Goal: Task Accomplishment & Management: Use online tool/utility

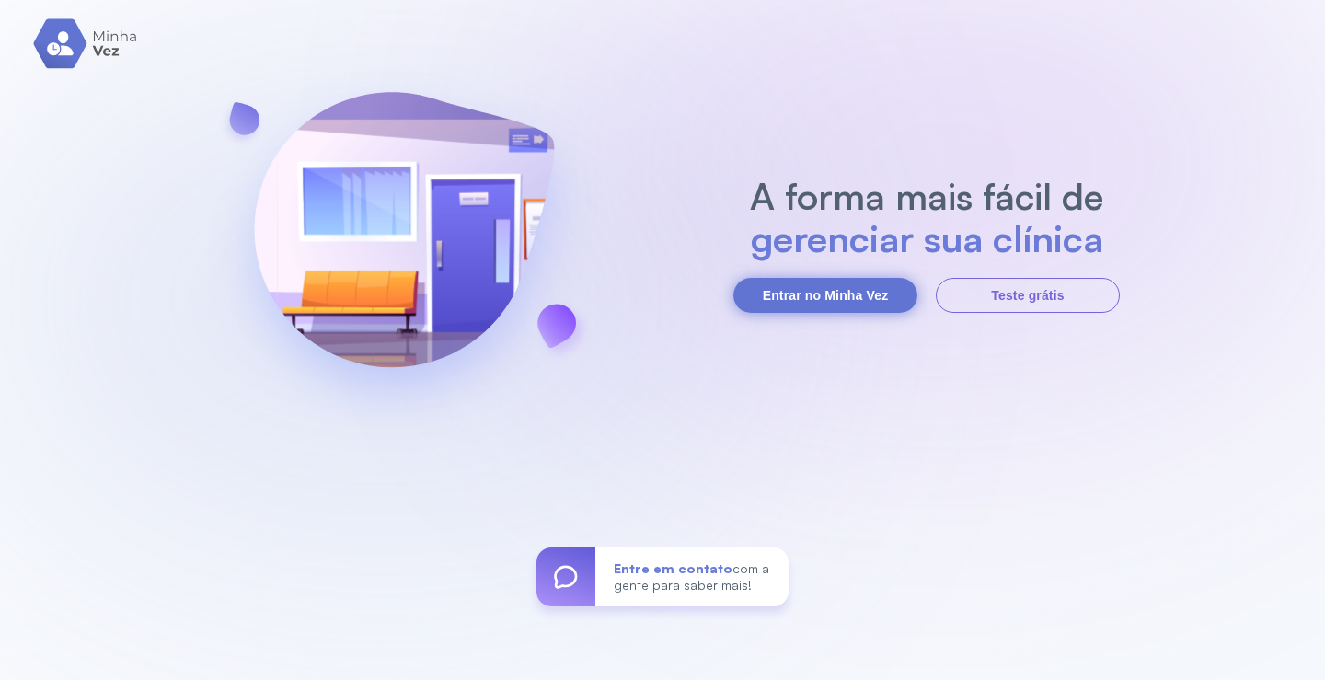
click at [790, 278] on button "Entrar no Minha Vez" at bounding box center [825, 295] width 184 height 35
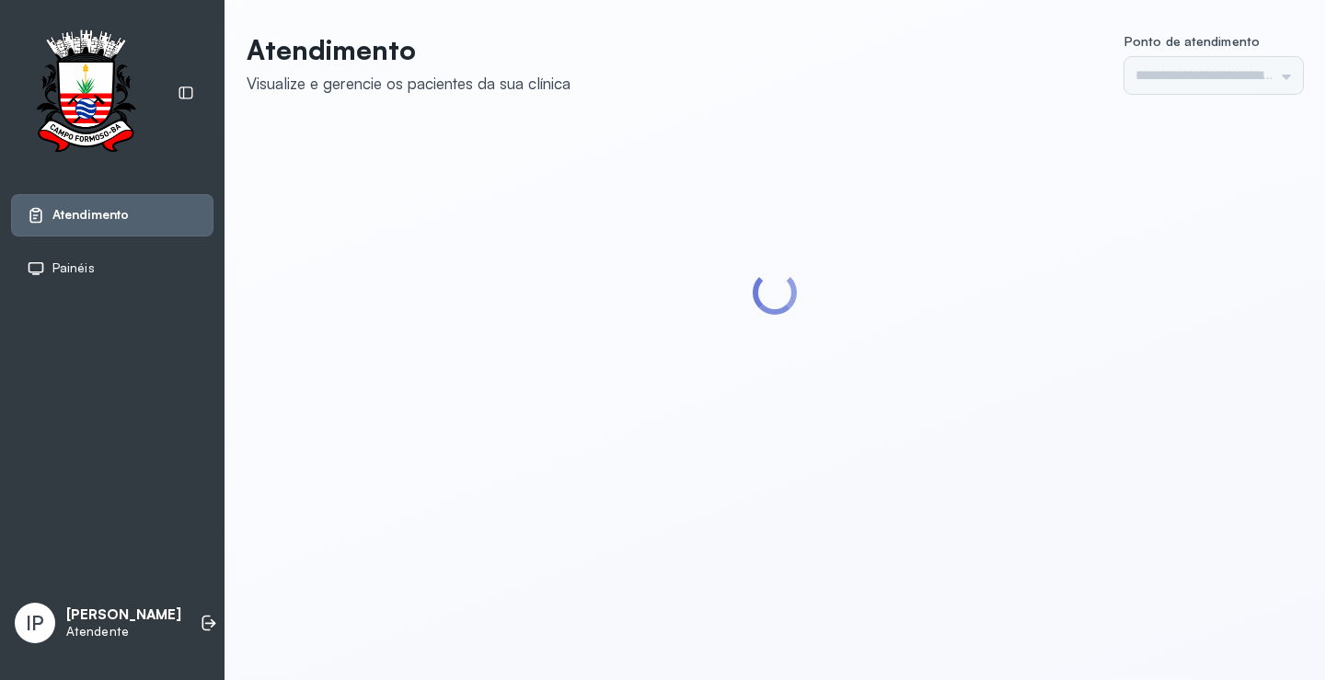
type input "*********"
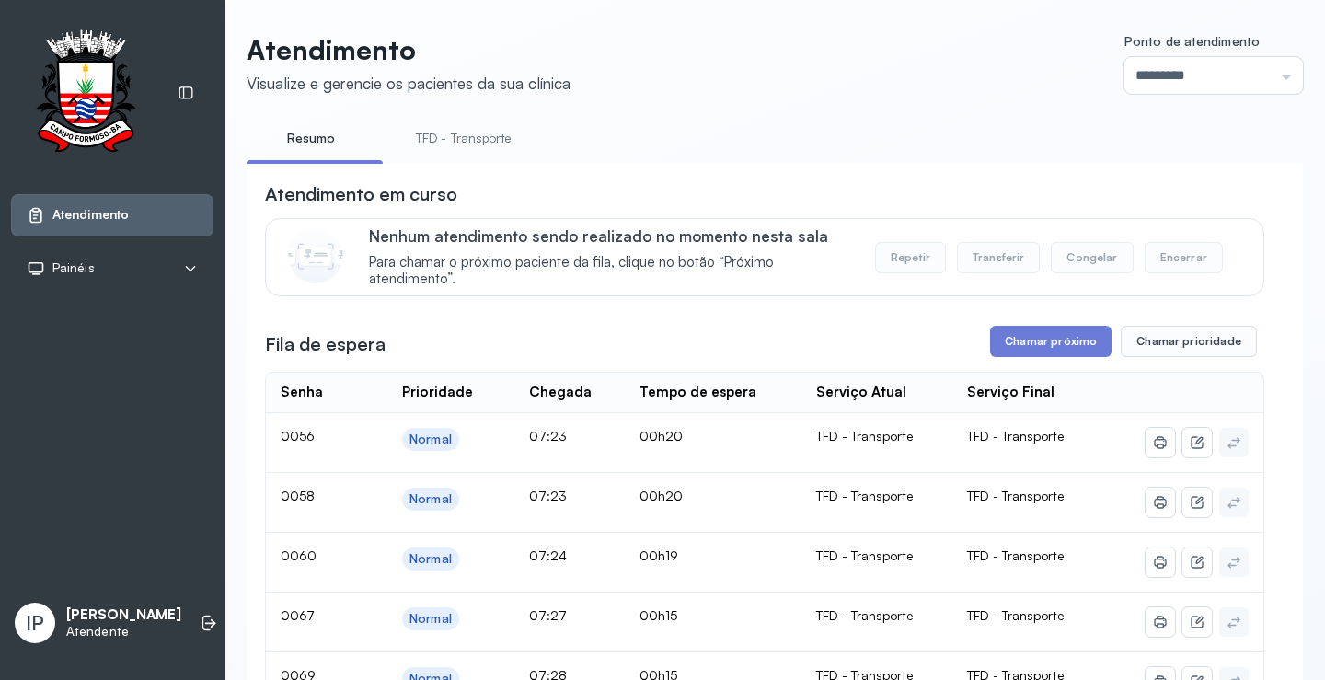
click at [472, 129] on link "TFD - Transporte" at bounding box center [464, 138] width 133 height 30
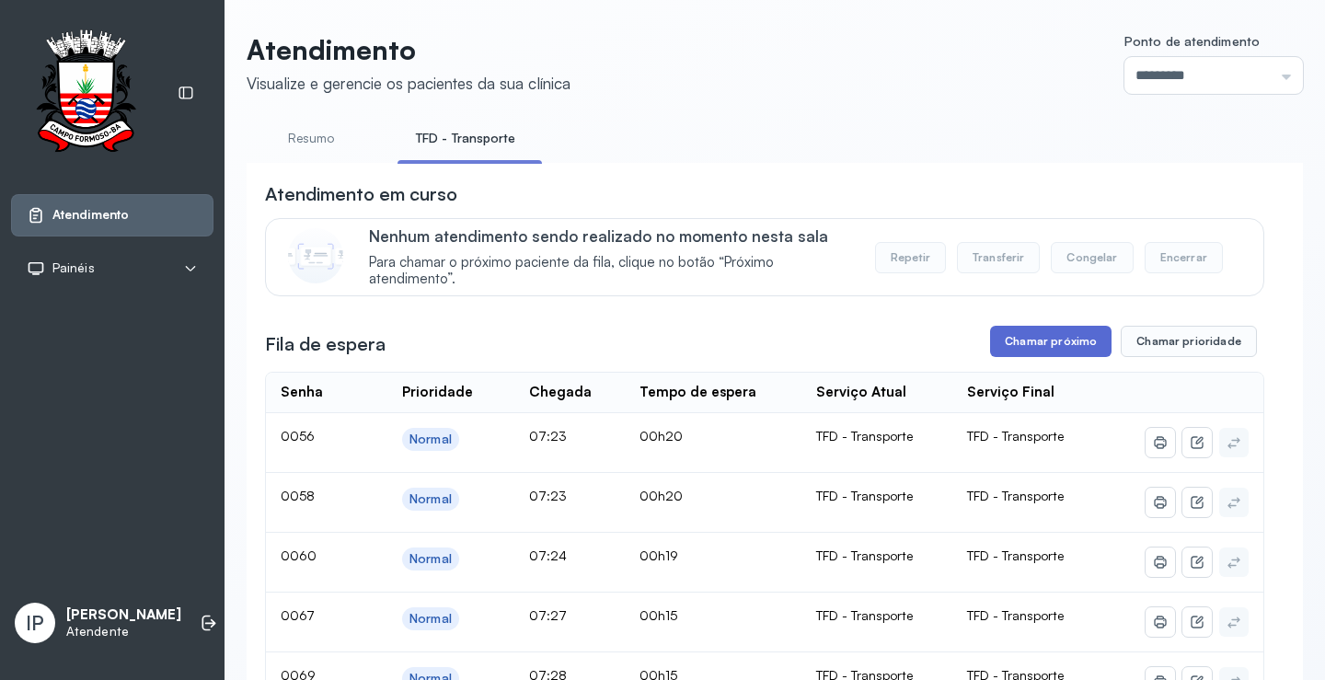
click at [1028, 341] on button "Chamar próximo" at bounding box center [1050, 341] width 121 height 31
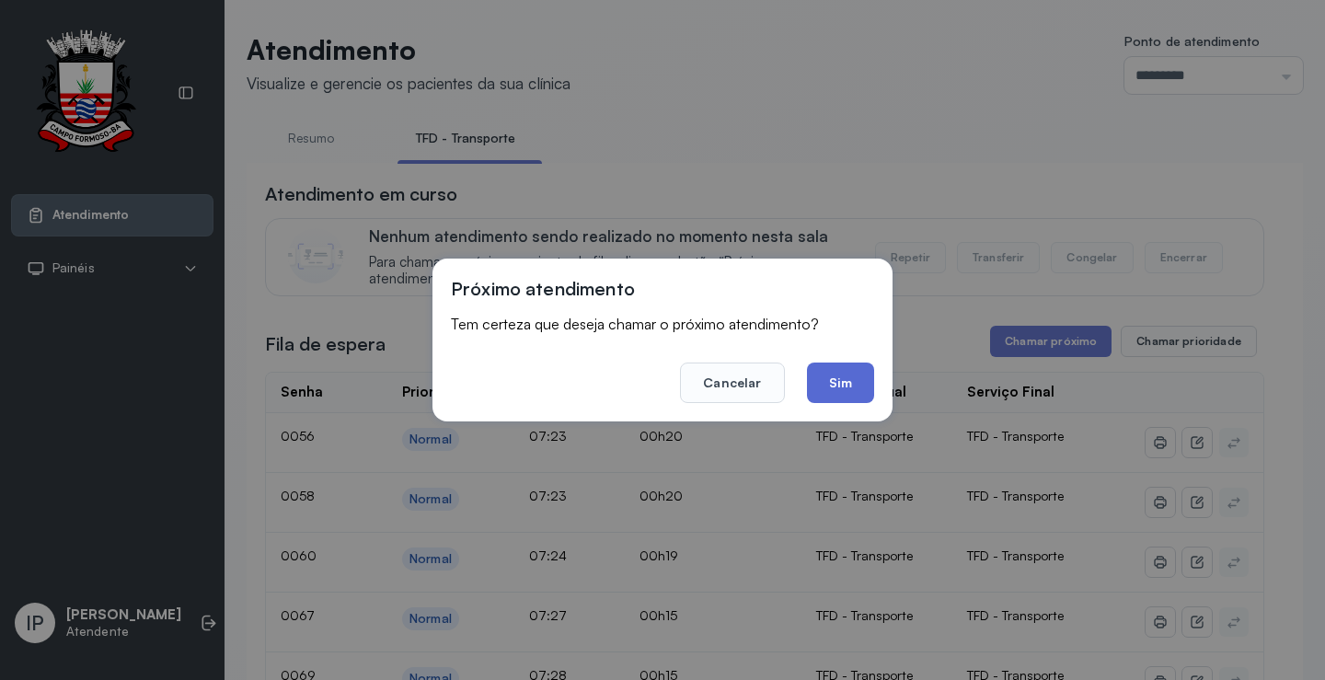
click at [851, 380] on button "Sim" at bounding box center [840, 383] width 67 height 40
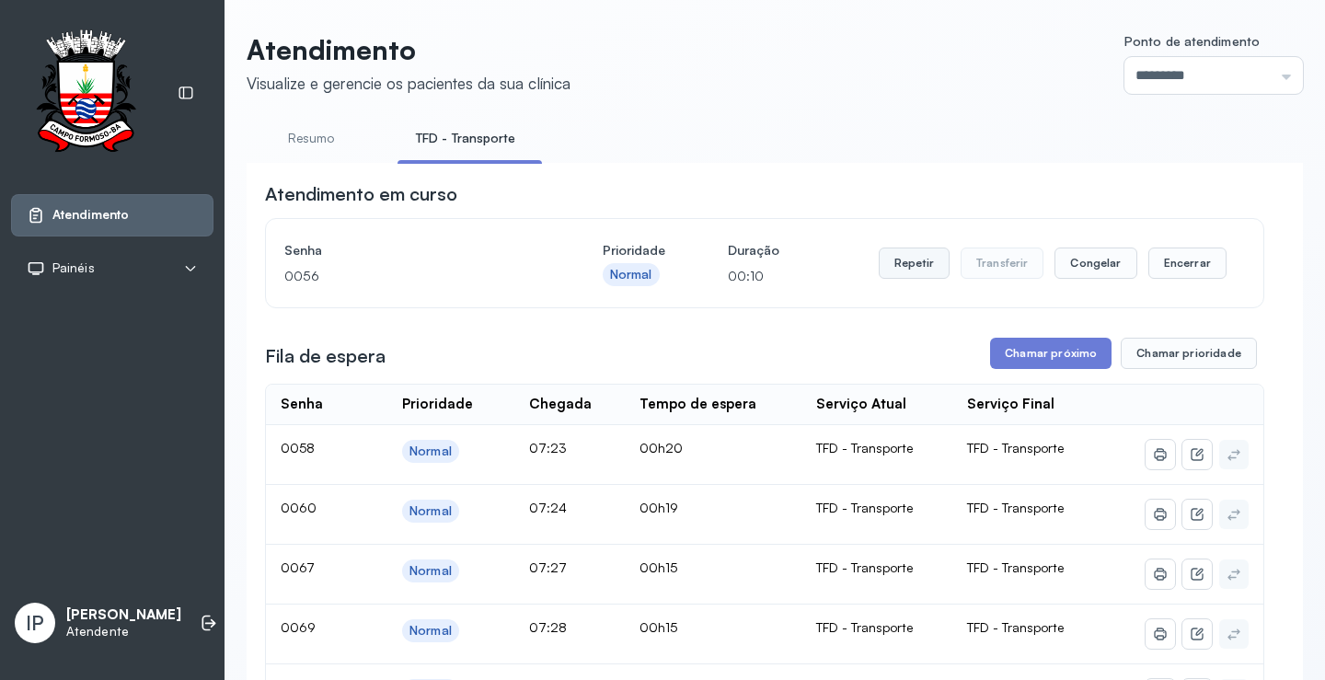
click at [903, 272] on button "Repetir" at bounding box center [914, 263] width 71 height 31
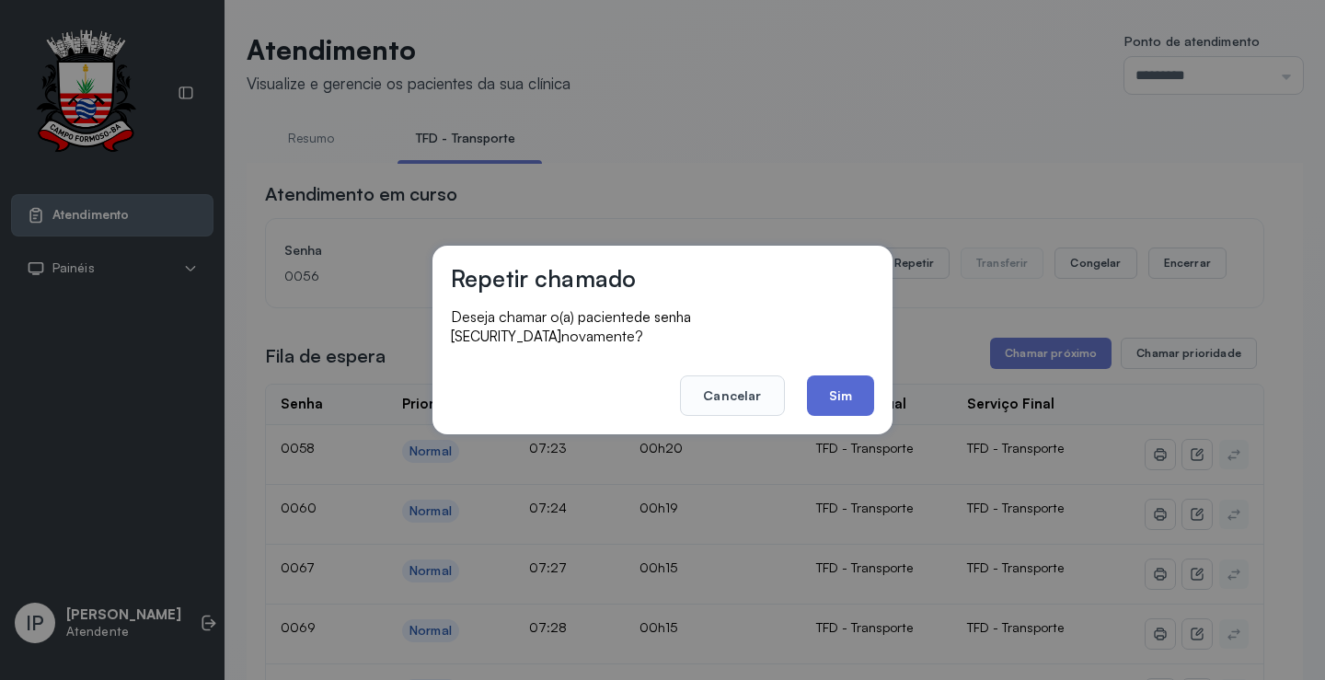
click at [829, 379] on button "Sim" at bounding box center [840, 395] width 67 height 40
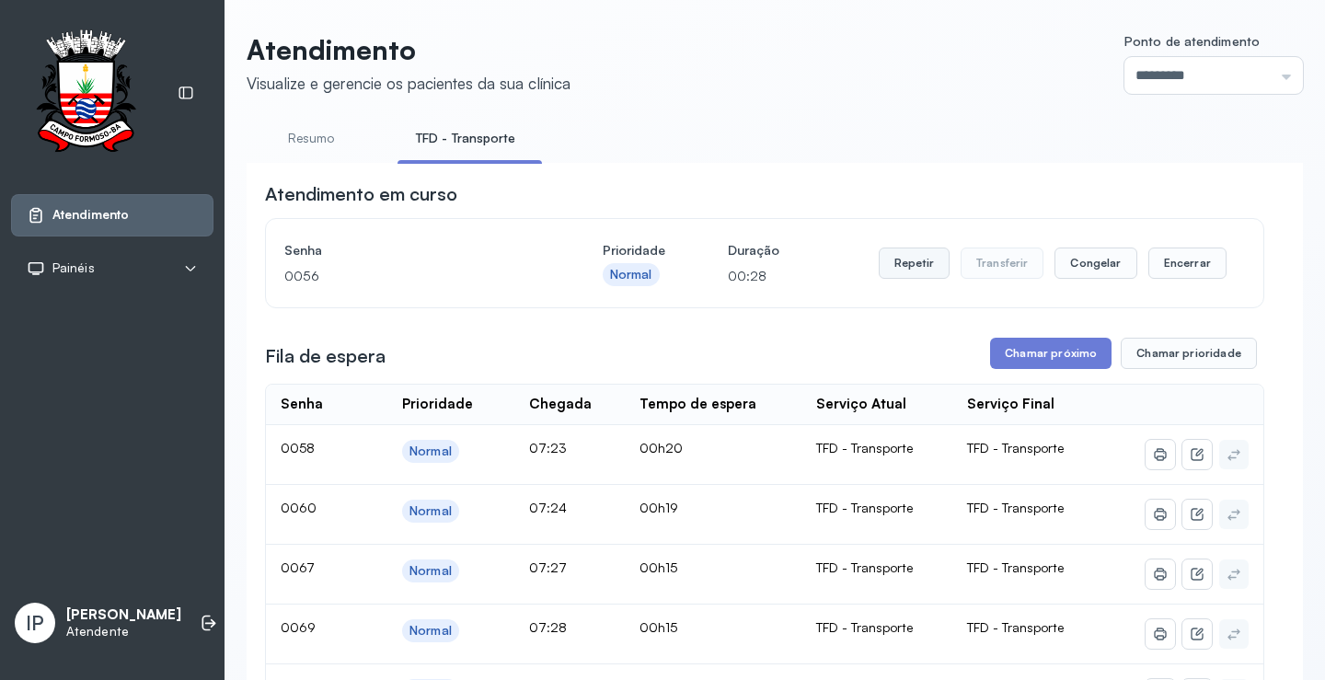
click at [913, 267] on button "Repetir" at bounding box center [914, 263] width 71 height 31
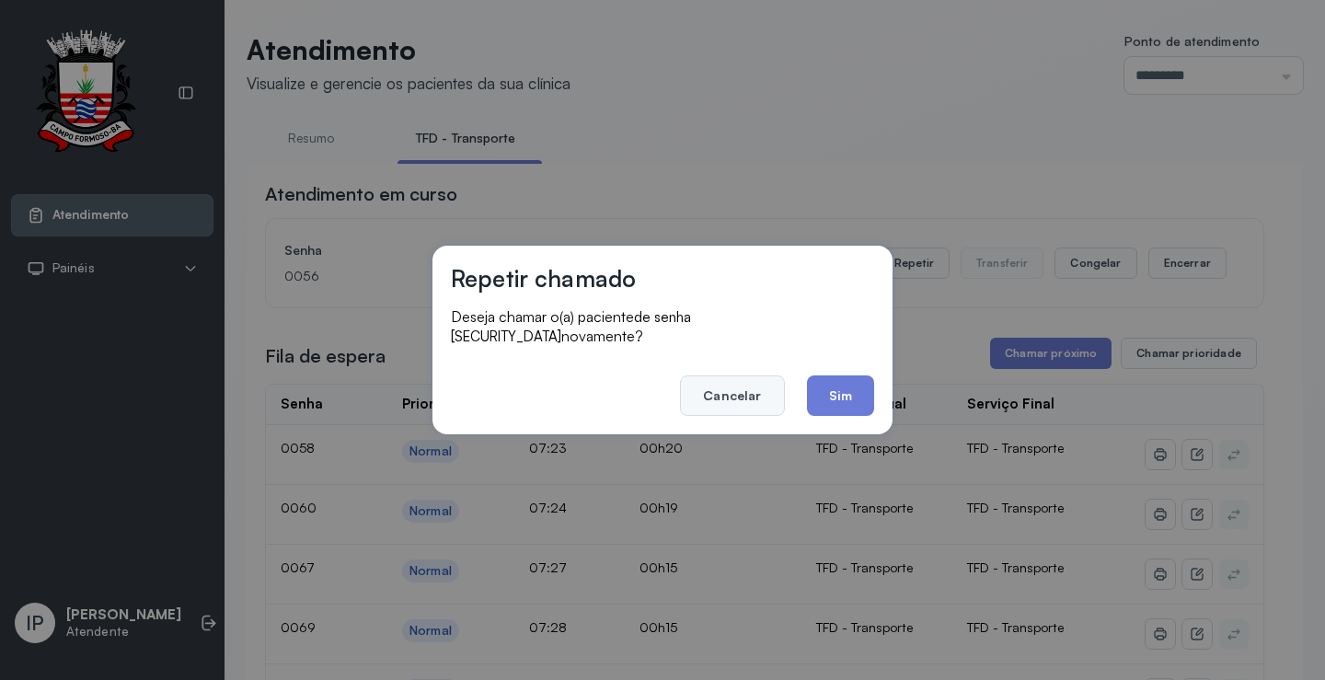
click at [764, 375] on button "Cancelar" at bounding box center [732, 395] width 104 height 40
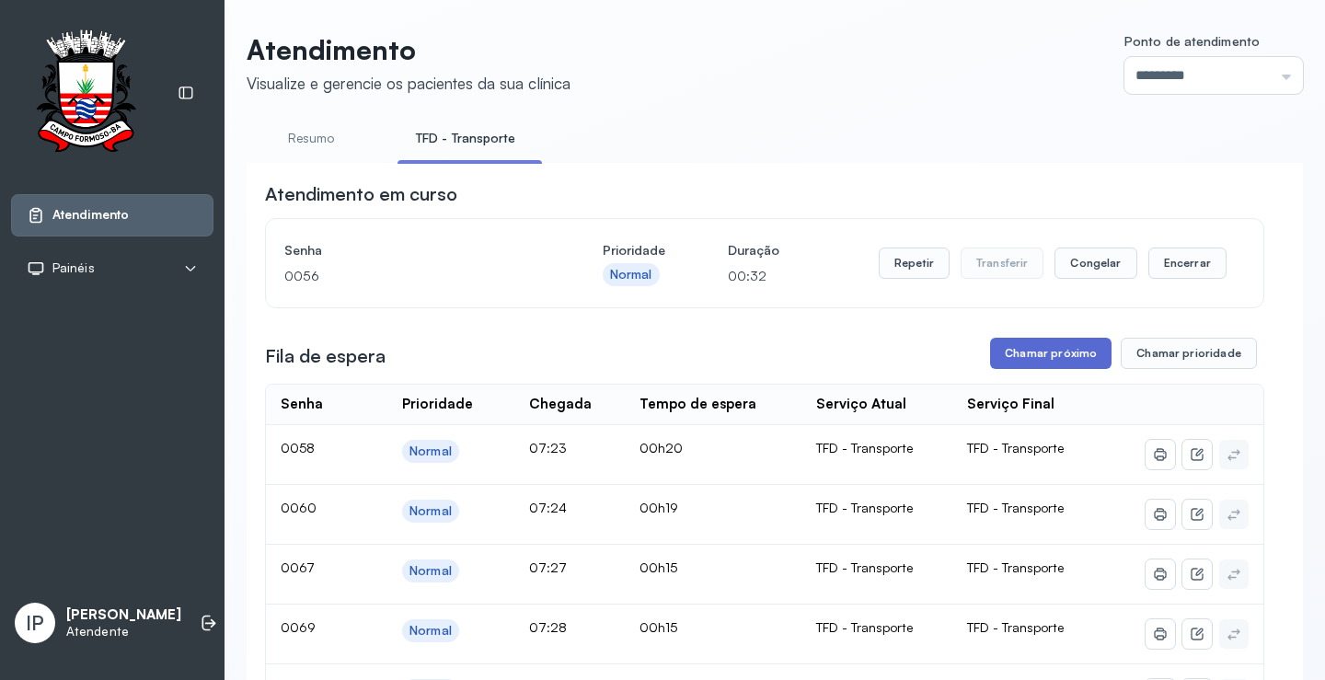
click at [1011, 359] on button "Chamar próximo" at bounding box center [1050, 353] width 121 height 31
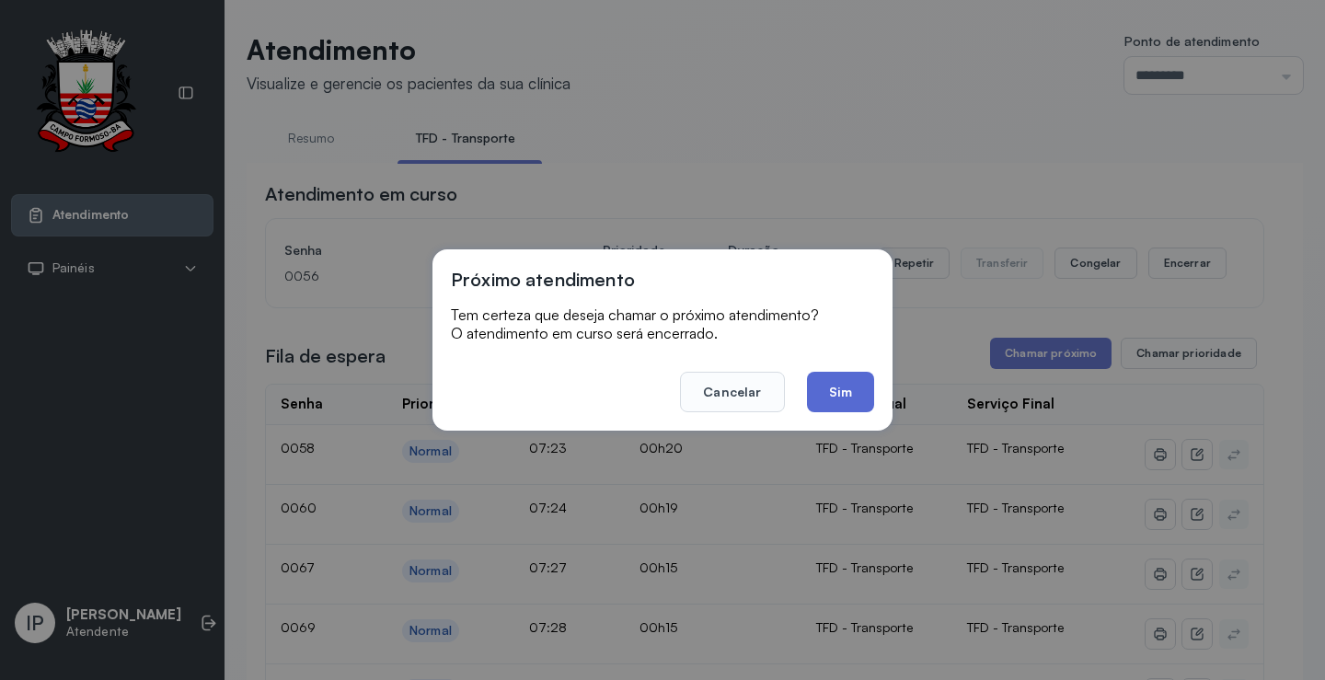
click at [856, 383] on button "Sim" at bounding box center [840, 392] width 67 height 40
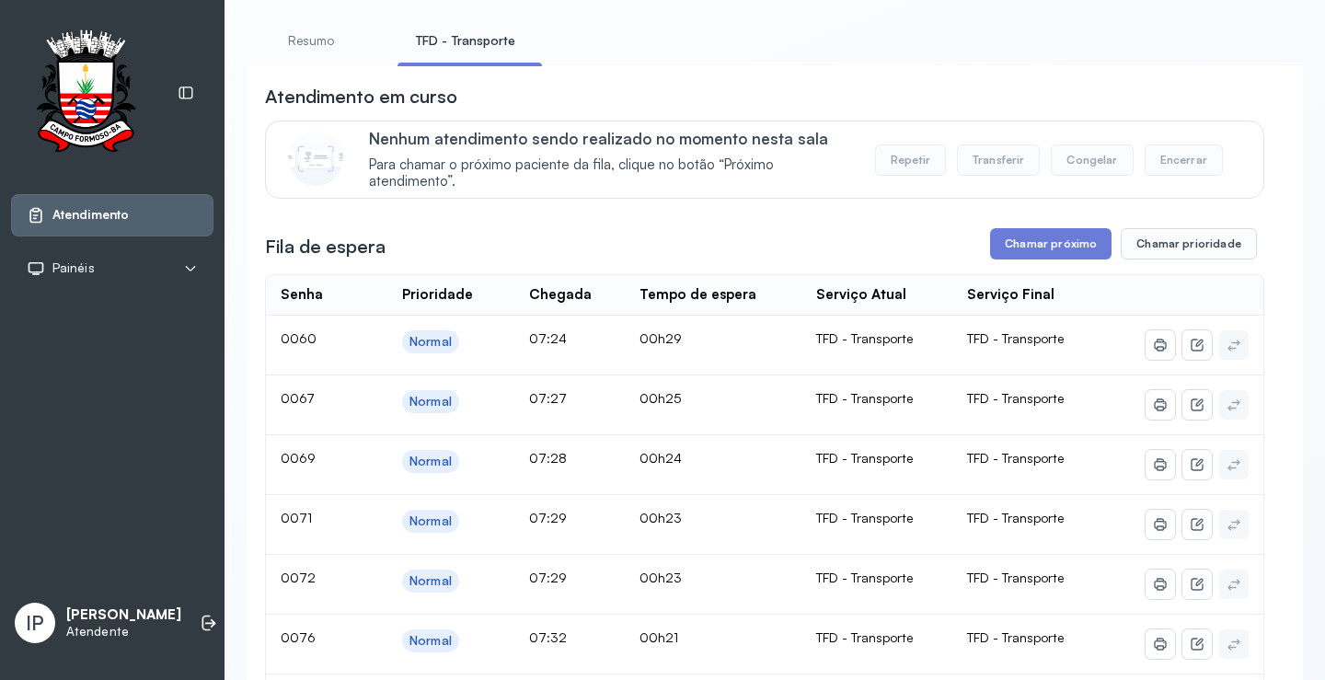
scroll to position [184, 0]
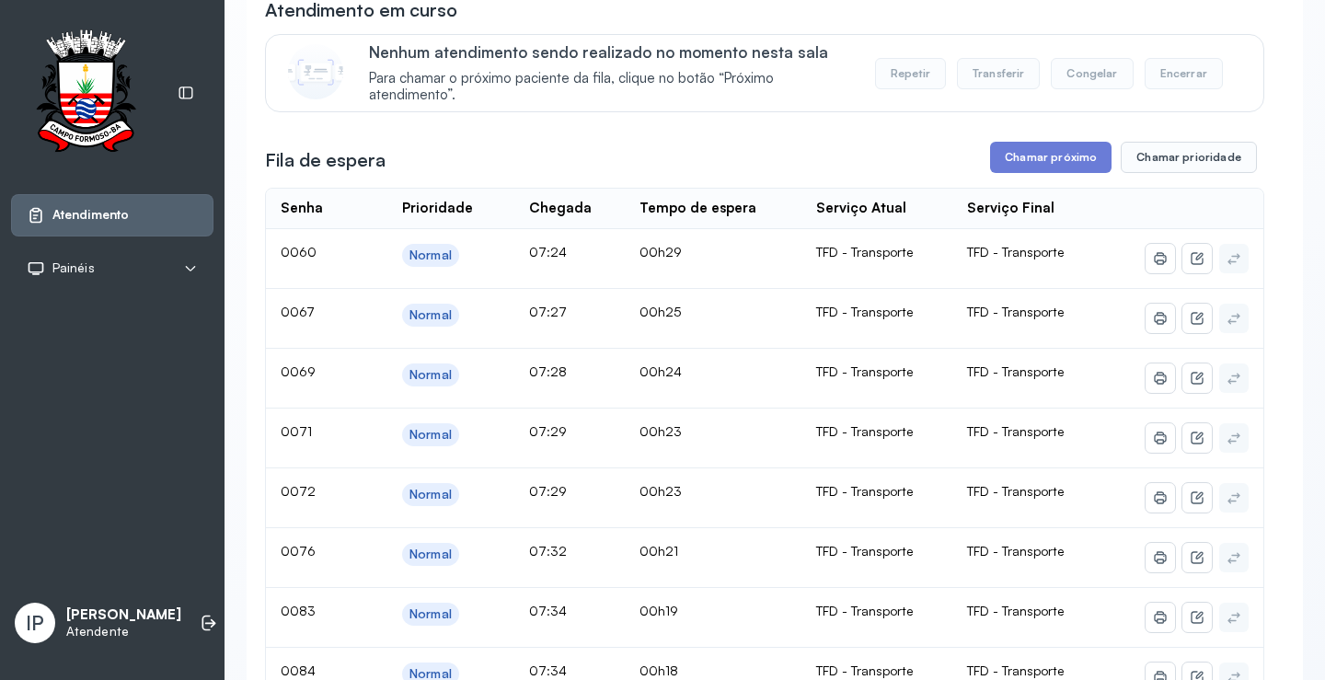
click at [1018, 162] on button "Chamar próximo" at bounding box center [1050, 157] width 121 height 31
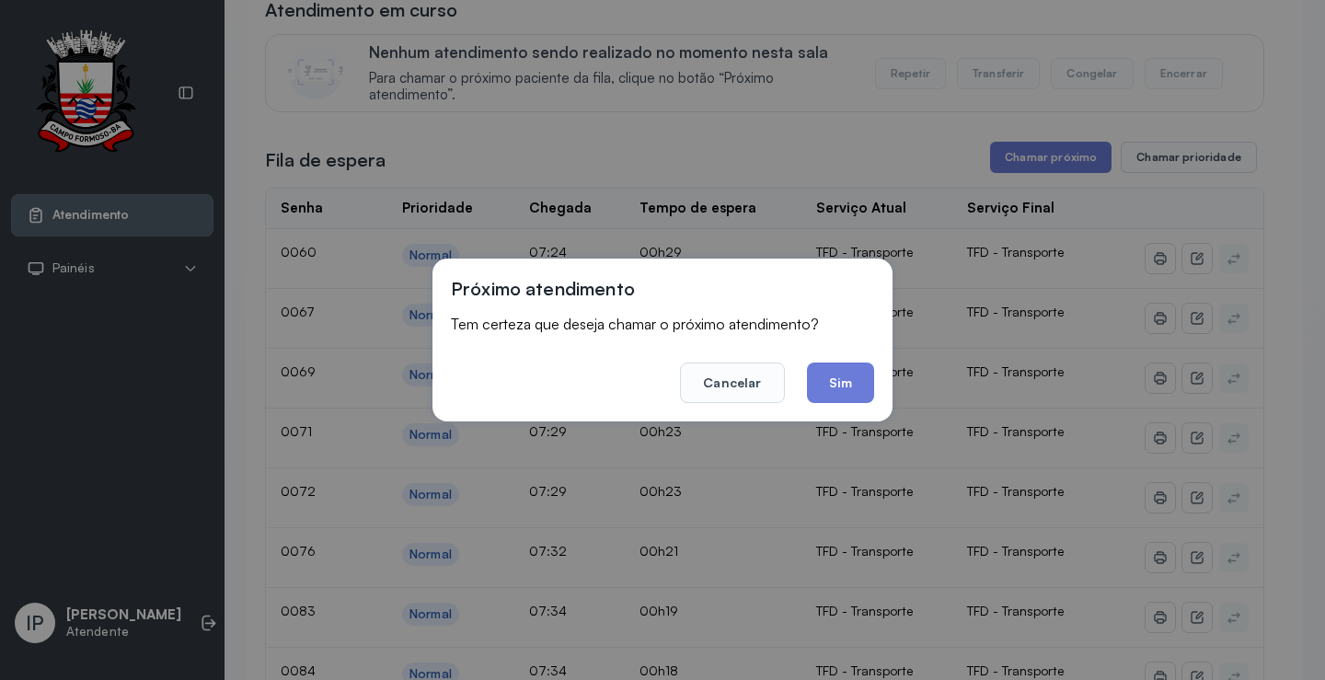
click at [748, 372] on button "Cancelar" at bounding box center [732, 383] width 104 height 40
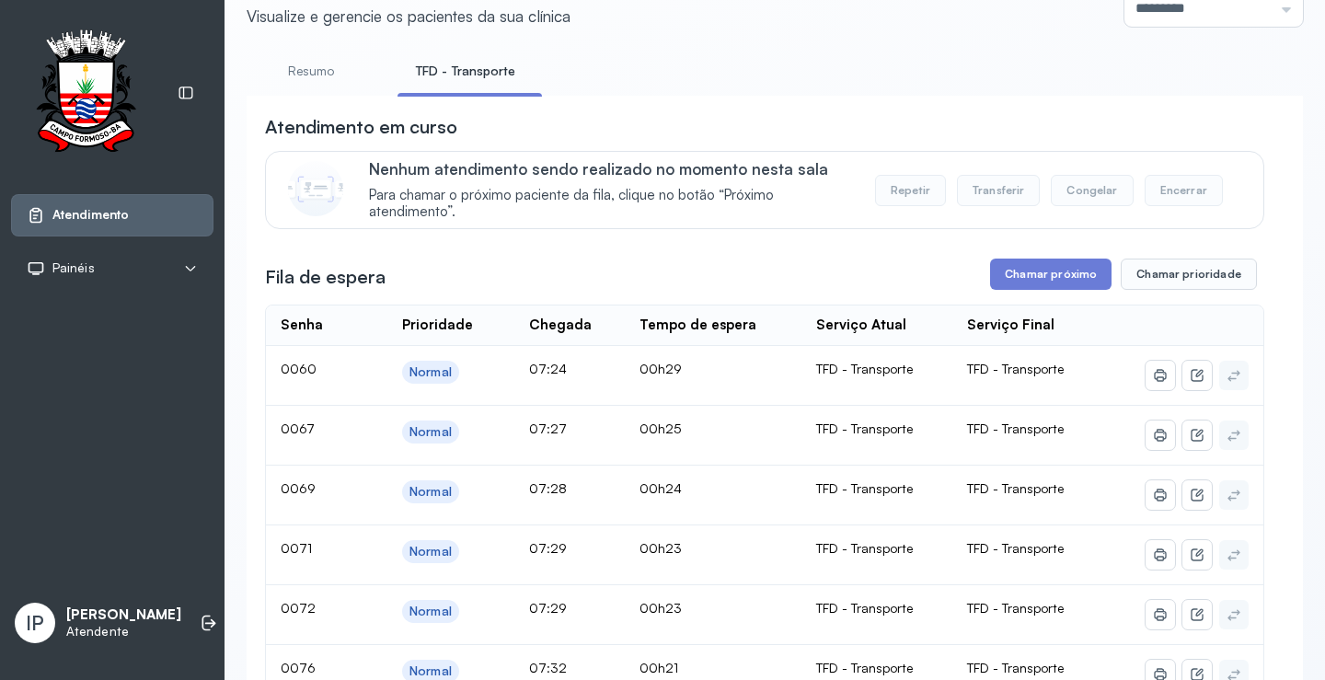
scroll to position [0, 0]
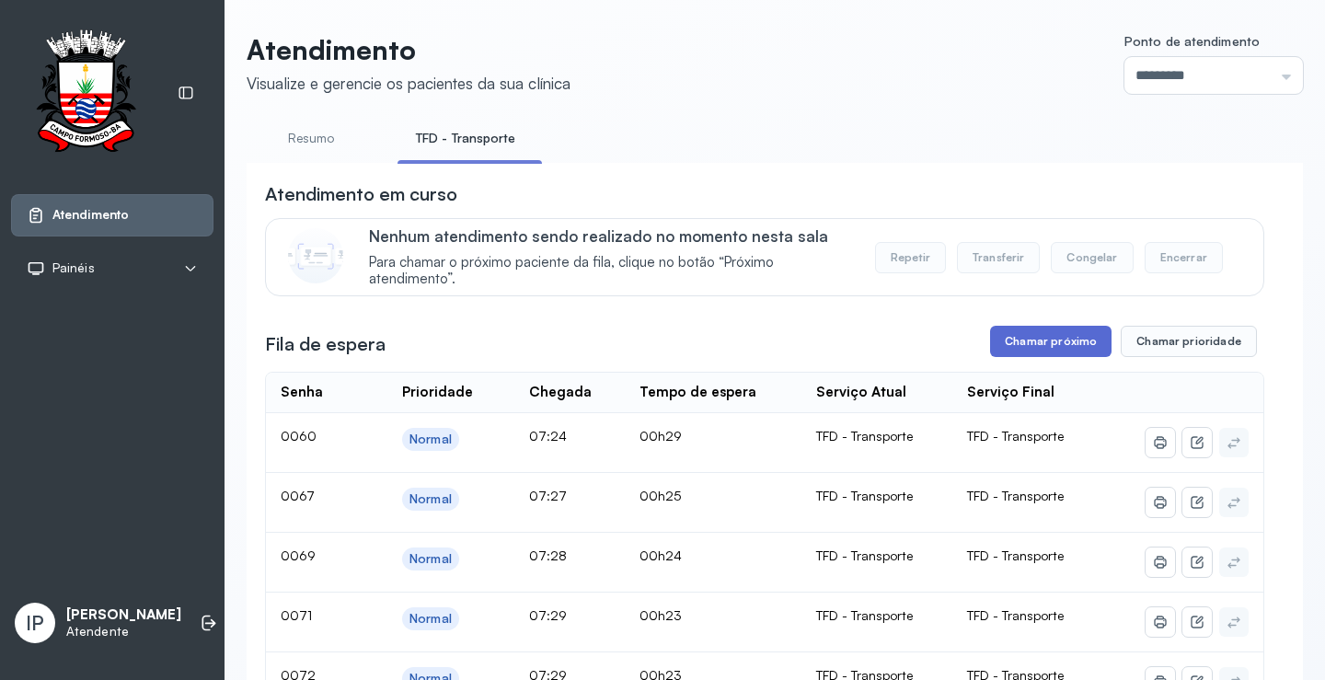
click at [1038, 357] on button "Chamar próximo" at bounding box center [1050, 341] width 121 height 31
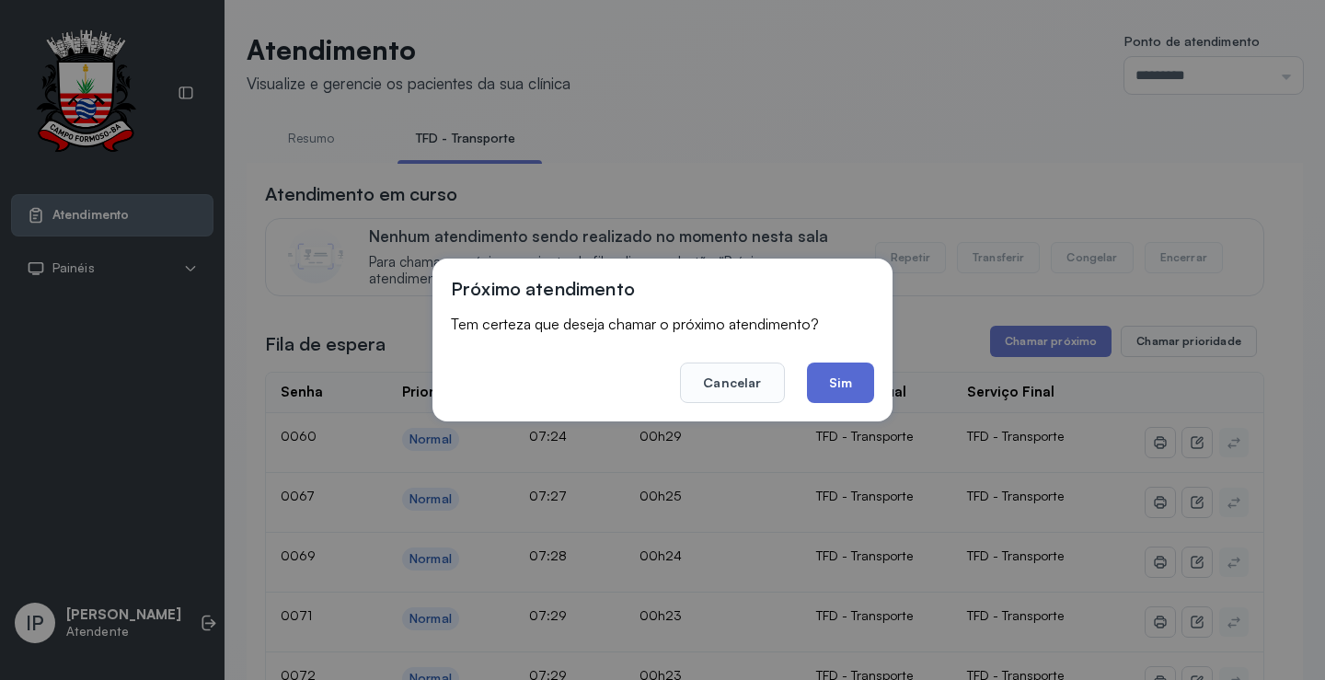
click at [827, 380] on button "Sim" at bounding box center [840, 383] width 67 height 40
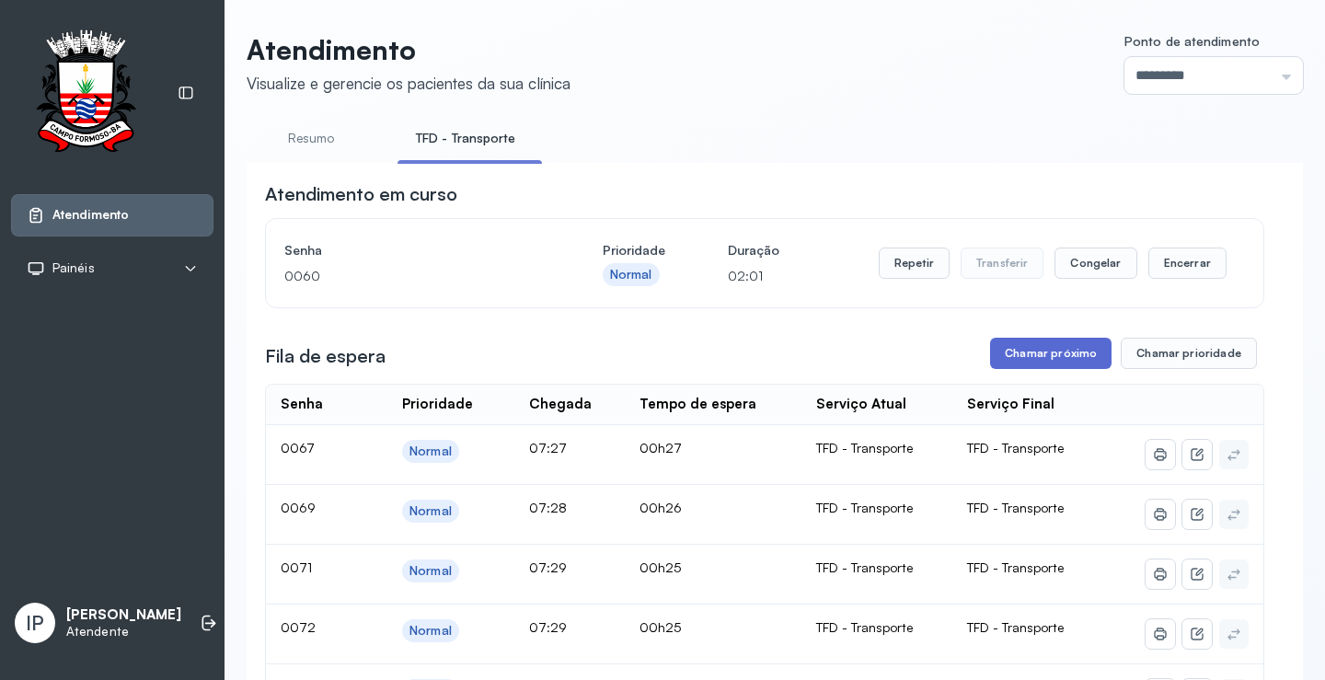
click at [1037, 354] on button "Chamar próximo" at bounding box center [1050, 353] width 121 height 31
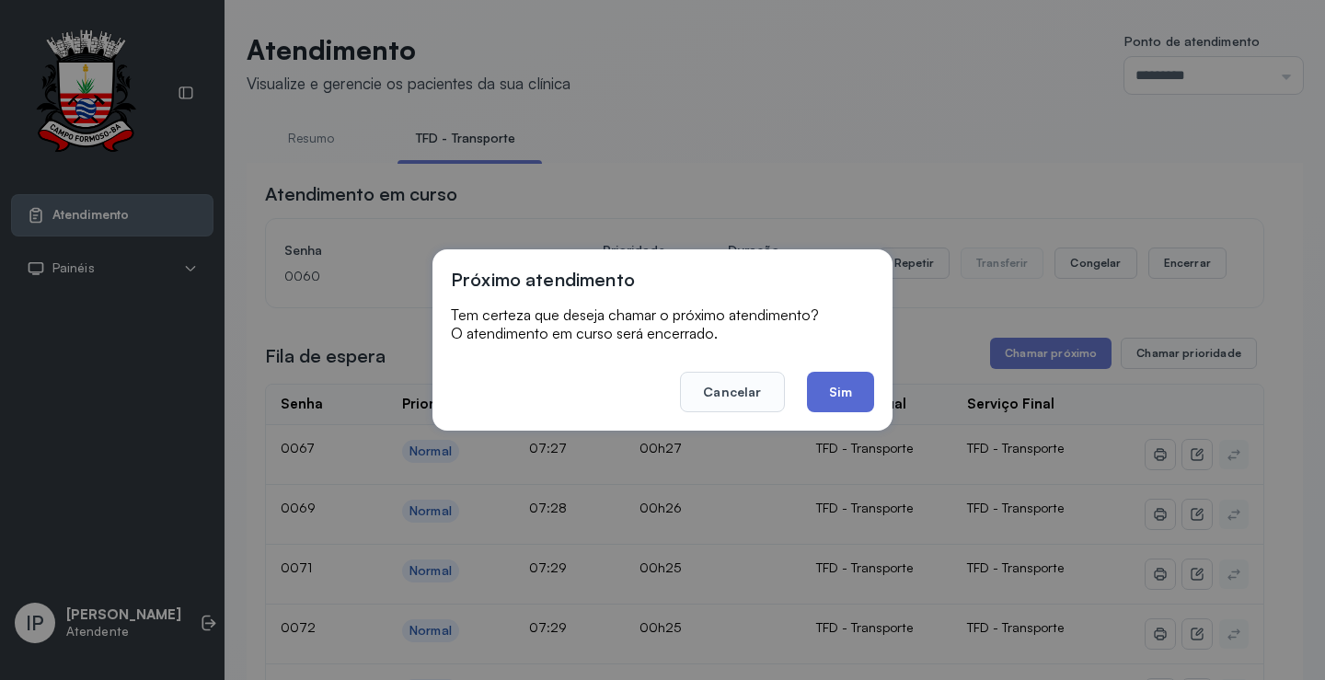
click at [839, 390] on button "Sim" at bounding box center [840, 392] width 67 height 40
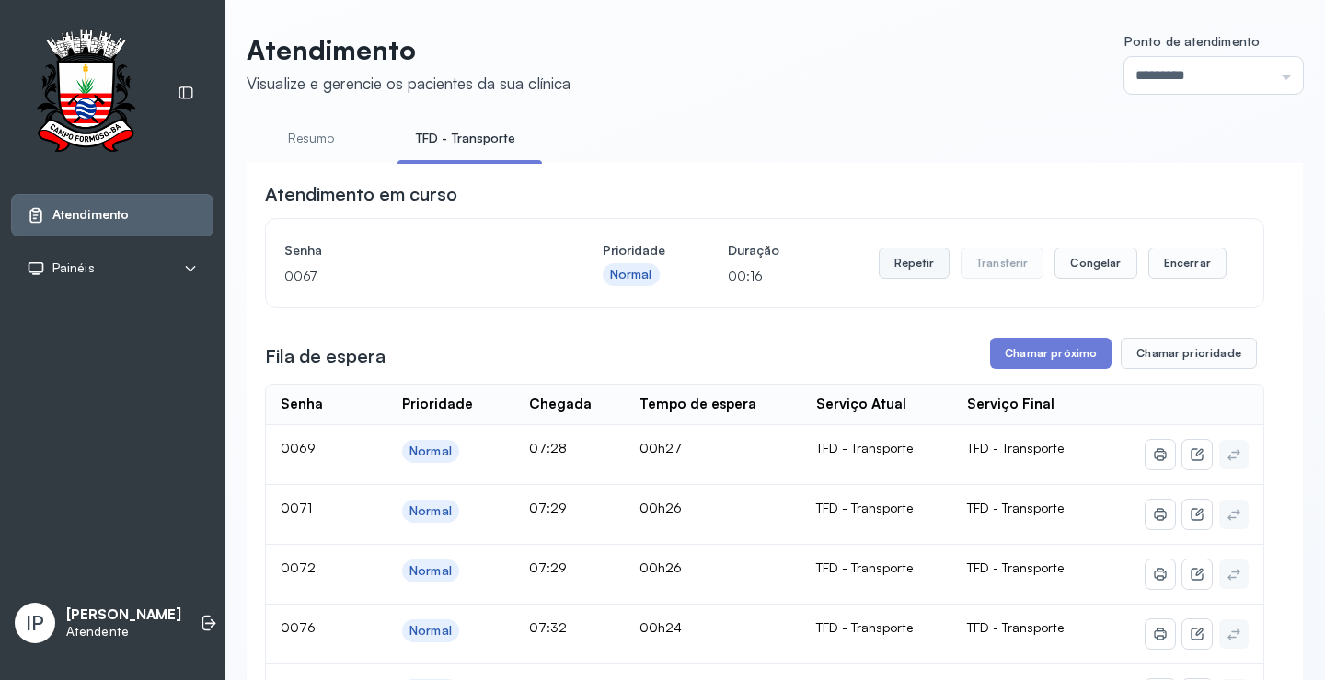
click at [897, 265] on button "Repetir" at bounding box center [914, 263] width 71 height 31
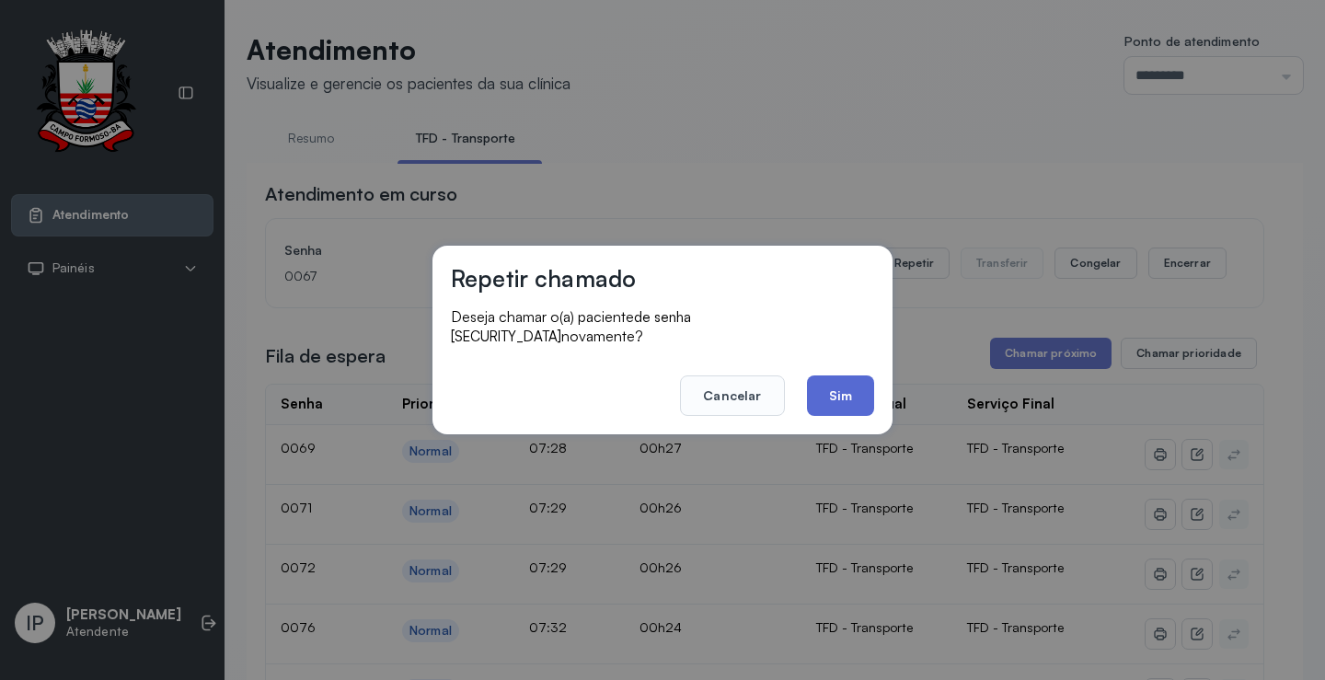
click at [825, 378] on button "Sim" at bounding box center [840, 395] width 67 height 40
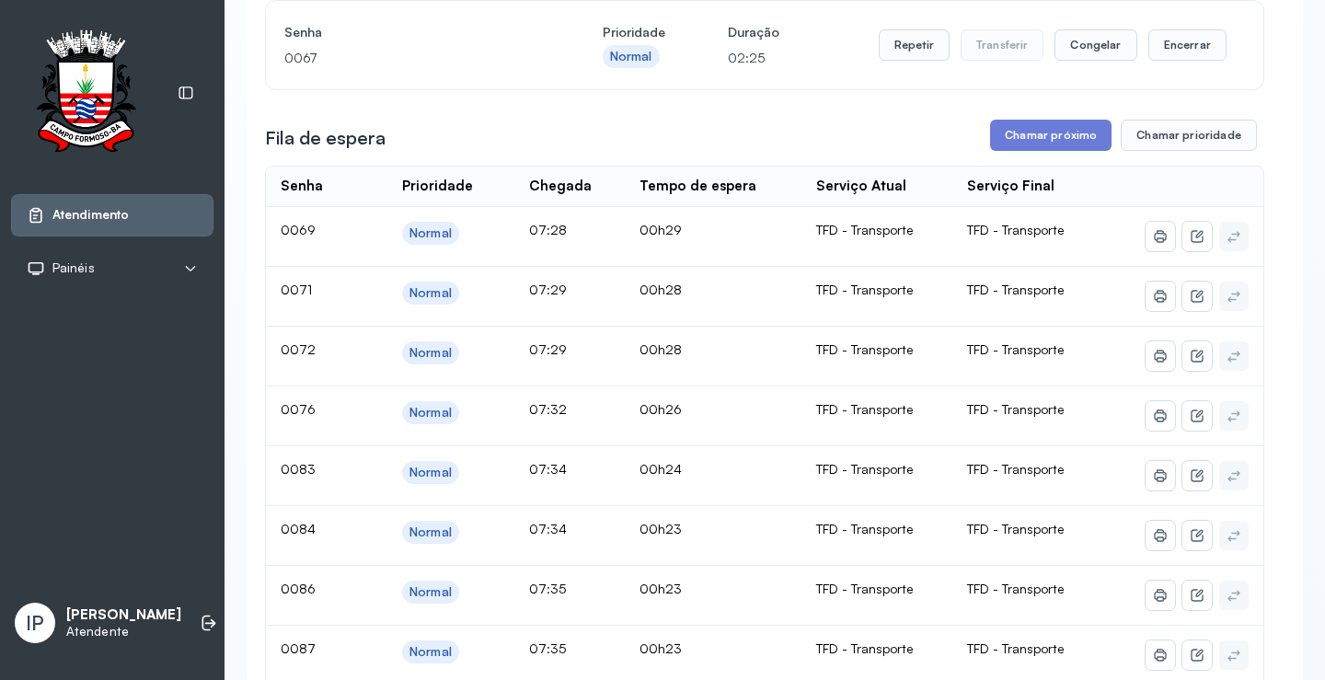
scroll to position [276, 0]
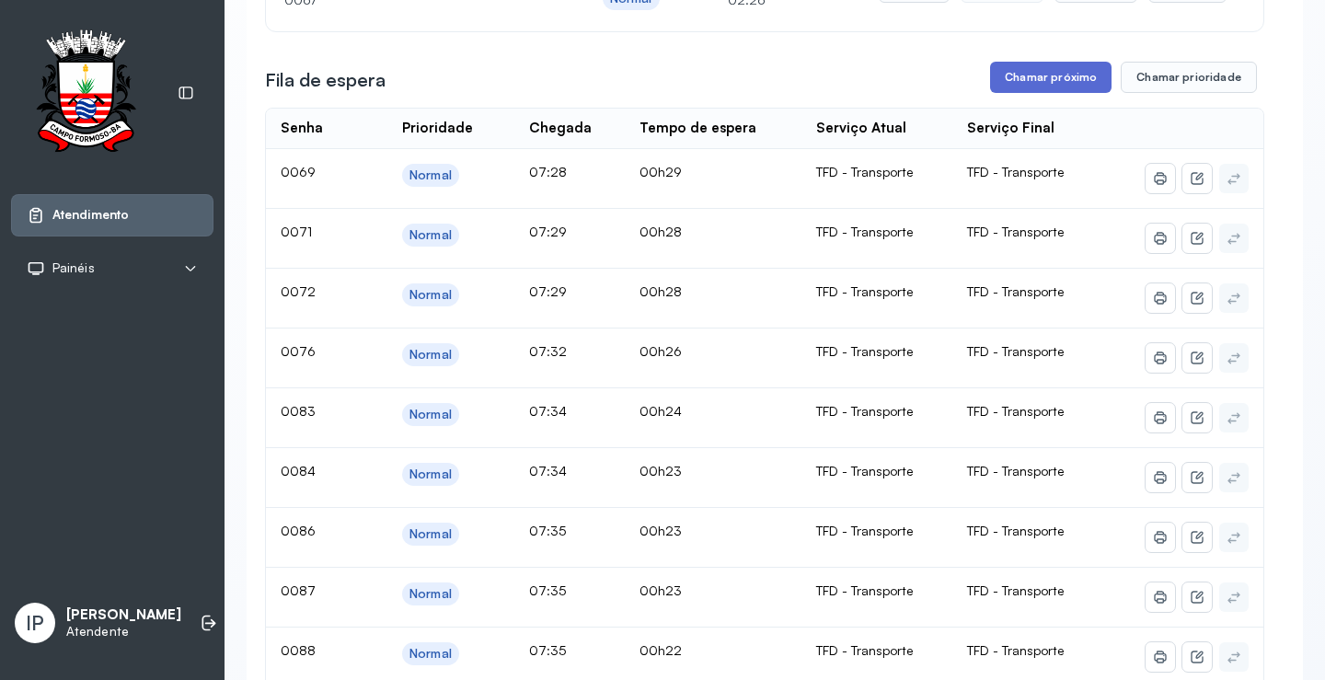
click at [1025, 73] on button "Chamar próximo" at bounding box center [1050, 77] width 121 height 31
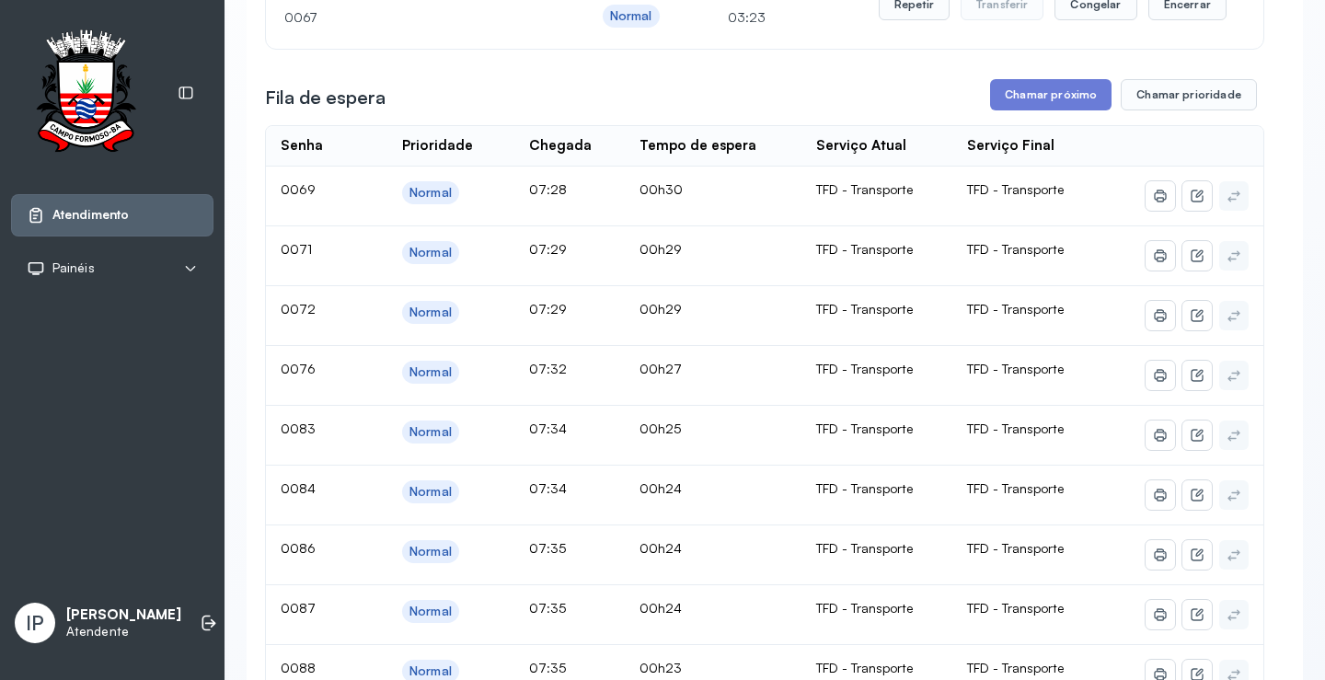
scroll to position [184, 0]
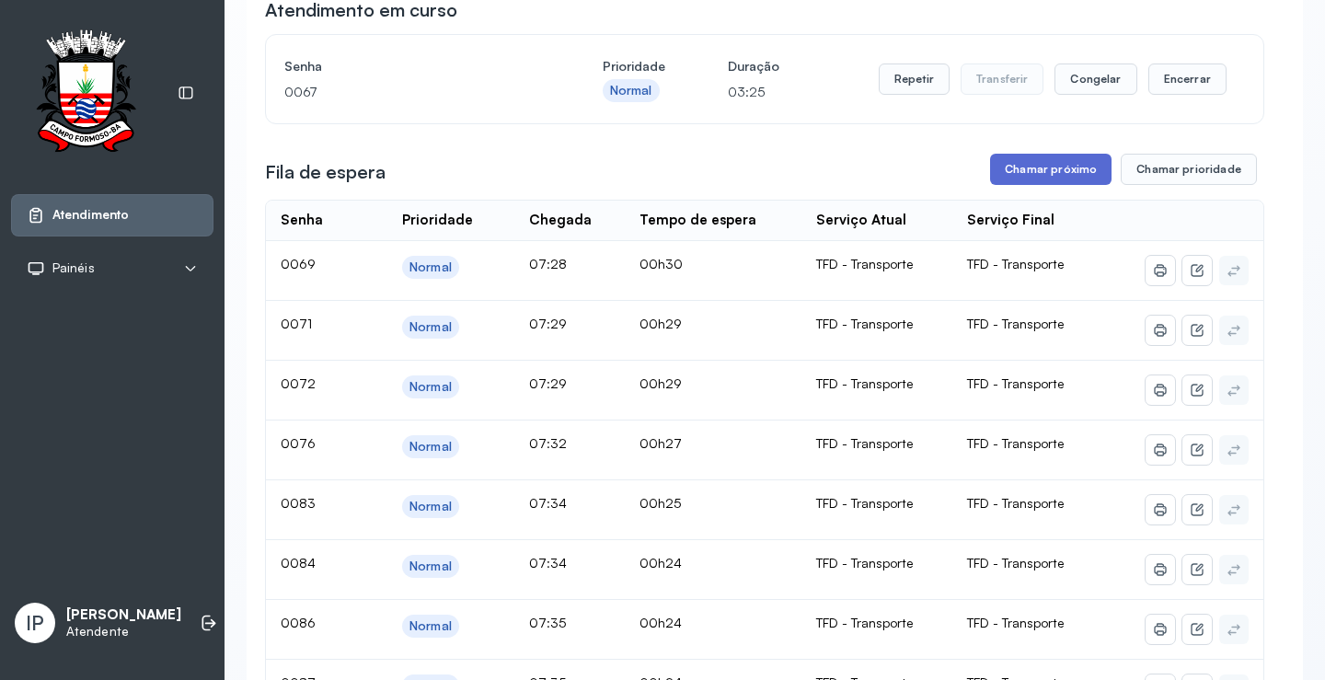
click at [1019, 173] on button "Chamar próximo" at bounding box center [1050, 169] width 121 height 31
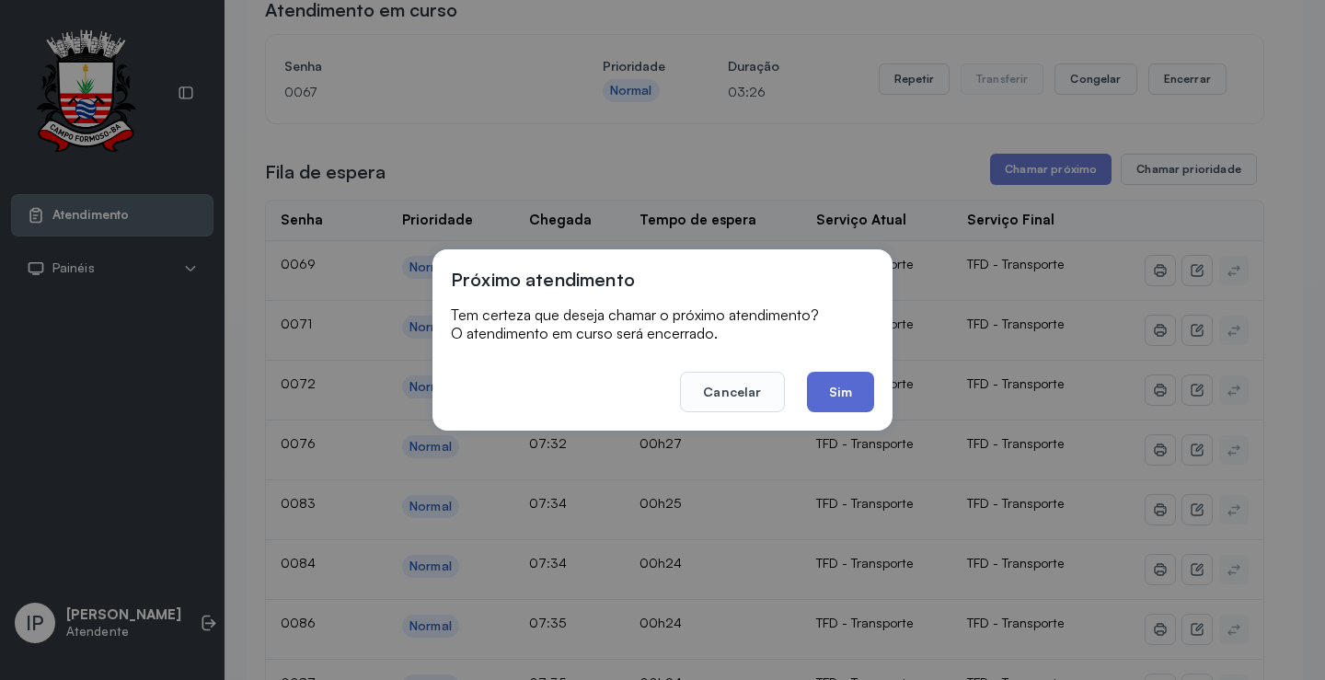
click at [841, 387] on button "Sim" at bounding box center [840, 392] width 67 height 40
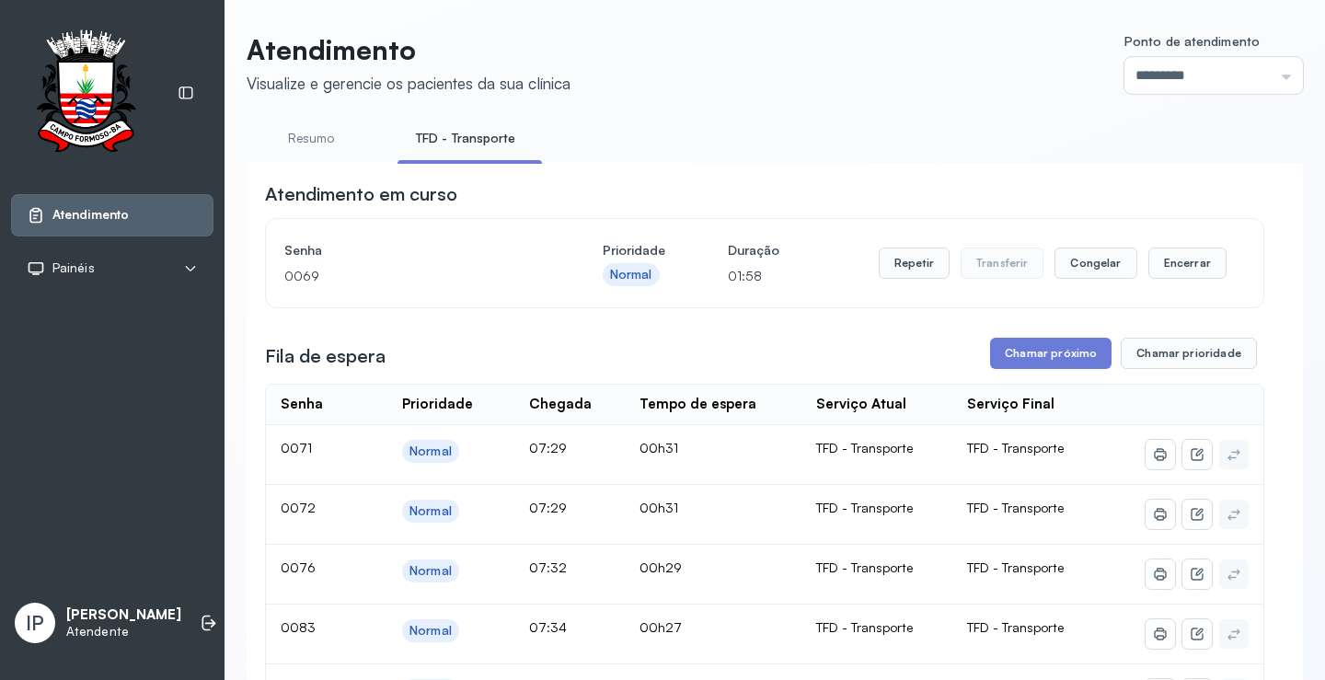
scroll to position [92, 0]
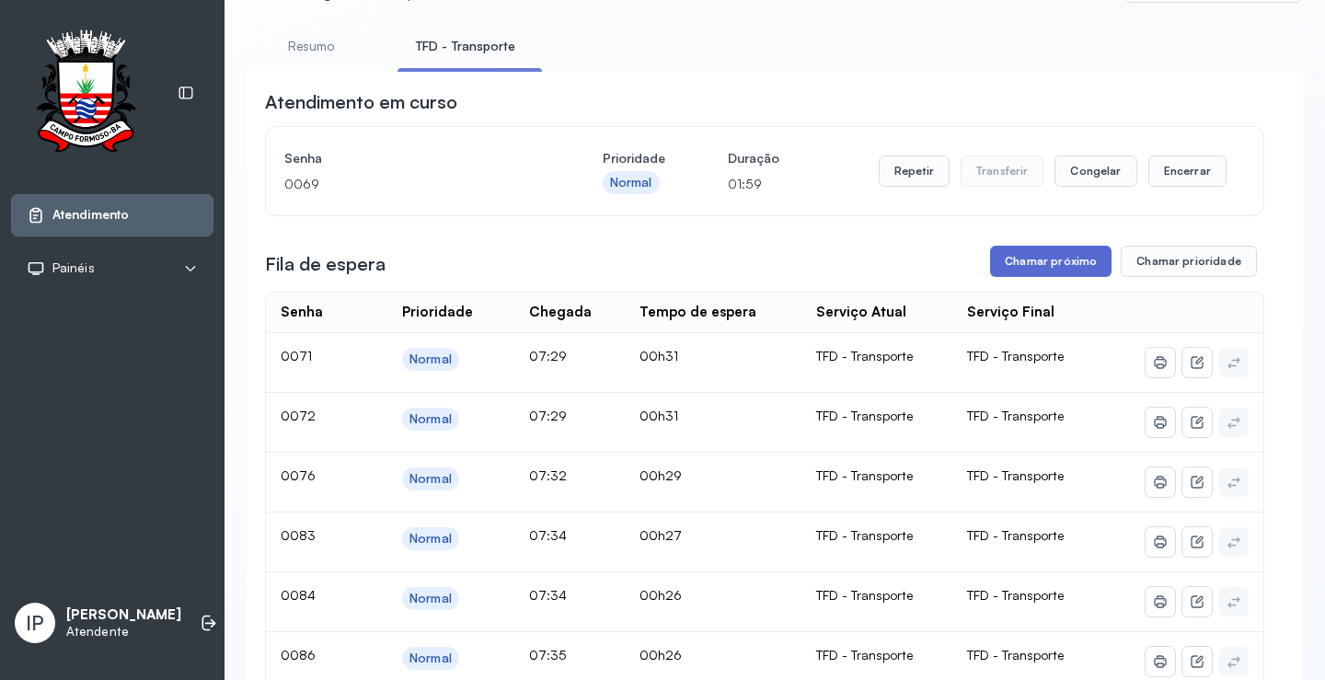
click at [1014, 260] on button "Chamar próximo" at bounding box center [1050, 261] width 121 height 31
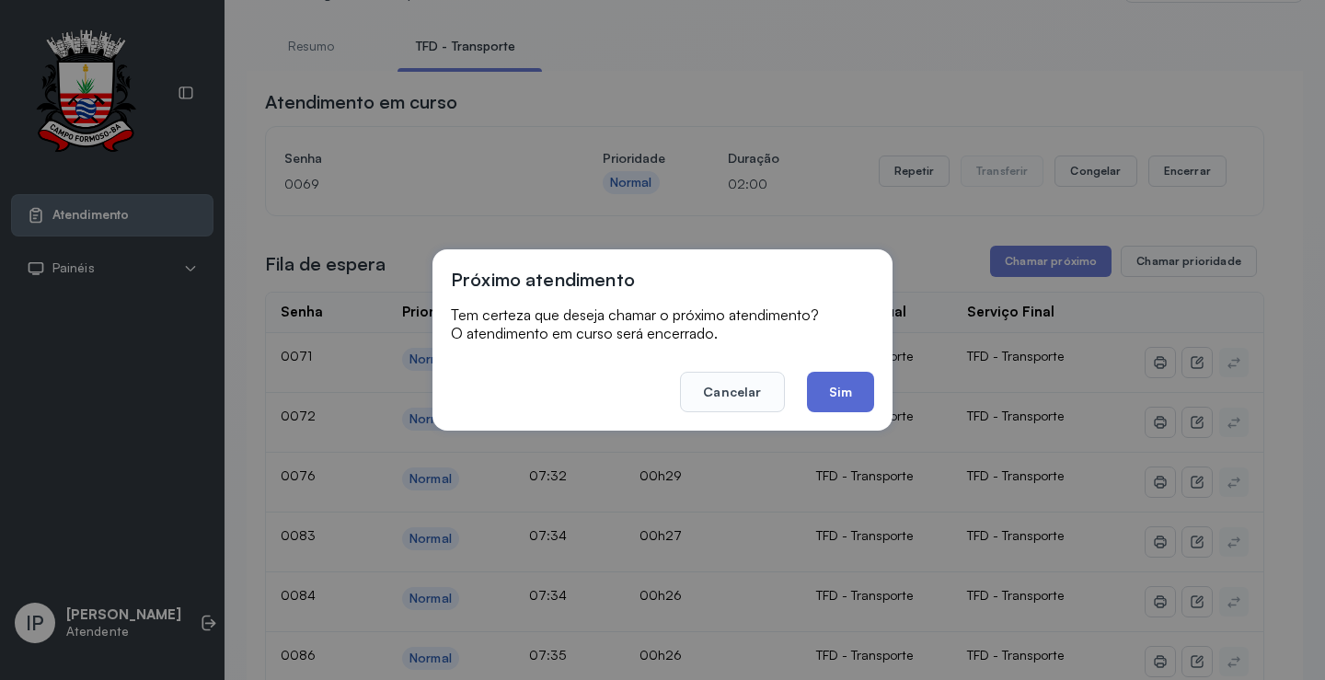
click at [847, 386] on button "Sim" at bounding box center [840, 392] width 67 height 40
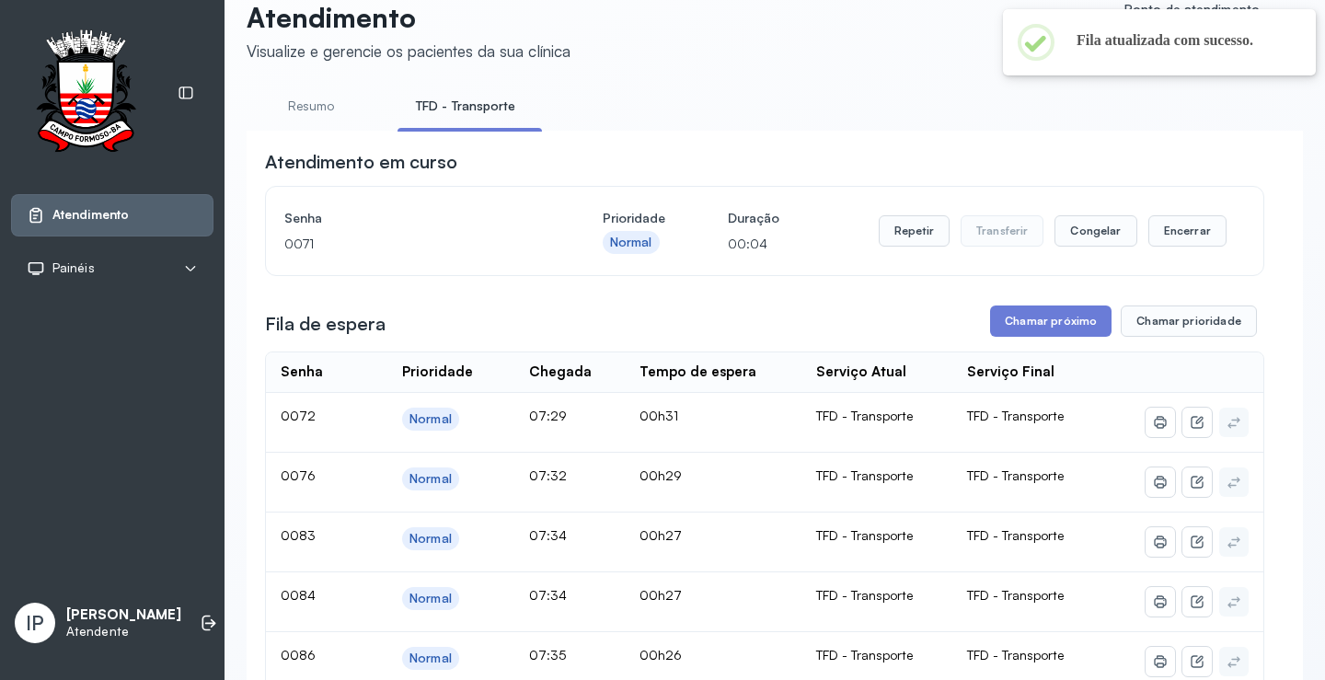
scroll to position [0, 0]
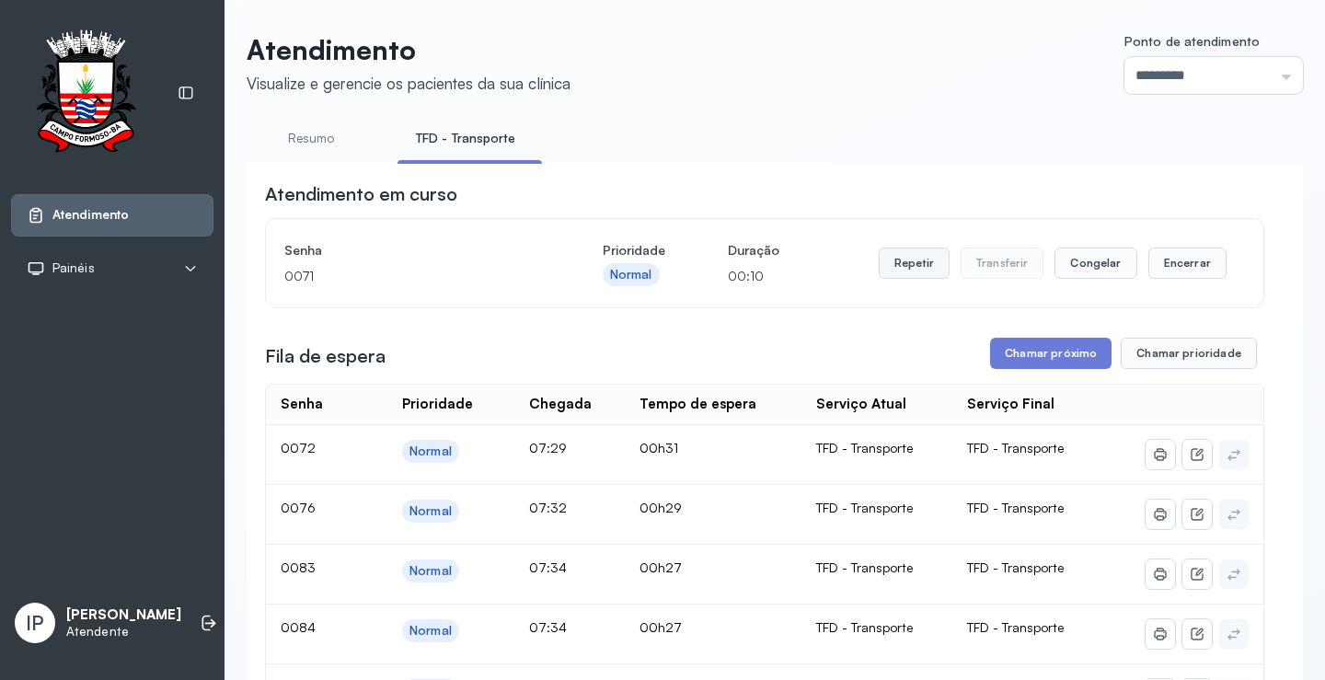
click at [917, 263] on button "Repetir" at bounding box center [914, 263] width 71 height 31
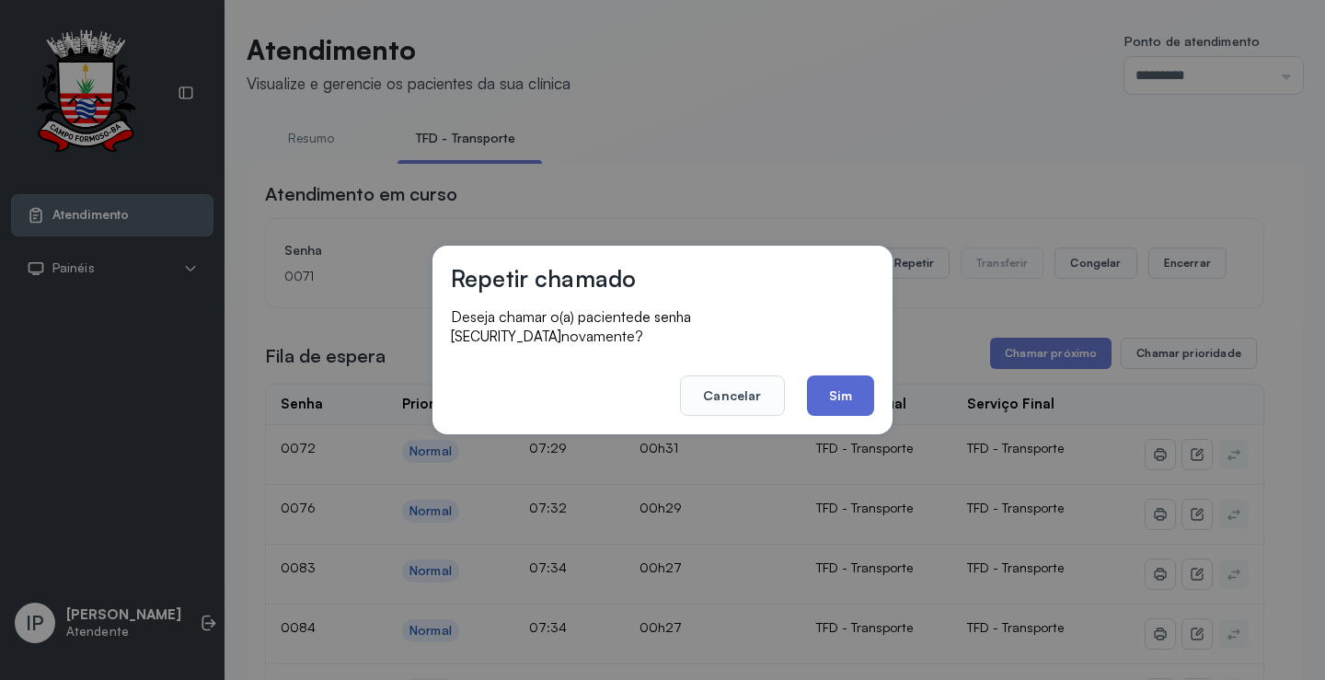
click at [842, 386] on button "Sim" at bounding box center [840, 395] width 67 height 40
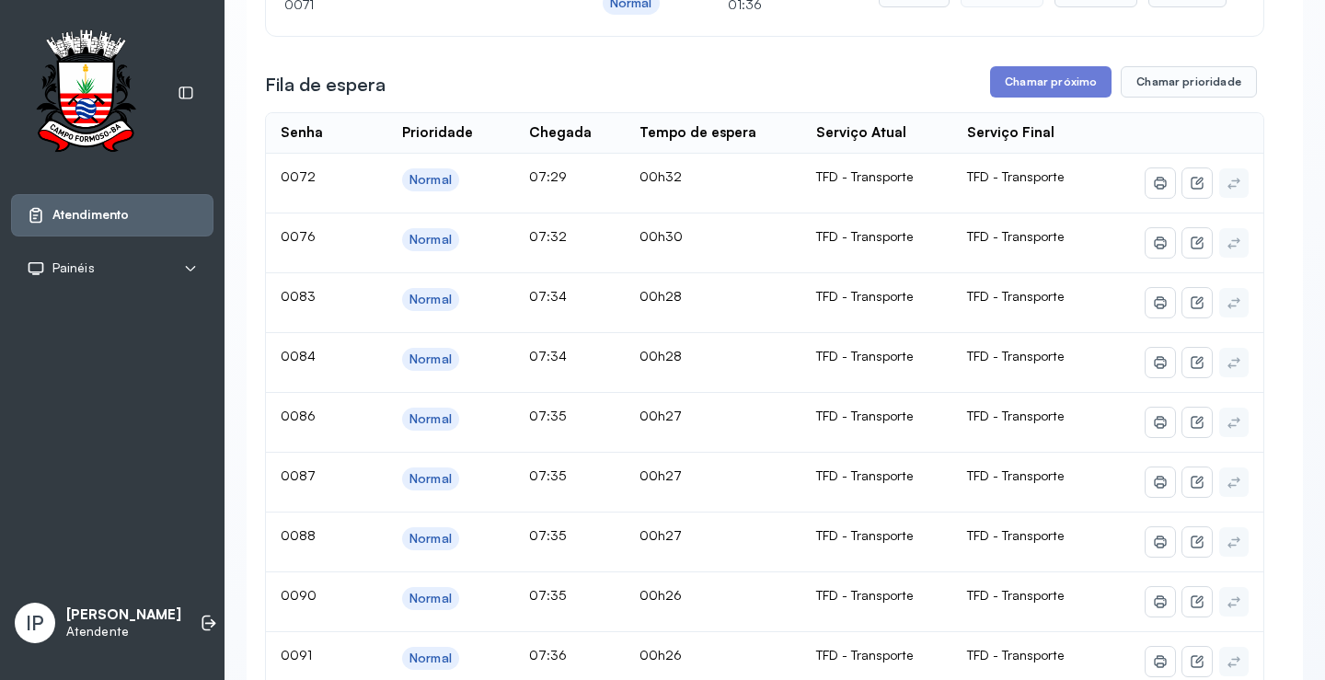
scroll to position [276, 0]
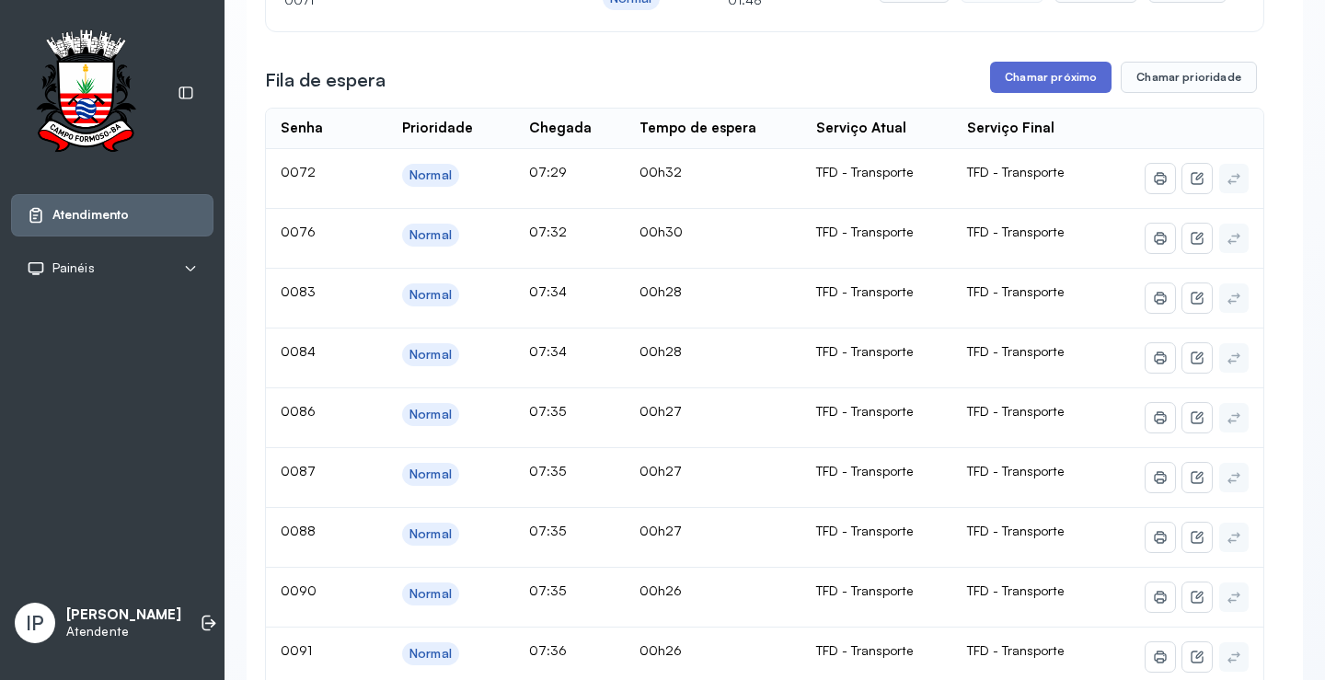
click at [1002, 76] on button "Chamar próximo" at bounding box center [1050, 77] width 121 height 31
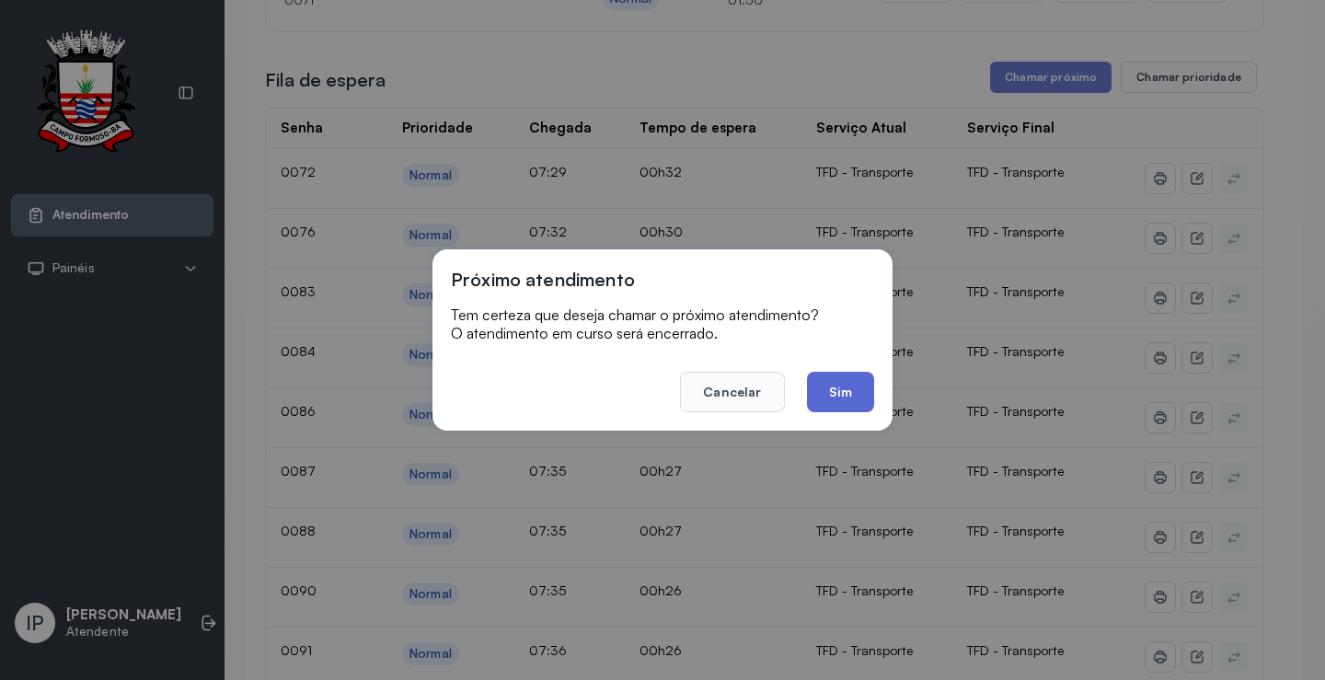
click at [845, 379] on button "Sim" at bounding box center [840, 392] width 67 height 40
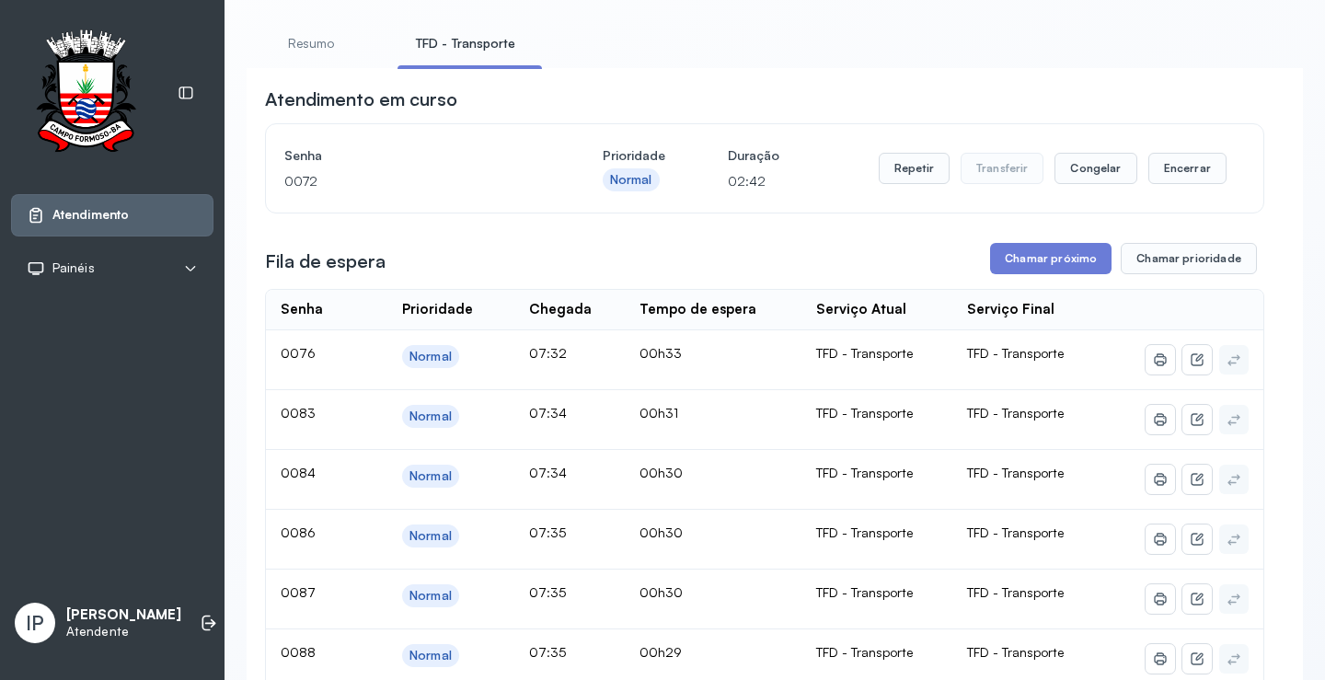
scroll to position [184, 0]
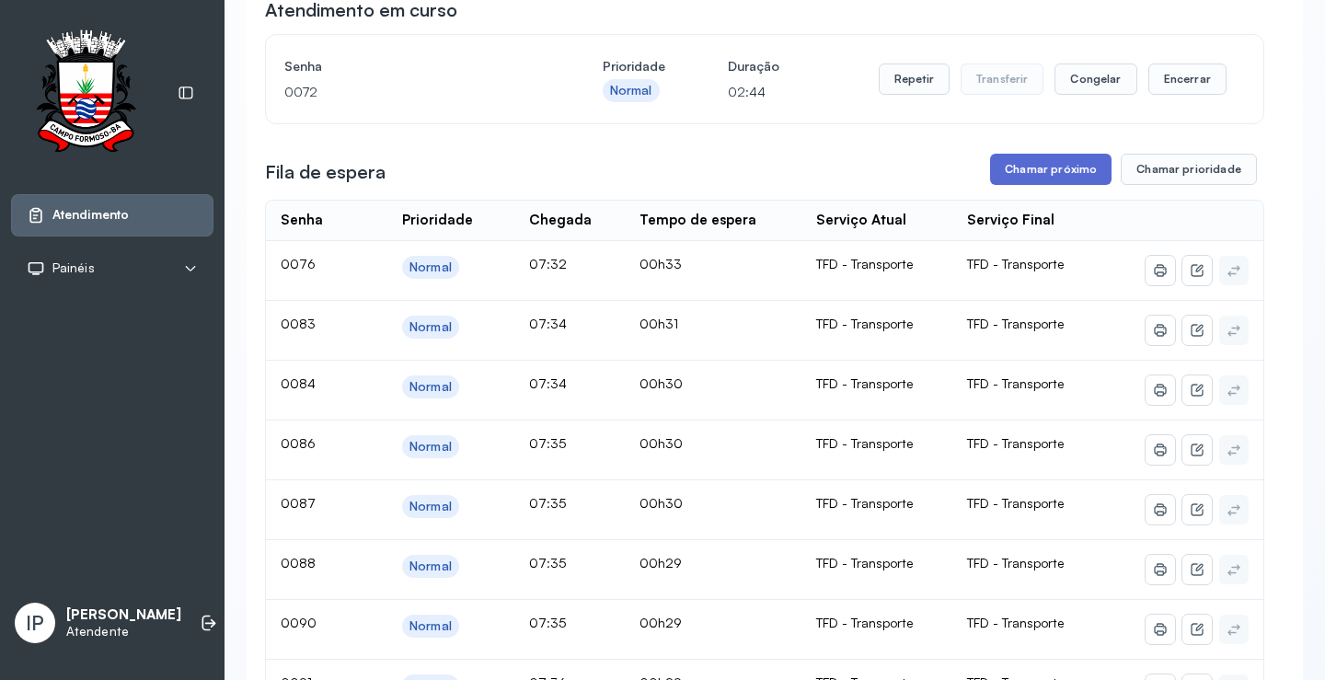
click at [1041, 164] on button "Chamar próximo" at bounding box center [1050, 169] width 121 height 31
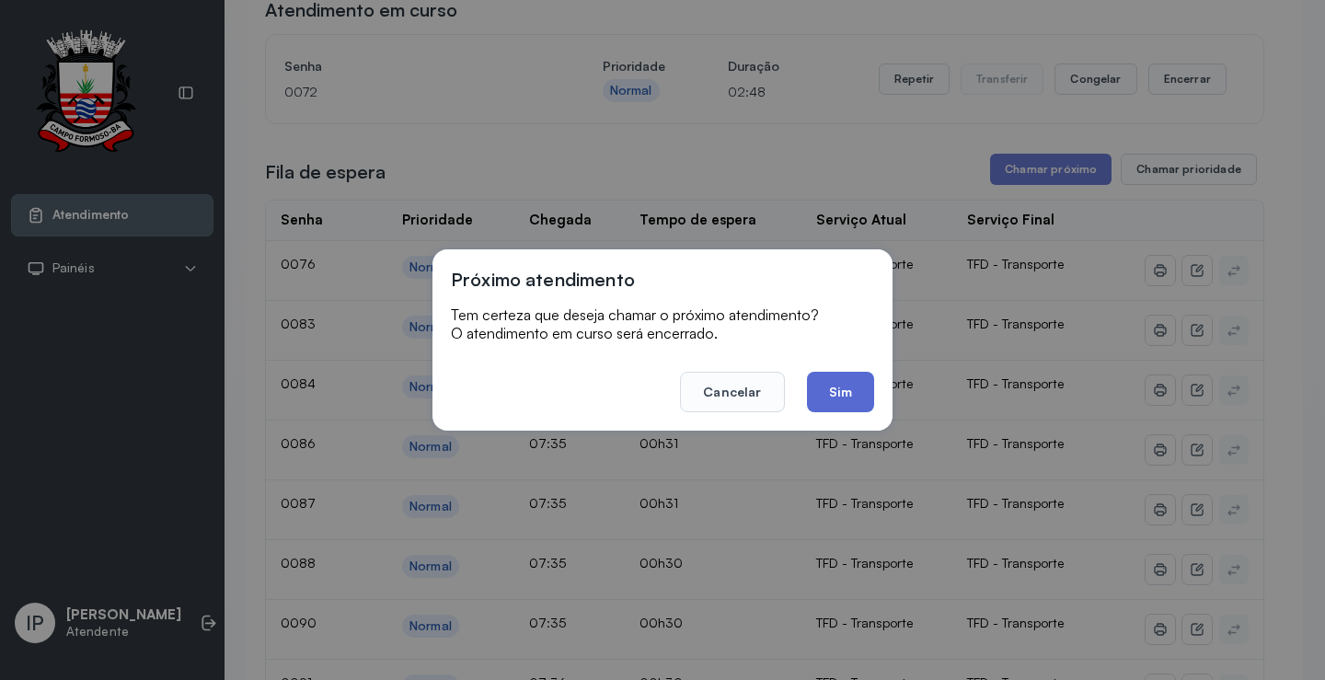
click at [859, 379] on button "Sim" at bounding box center [840, 392] width 67 height 40
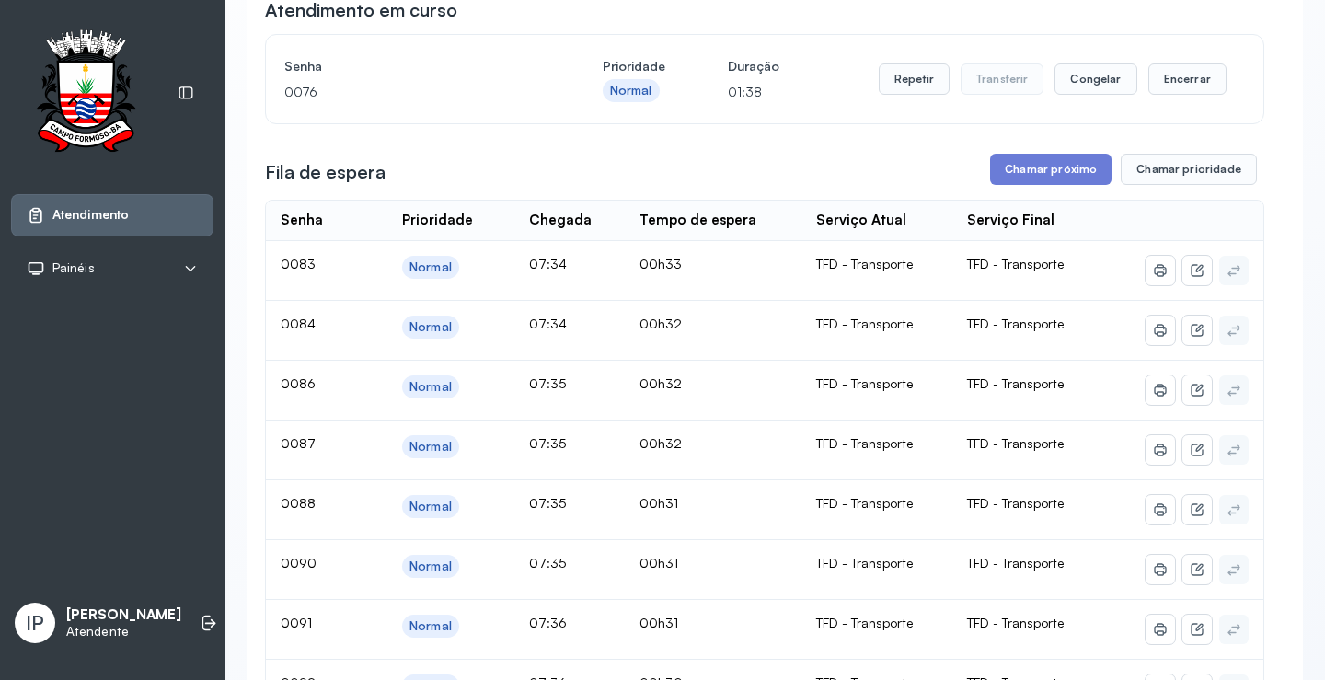
scroll to position [0, 0]
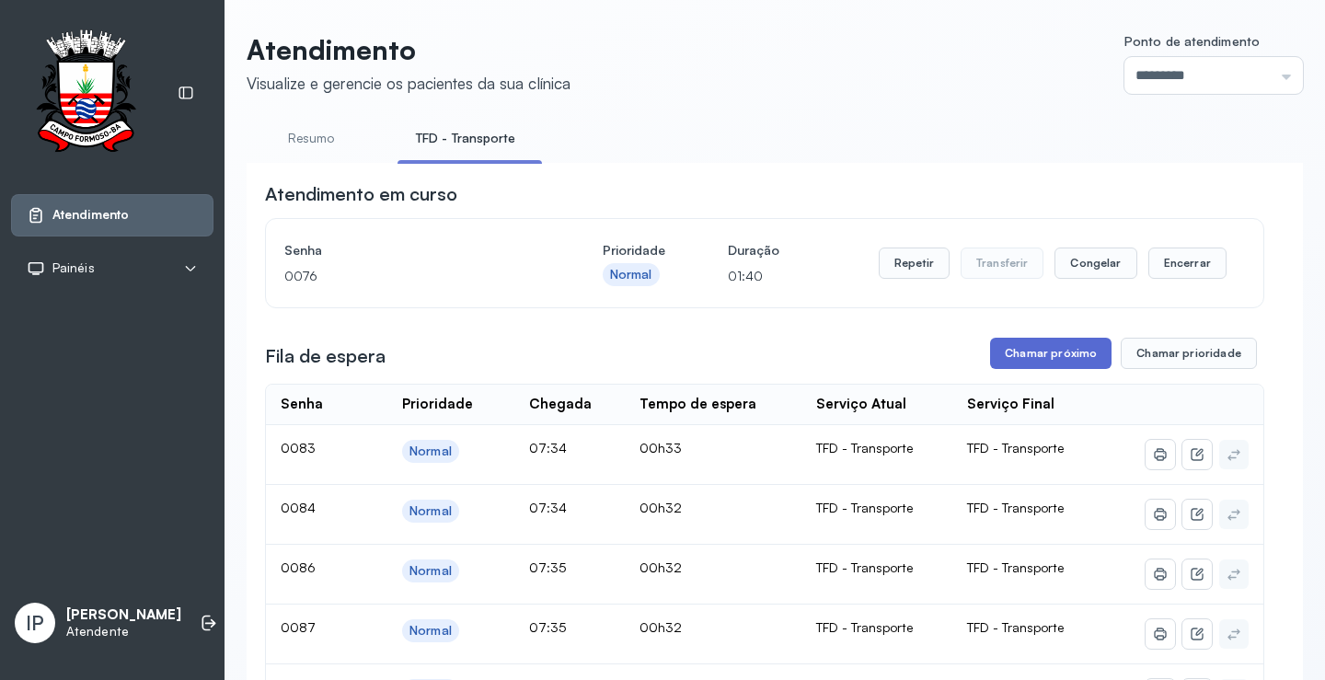
click at [1028, 357] on button "Chamar próximo" at bounding box center [1050, 353] width 121 height 31
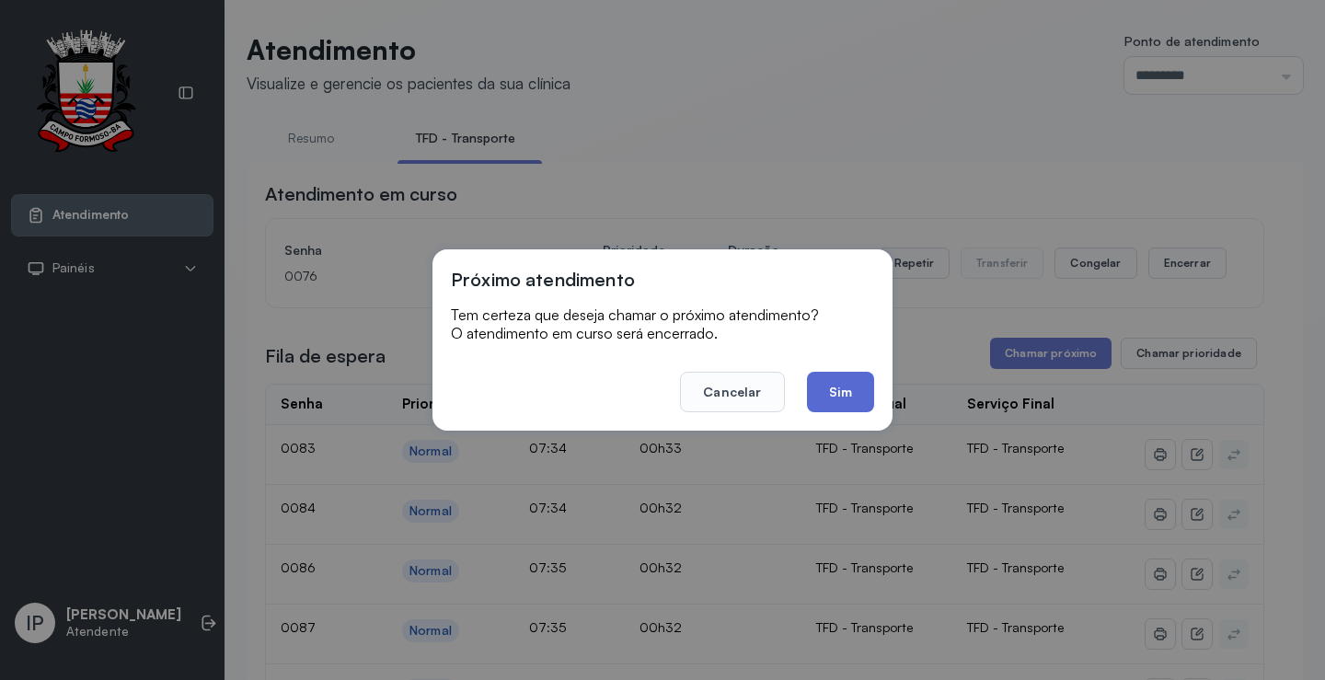
click at [855, 387] on button "Sim" at bounding box center [840, 392] width 67 height 40
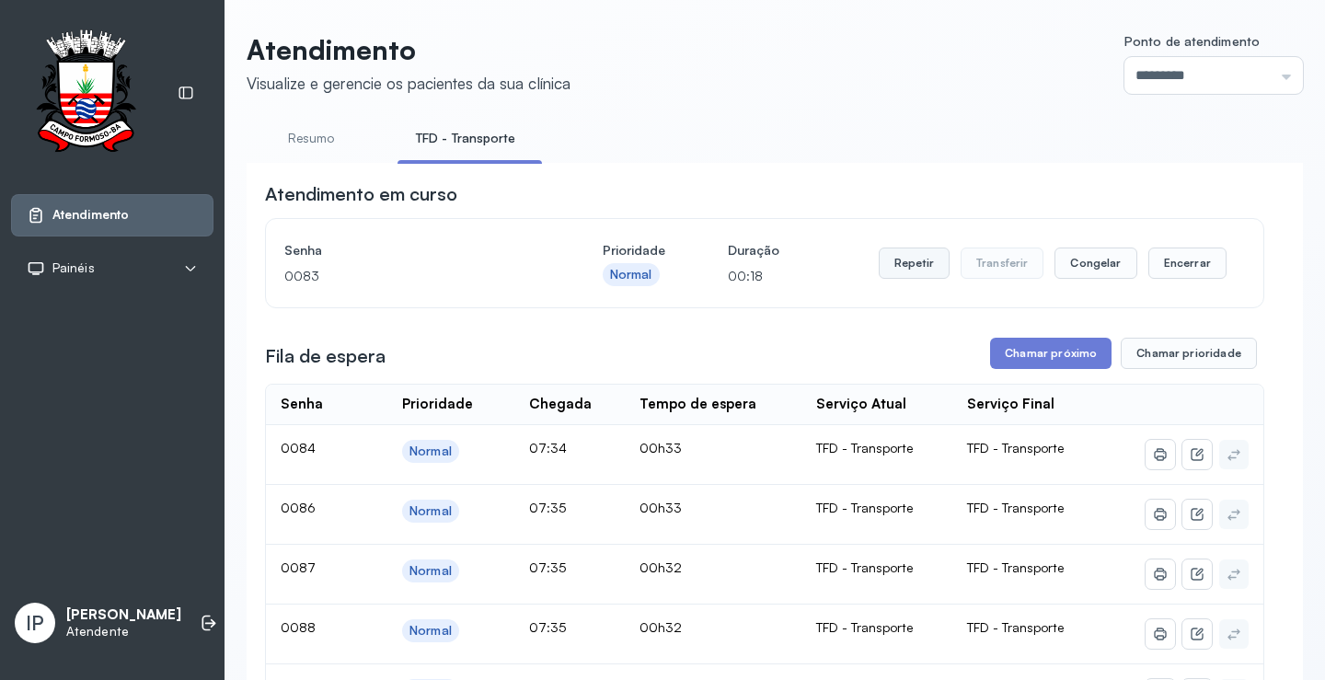
click at [928, 257] on button "Repetir" at bounding box center [914, 263] width 71 height 31
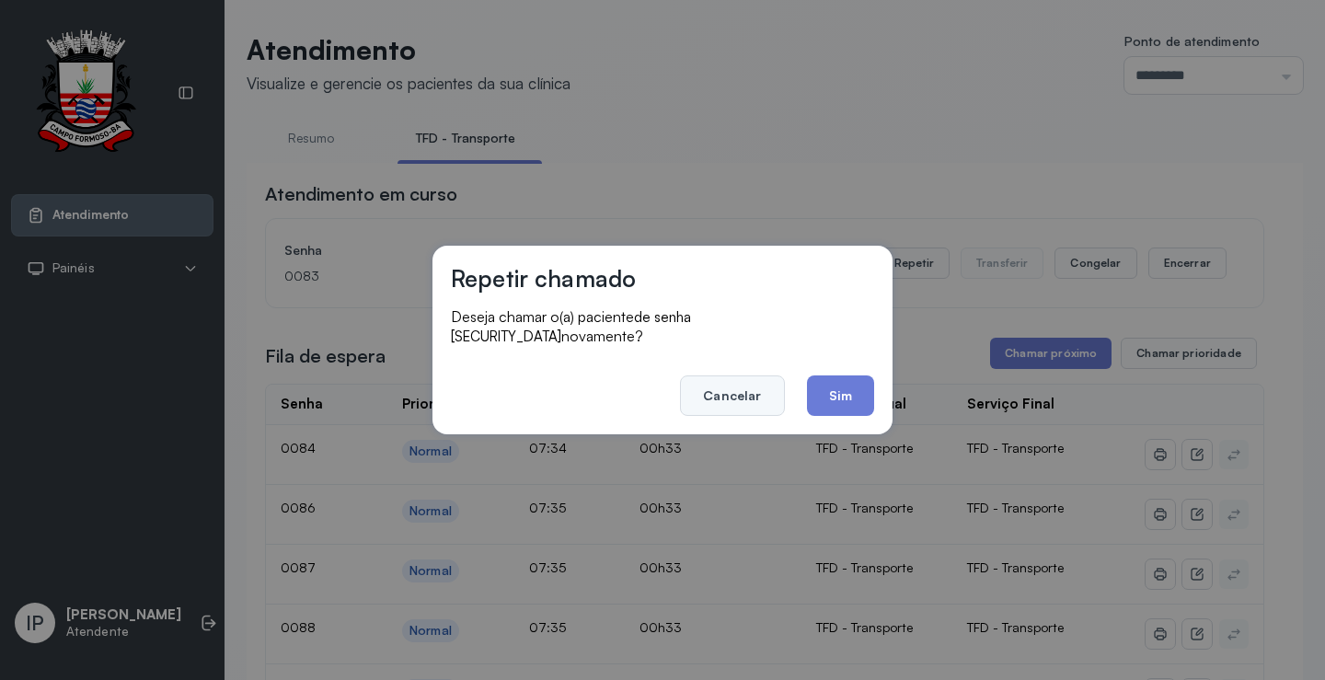
click at [755, 392] on button "Cancelar" at bounding box center [732, 395] width 104 height 40
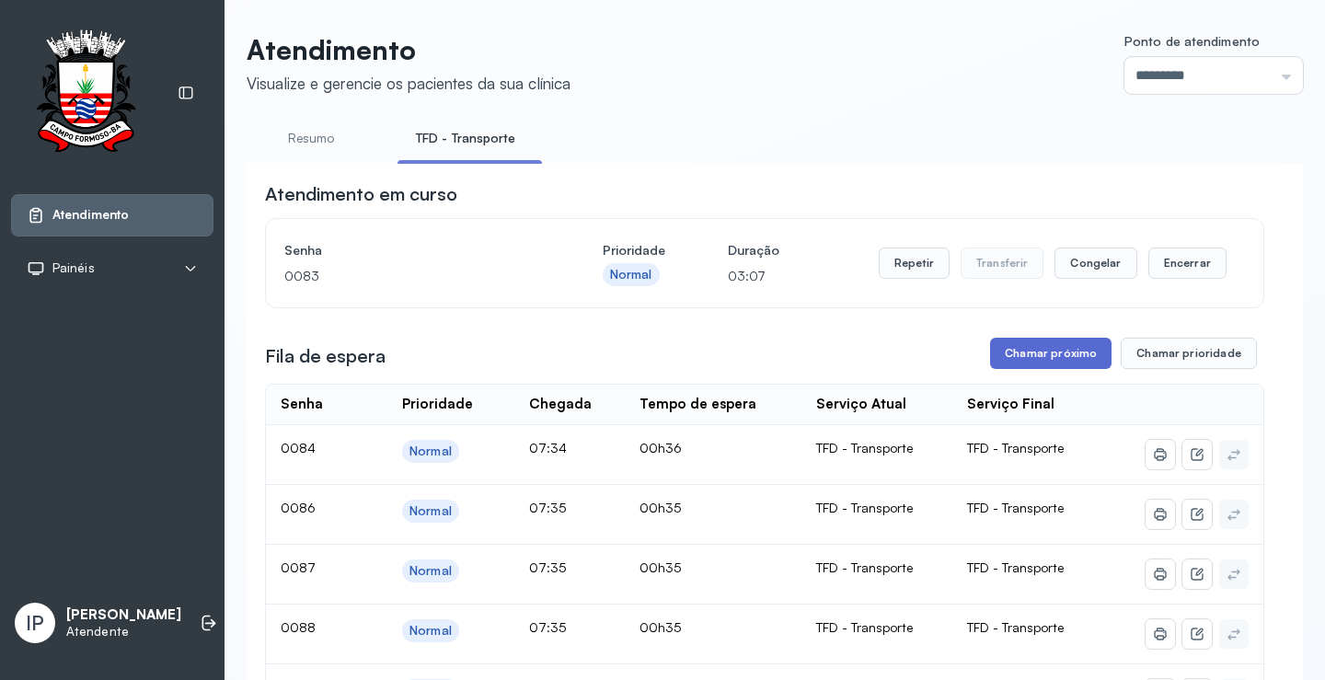
click at [1058, 358] on button "Chamar próximo" at bounding box center [1050, 353] width 121 height 31
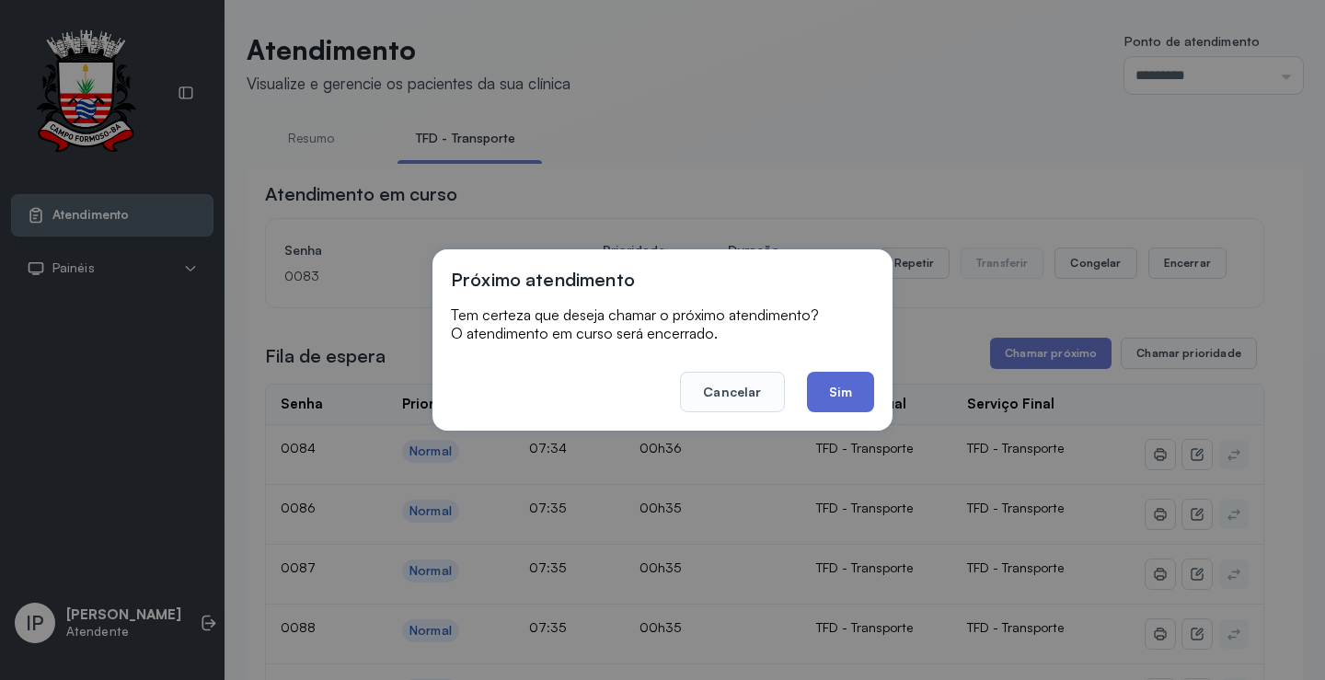
click at [846, 388] on button "Sim" at bounding box center [840, 392] width 67 height 40
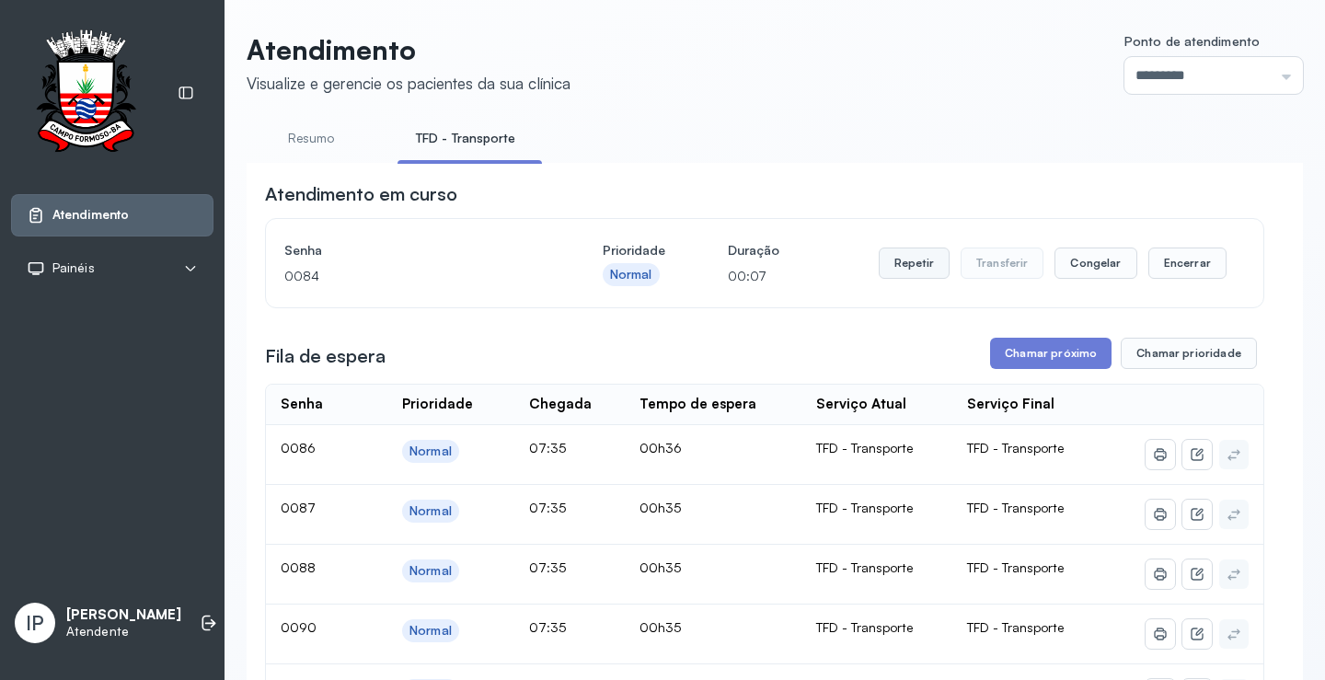
click at [917, 261] on button "Repetir" at bounding box center [914, 263] width 71 height 31
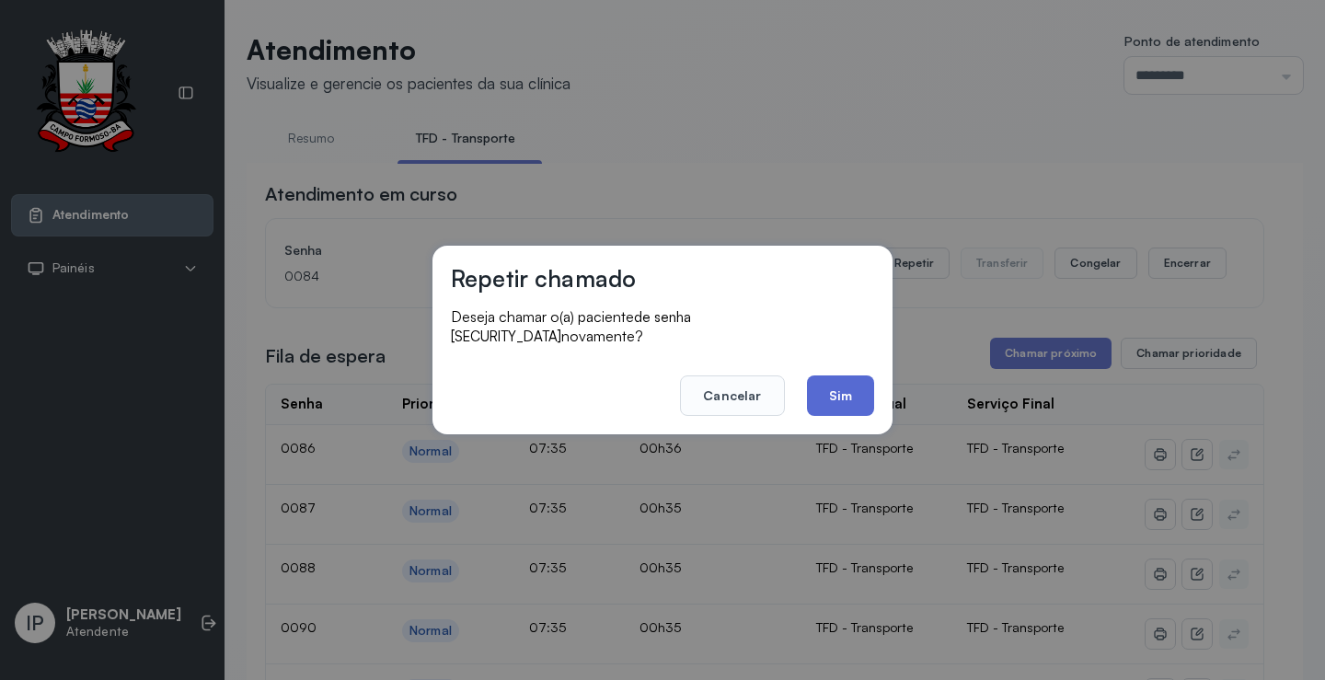
click at [833, 376] on button "Sim" at bounding box center [840, 395] width 67 height 40
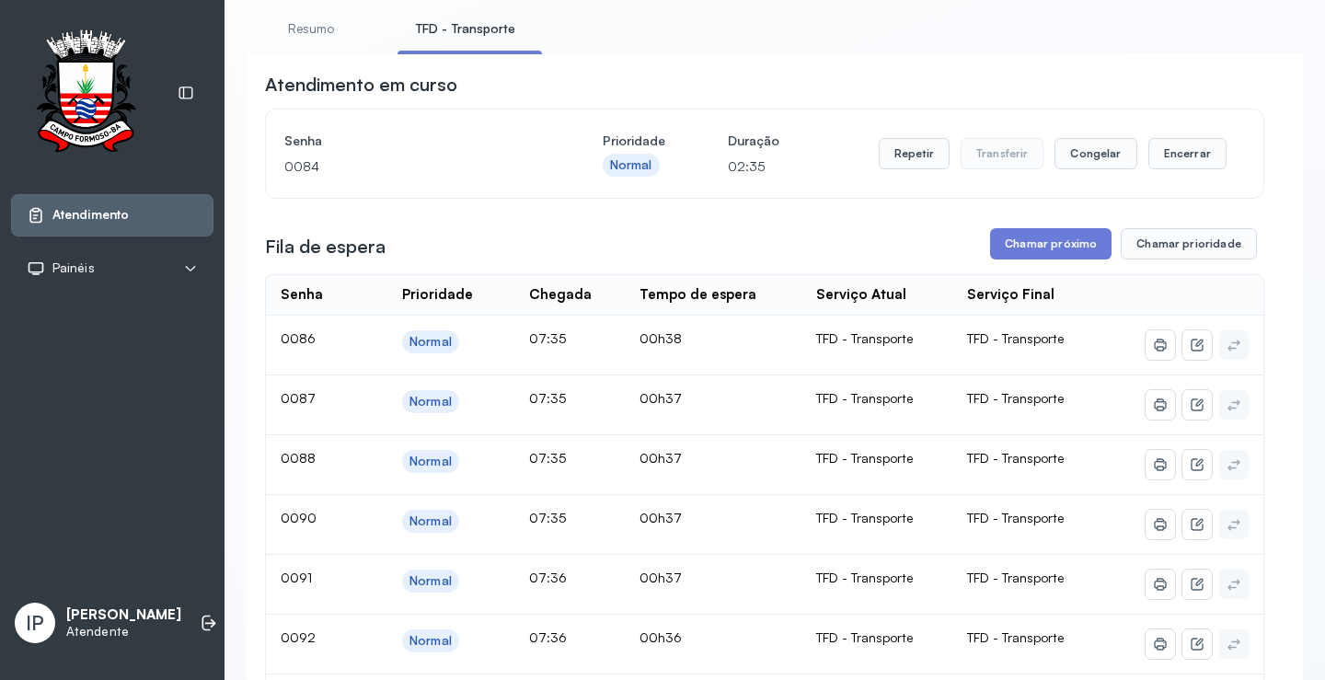
scroll to position [276, 0]
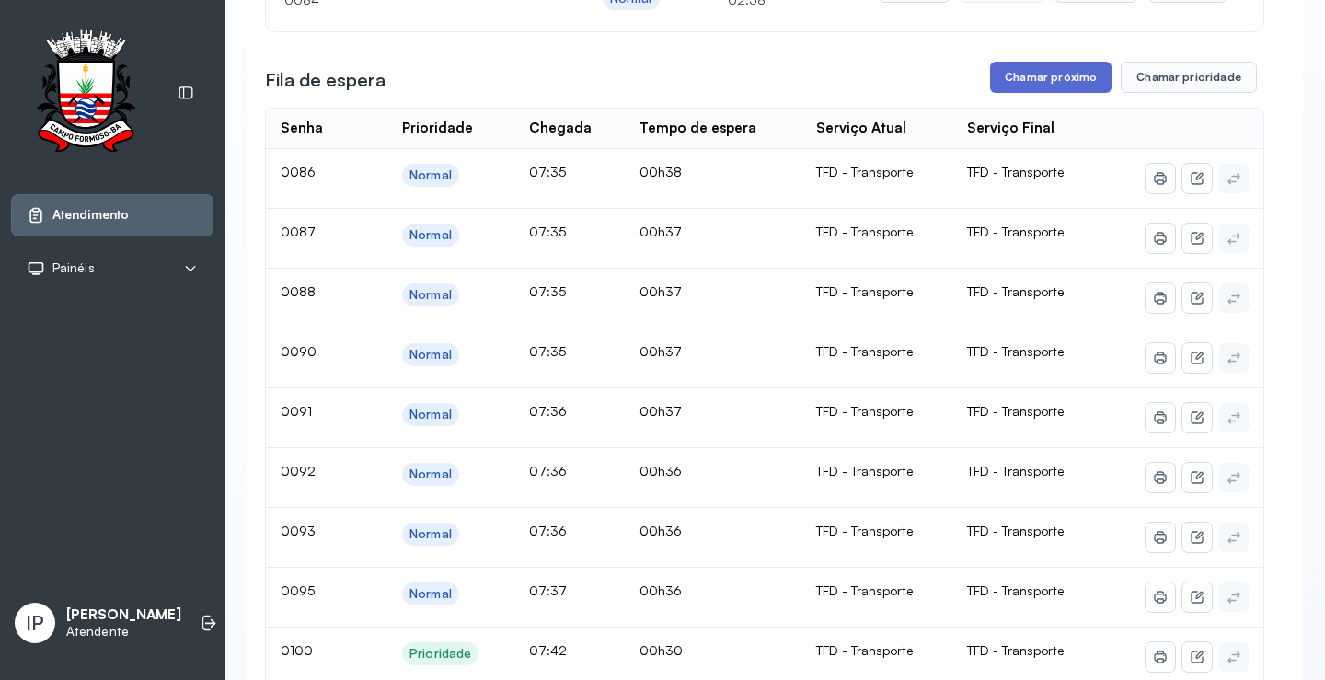
click at [1034, 89] on button "Chamar próximo" at bounding box center [1050, 77] width 121 height 31
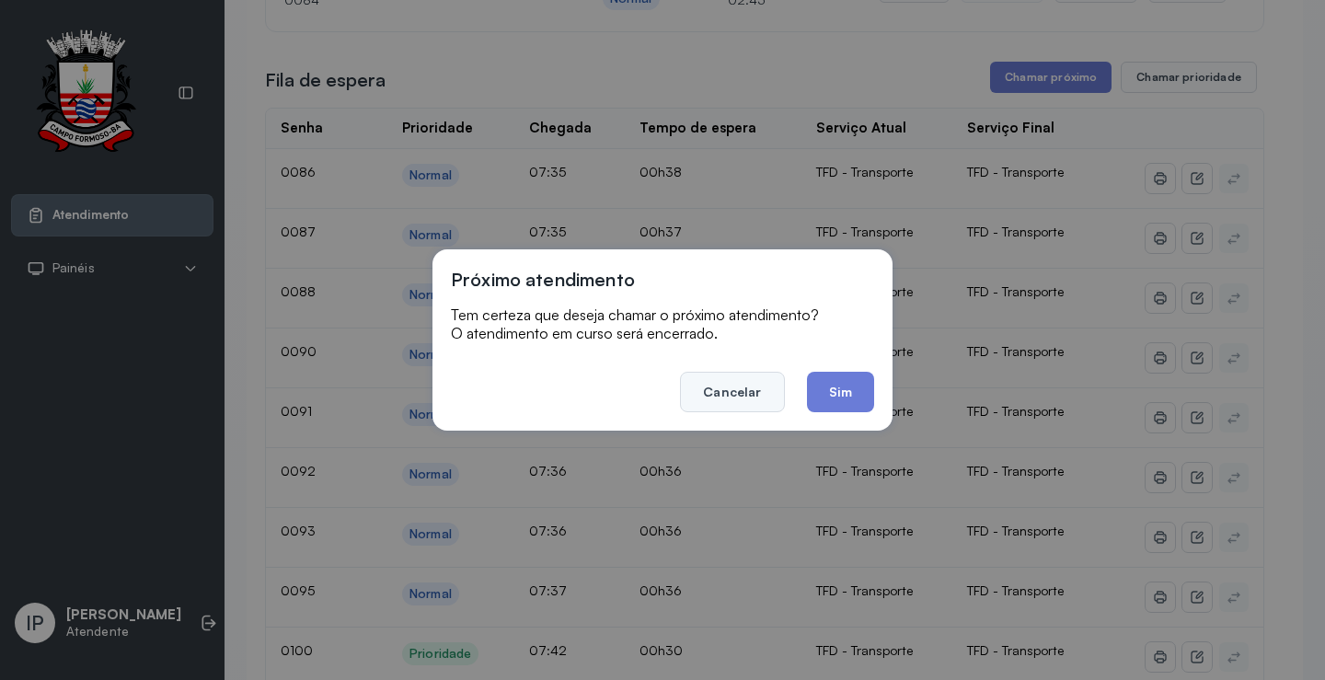
click at [732, 394] on button "Cancelar" at bounding box center [732, 392] width 104 height 40
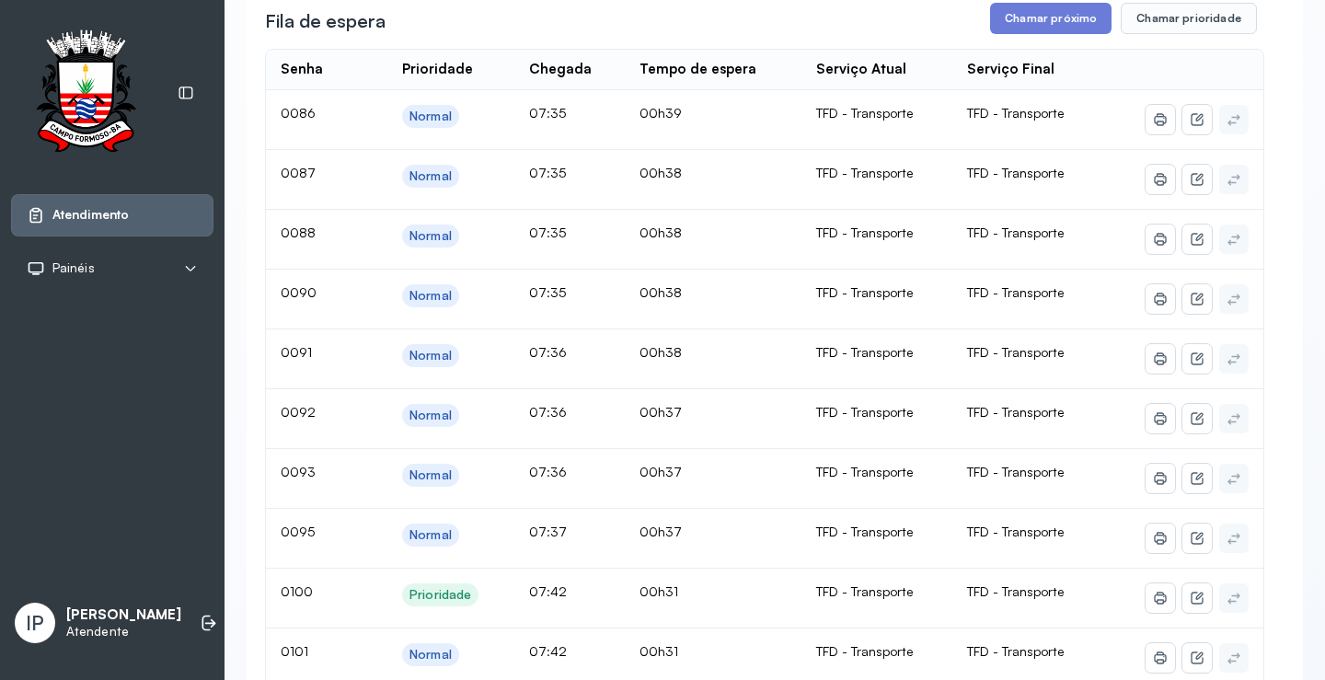
scroll to position [184, 0]
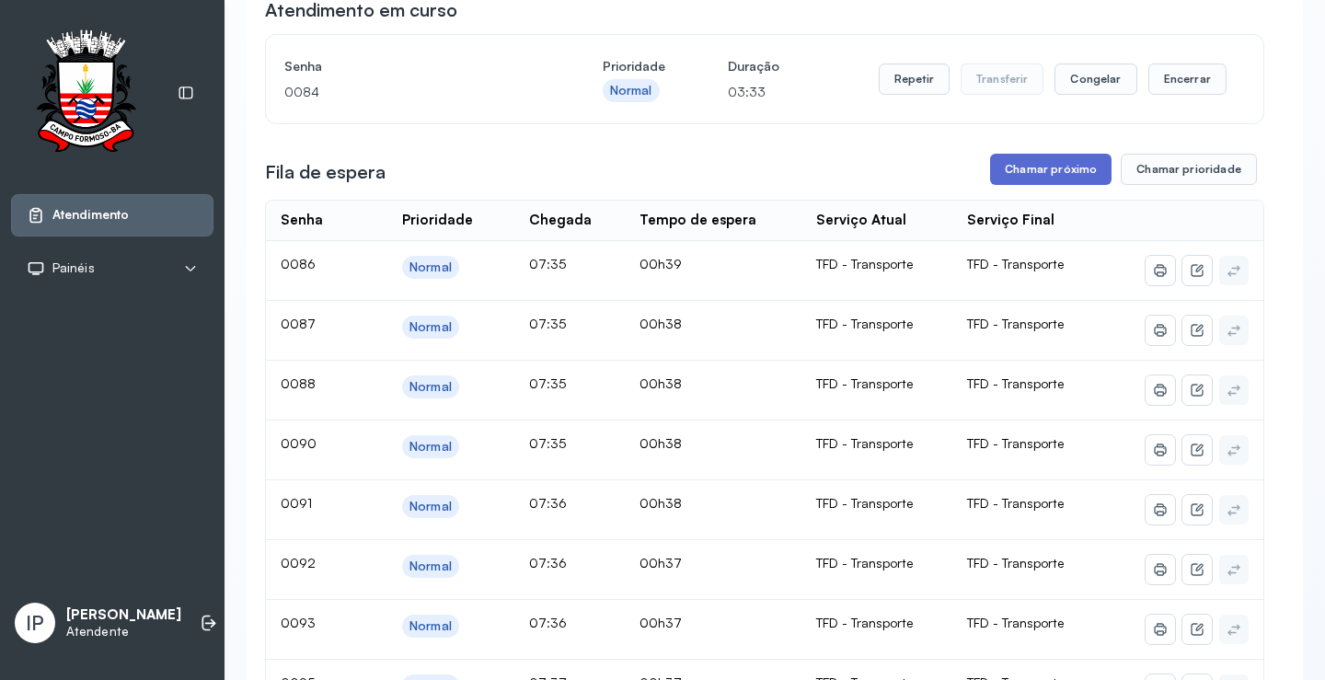
click at [1043, 171] on button "Chamar próximo" at bounding box center [1050, 169] width 121 height 31
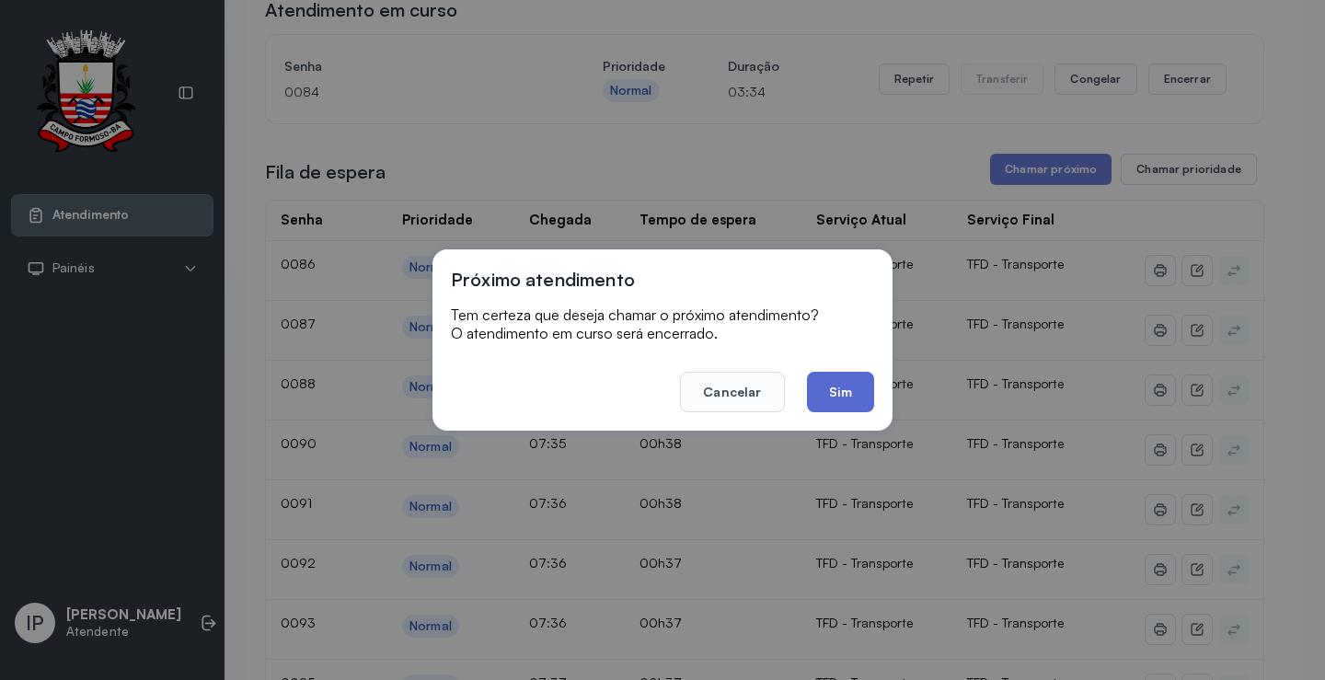
click at [822, 388] on button "Sim" at bounding box center [840, 392] width 67 height 40
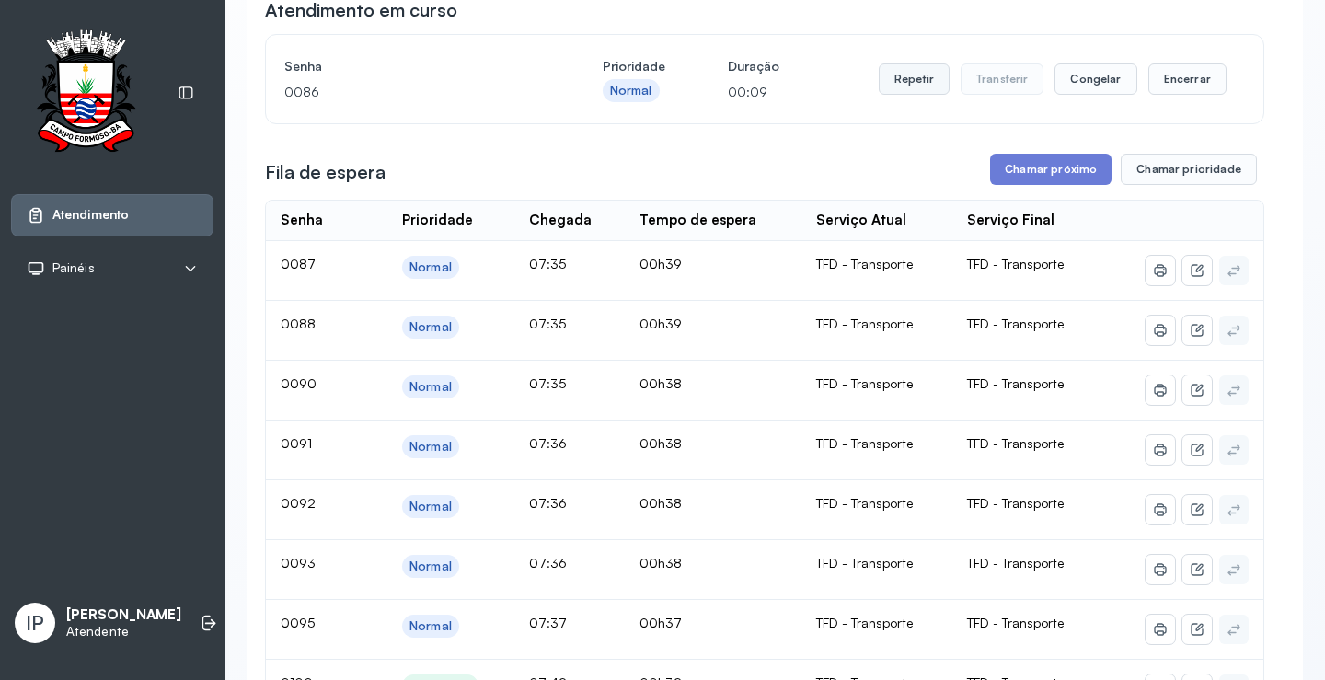
click at [926, 77] on button "Repetir" at bounding box center [914, 78] width 71 height 31
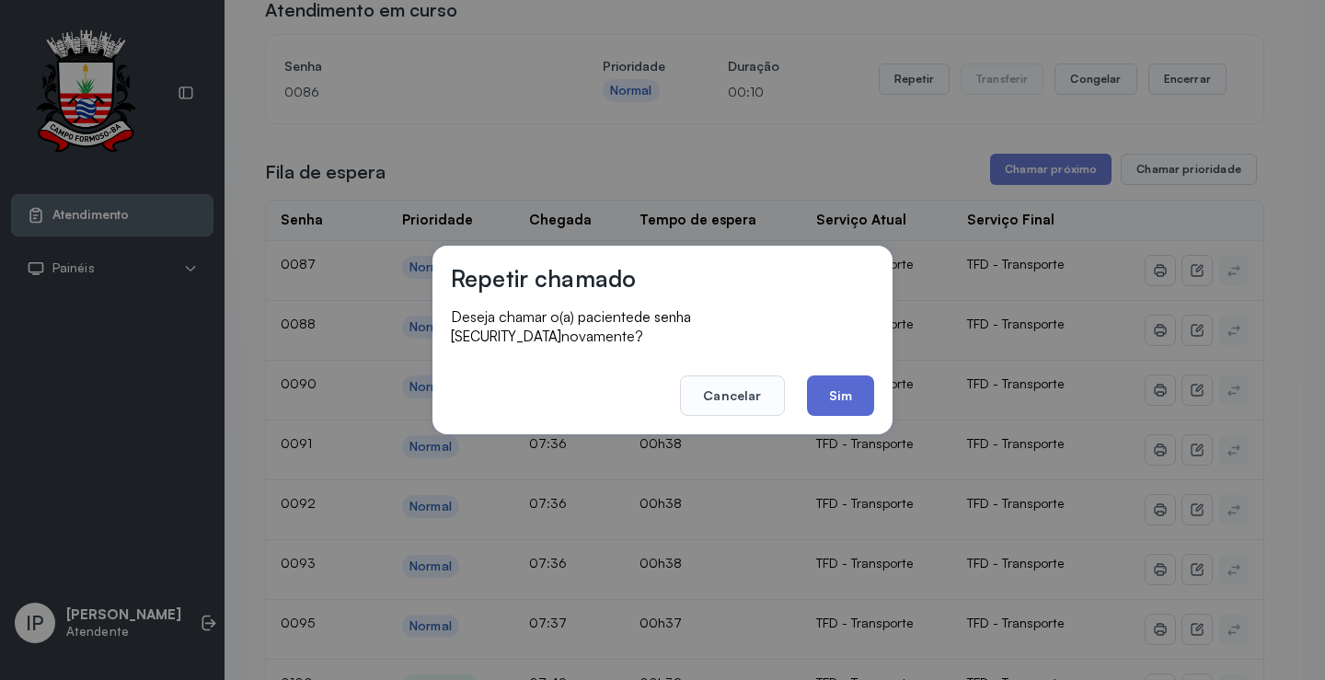
click at [836, 377] on button "Sim" at bounding box center [840, 395] width 67 height 40
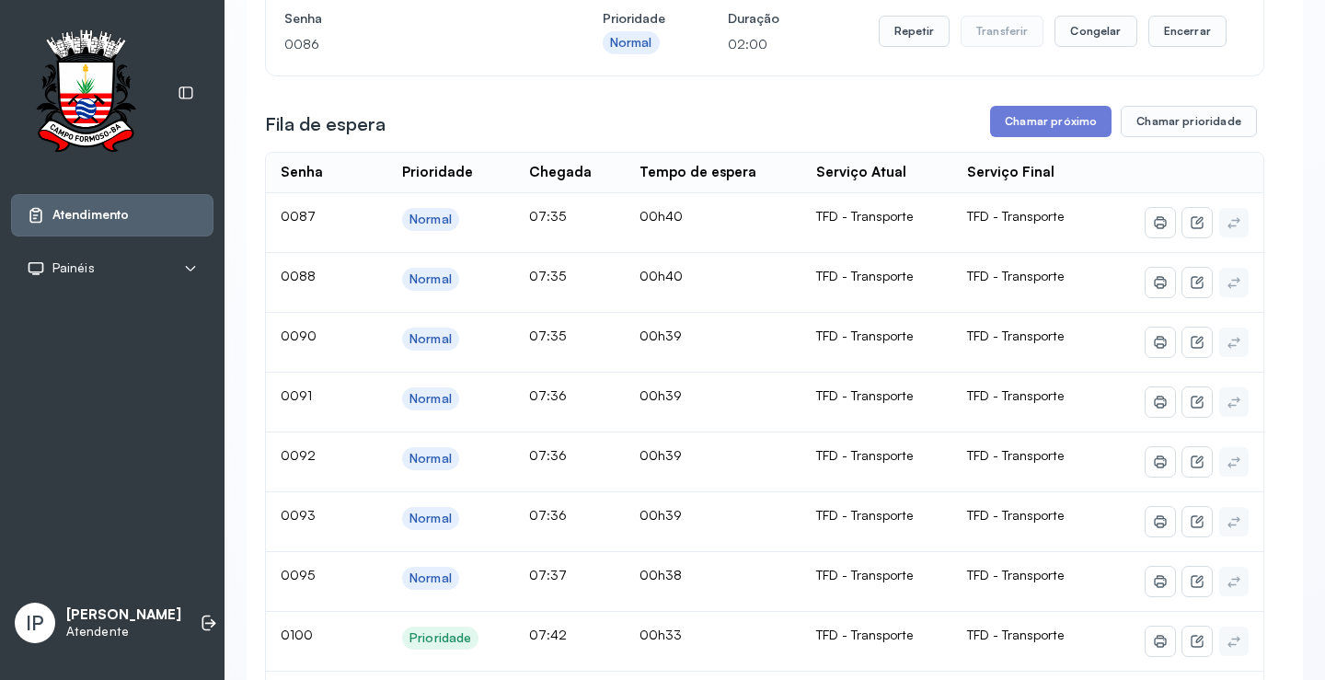
scroll to position [92, 0]
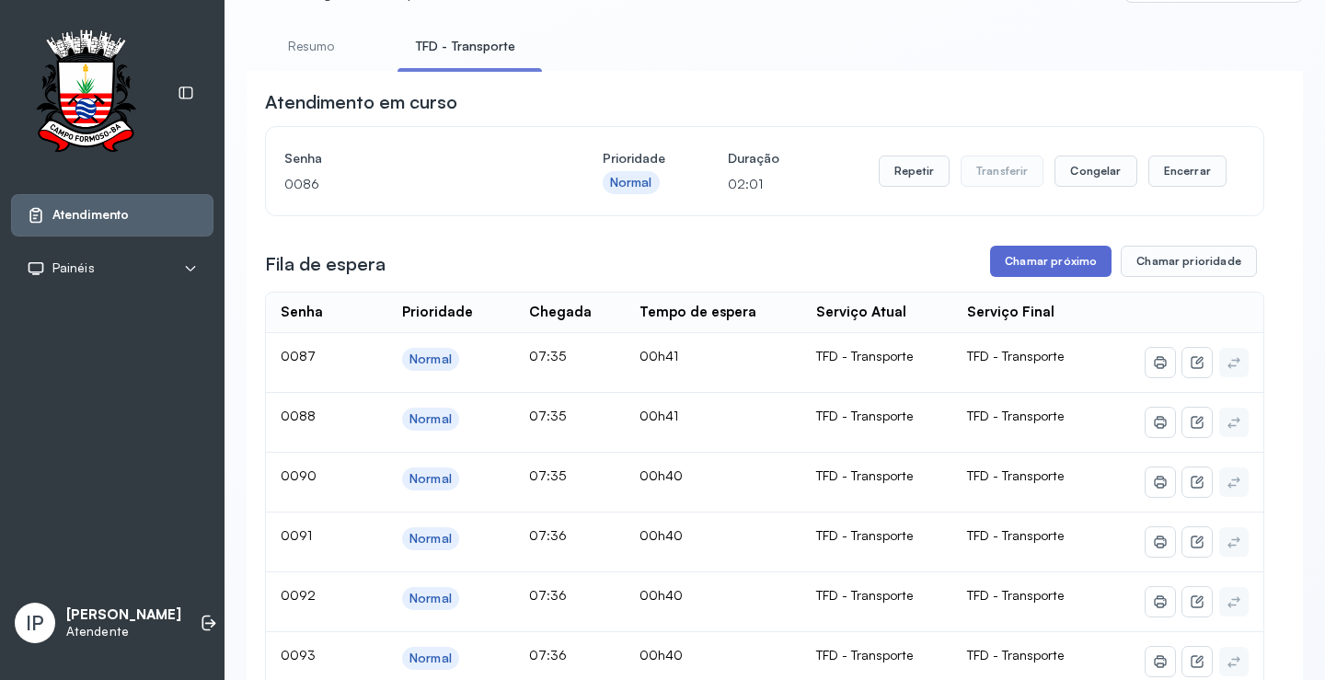
click at [1021, 258] on button "Chamar próximo" at bounding box center [1050, 261] width 121 height 31
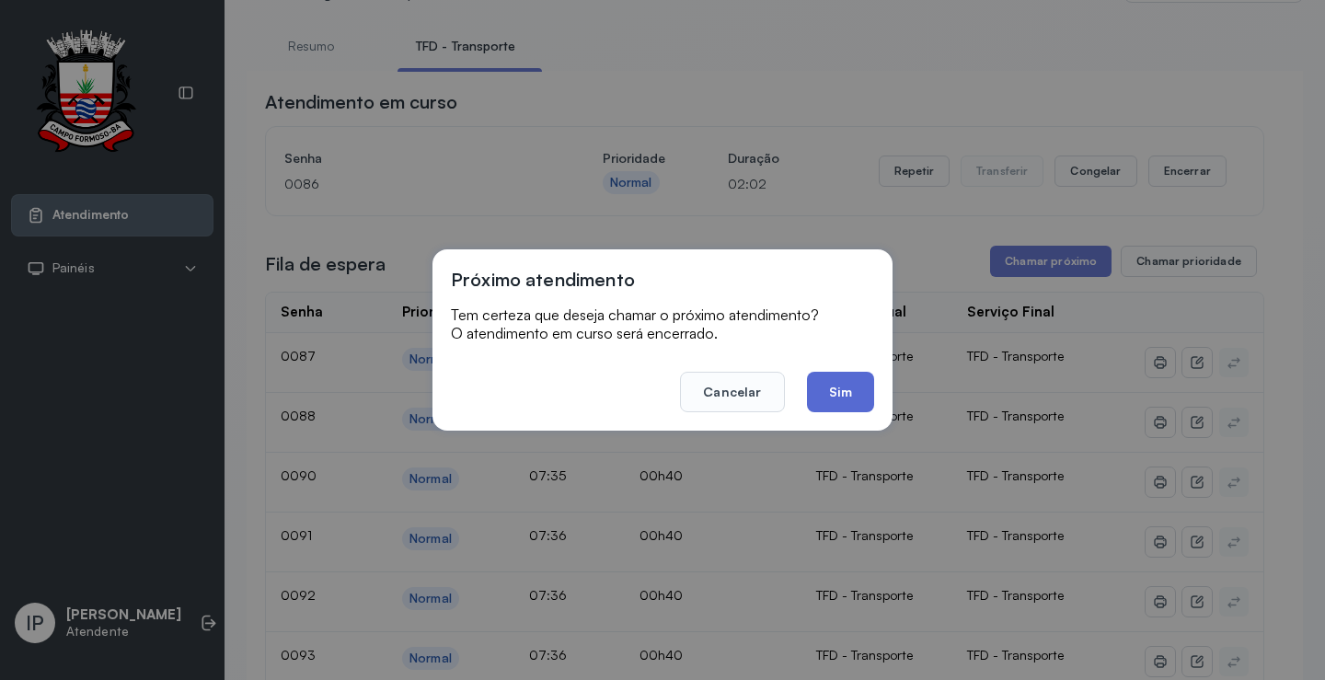
click at [818, 372] on button "Sim" at bounding box center [840, 392] width 67 height 40
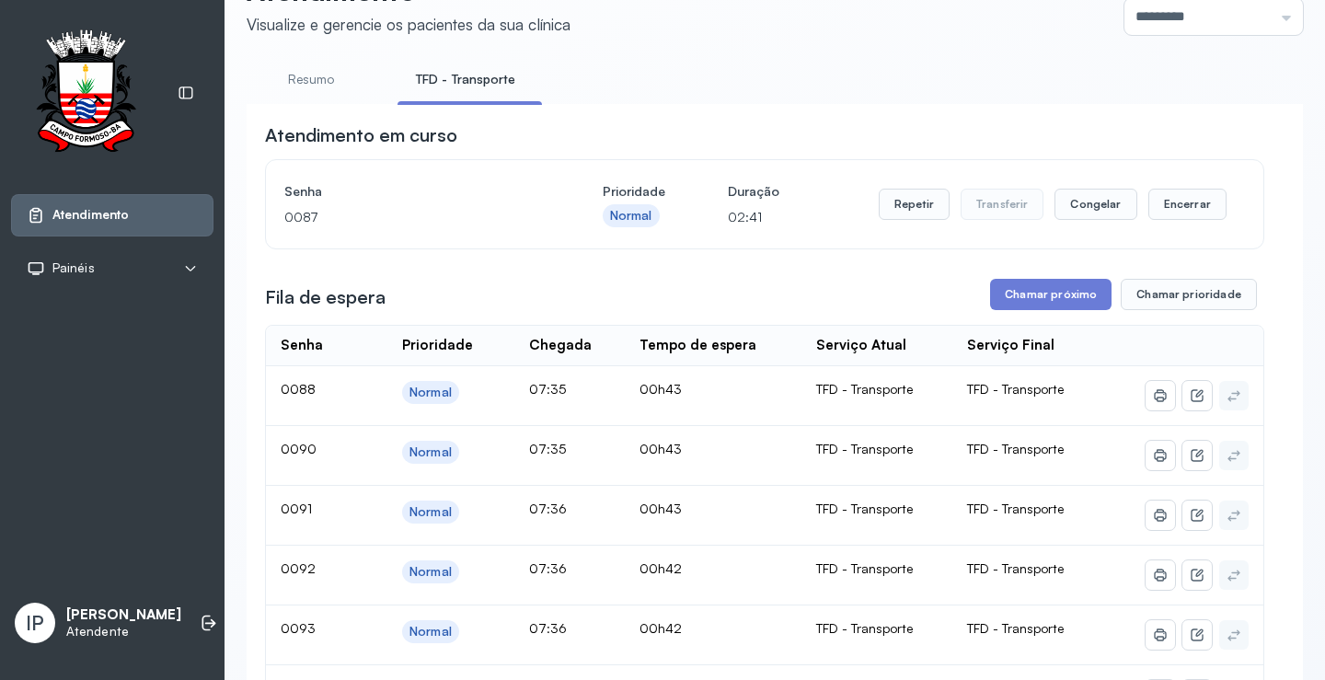
scroll to position [184, 0]
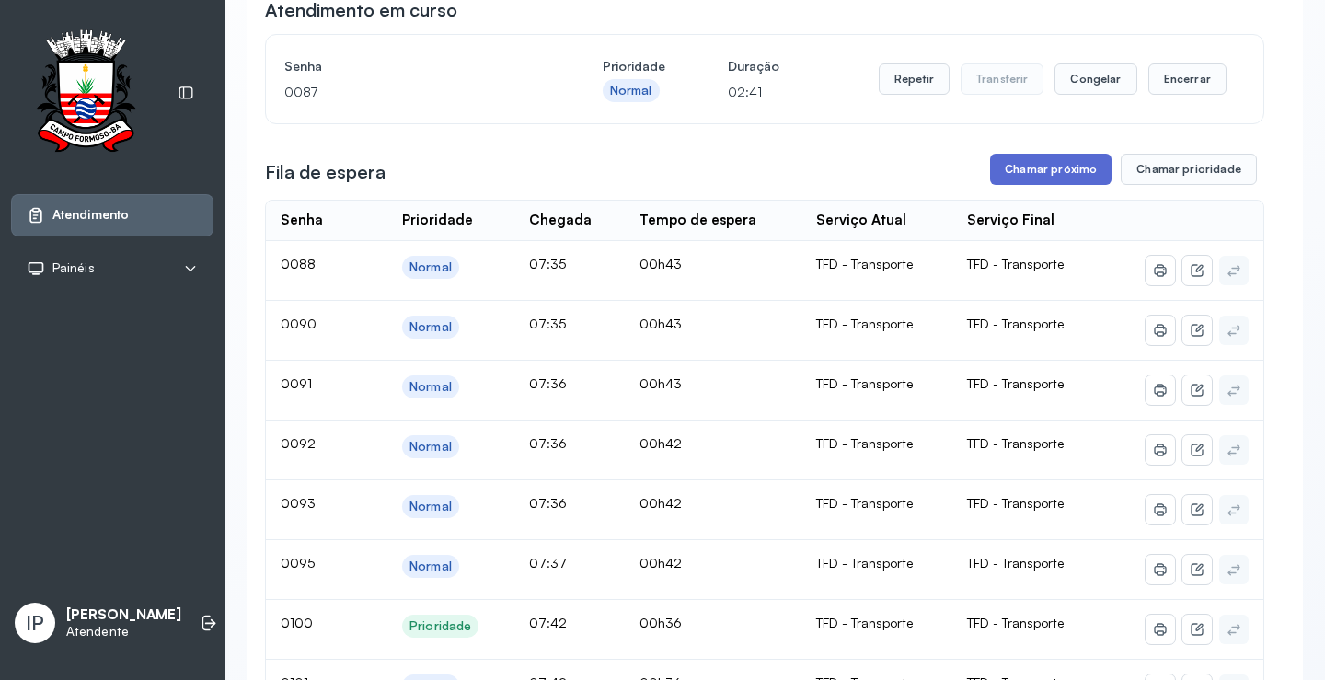
click at [1062, 174] on button "Chamar próximo" at bounding box center [1050, 169] width 121 height 31
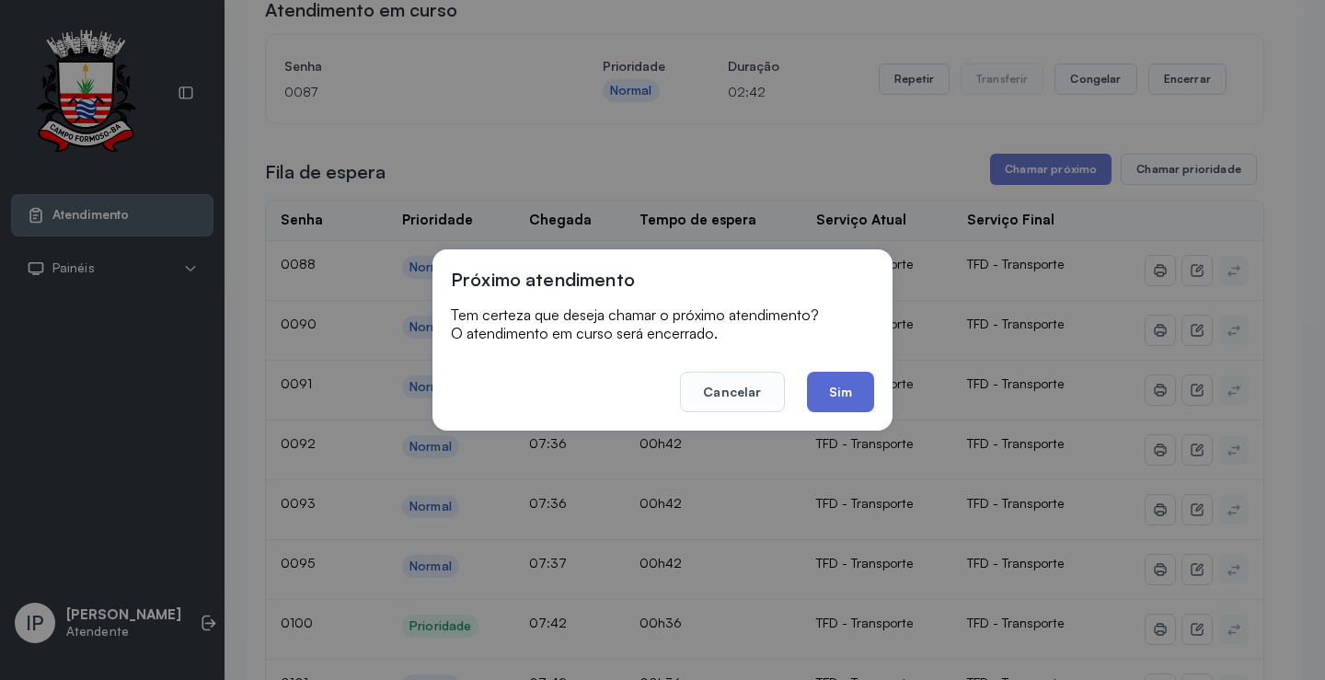
click at [848, 383] on button "Sim" at bounding box center [840, 392] width 67 height 40
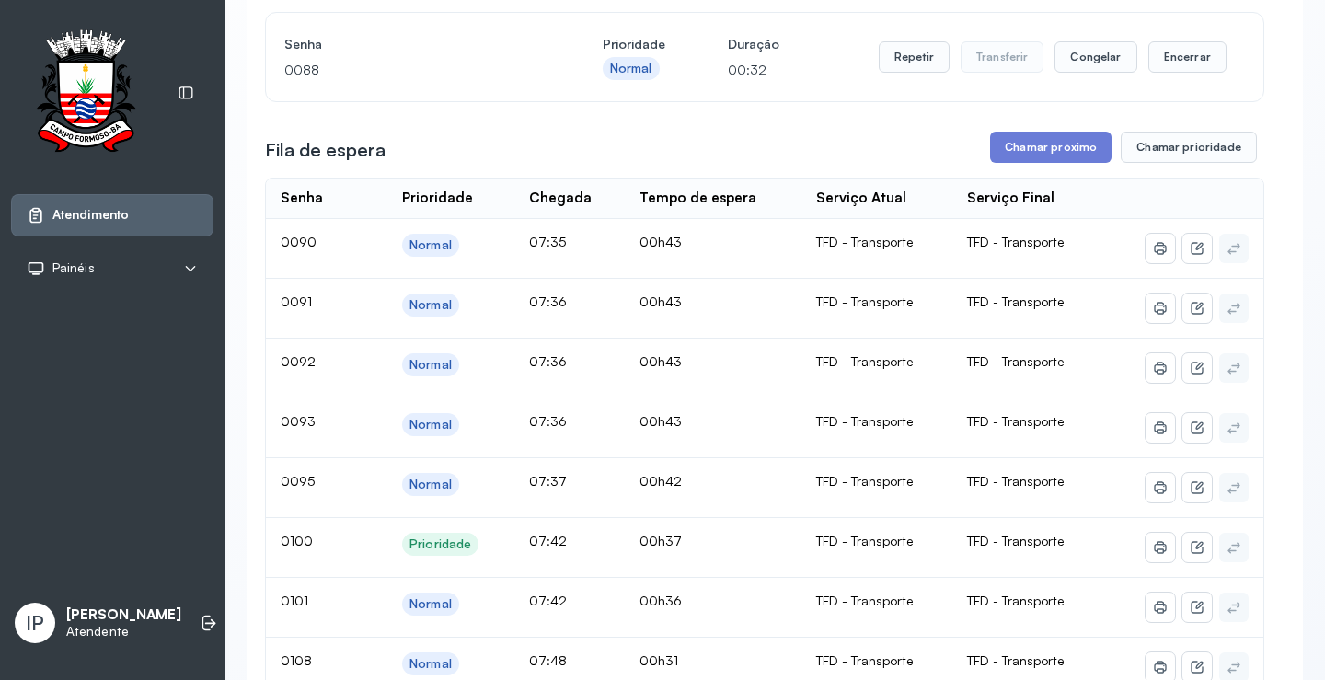
scroll to position [92, 0]
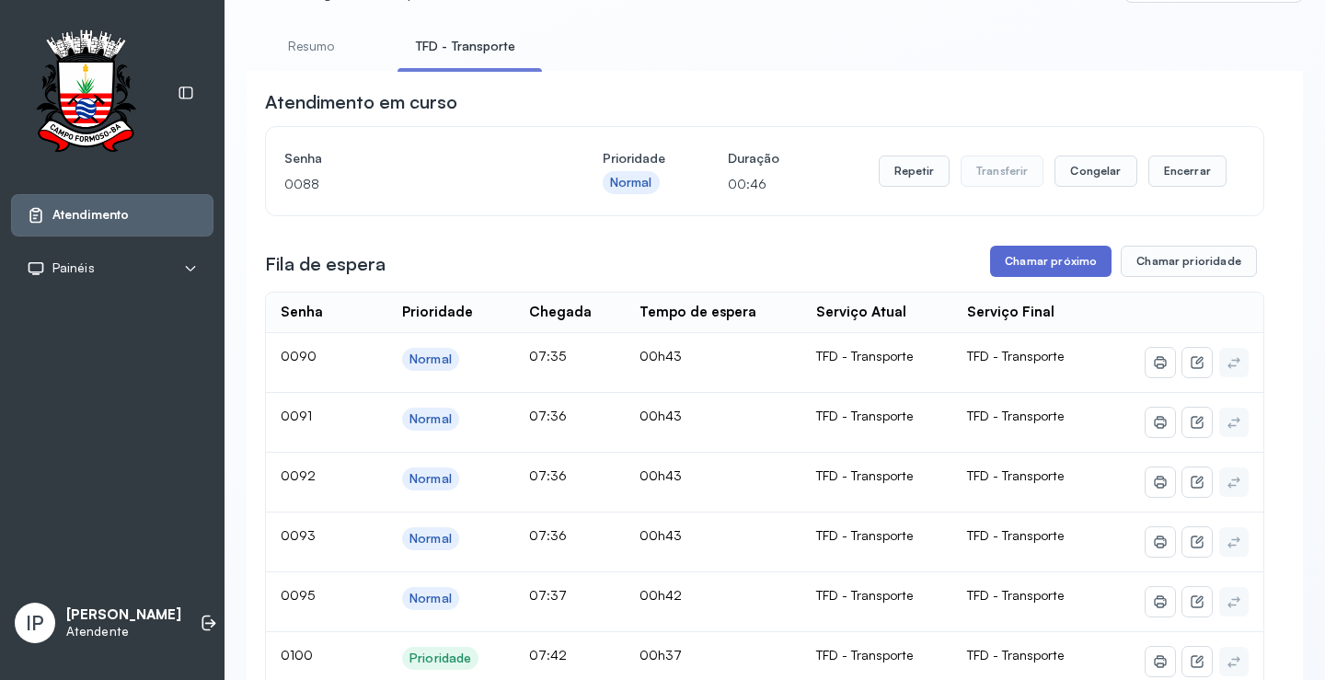
click at [998, 263] on button "Chamar próximo" at bounding box center [1050, 261] width 121 height 31
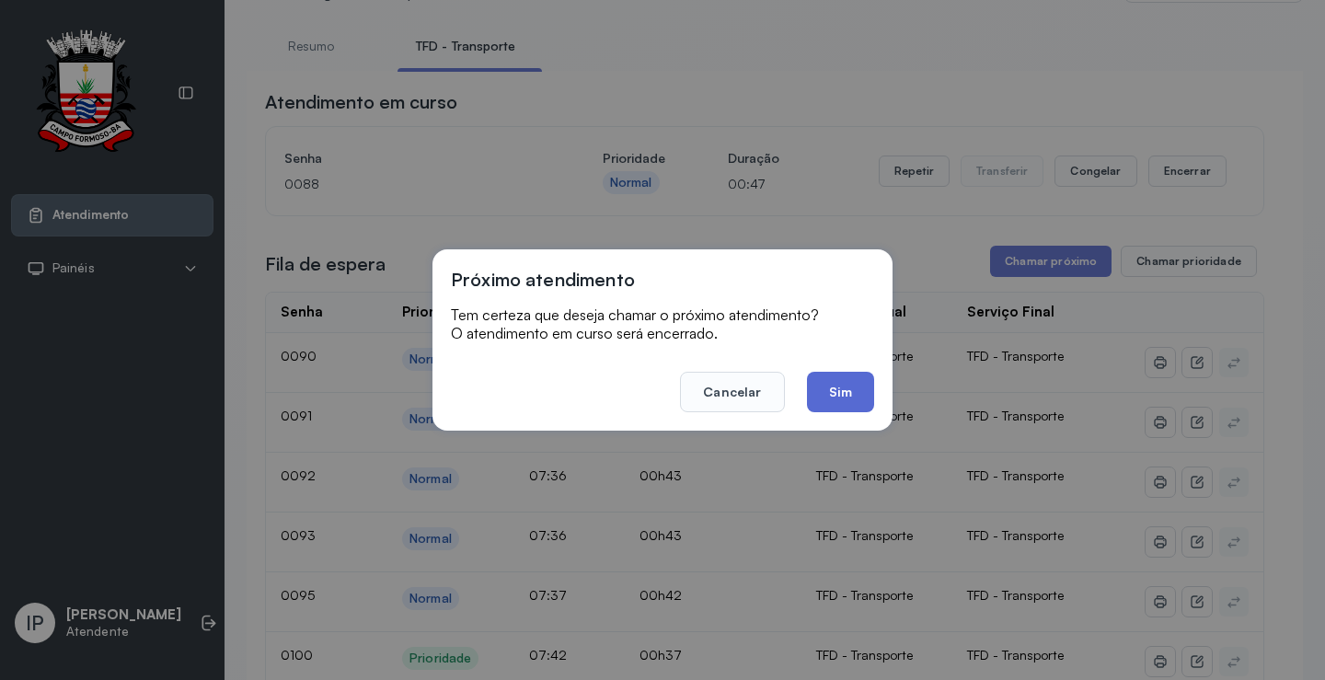
click at [824, 380] on button "Sim" at bounding box center [840, 392] width 67 height 40
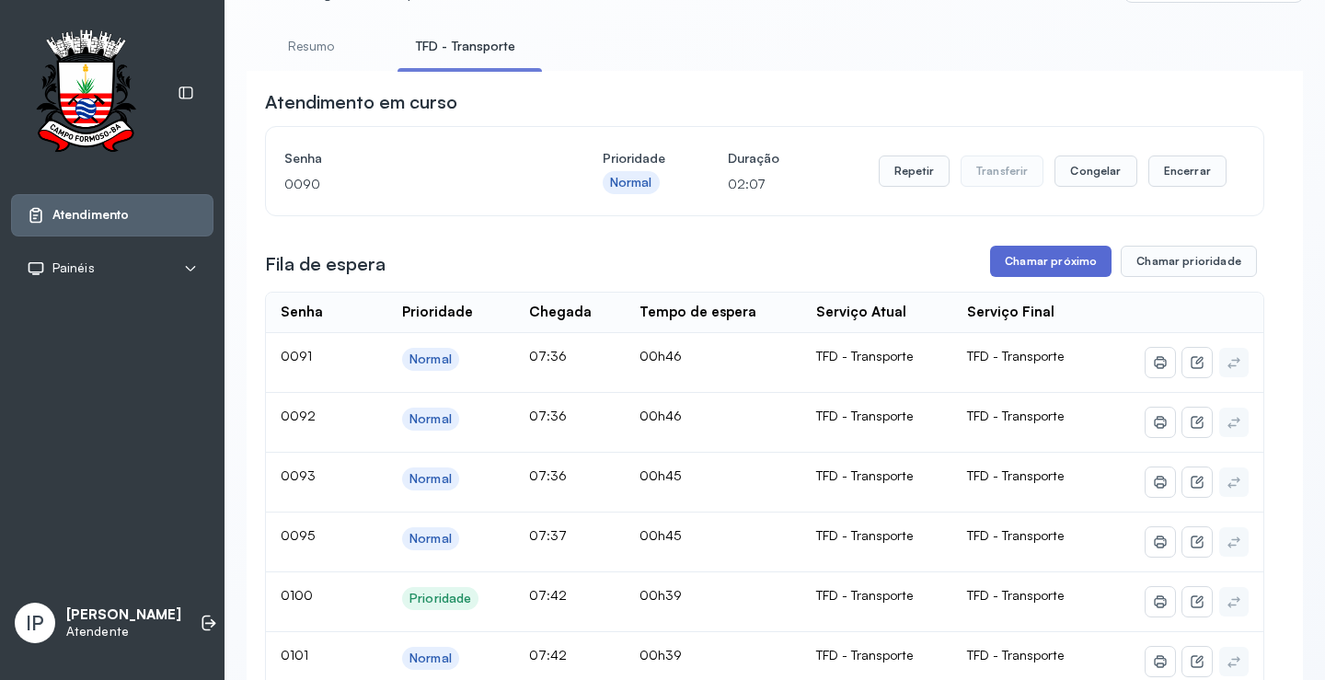
click at [1079, 264] on button "Chamar próximo" at bounding box center [1050, 261] width 121 height 31
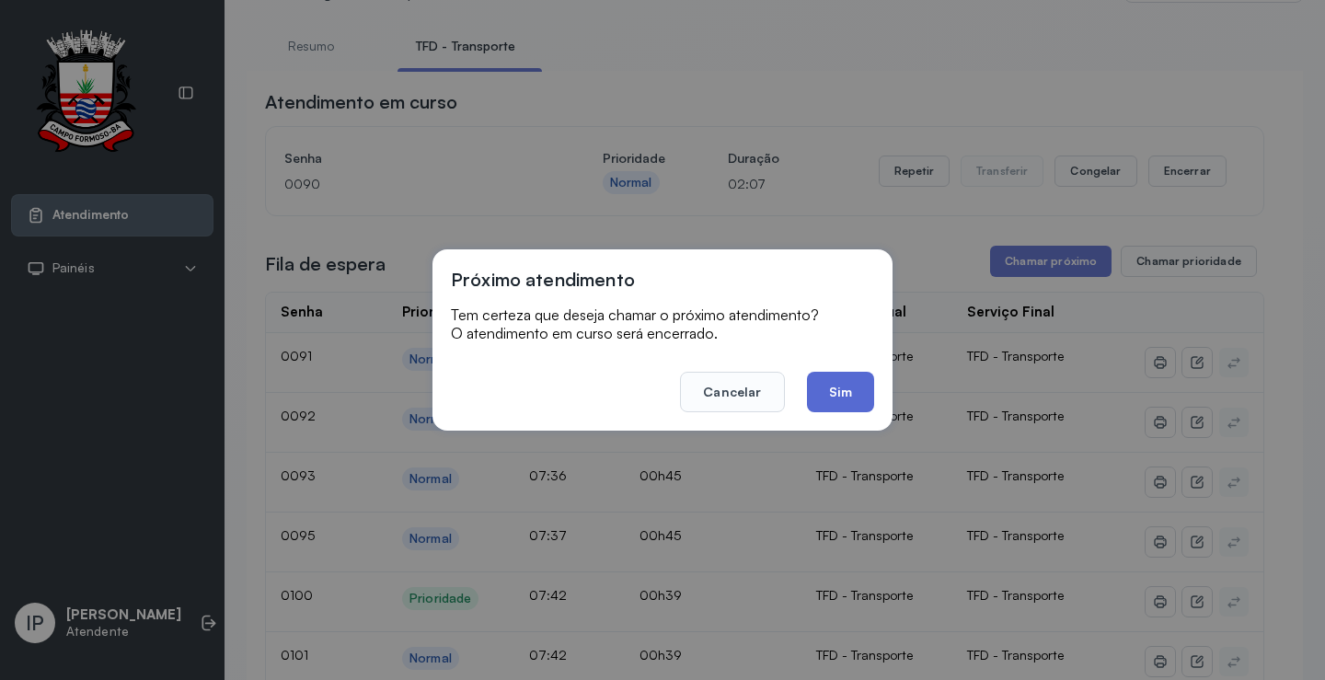
click at [843, 389] on button "Sim" at bounding box center [840, 392] width 67 height 40
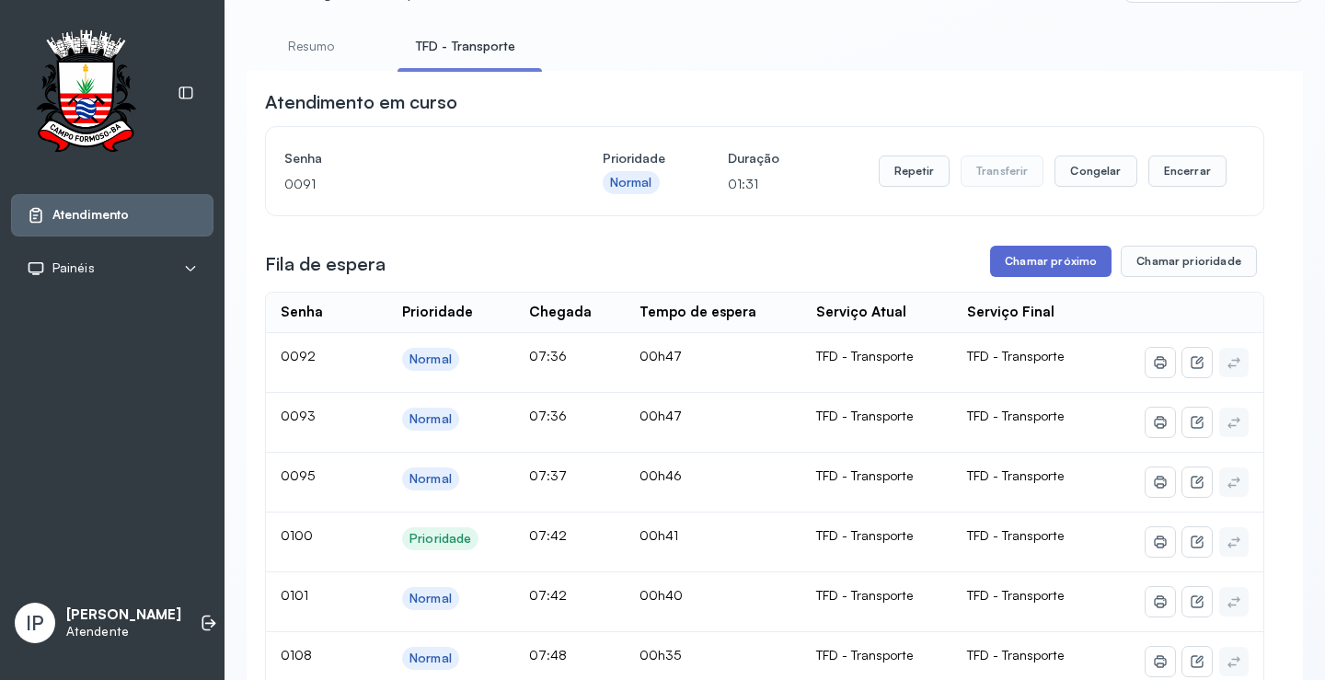
click at [1049, 266] on button "Chamar próximo" at bounding box center [1050, 261] width 121 height 31
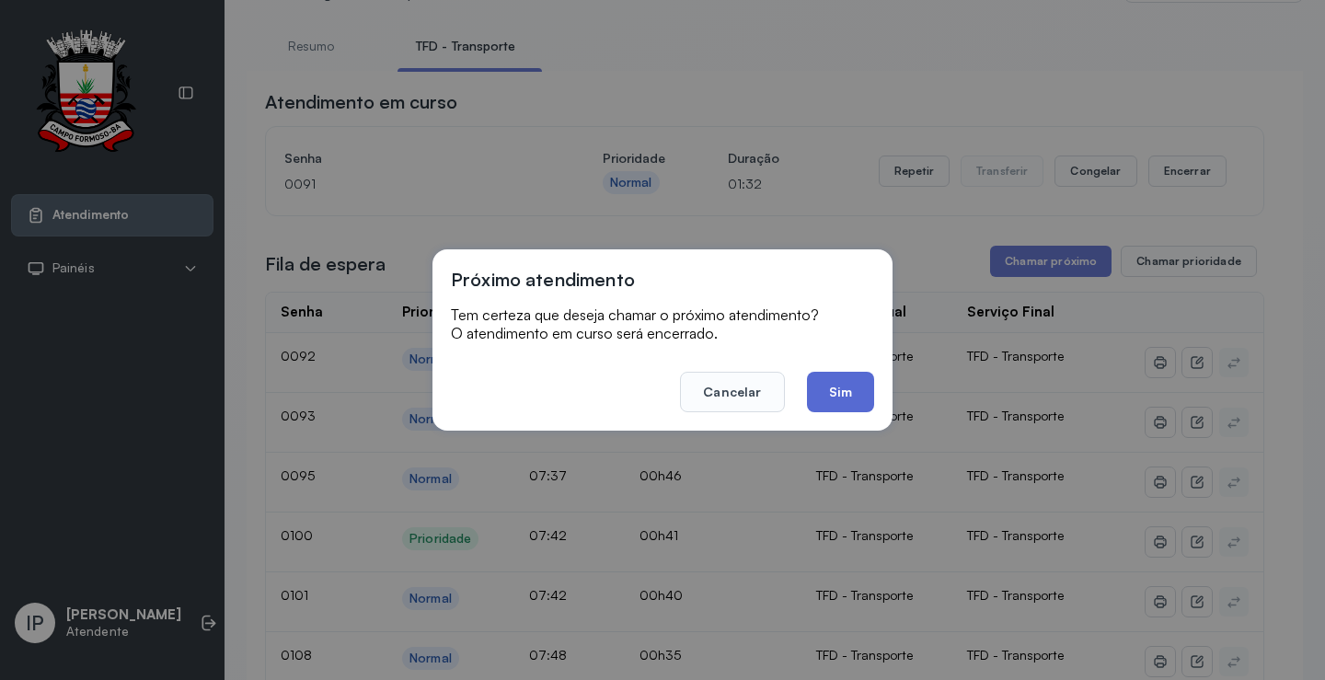
click at [844, 388] on button "Sim" at bounding box center [840, 392] width 67 height 40
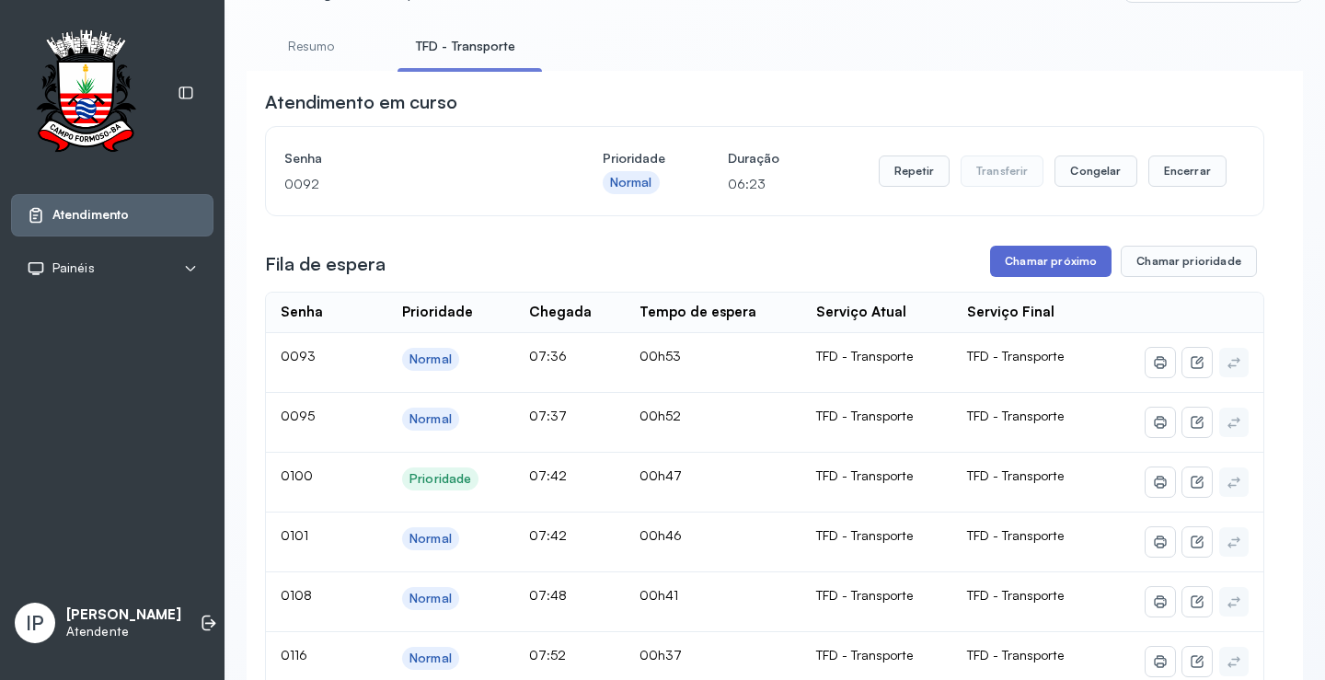
click at [1034, 268] on button "Chamar próximo" at bounding box center [1050, 261] width 121 height 31
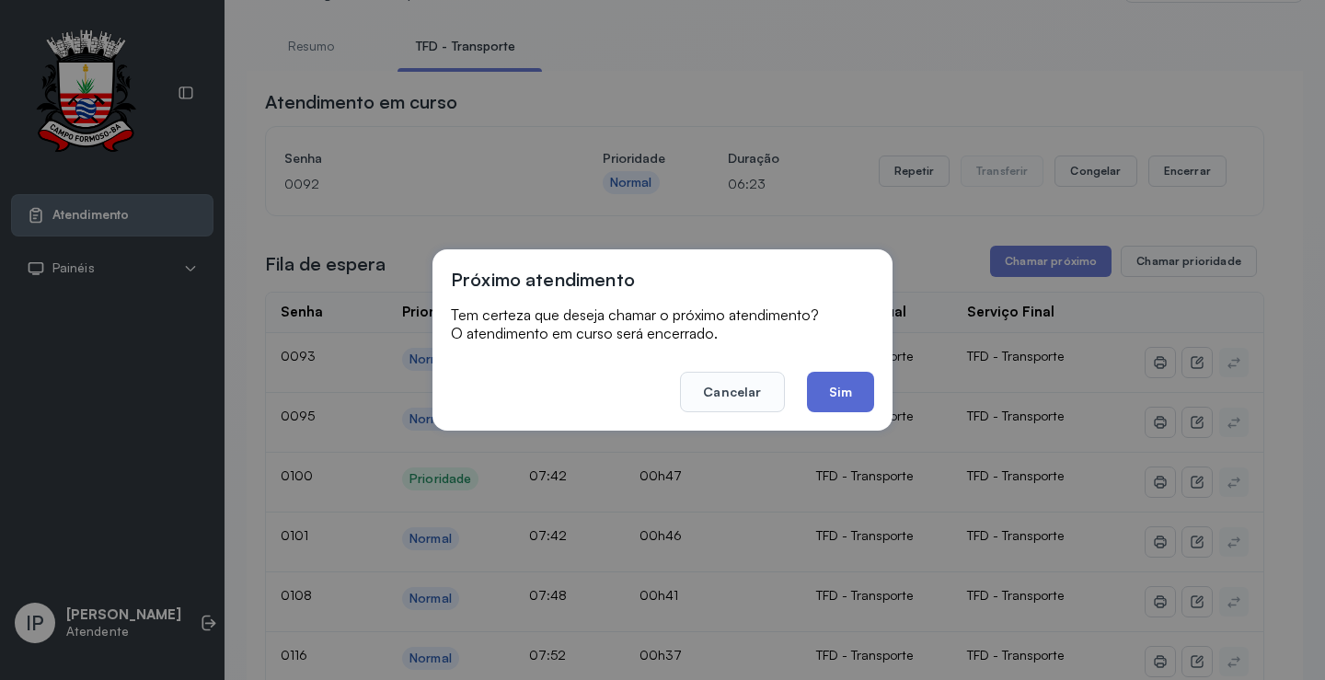
click at [847, 378] on button "Sim" at bounding box center [840, 392] width 67 height 40
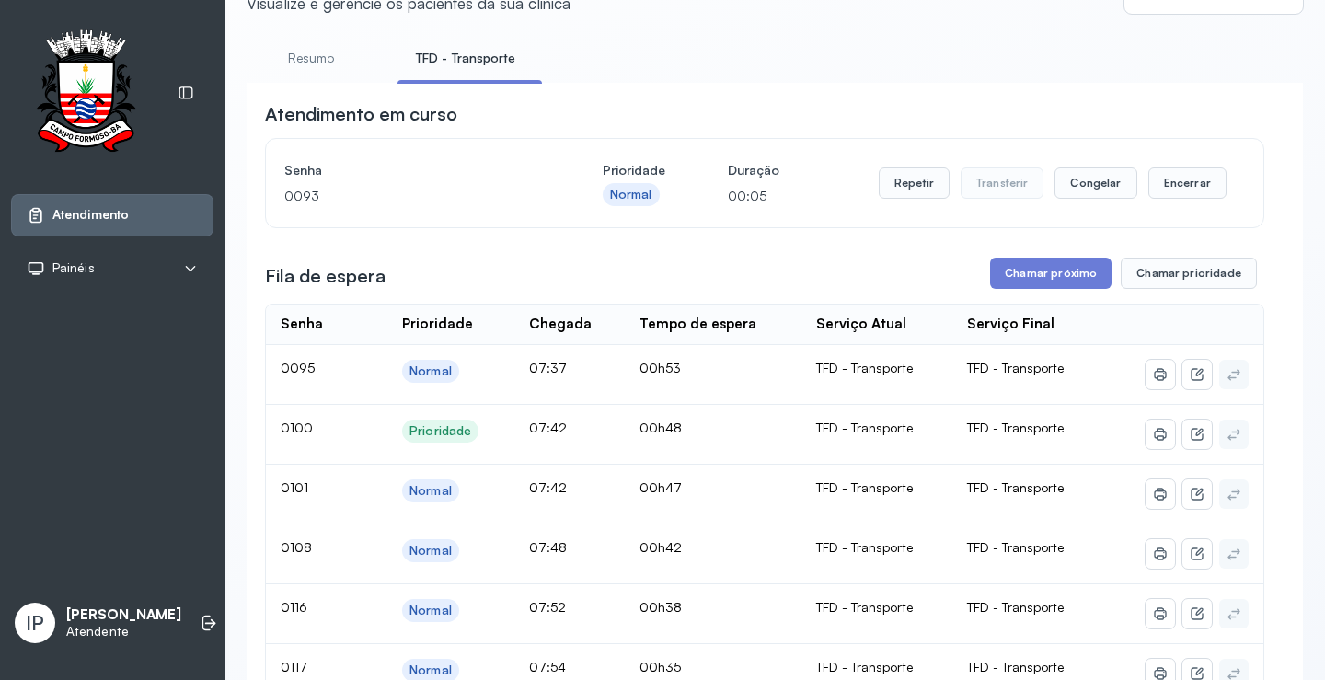
scroll to position [0, 0]
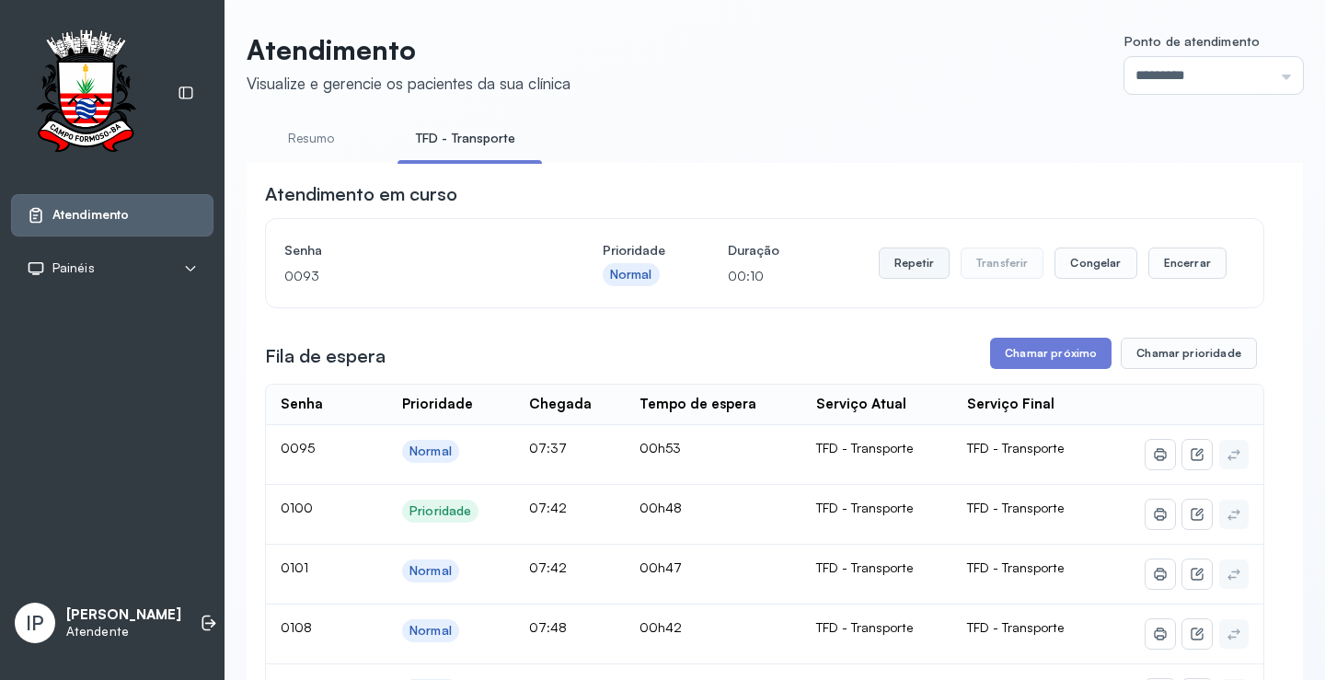
click at [923, 264] on button "Repetir" at bounding box center [914, 263] width 71 height 31
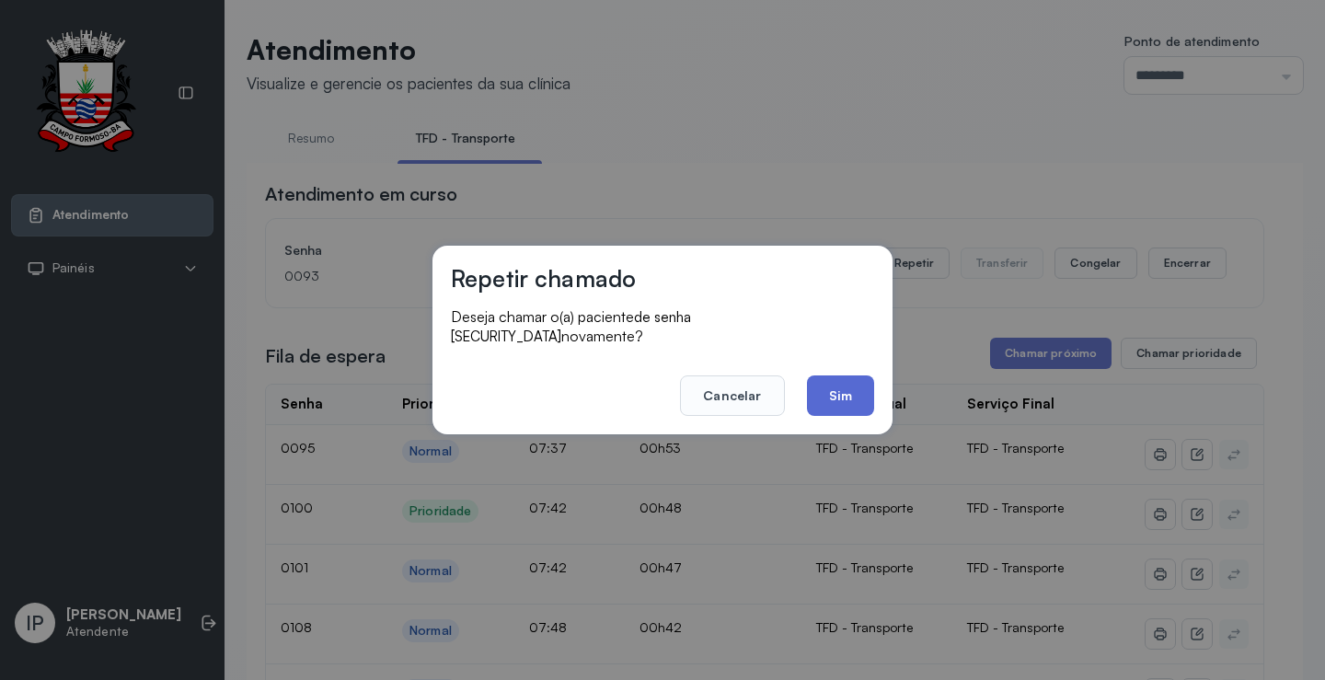
click at [823, 375] on button "Sim" at bounding box center [840, 395] width 67 height 40
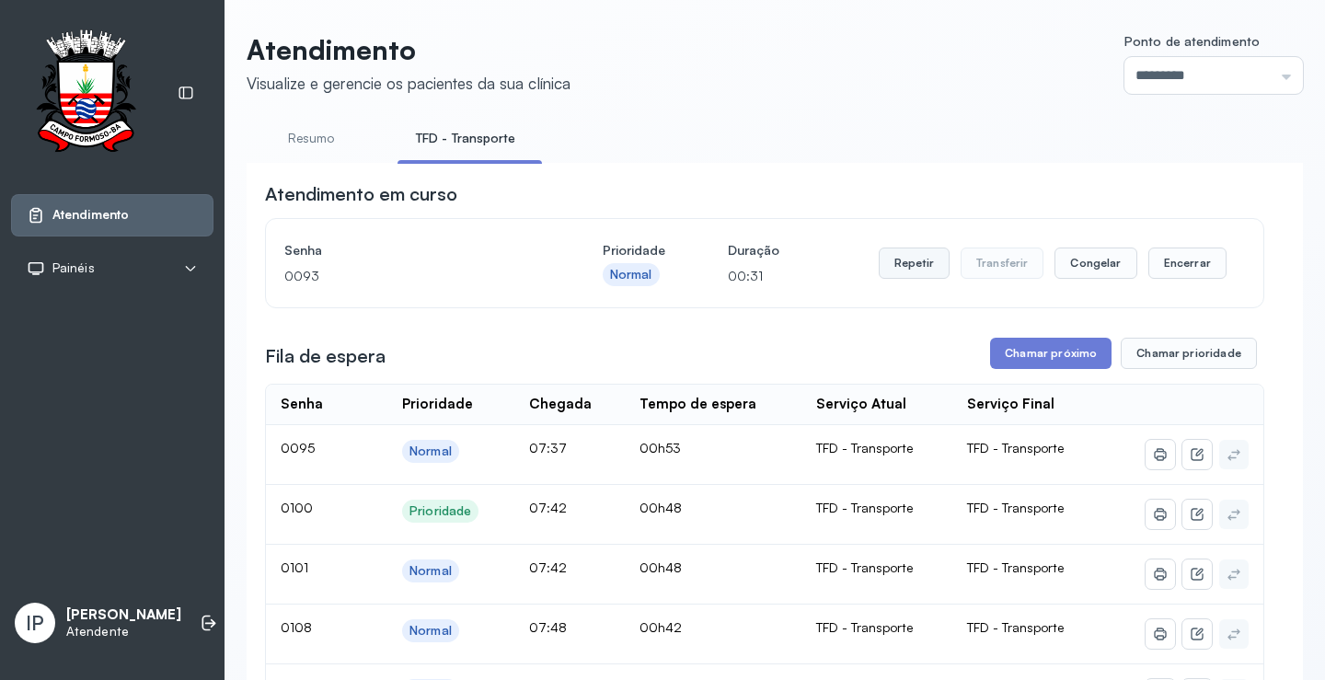
click at [927, 265] on button "Repetir" at bounding box center [914, 263] width 71 height 31
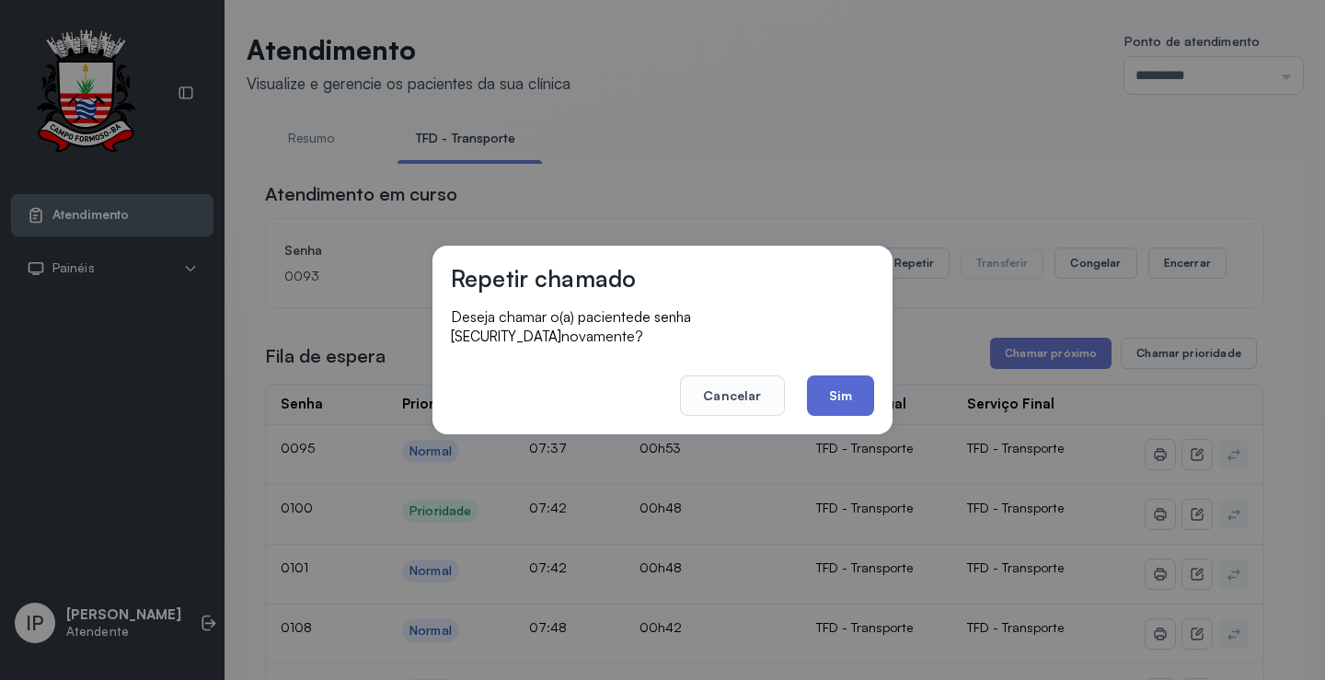
click at [844, 375] on button "Sim" at bounding box center [840, 395] width 67 height 40
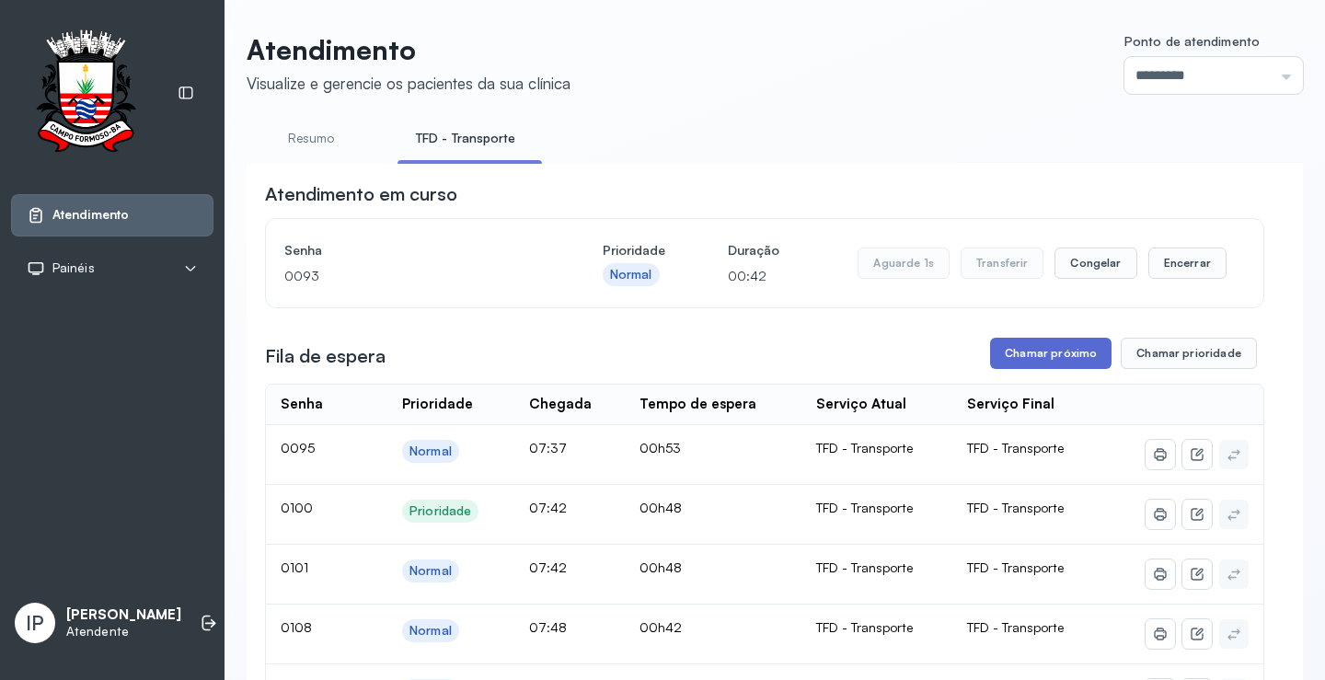
click at [1025, 353] on button "Chamar próximo" at bounding box center [1050, 353] width 121 height 31
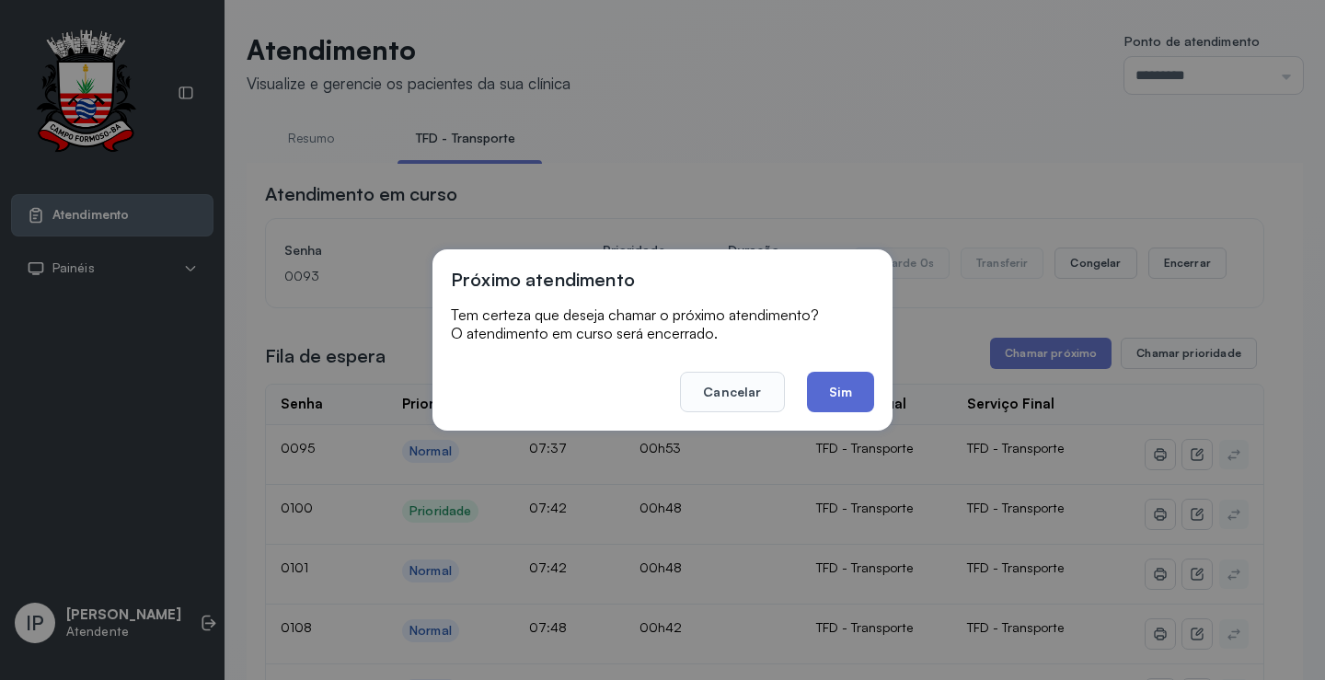
click at [835, 387] on button "Sim" at bounding box center [840, 392] width 67 height 40
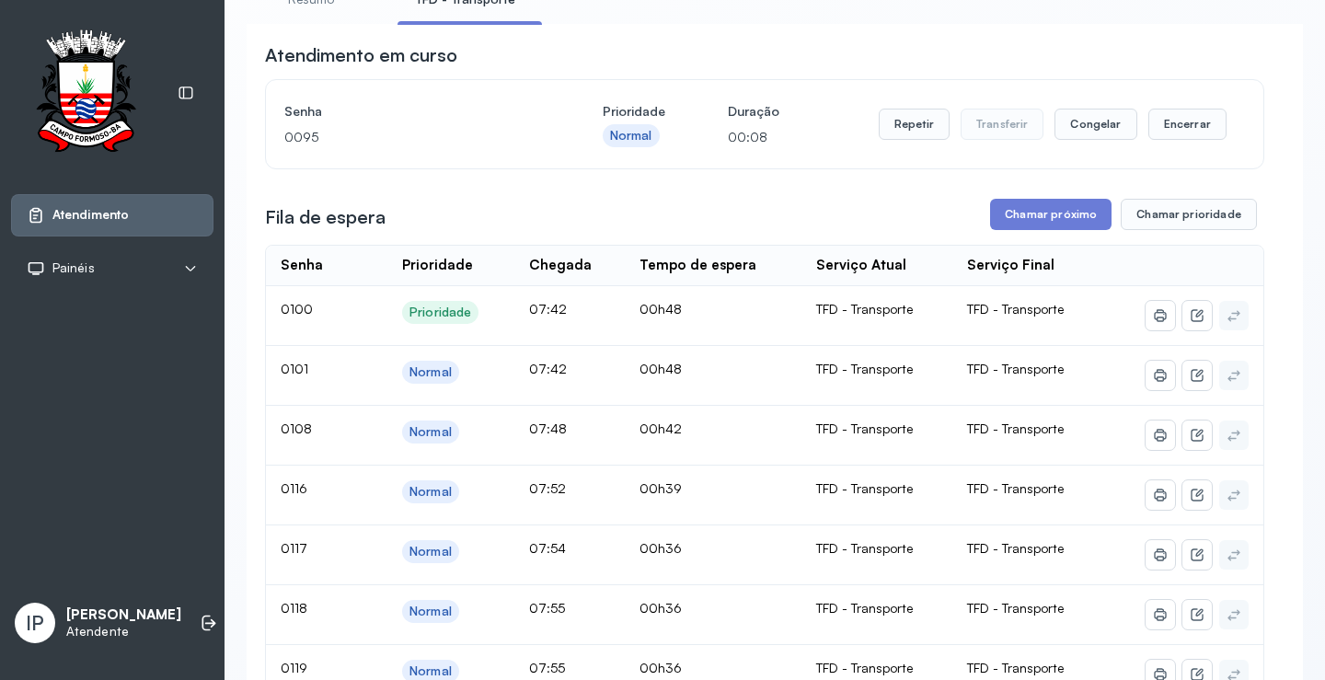
scroll to position [92, 0]
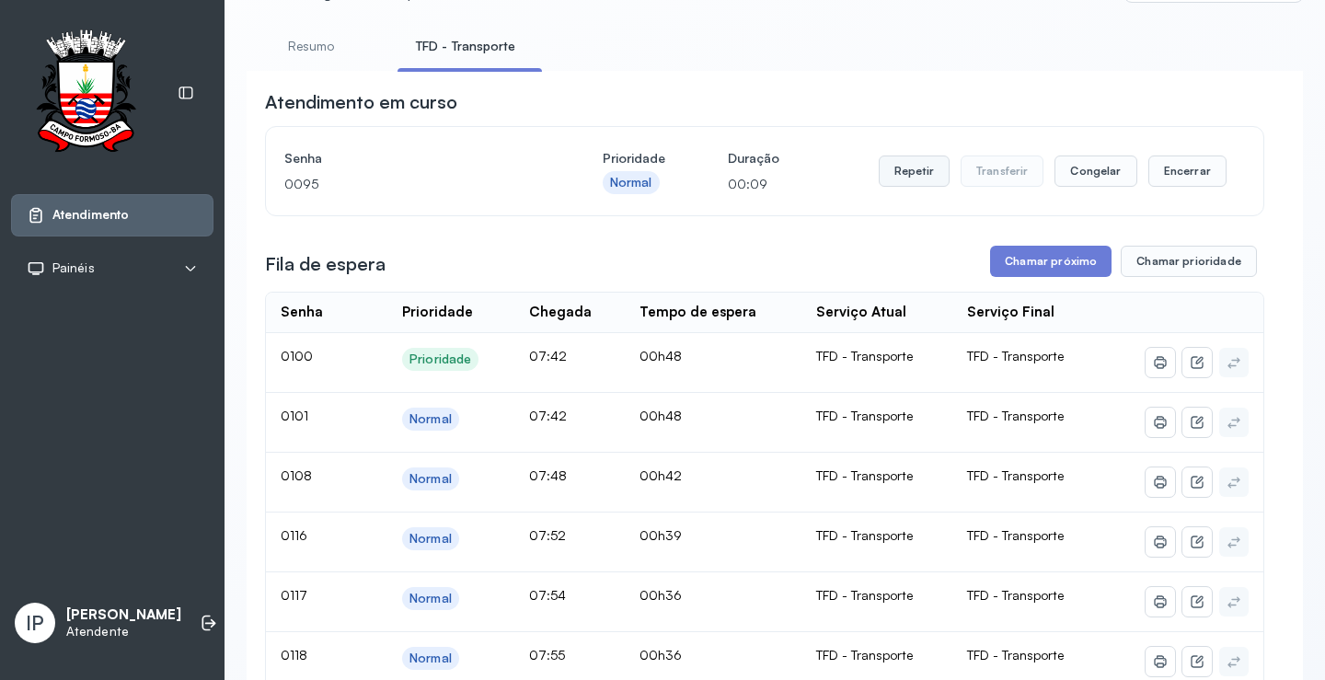
click at [916, 178] on button "Repetir" at bounding box center [914, 171] width 71 height 31
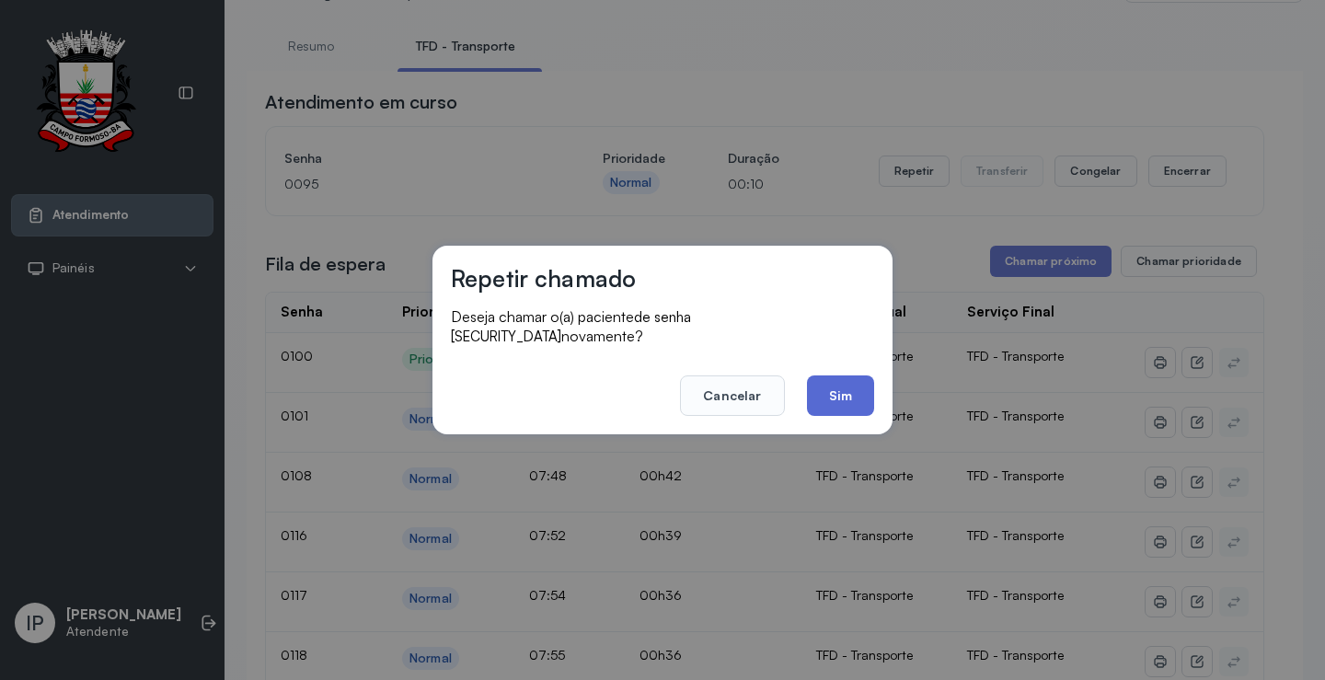
click at [850, 375] on button "Sim" at bounding box center [840, 395] width 67 height 40
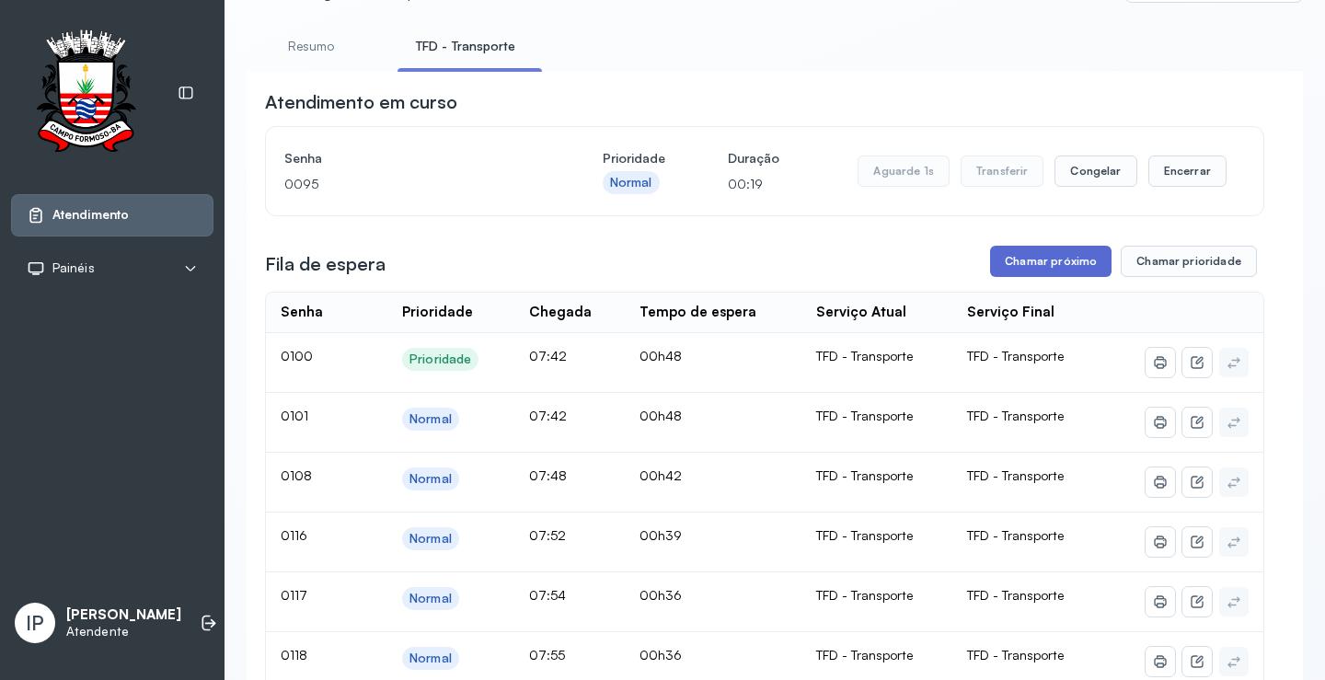
click at [1017, 254] on button "Chamar próximo" at bounding box center [1050, 261] width 121 height 31
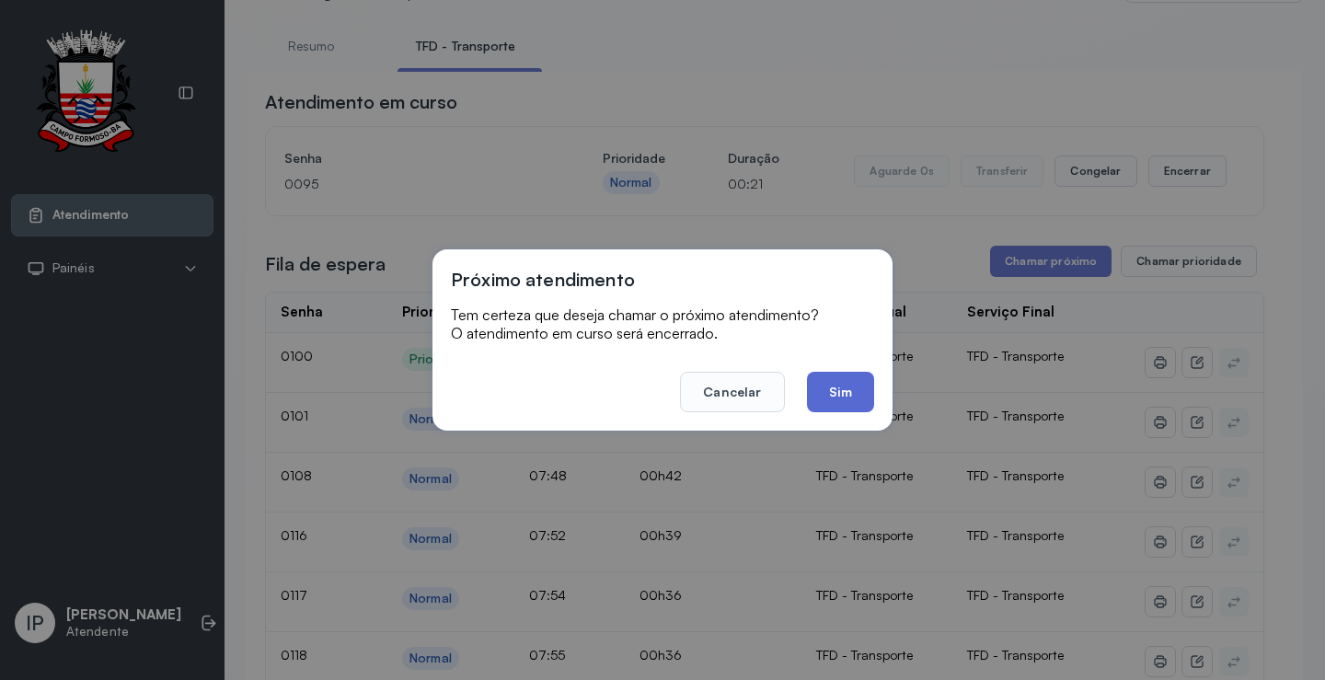
click at [811, 392] on button "Sim" at bounding box center [840, 392] width 67 height 40
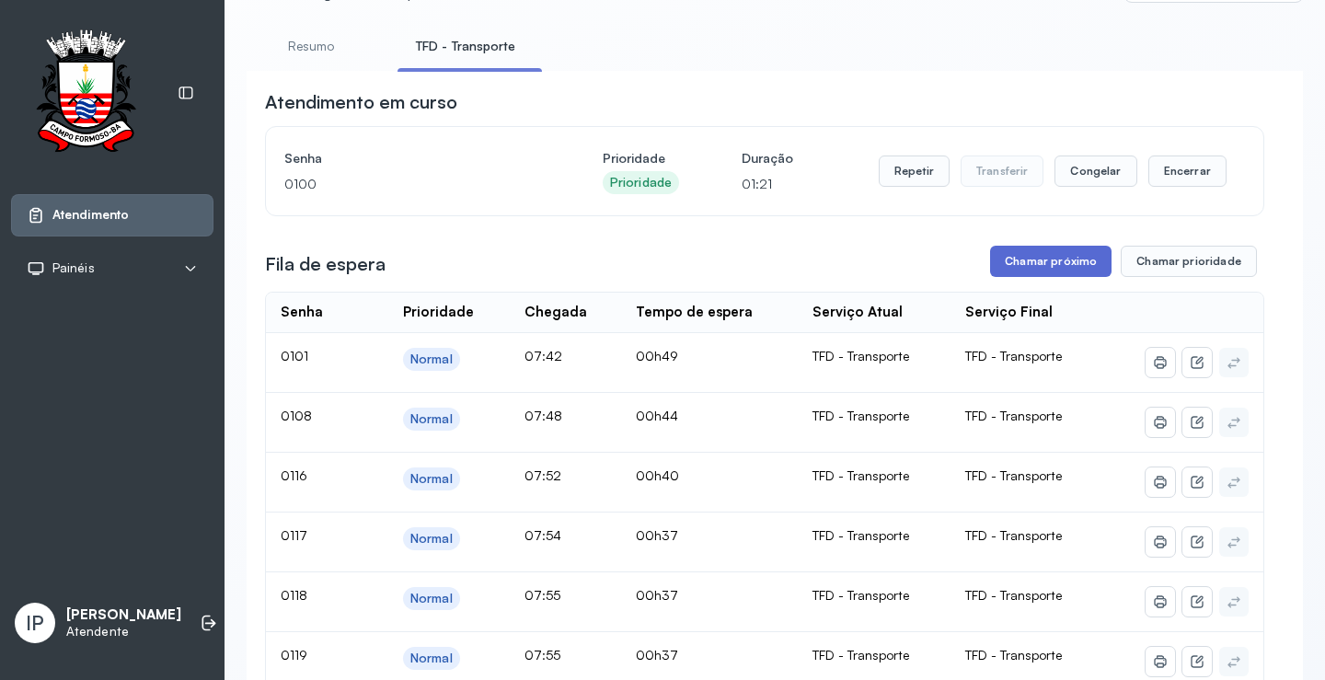
click at [1005, 267] on button "Chamar próximo" at bounding box center [1050, 261] width 121 height 31
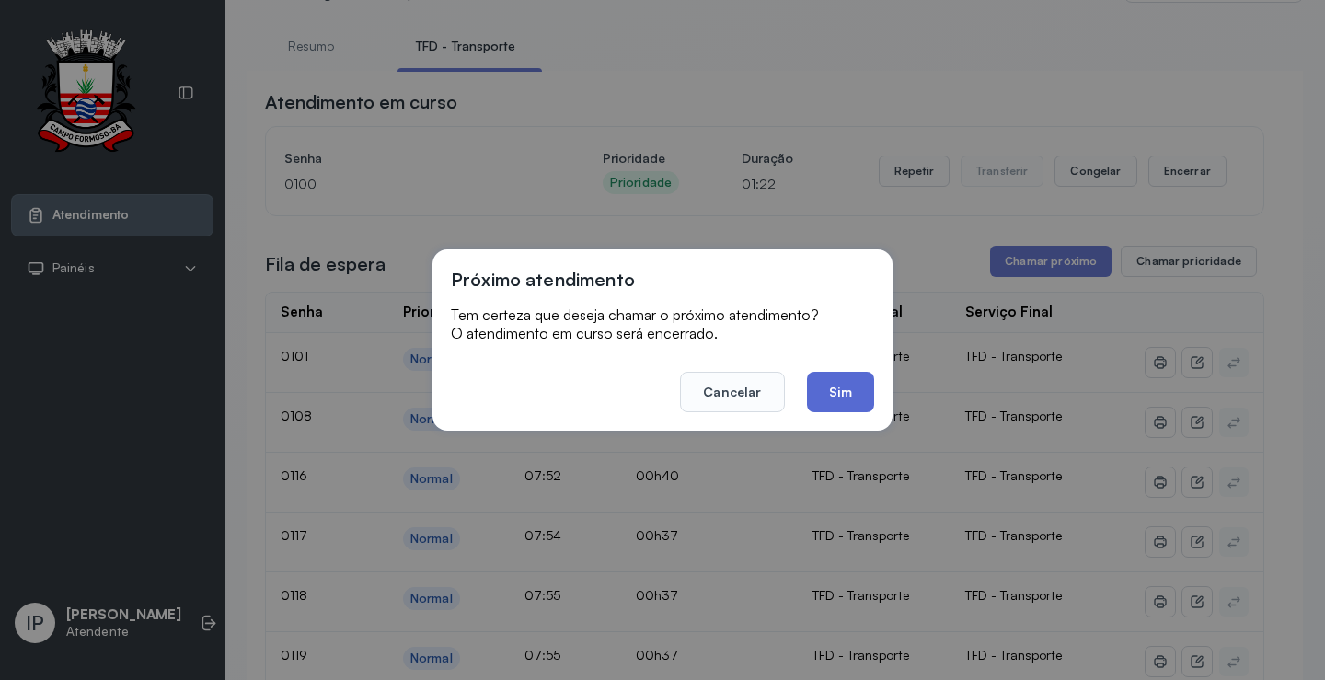
click at [825, 379] on button "Sim" at bounding box center [840, 392] width 67 height 40
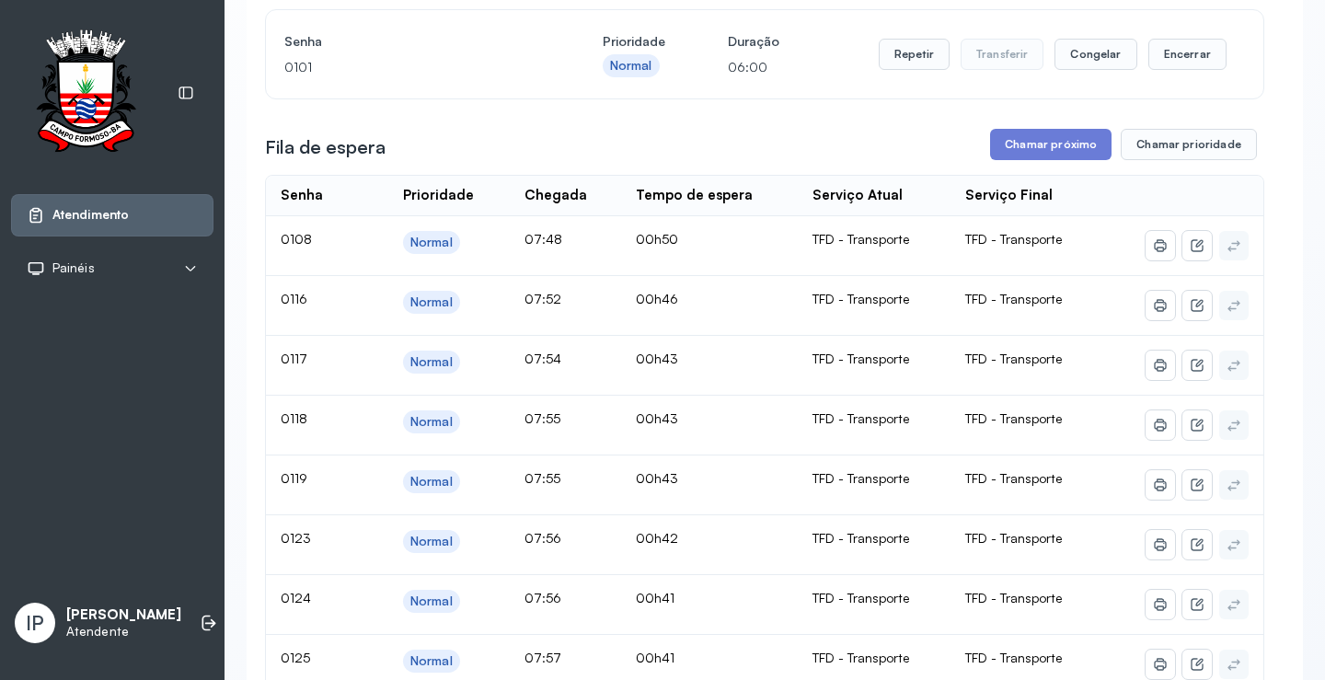
scroll to position [0, 0]
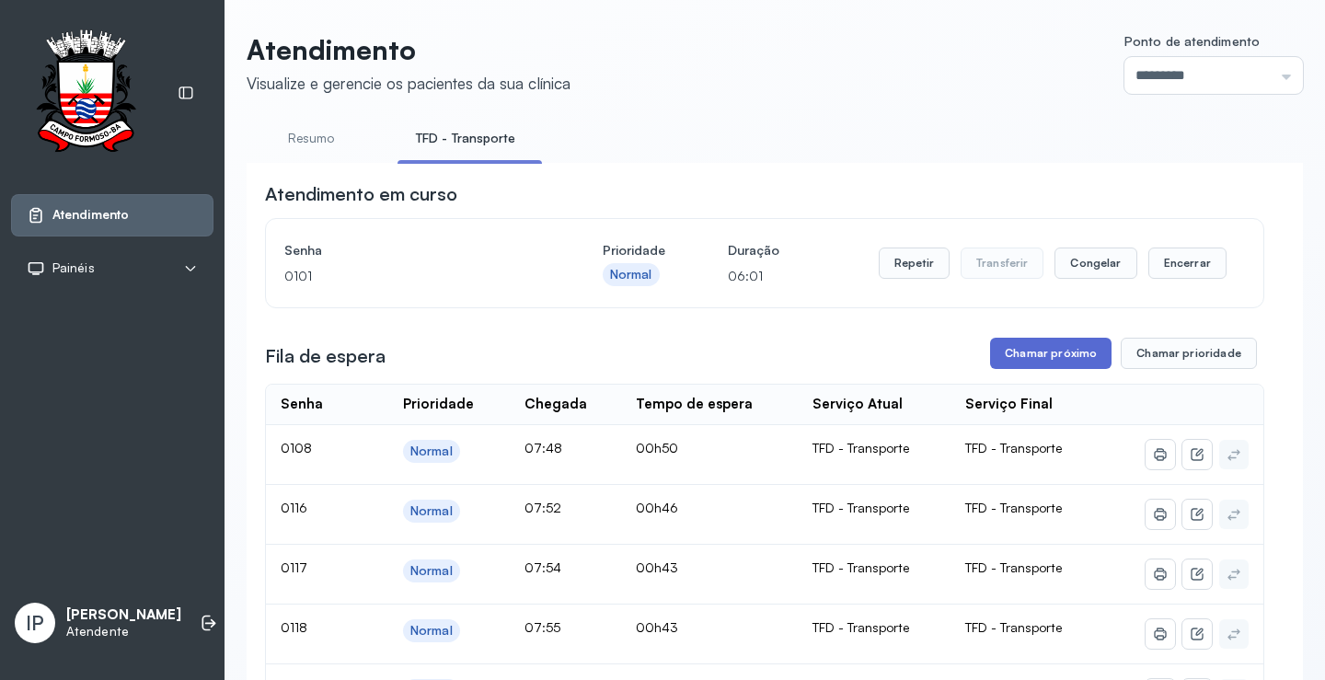
click at [1018, 368] on button "Chamar próximo" at bounding box center [1050, 353] width 121 height 31
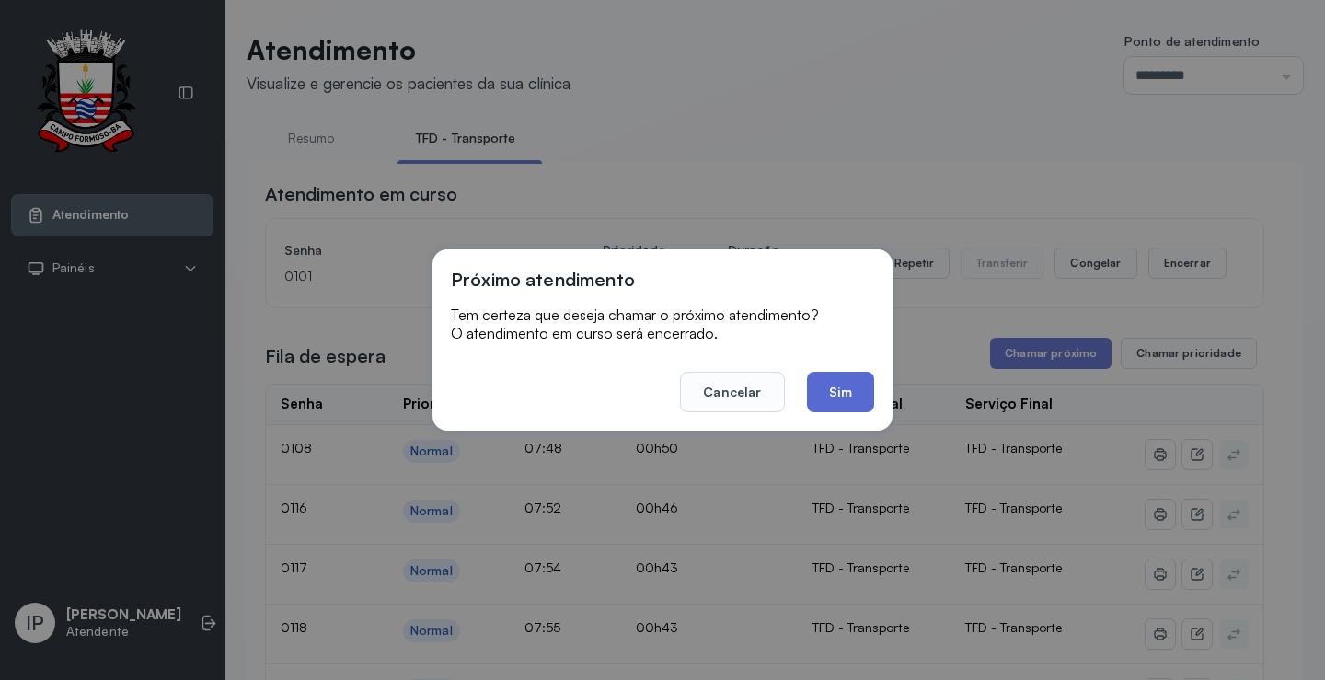
click at [871, 397] on button "Sim" at bounding box center [840, 392] width 67 height 40
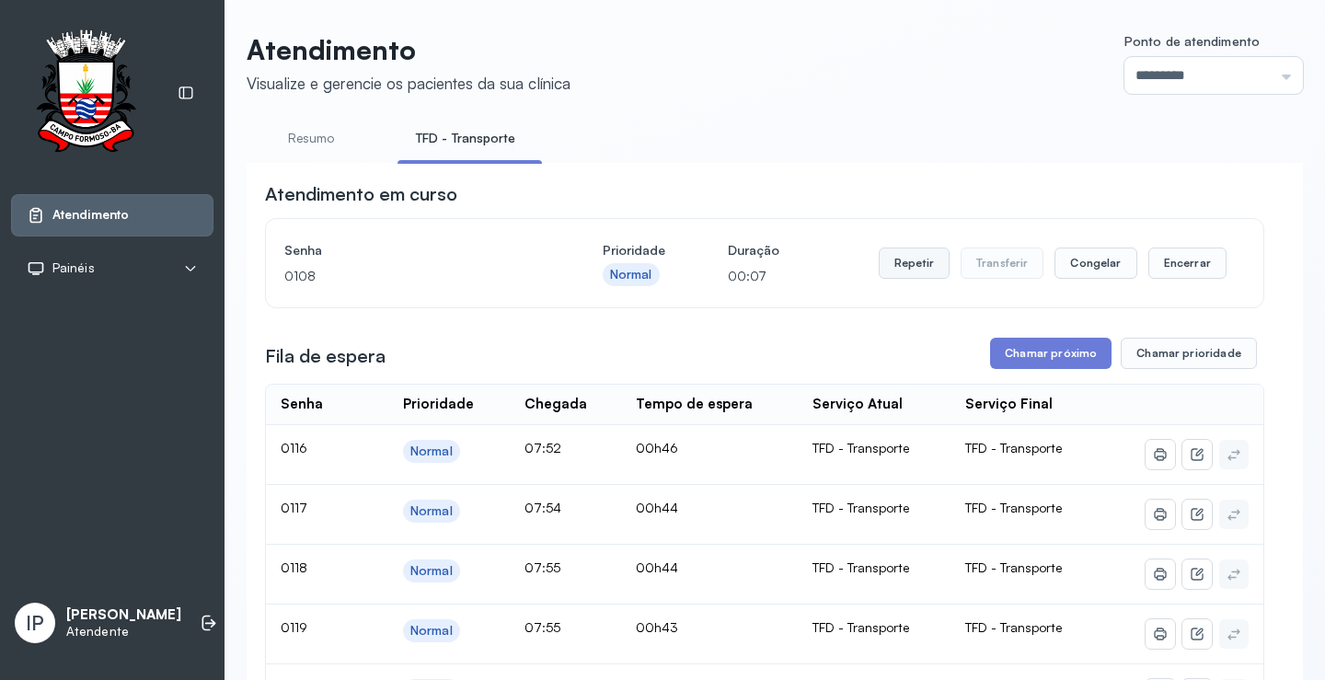
click at [902, 267] on button "Repetir" at bounding box center [914, 263] width 71 height 31
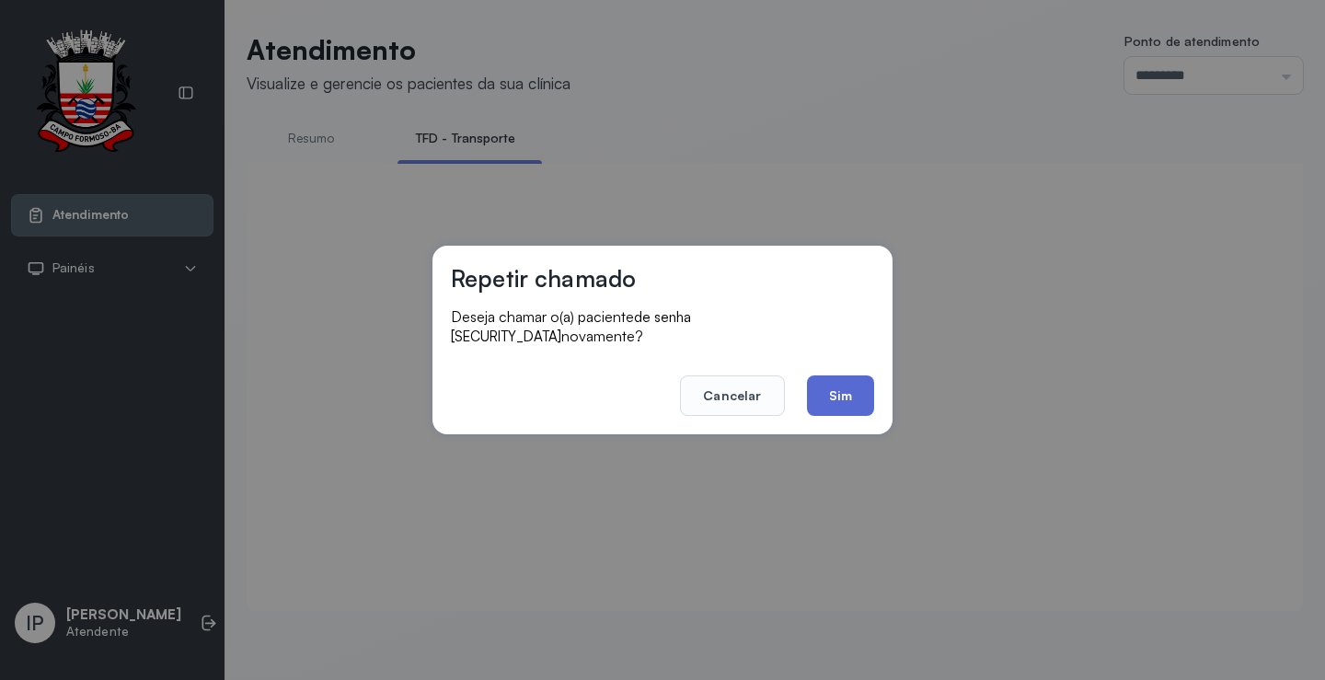
click at [845, 383] on button "Sim" at bounding box center [840, 395] width 67 height 40
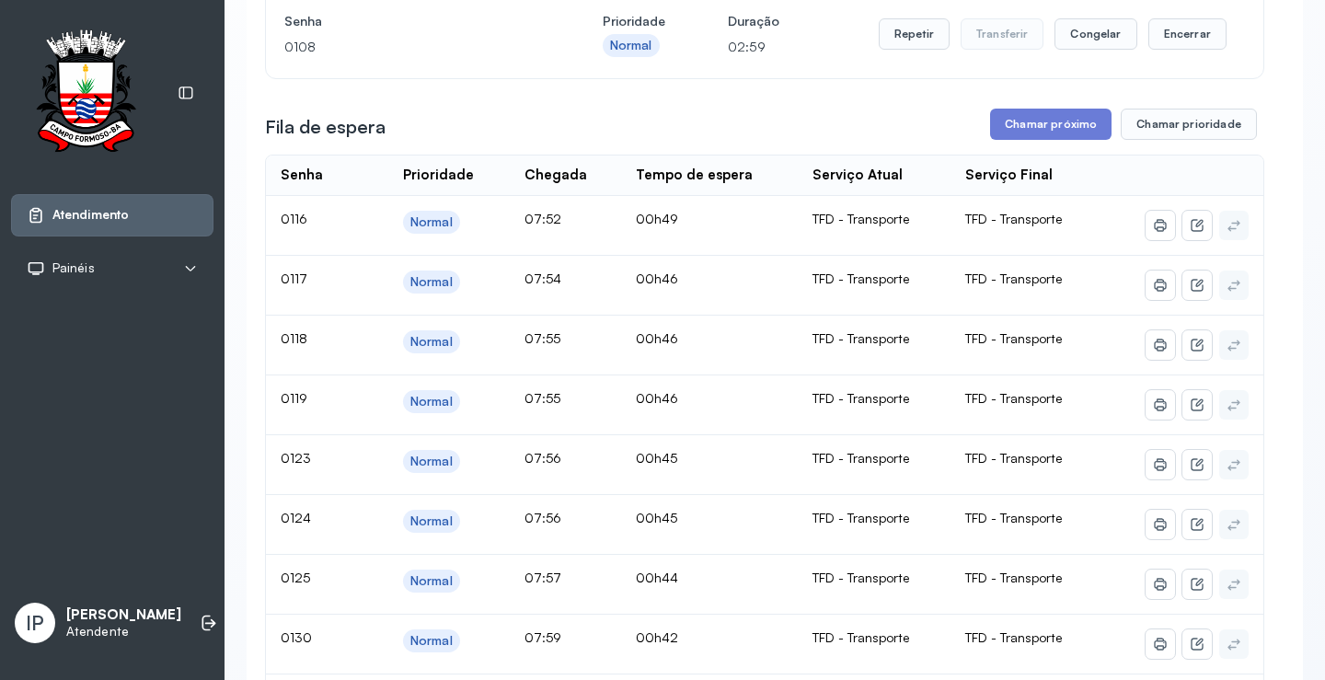
scroll to position [92, 0]
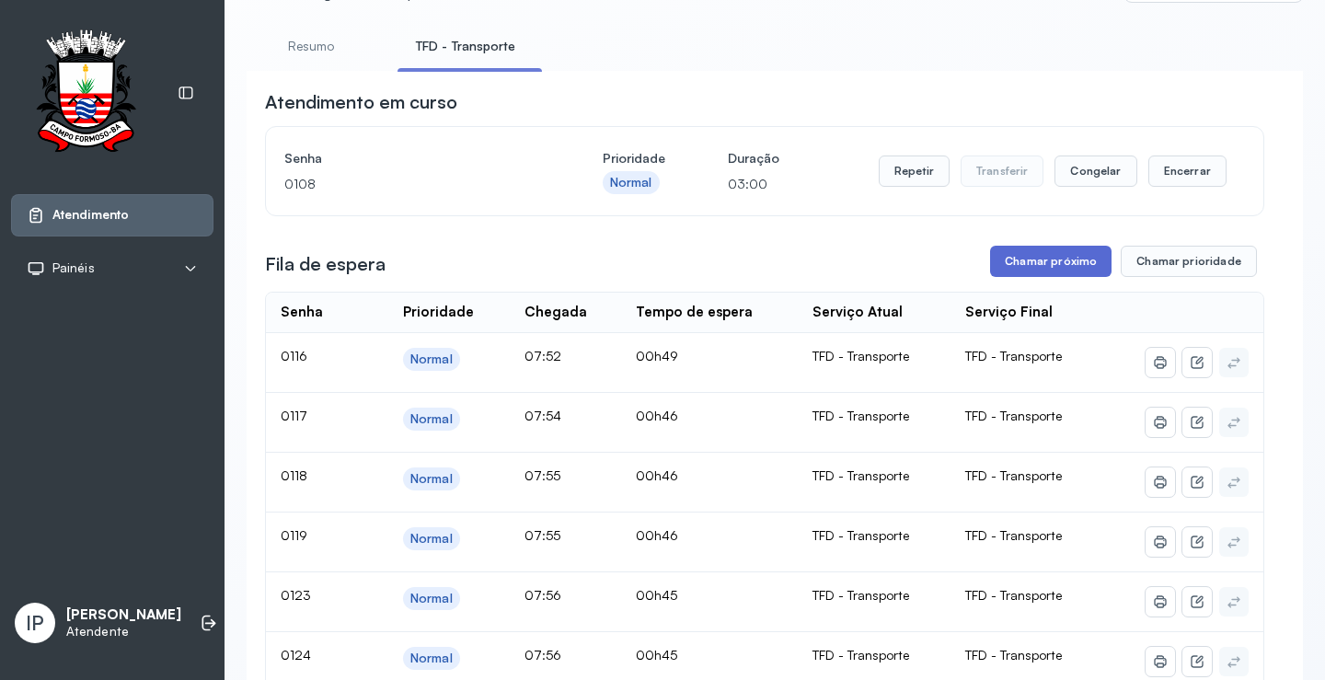
click at [1032, 253] on button "Chamar próximo" at bounding box center [1050, 261] width 121 height 31
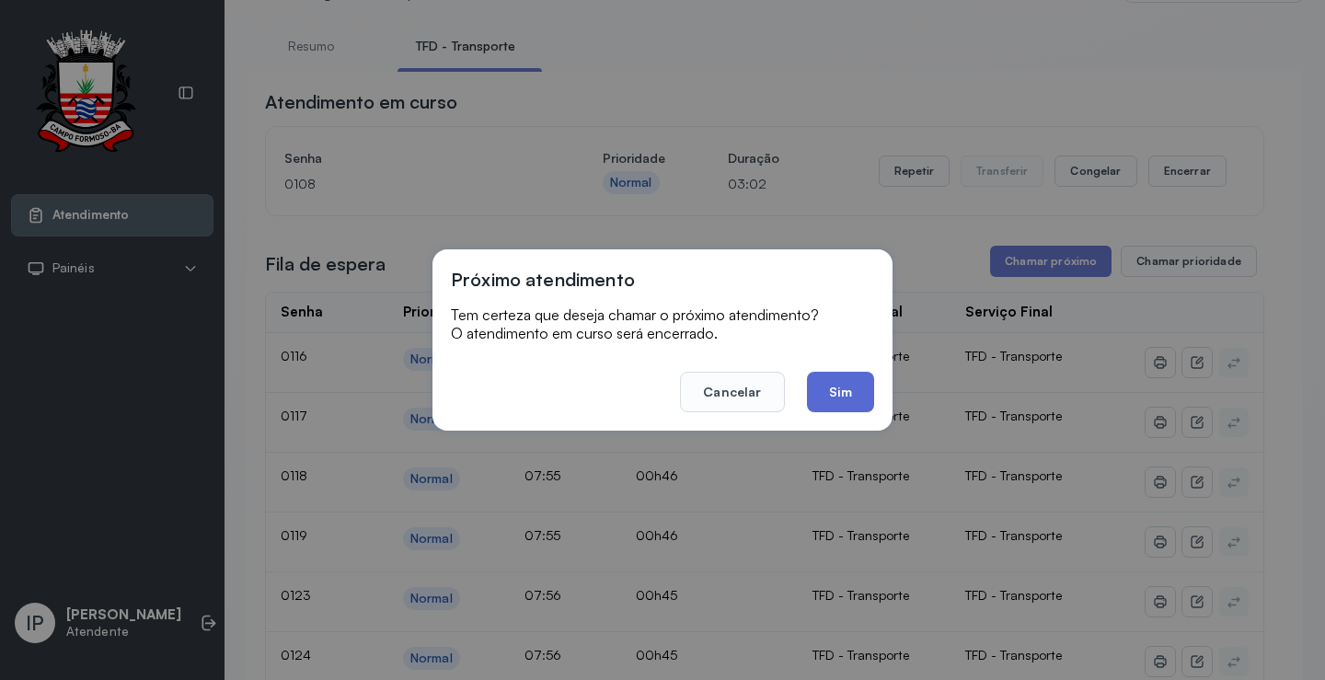
click at [844, 375] on button "Sim" at bounding box center [840, 392] width 67 height 40
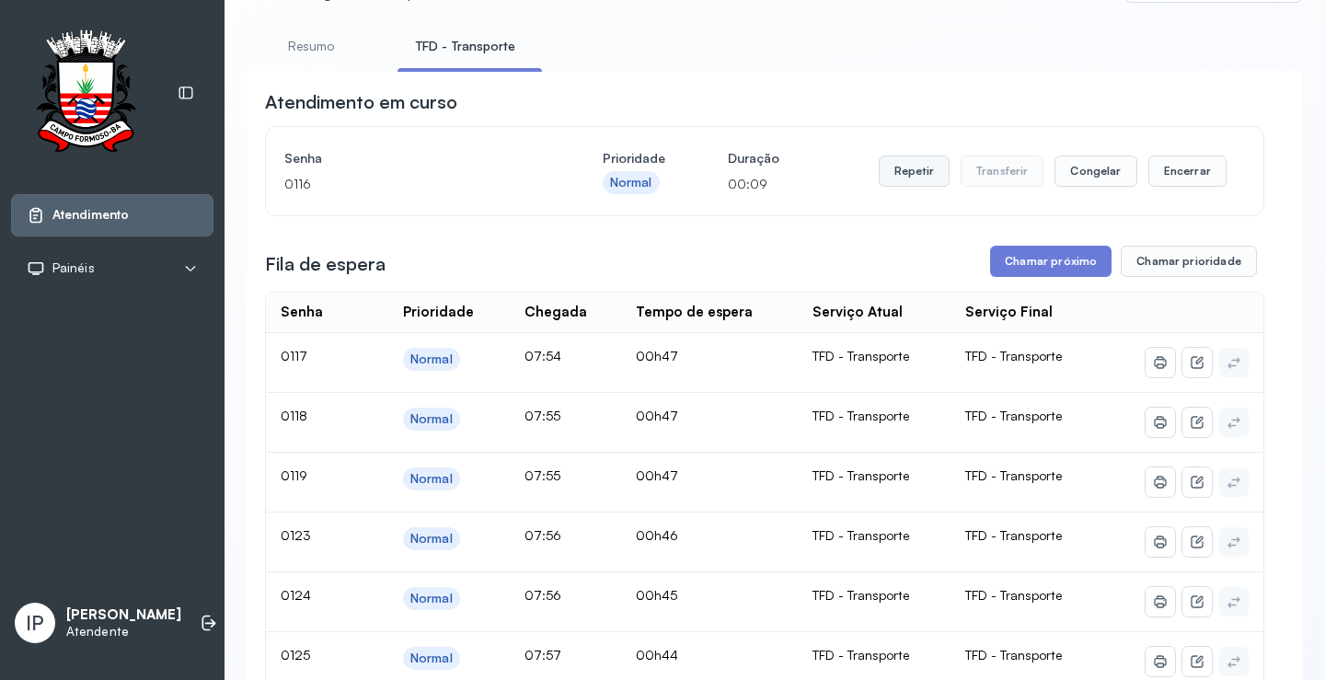
click at [898, 167] on button "Repetir" at bounding box center [914, 171] width 71 height 31
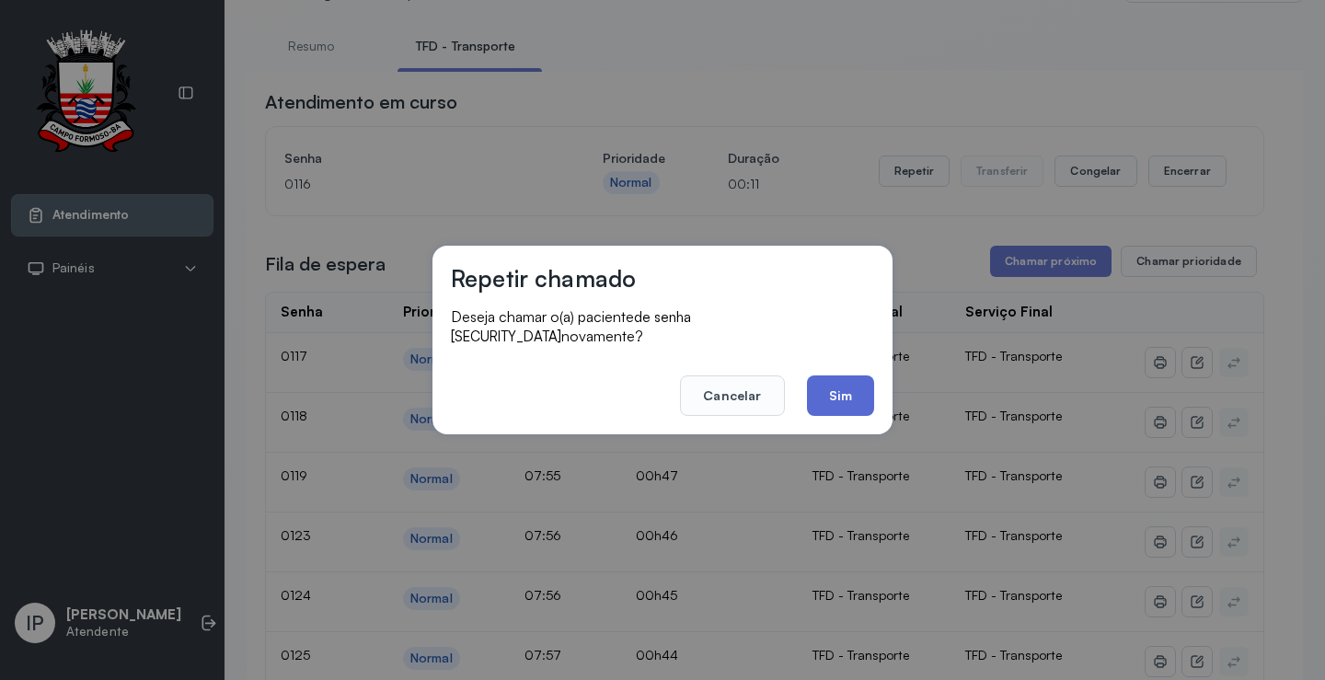
click at [832, 375] on button "Sim" at bounding box center [840, 395] width 67 height 40
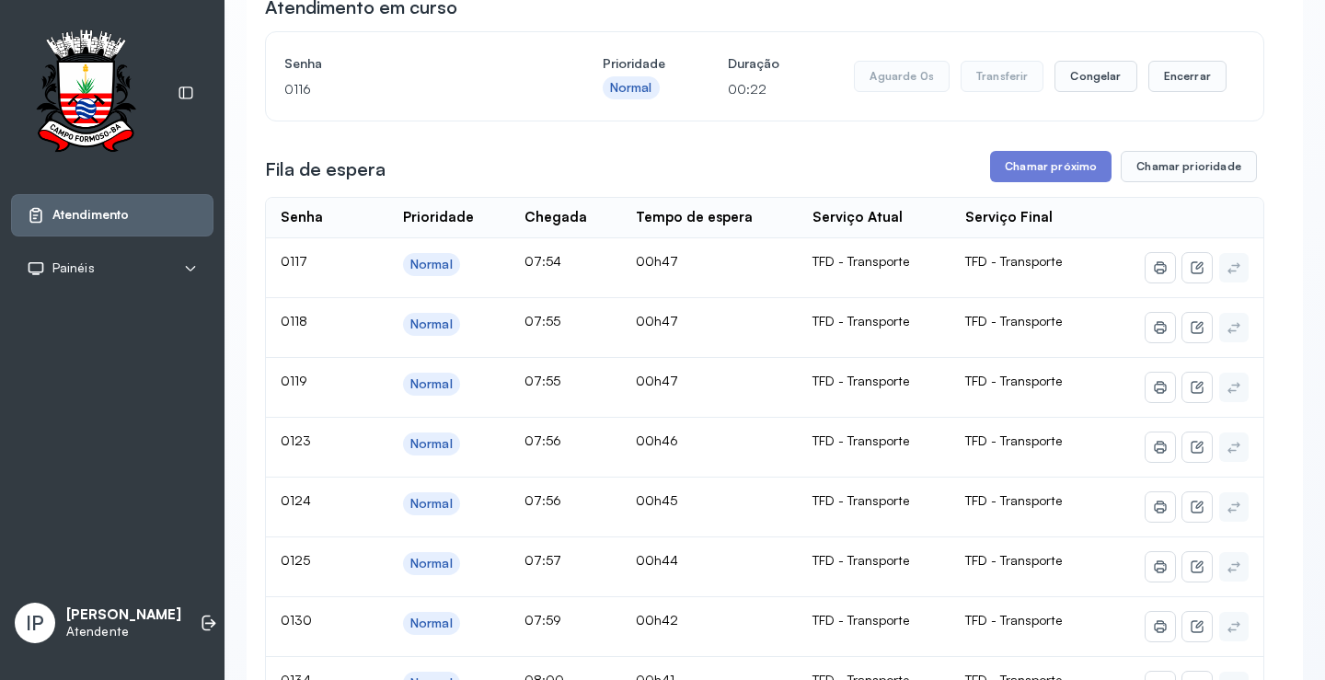
scroll to position [184, 0]
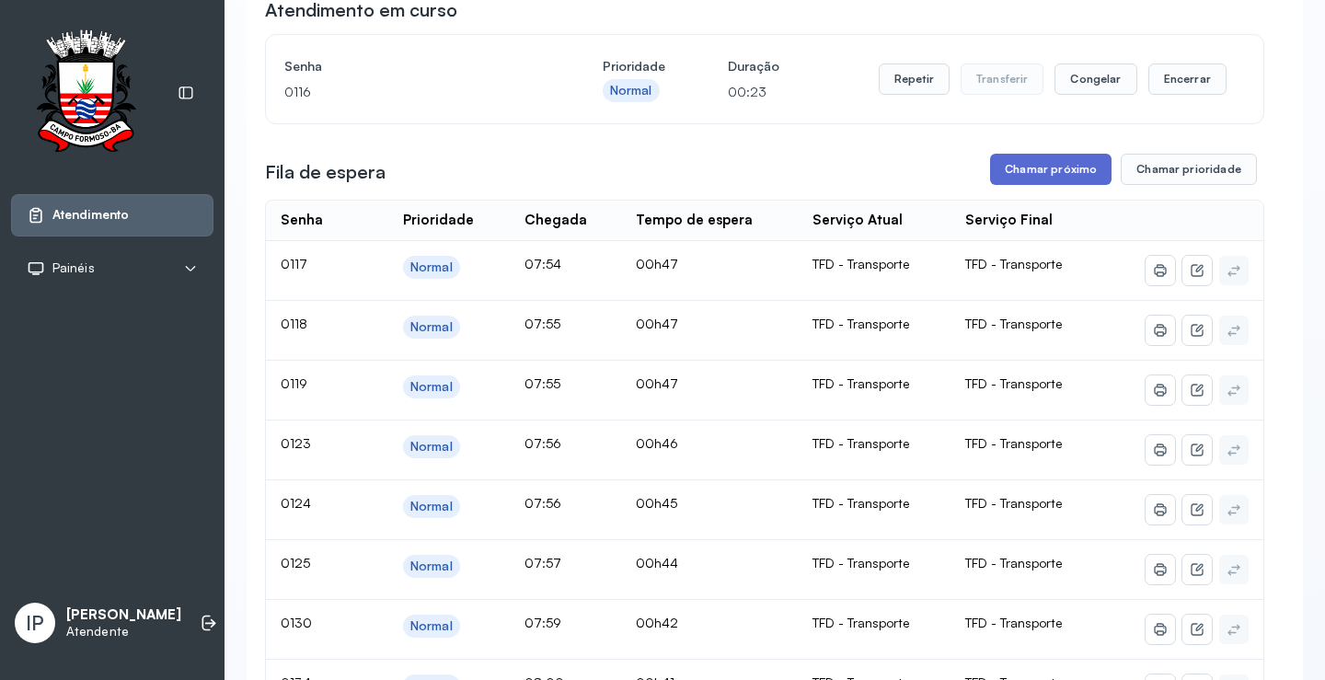
click at [1016, 167] on button "Chamar próximo" at bounding box center [1050, 169] width 121 height 31
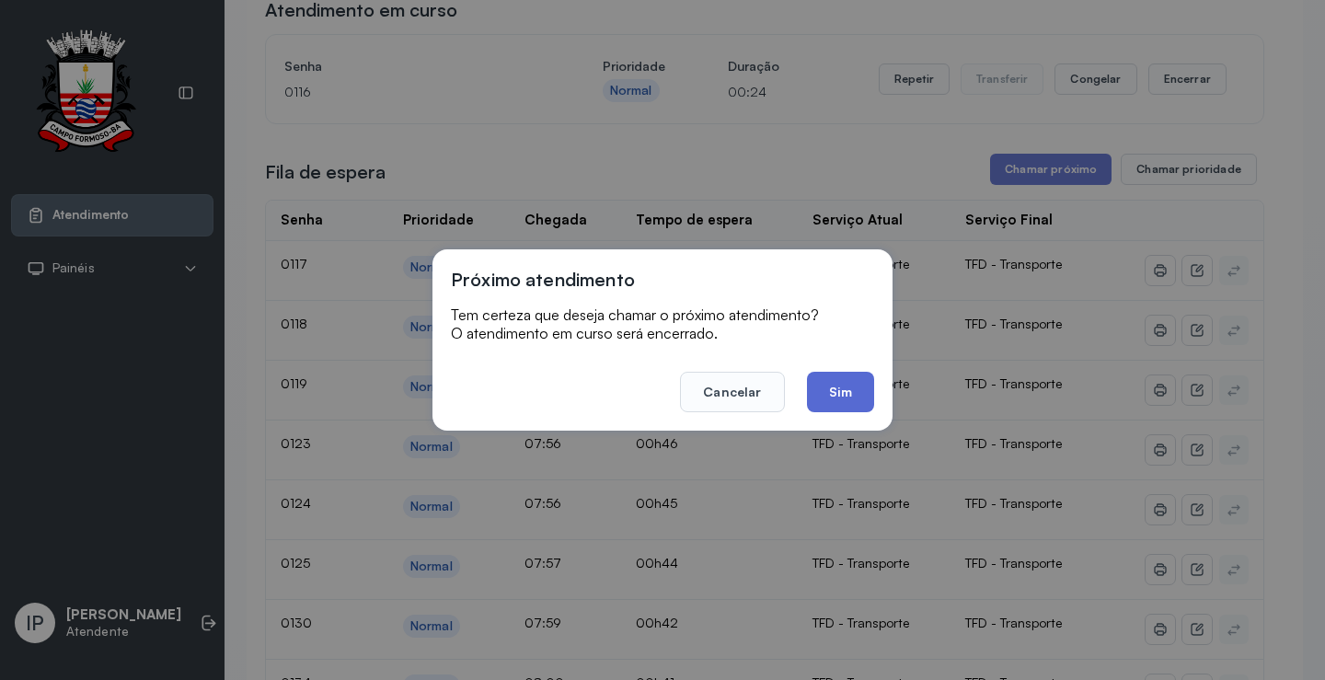
click at [851, 385] on button "Sim" at bounding box center [840, 392] width 67 height 40
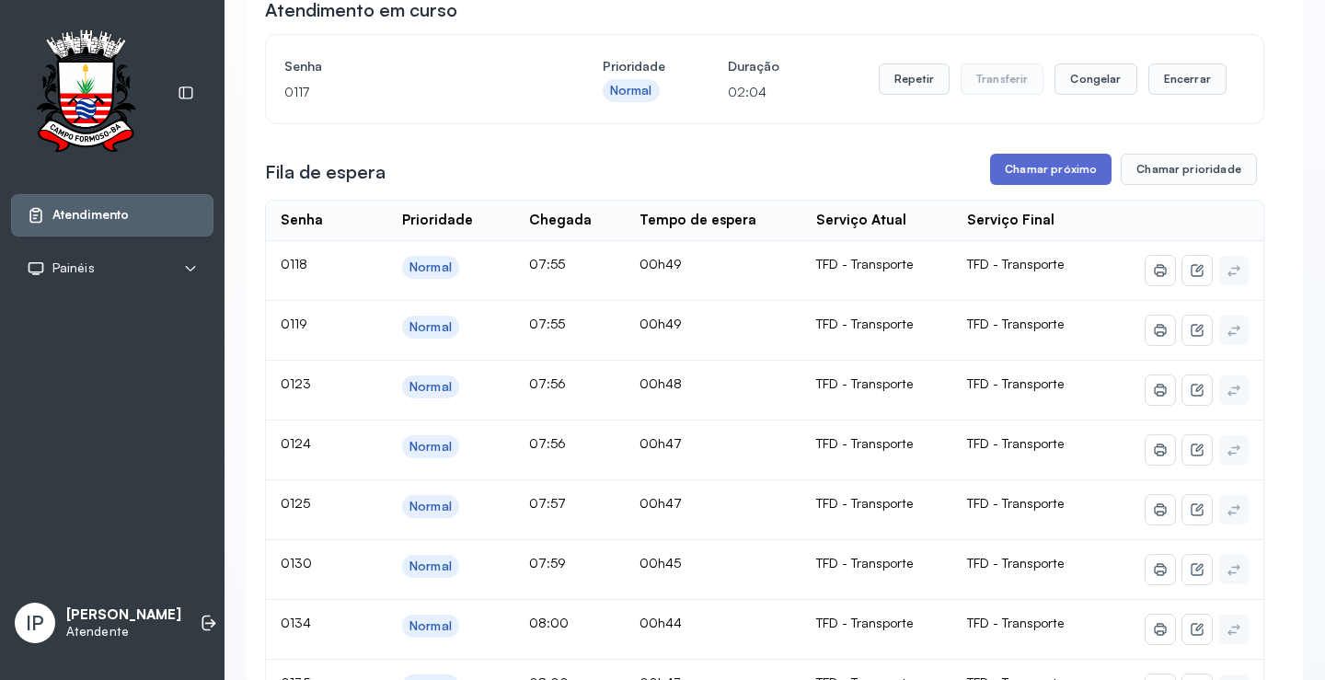
click at [1009, 161] on button "Chamar próximo" at bounding box center [1050, 169] width 121 height 31
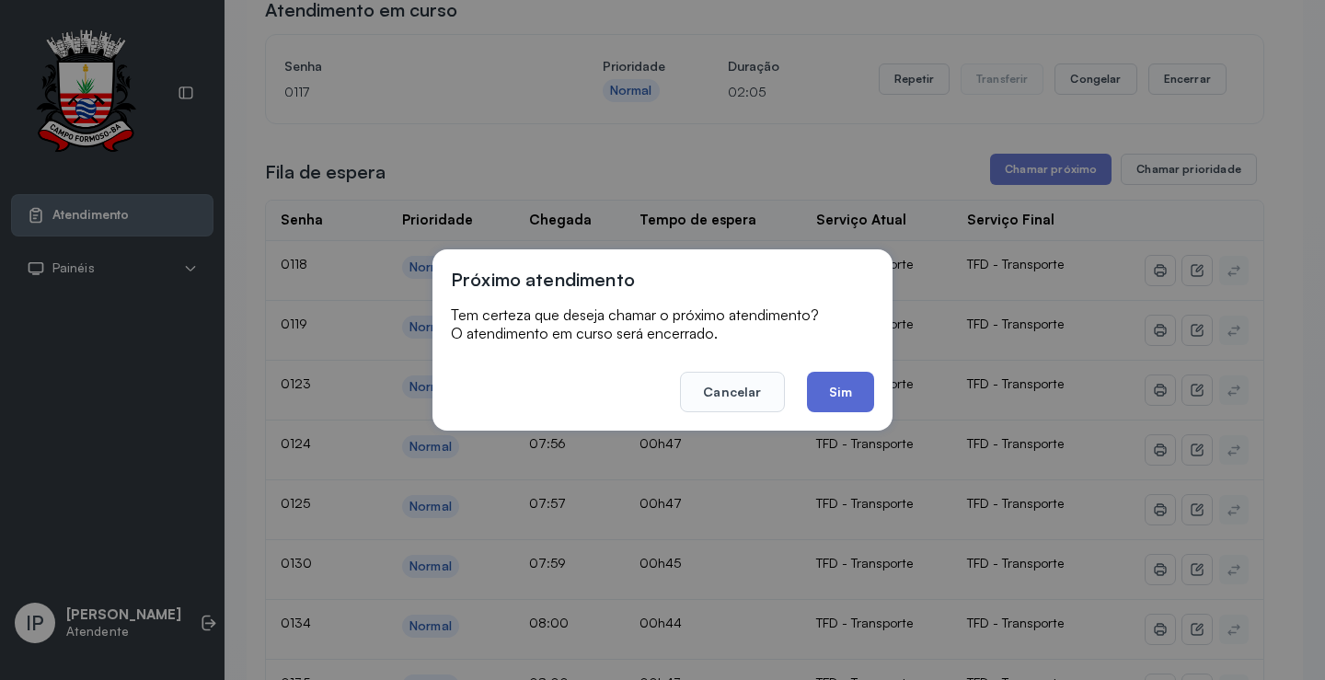
click at [845, 392] on button "Sim" at bounding box center [840, 392] width 67 height 40
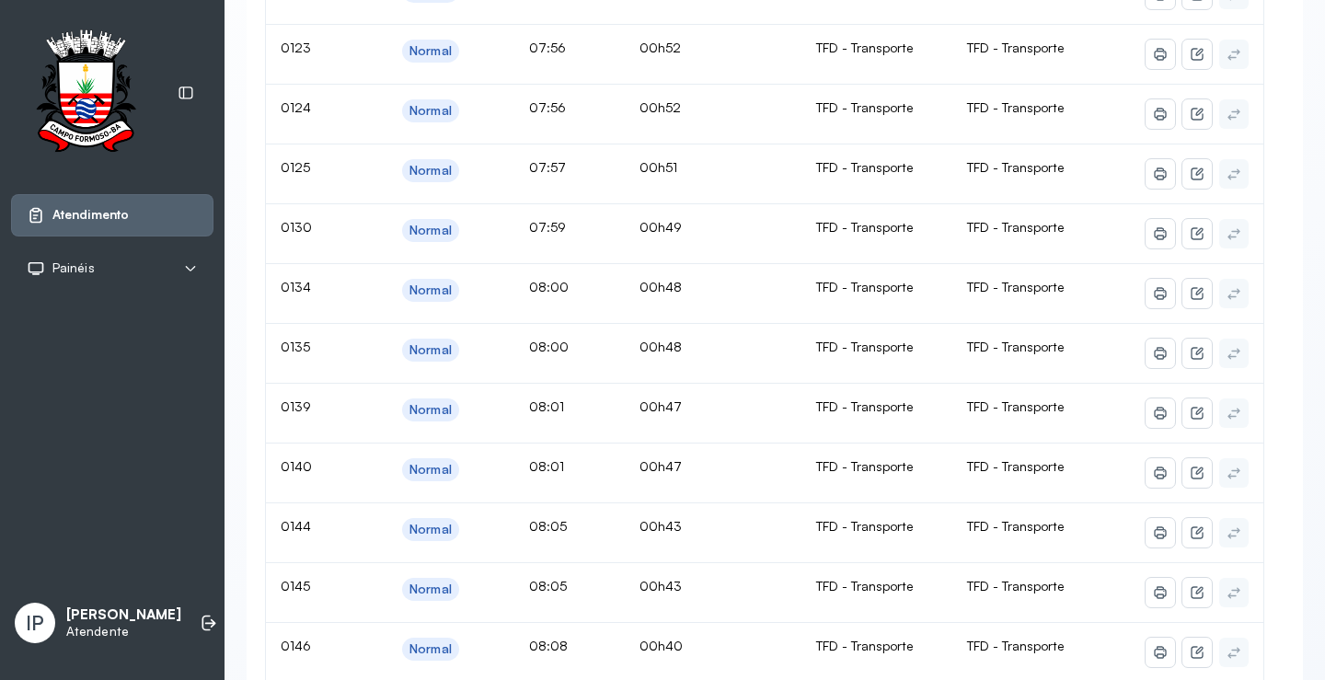
scroll to position [92, 0]
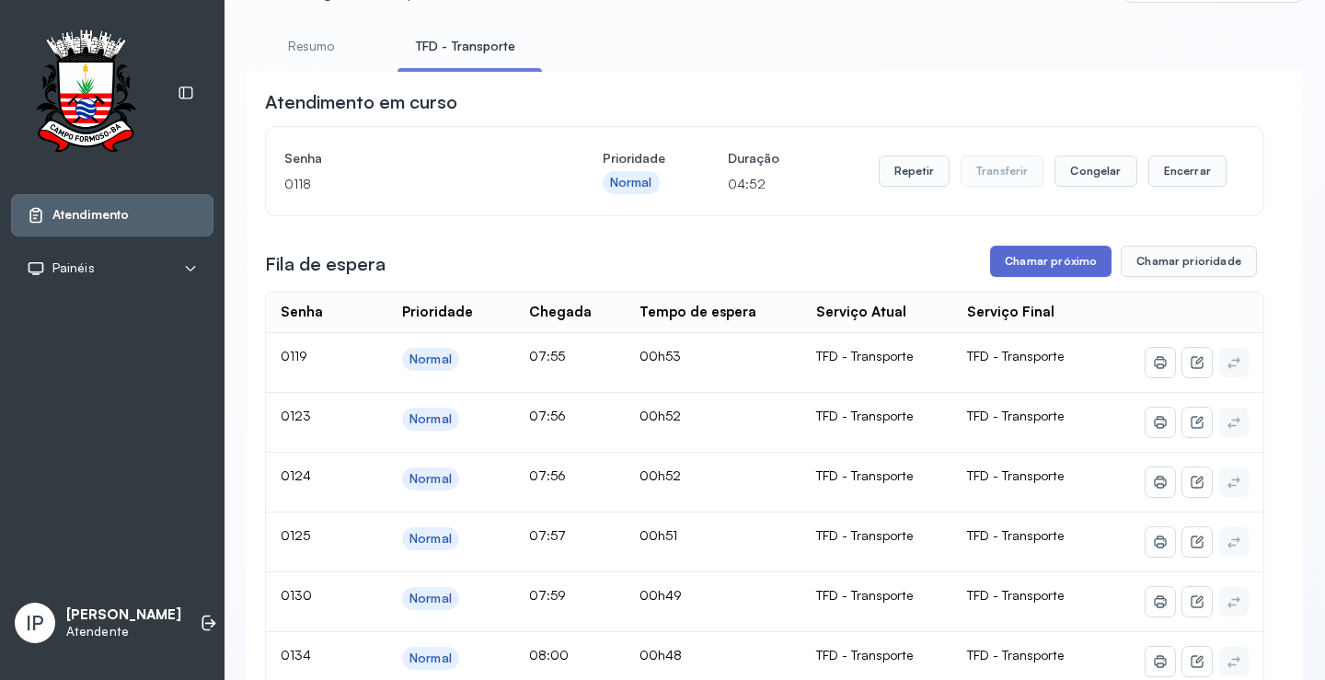
click at [1010, 264] on button "Chamar próximo" at bounding box center [1050, 261] width 121 height 31
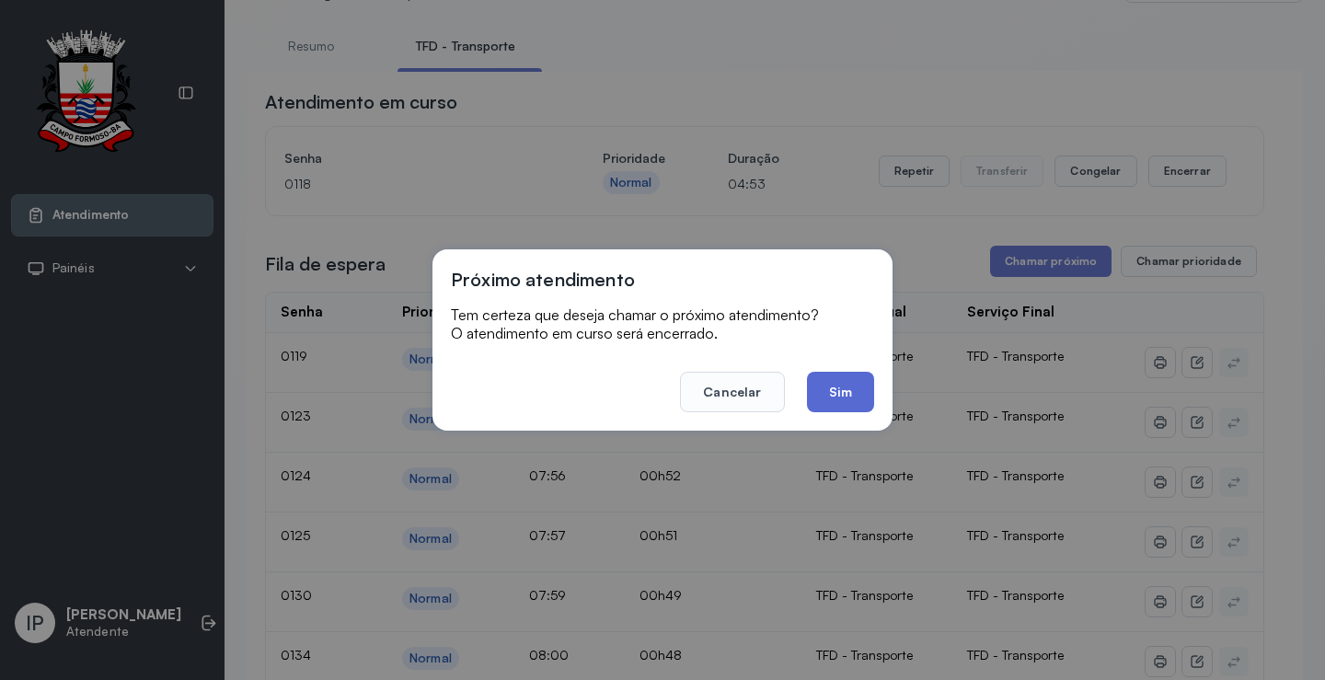
click at [847, 381] on button "Sim" at bounding box center [840, 392] width 67 height 40
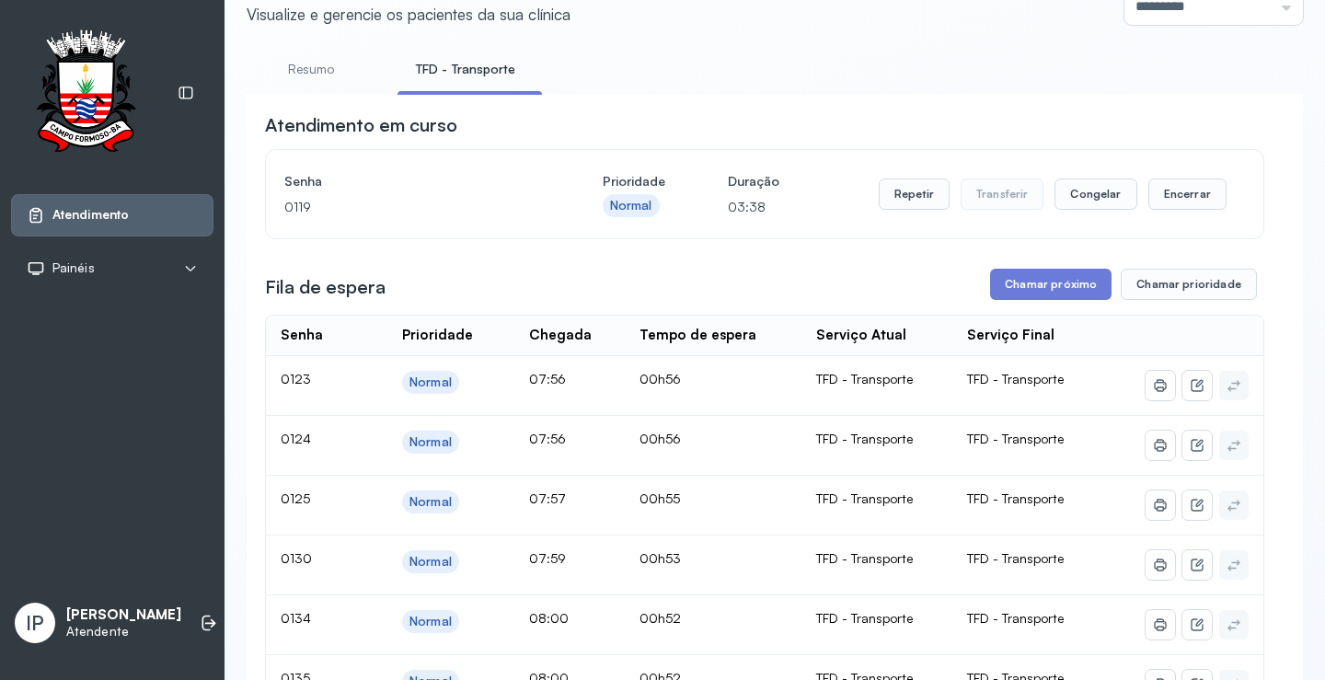
scroll to position [184, 0]
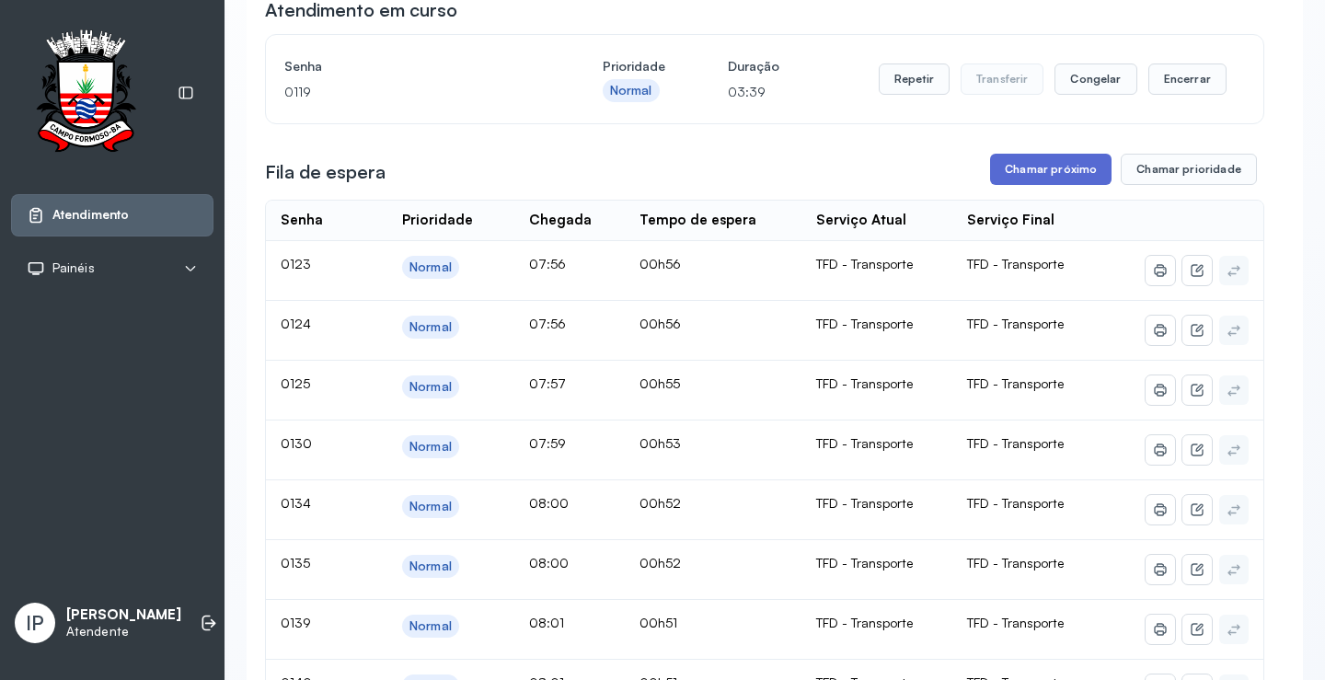
click at [1063, 167] on button "Chamar próximo" at bounding box center [1050, 169] width 121 height 31
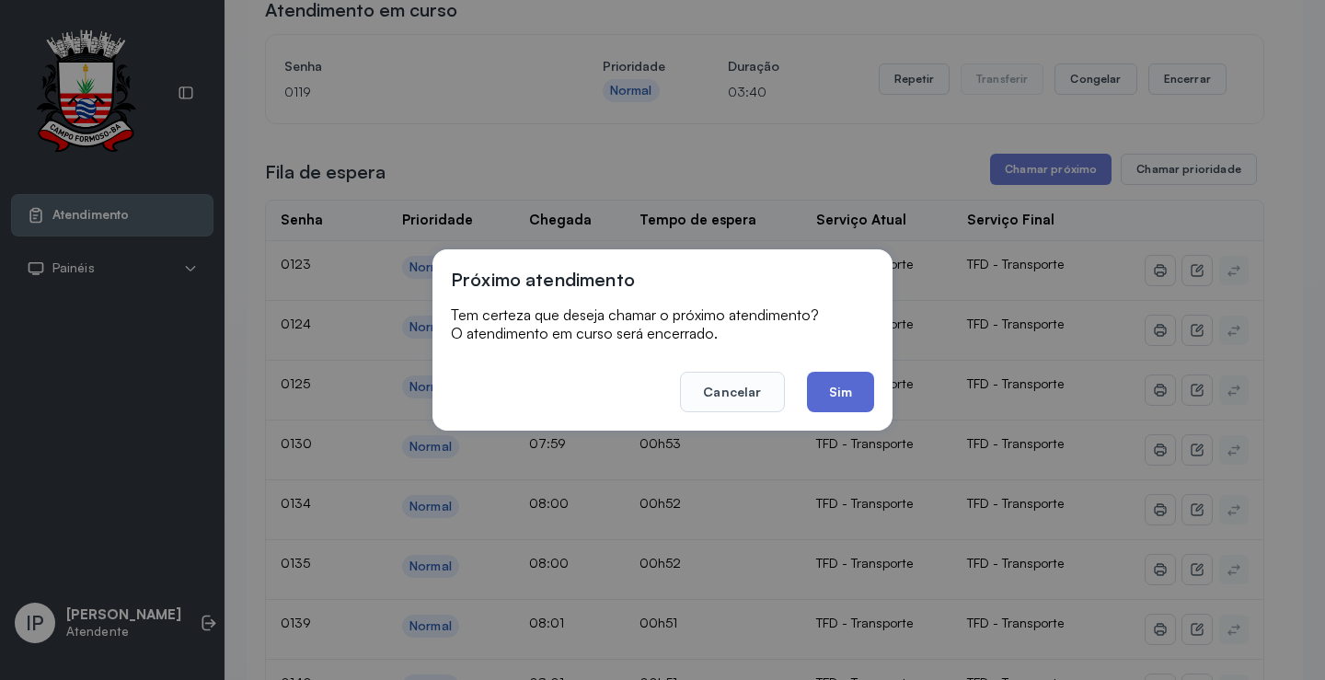
click at [825, 384] on button "Sim" at bounding box center [840, 392] width 67 height 40
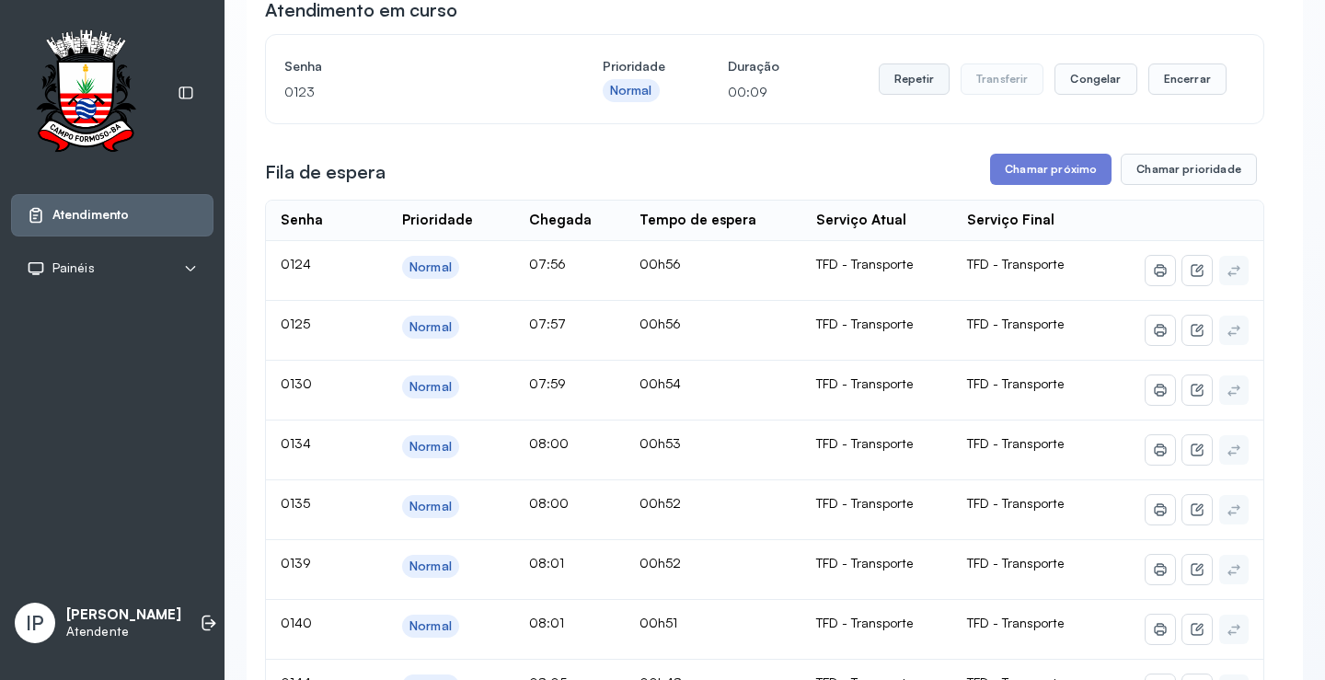
click at [896, 83] on button "Repetir" at bounding box center [914, 78] width 71 height 31
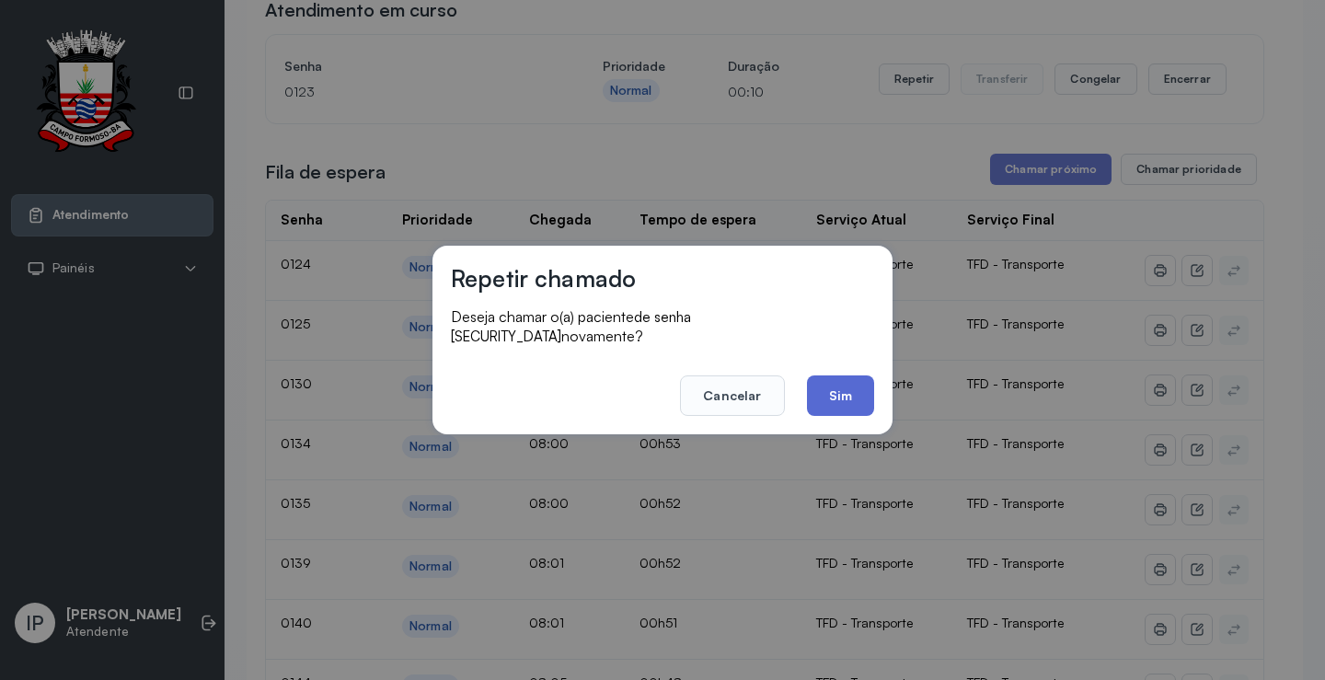
click at [836, 383] on button "Sim" at bounding box center [840, 395] width 67 height 40
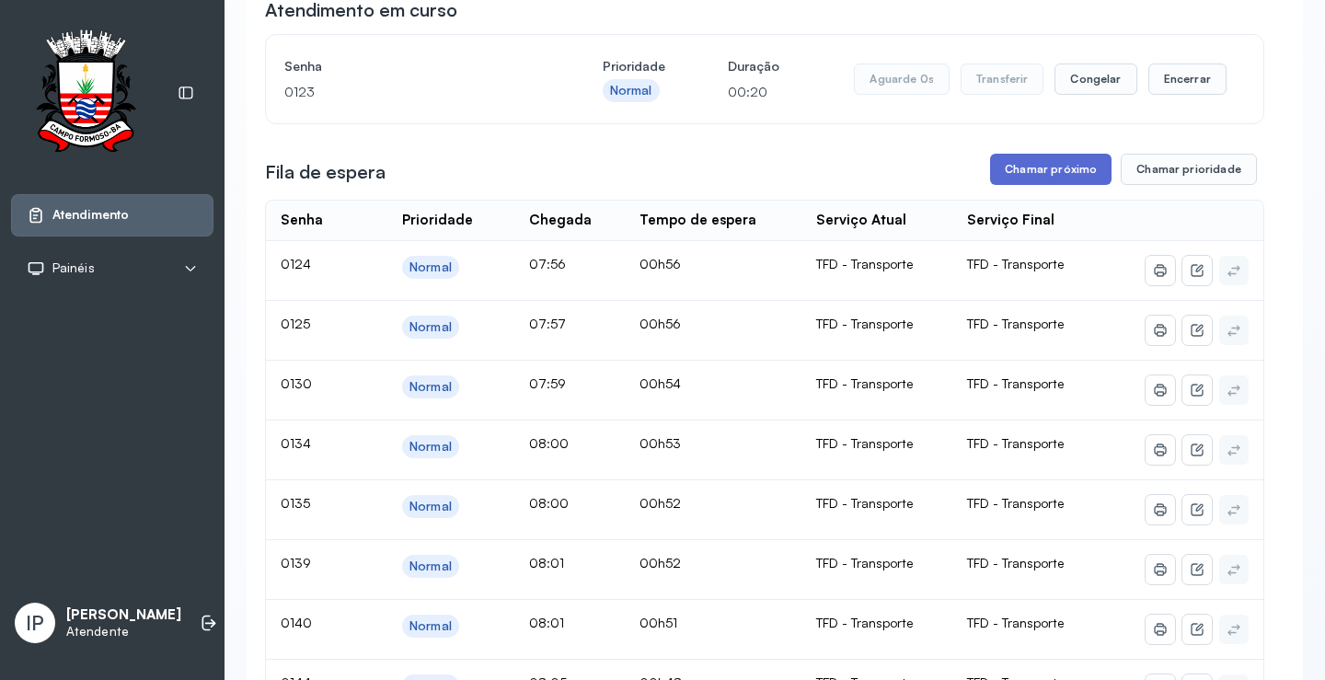
click at [1055, 168] on button "Chamar próximo" at bounding box center [1050, 169] width 121 height 31
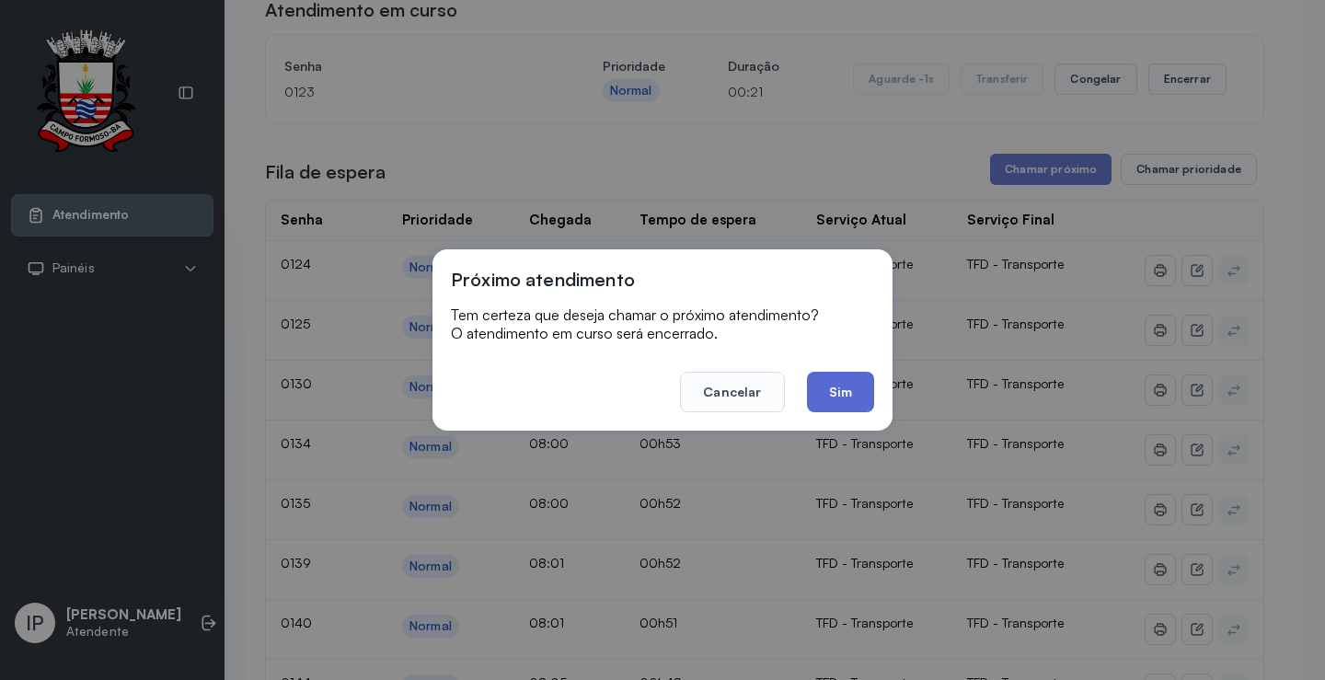
click at [835, 388] on button "Sim" at bounding box center [840, 392] width 67 height 40
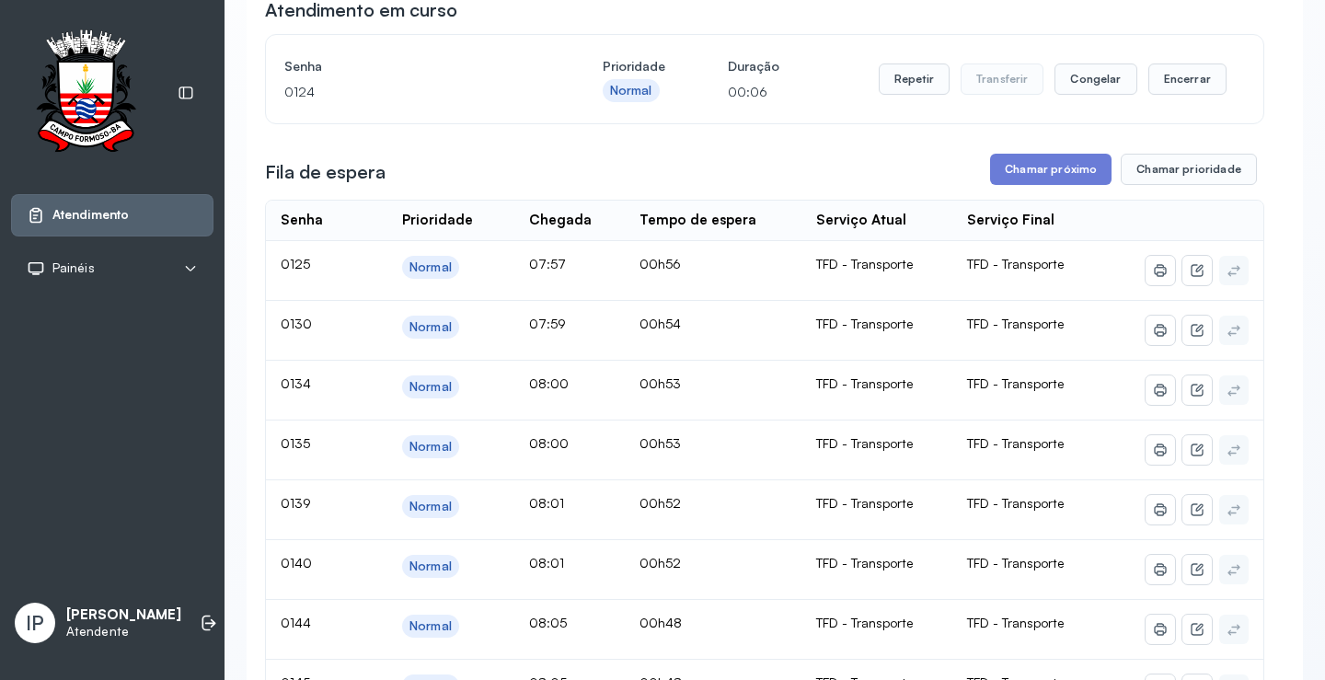
scroll to position [92, 0]
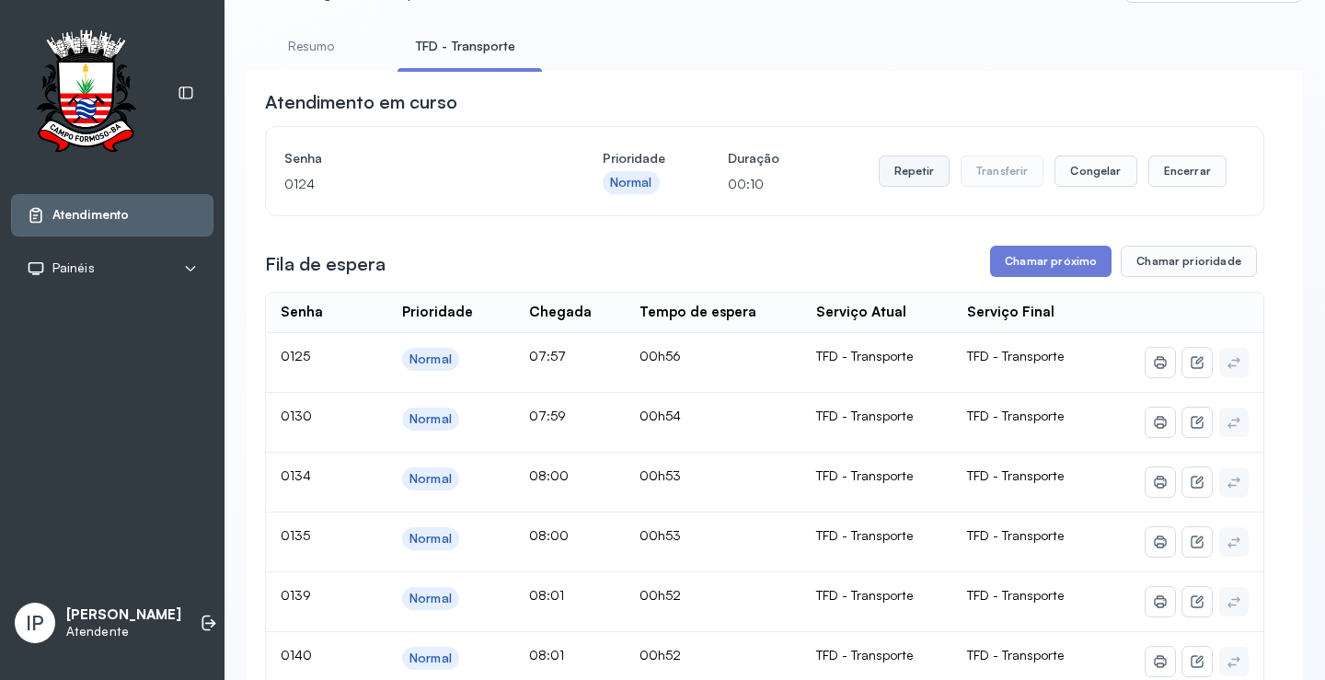
click at [886, 176] on button "Repetir" at bounding box center [914, 171] width 71 height 31
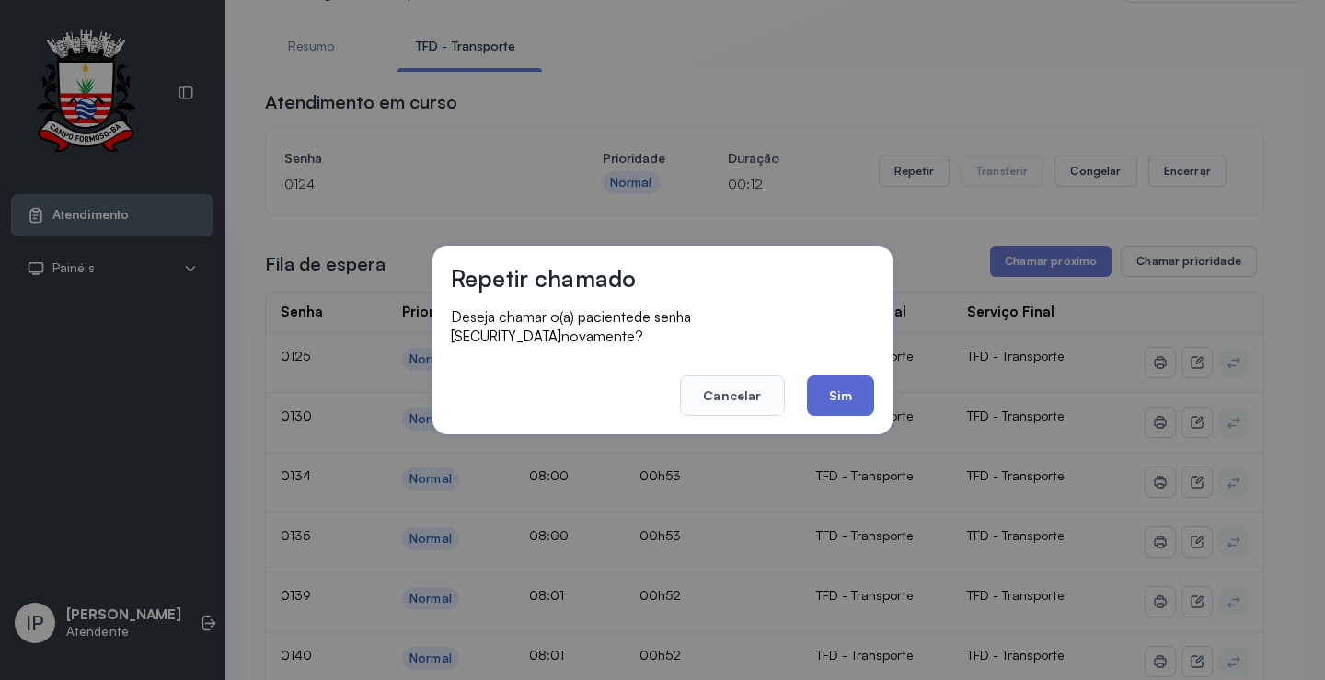
click at [841, 386] on button "Sim" at bounding box center [840, 395] width 67 height 40
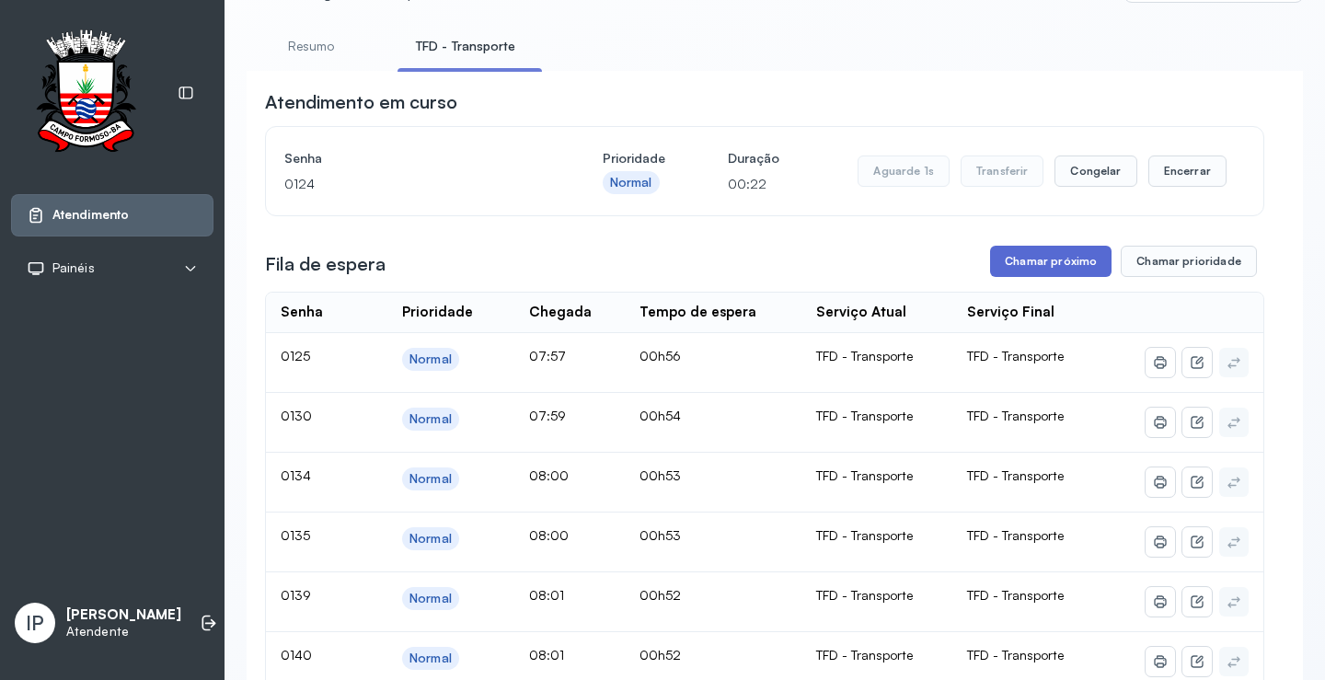
click at [1050, 257] on button "Chamar próximo" at bounding box center [1050, 261] width 121 height 31
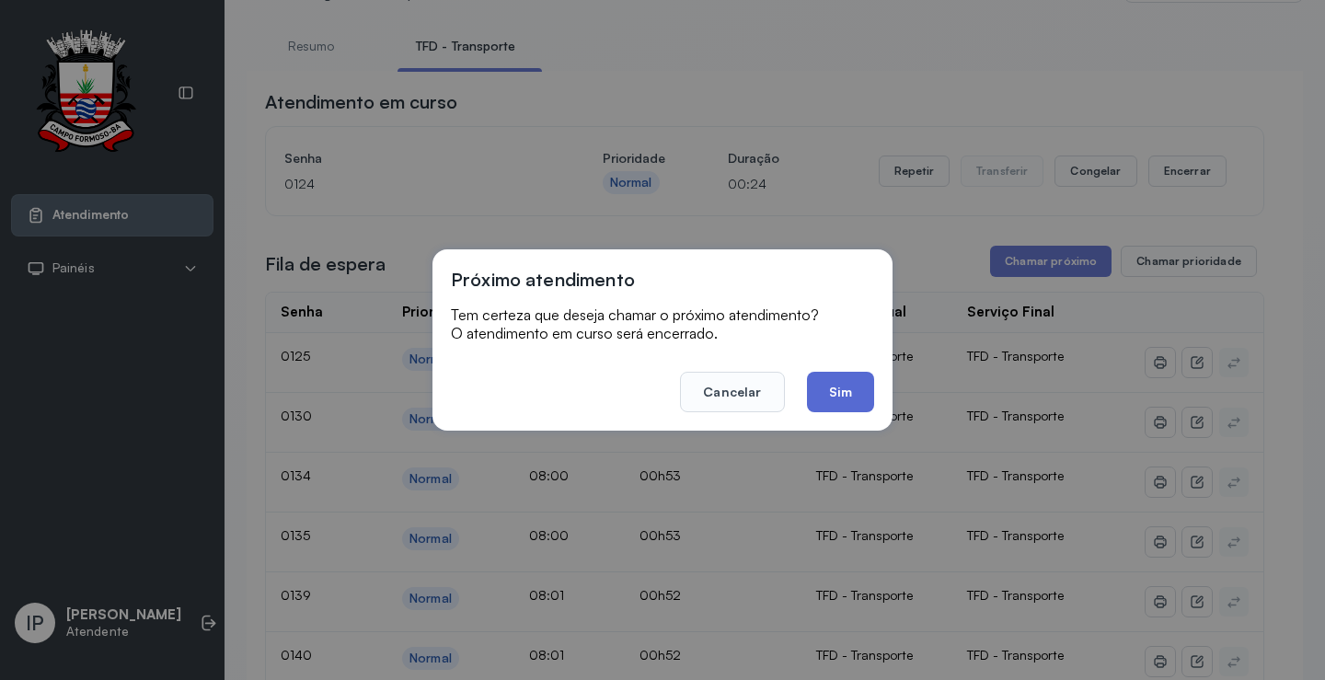
click at [825, 388] on button "Sim" at bounding box center [840, 392] width 67 height 40
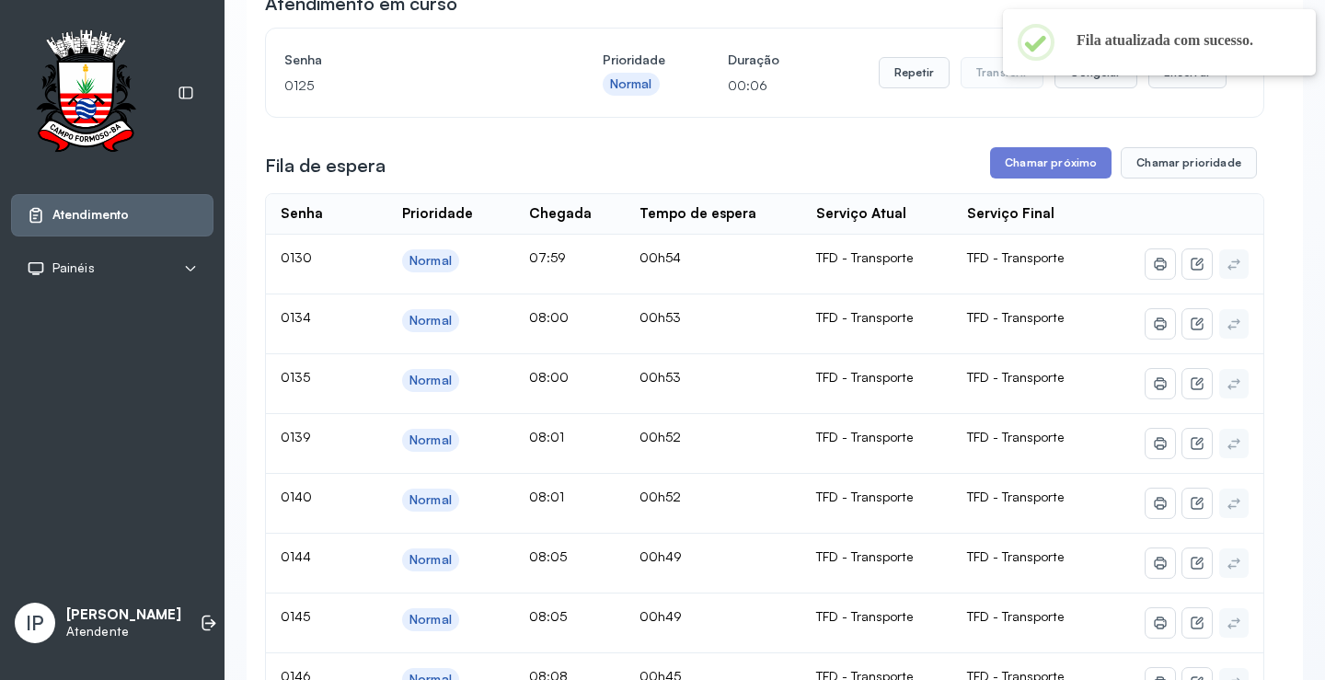
scroll to position [184, 0]
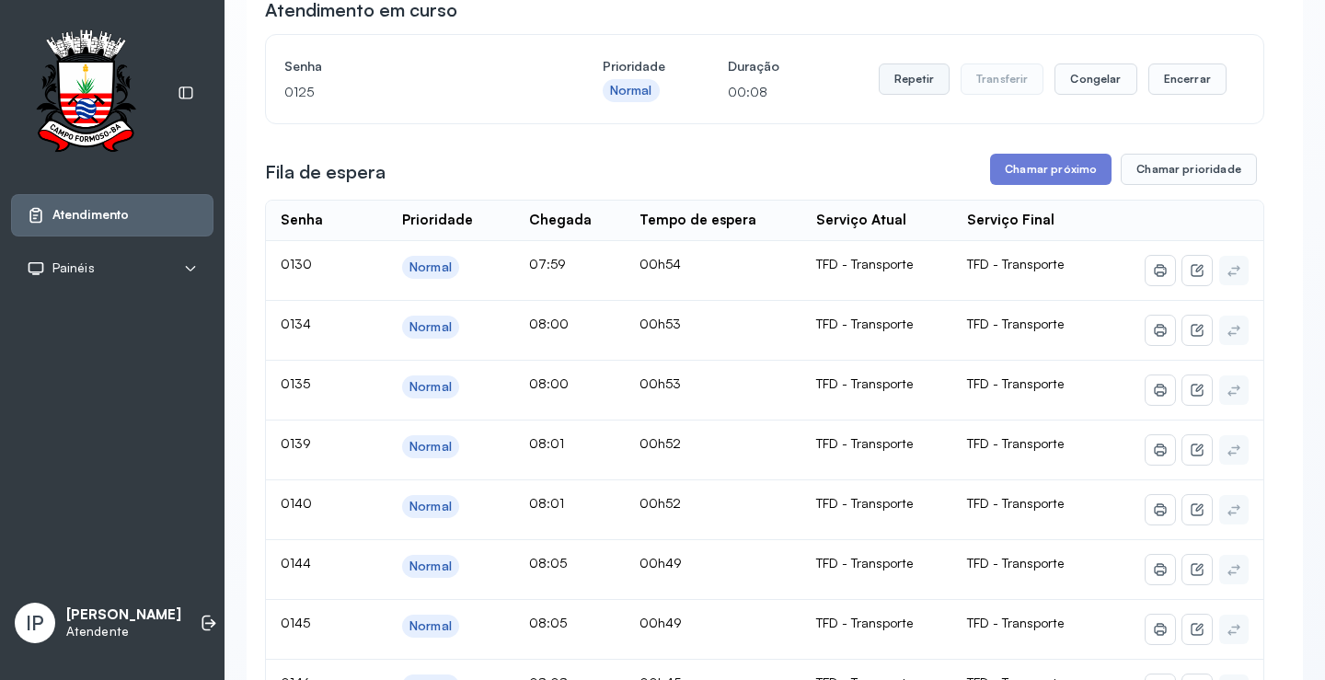
click at [918, 85] on button "Repetir" at bounding box center [914, 78] width 71 height 31
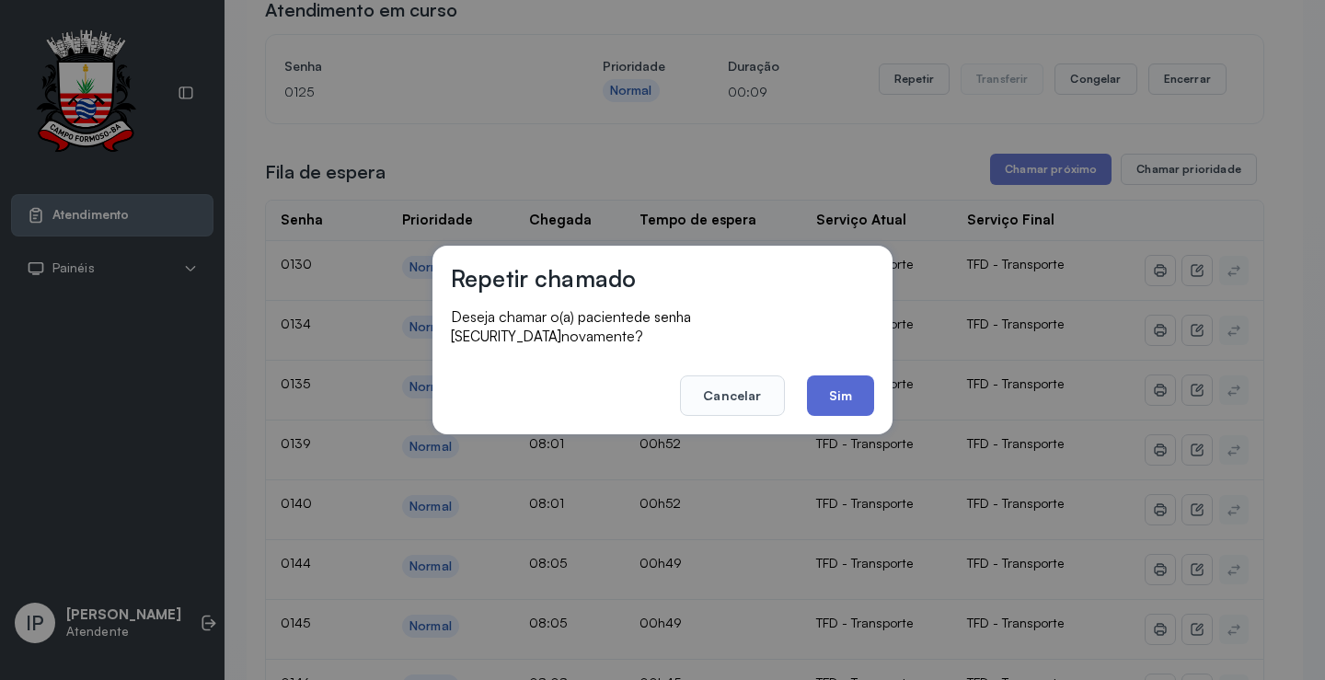
click at [824, 375] on button "Sim" at bounding box center [840, 395] width 67 height 40
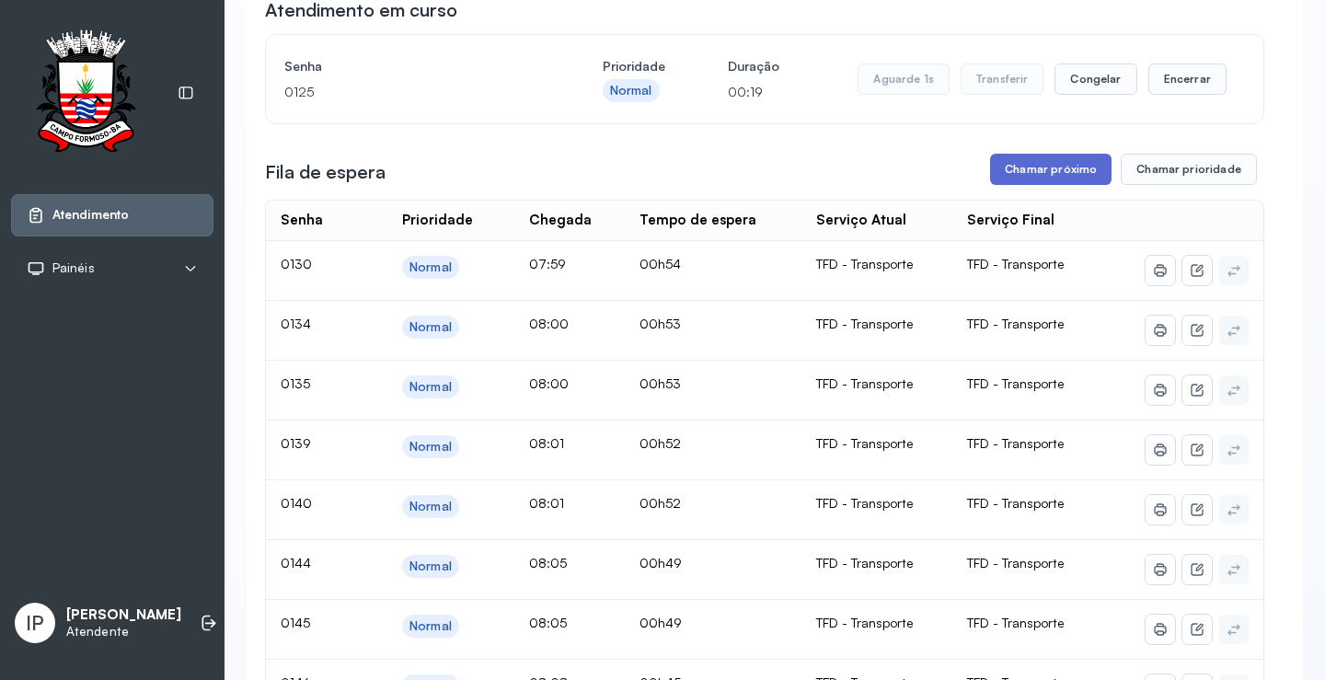
click at [1029, 172] on button "Chamar próximo" at bounding box center [1050, 169] width 121 height 31
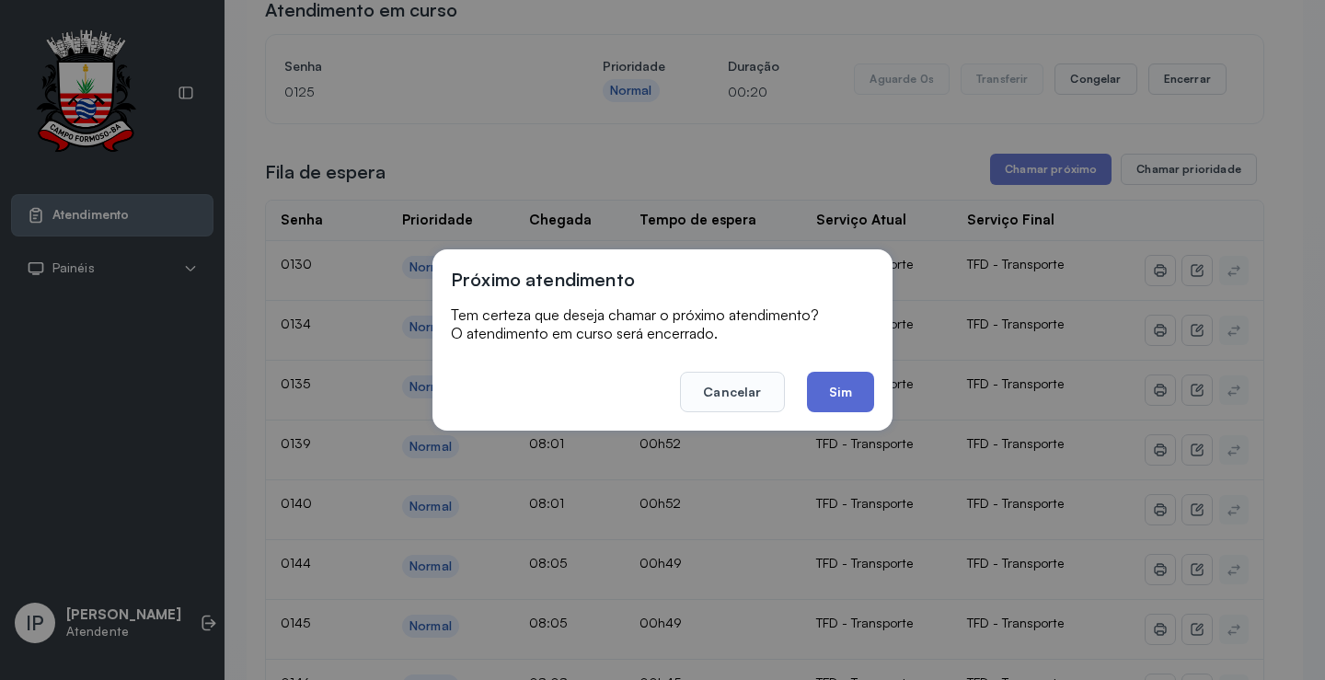
click at [831, 385] on button "Sim" at bounding box center [840, 392] width 67 height 40
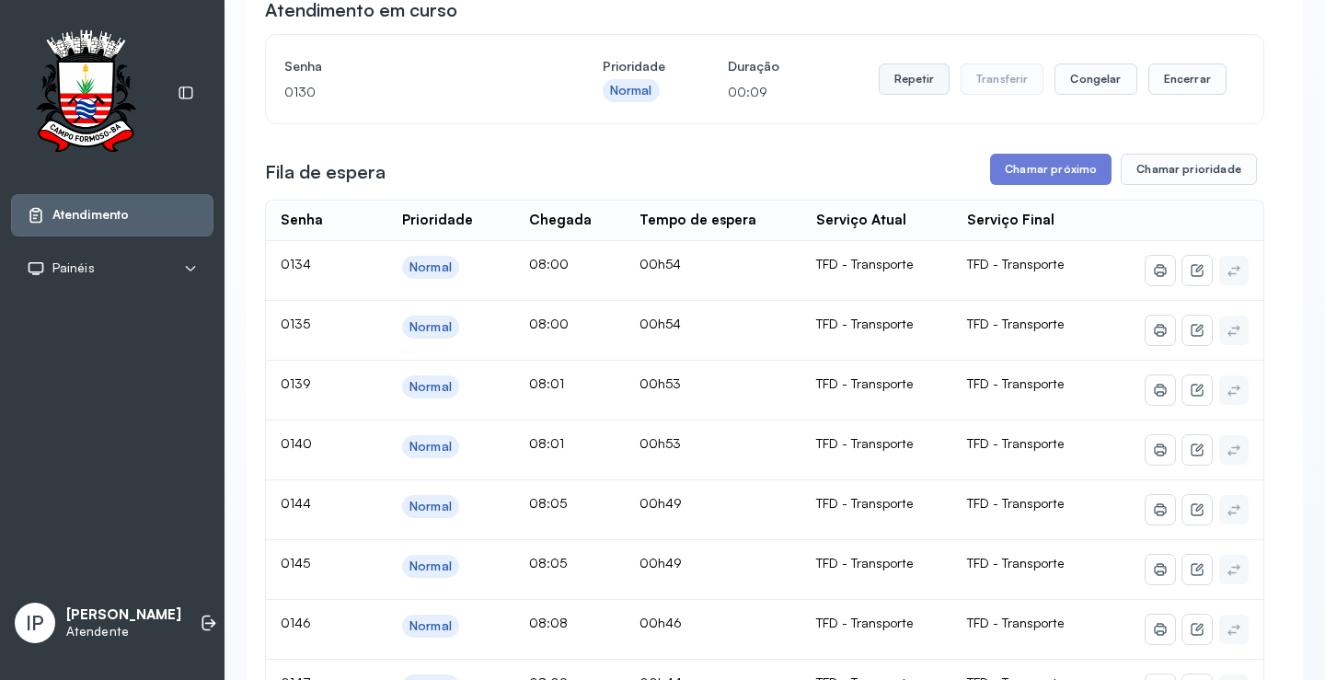
click at [920, 86] on button "Repetir" at bounding box center [914, 78] width 71 height 31
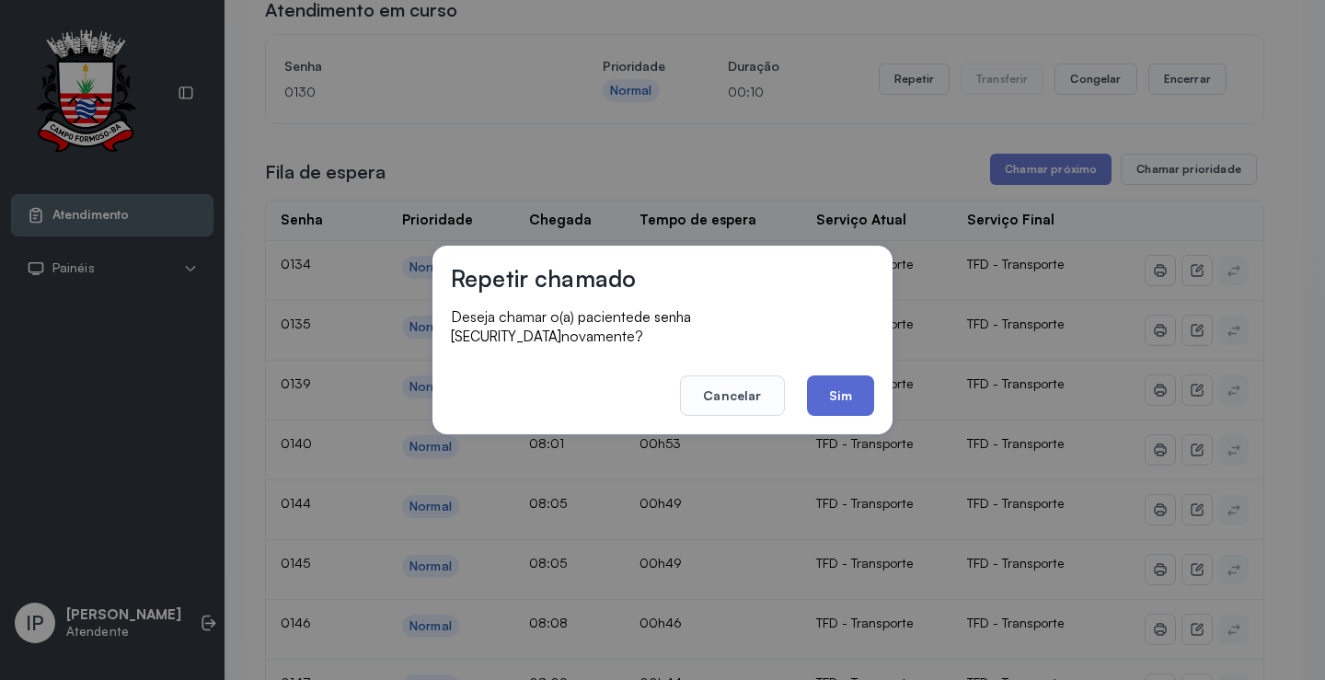
click at [836, 391] on button "Sim" at bounding box center [840, 395] width 67 height 40
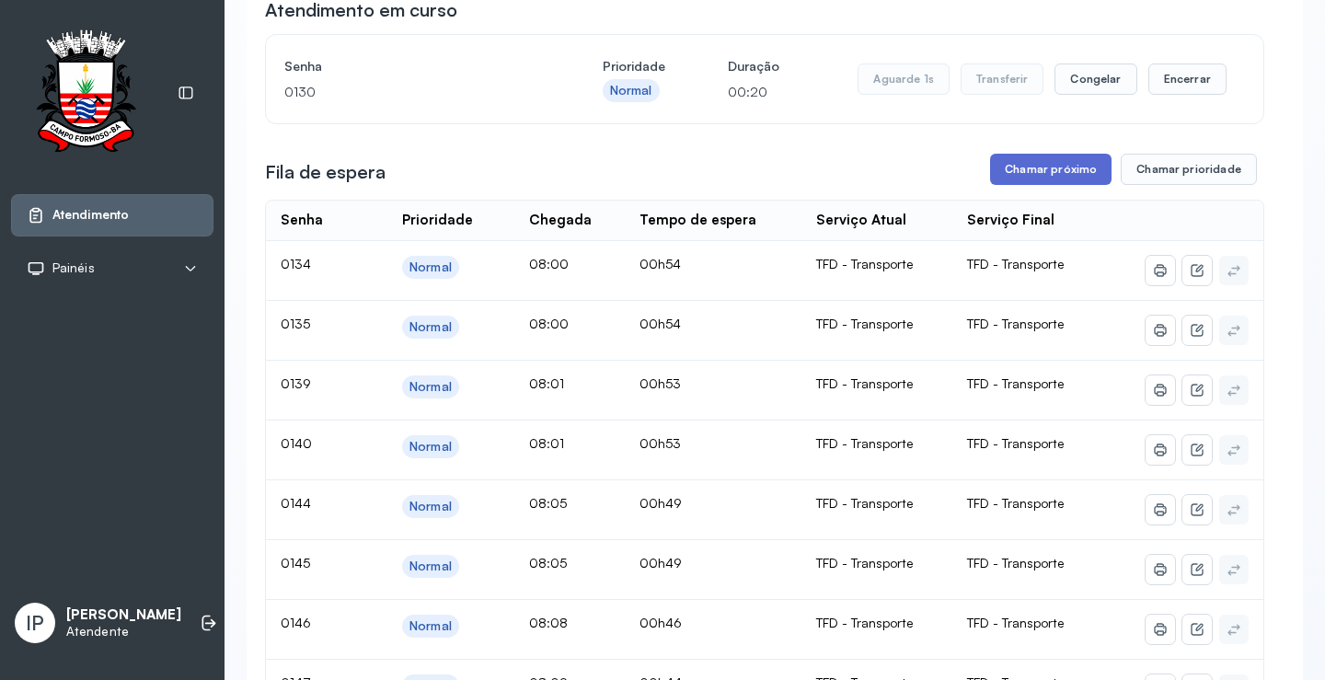
click at [1061, 166] on button "Chamar próximo" at bounding box center [1050, 169] width 121 height 31
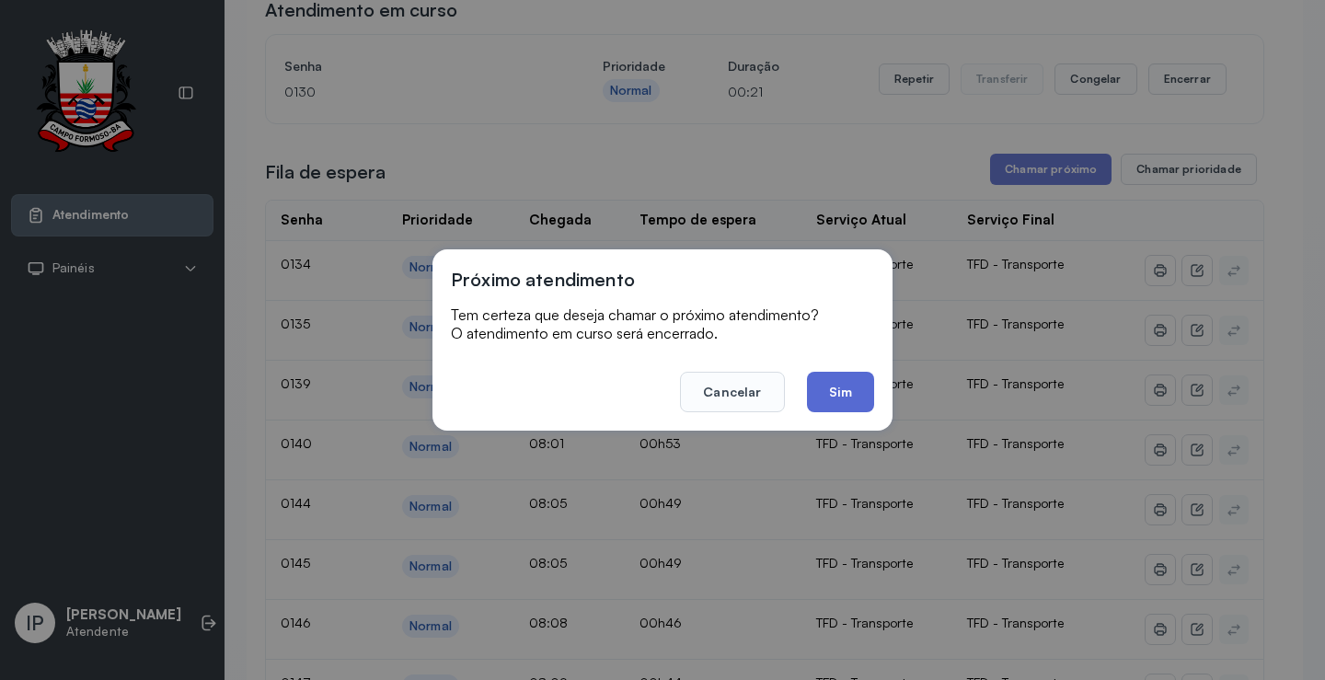
click at [820, 394] on button "Sim" at bounding box center [840, 392] width 67 height 40
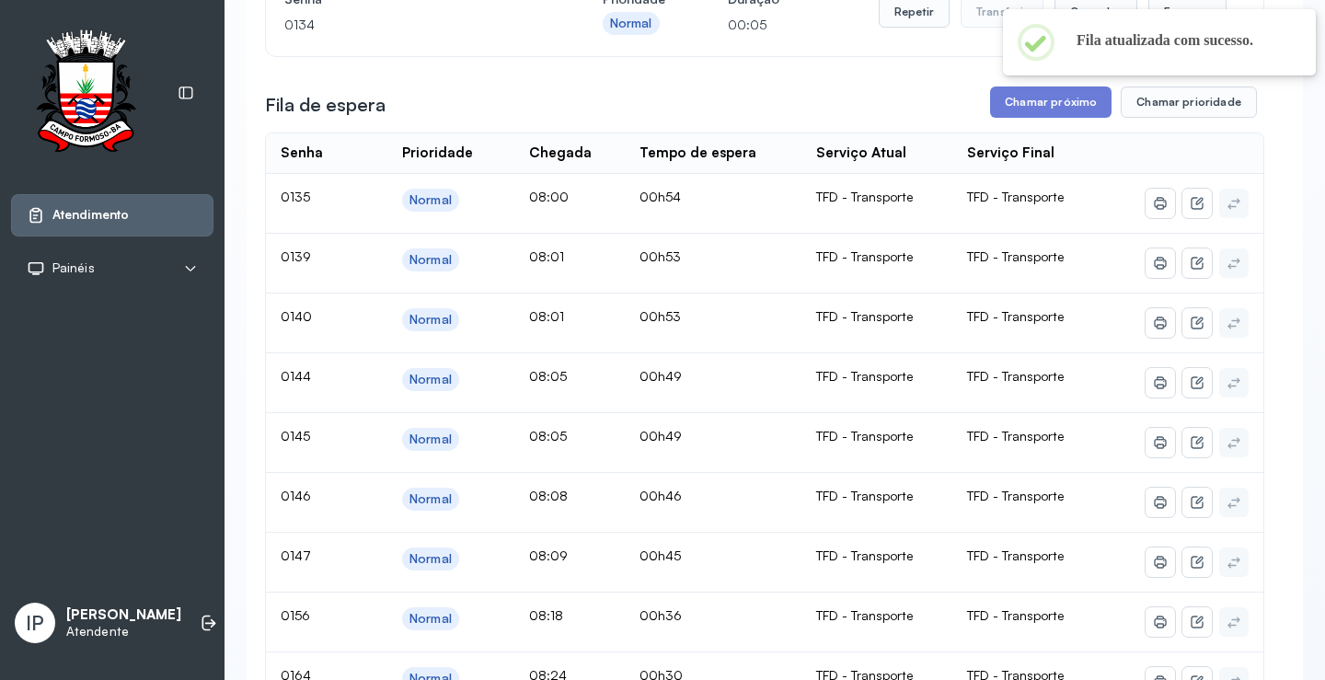
scroll to position [92, 0]
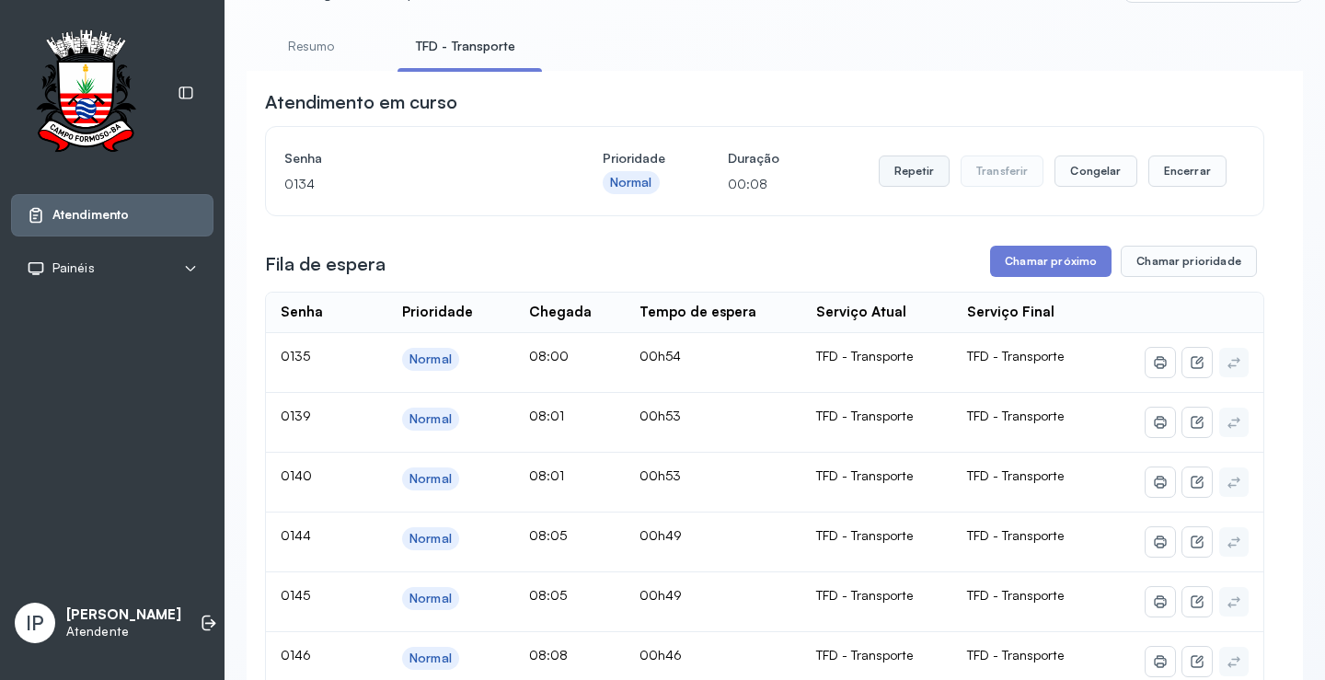
click at [917, 167] on button "Repetir" at bounding box center [914, 171] width 71 height 31
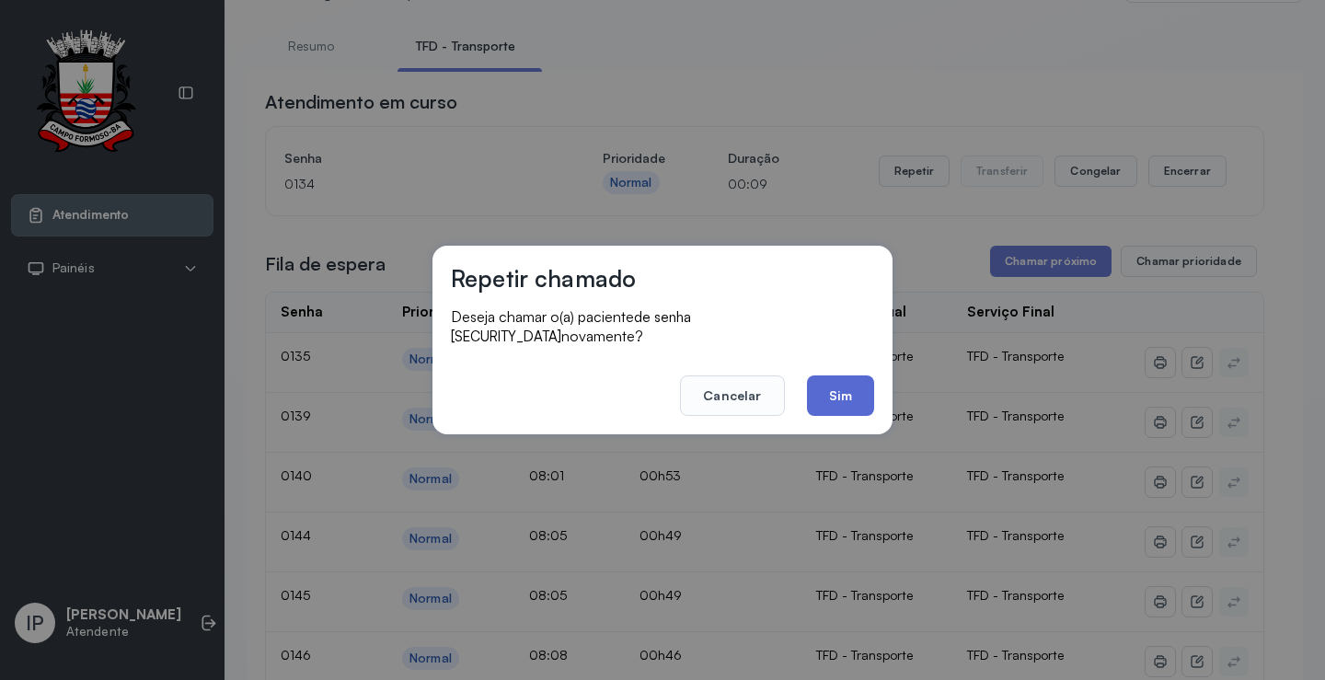
click at [817, 375] on button "Sim" at bounding box center [840, 395] width 67 height 40
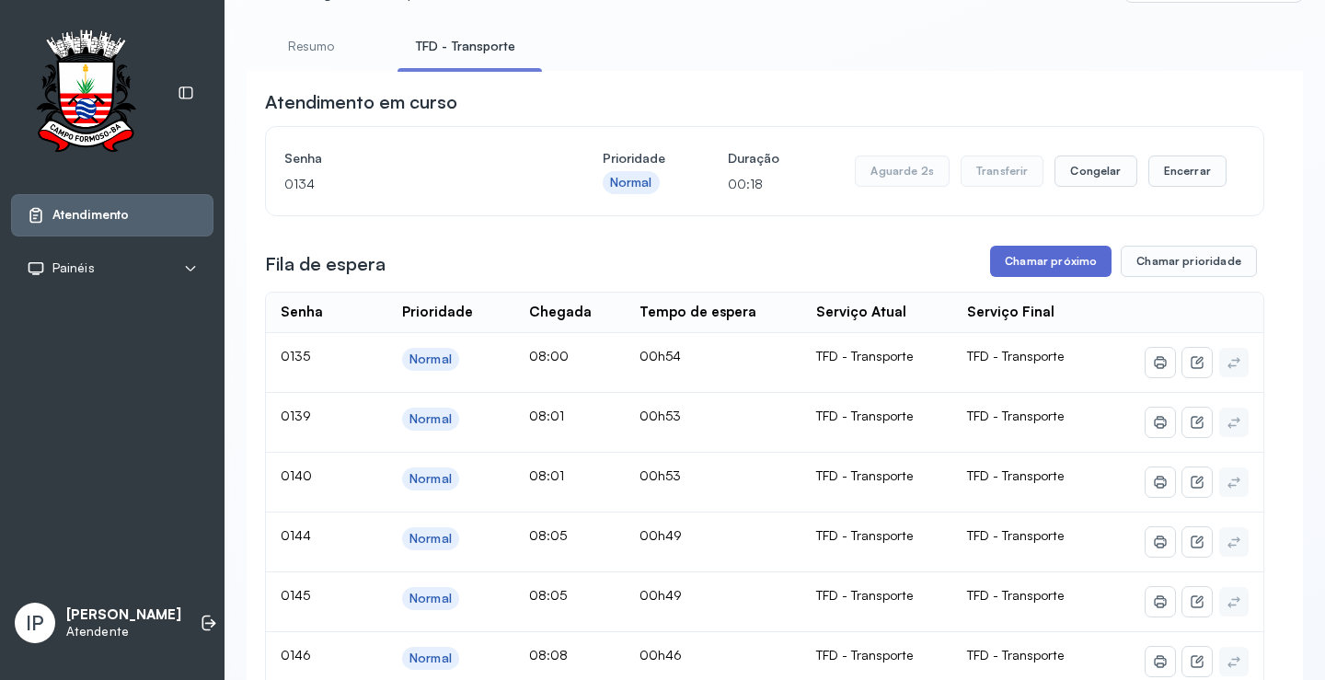
click at [1026, 257] on button "Chamar próximo" at bounding box center [1050, 261] width 121 height 31
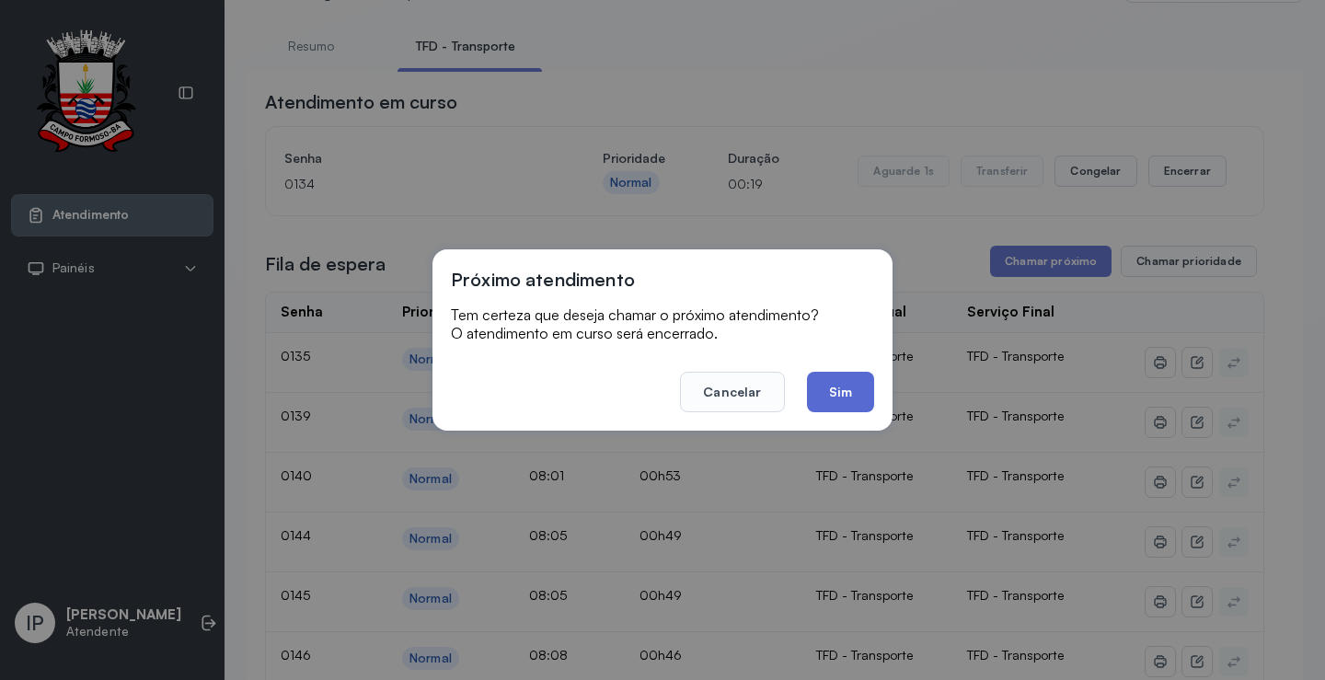
click at [856, 386] on button "Sim" at bounding box center [840, 392] width 67 height 40
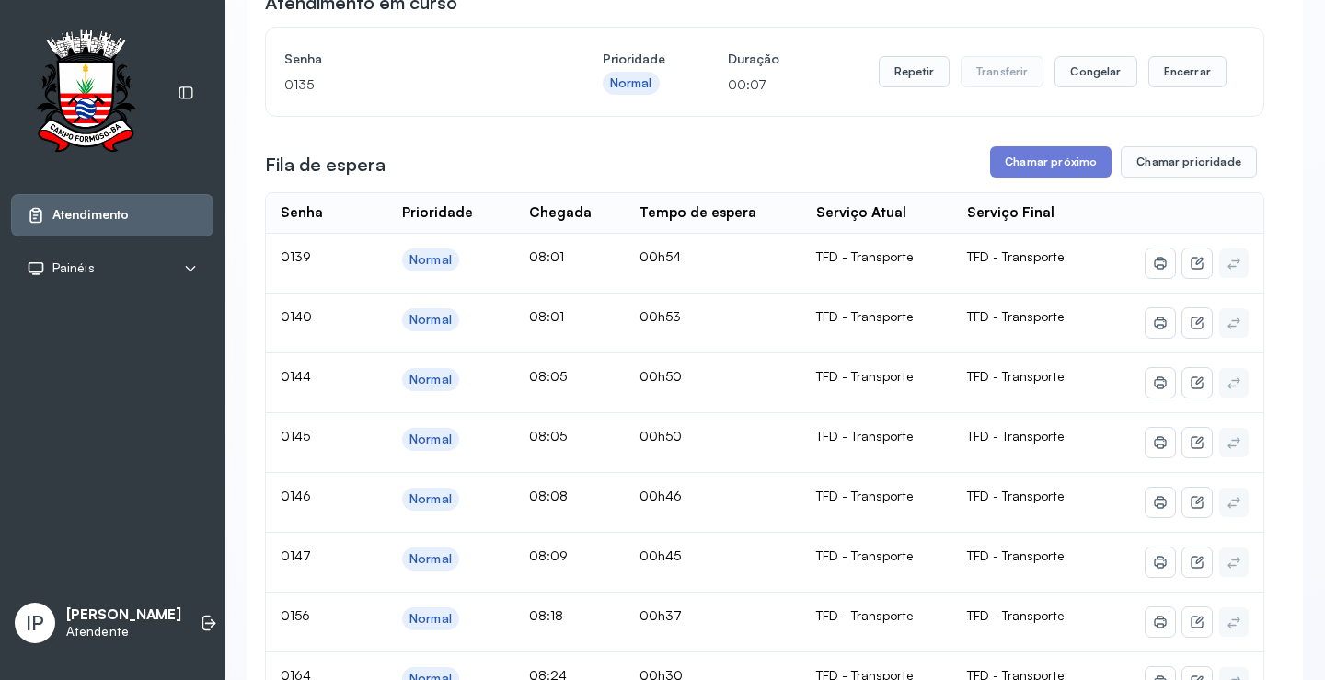
scroll to position [184, 0]
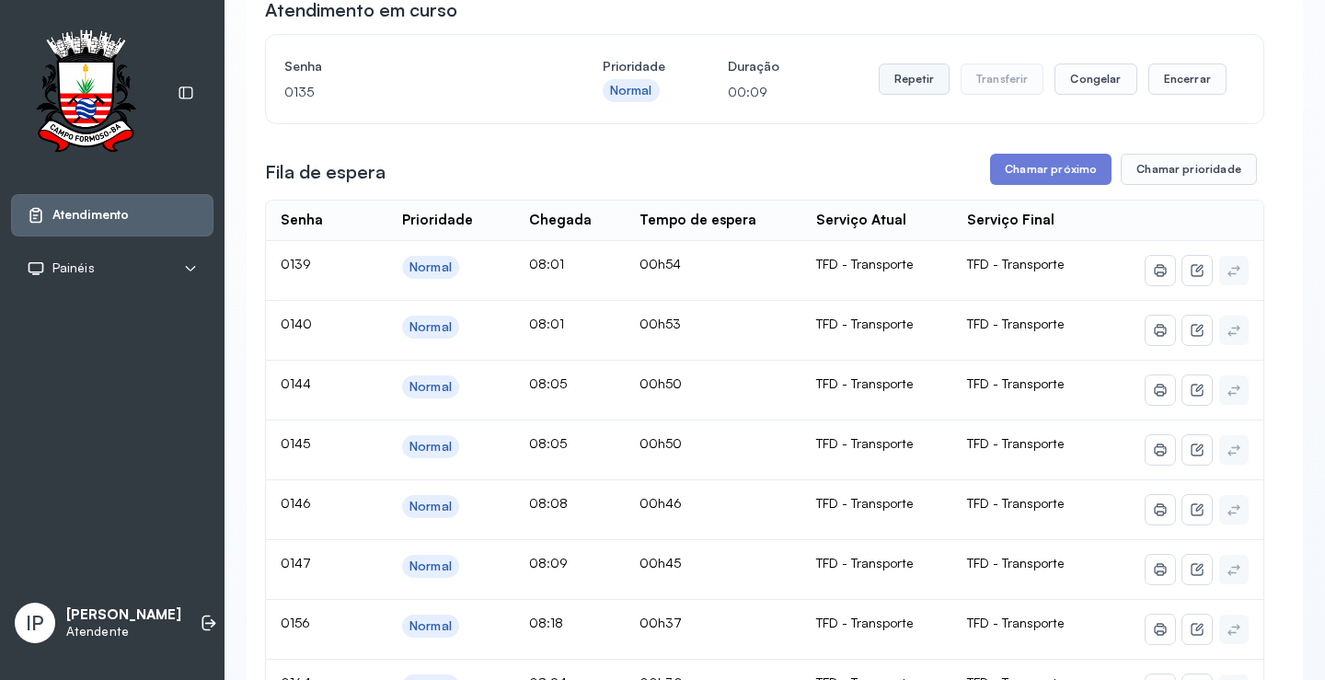
click at [922, 78] on button "Repetir" at bounding box center [914, 78] width 71 height 31
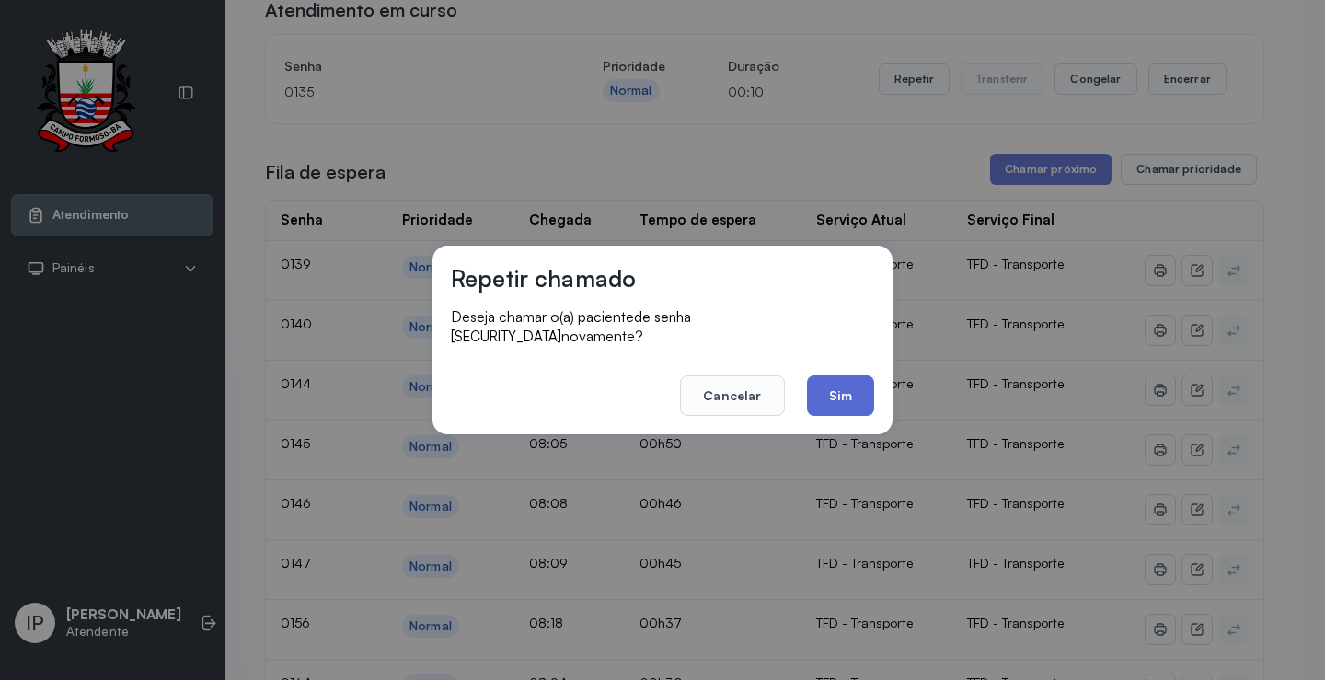
click at [848, 375] on button "Sim" at bounding box center [840, 395] width 67 height 40
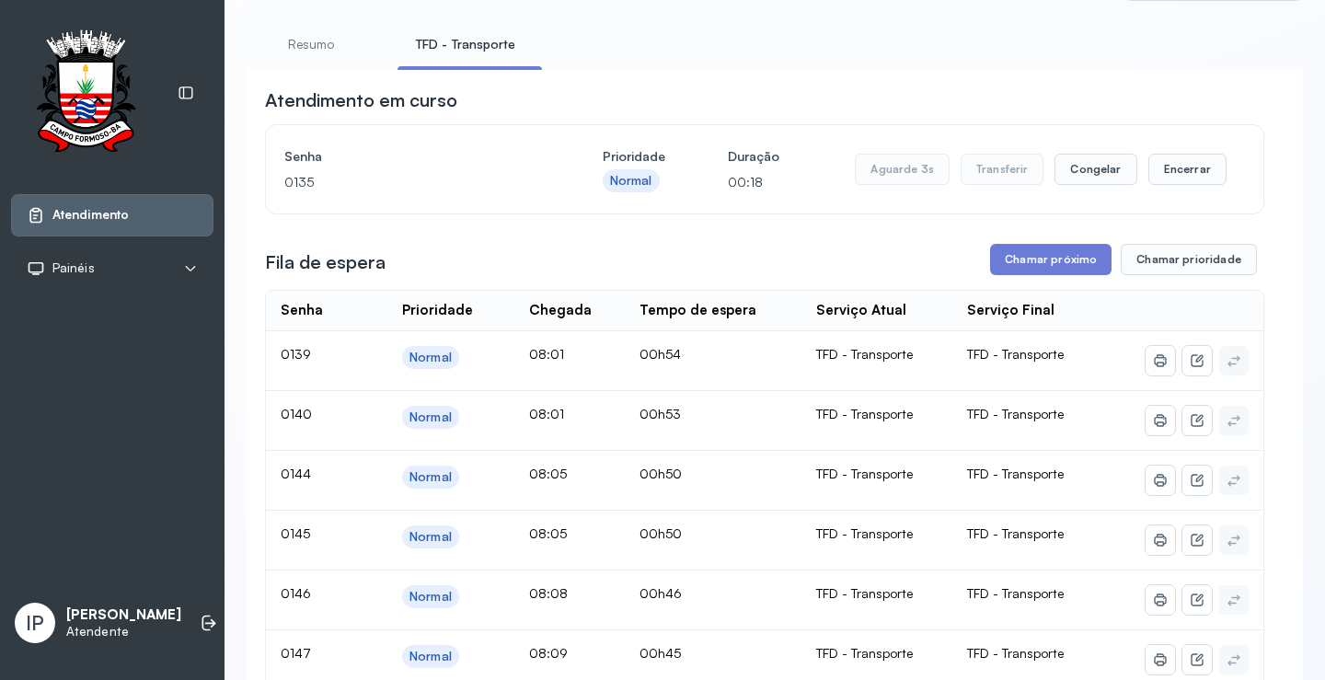
scroll to position [92, 0]
click at [1049, 269] on button "Chamar próximo" at bounding box center [1050, 261] width 121 height 31
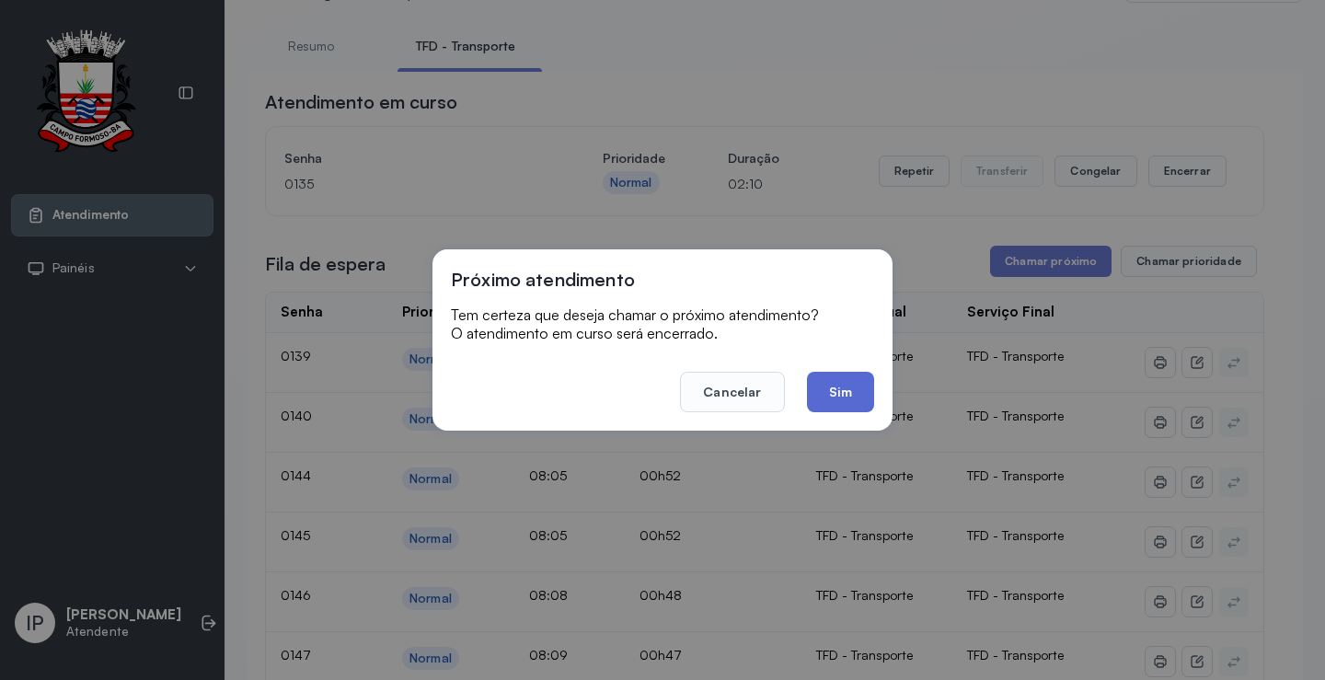
click at [848, 393] on button "Sim" at bounding box center [840, 392] width 67 height 40
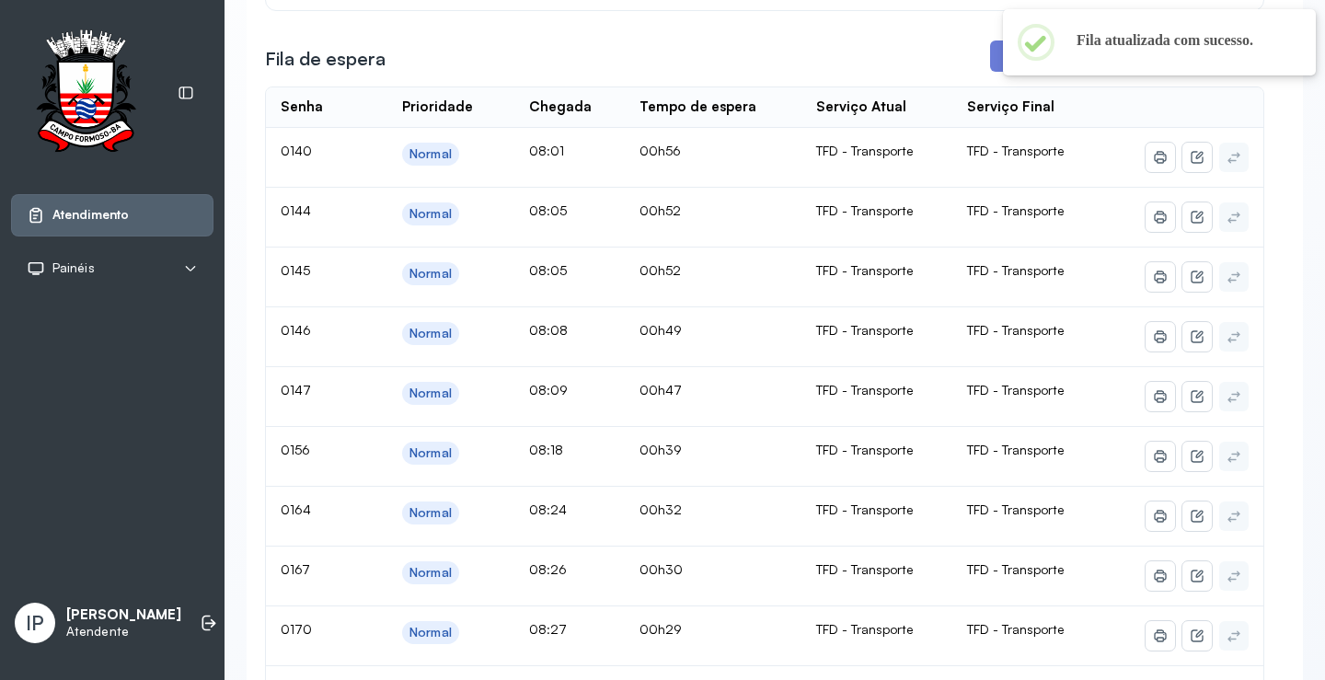
scroll to position [184, 0]
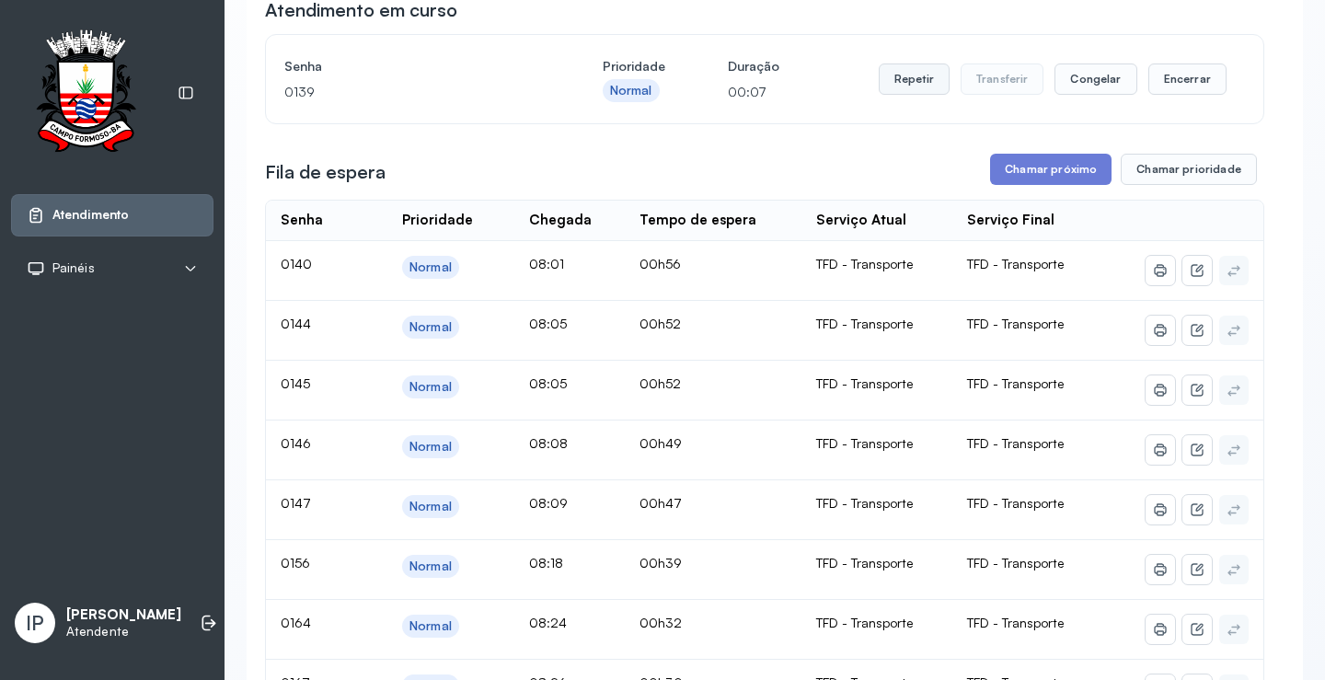
click at [921, 89] on button "Repetir" at bounding box center [914, 78] width 71 height 31
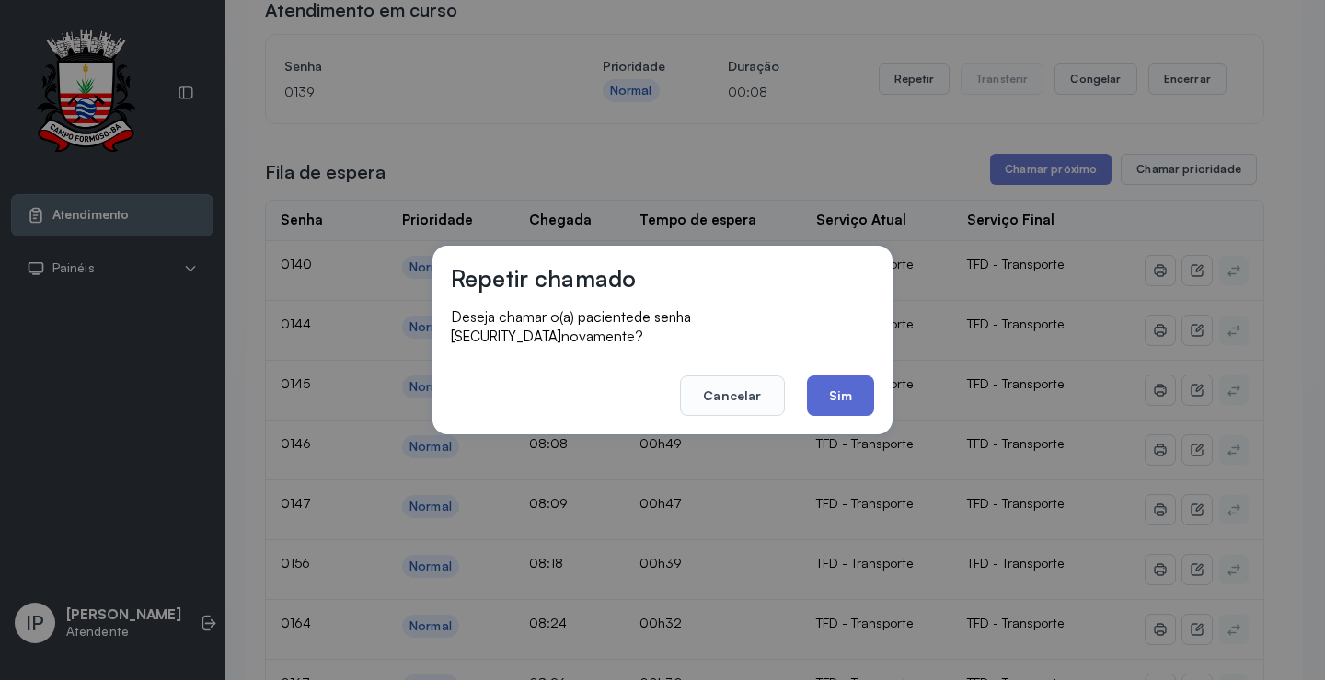
click at [826, 379] on button "Sim" at bounding box center [840, 395] width 67 height 40
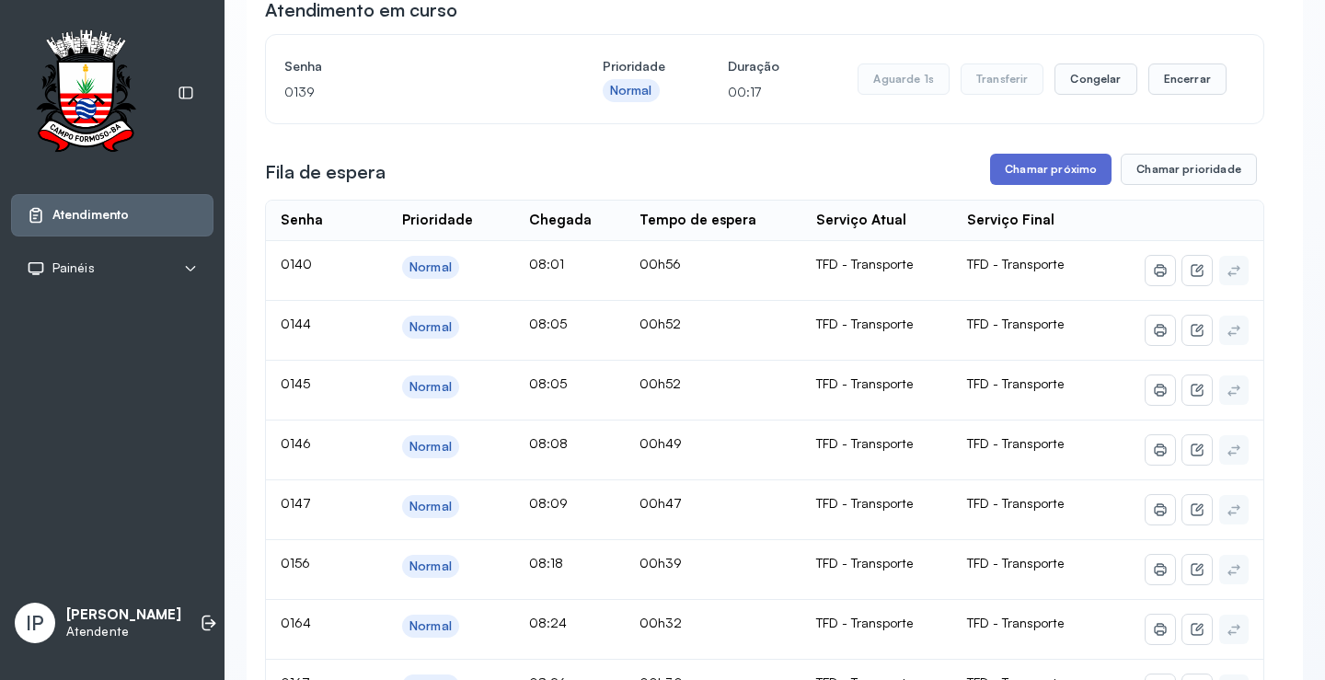
click at [1010, 175] on button "Chamar próximo" at bounding box center [1050, 169] width 121 height 31
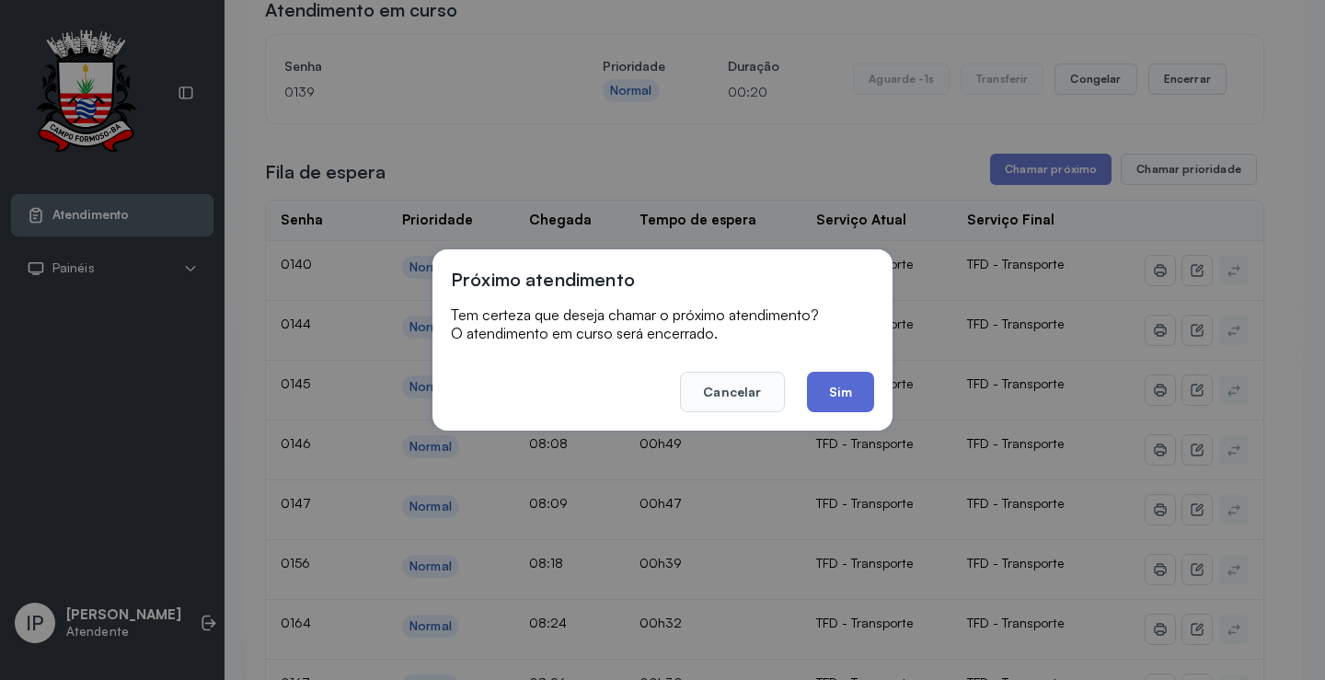
click at [836, 395] on button "Sim" at bounding box center [840, 392] width 67 height 40
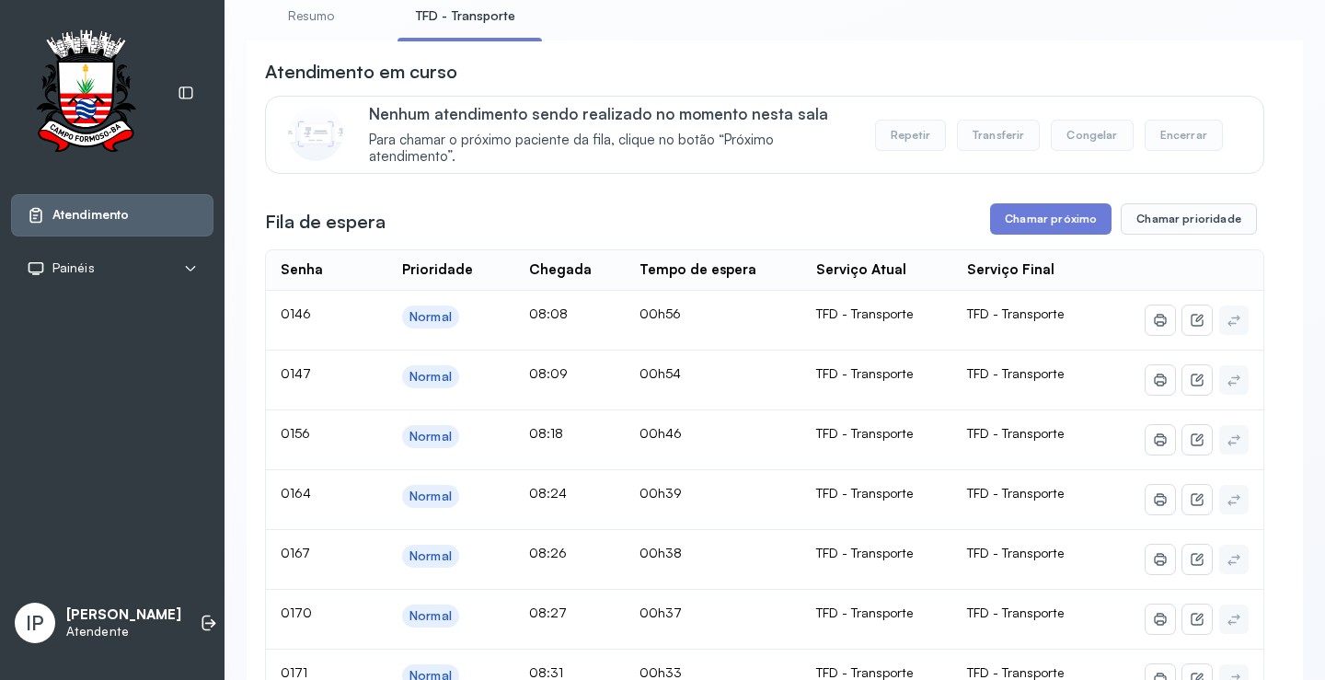
scroll to position [276, 0]
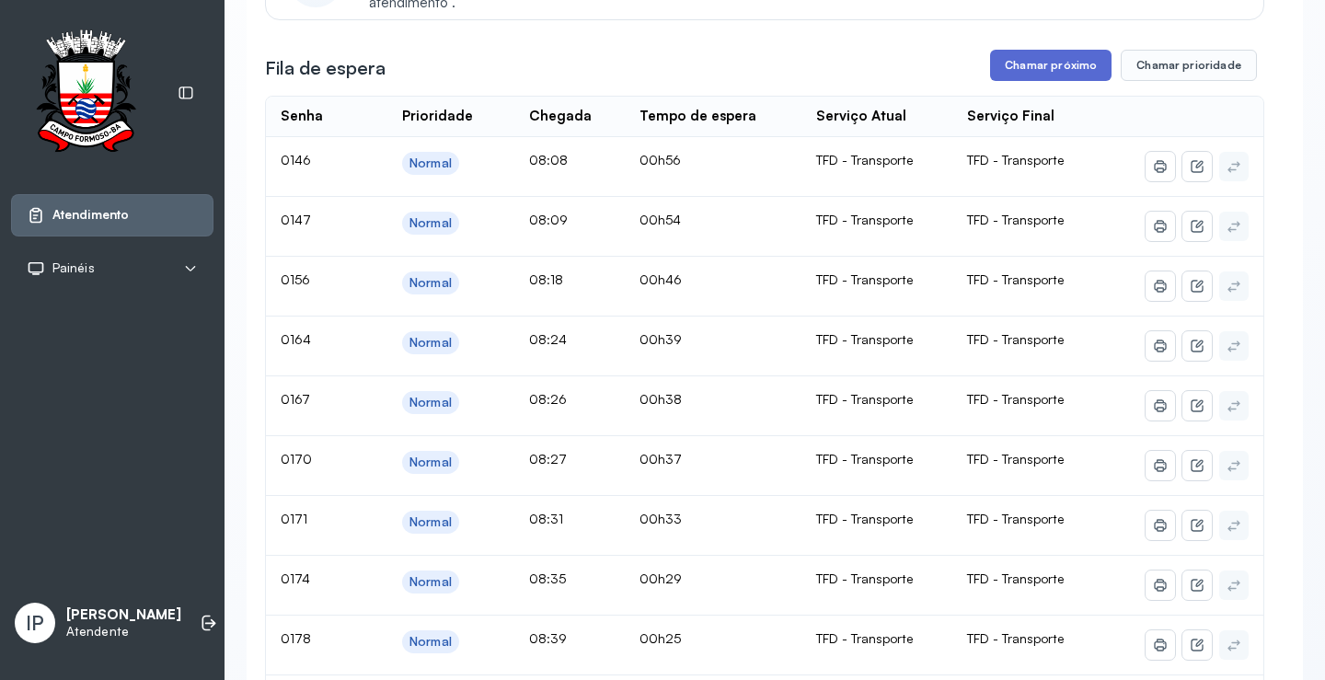
click at [1008, 64] on button "Chamar próximo" at bounding box center [1050, 65] width 121 height 31
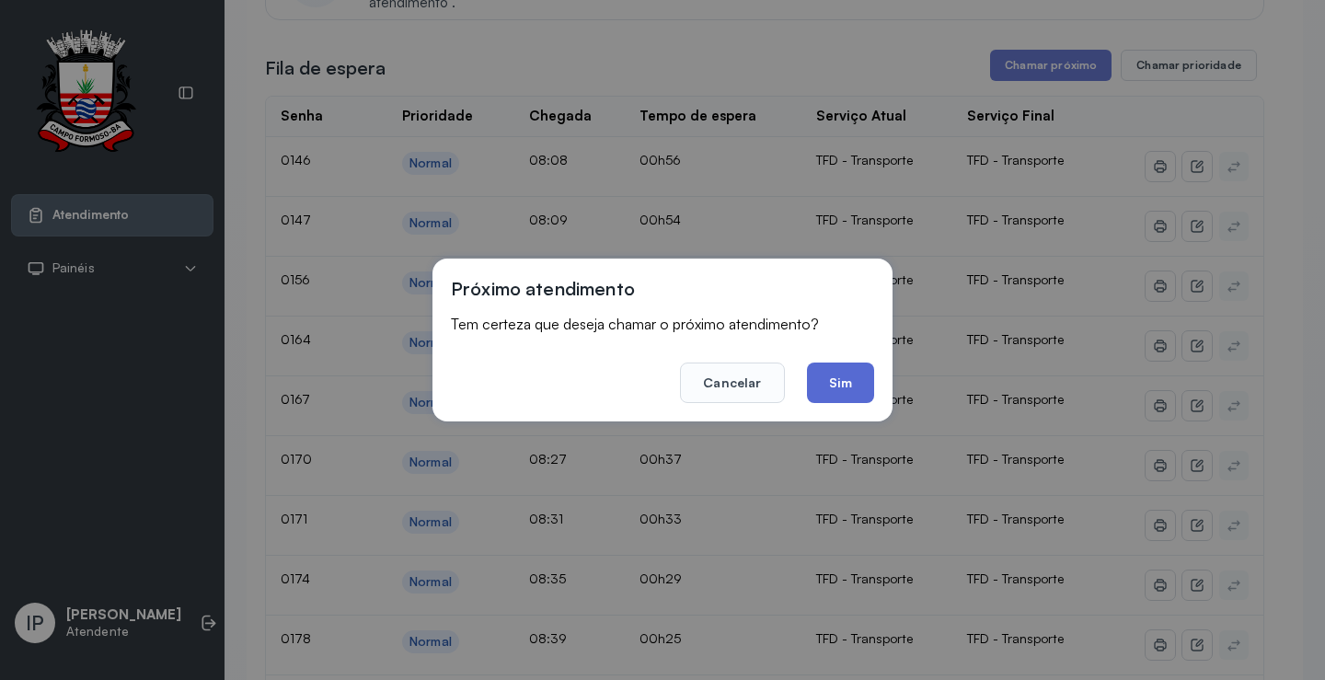
click at [846, 377] on button "Sim" at bounding box center [840, 383] width 67 height 40
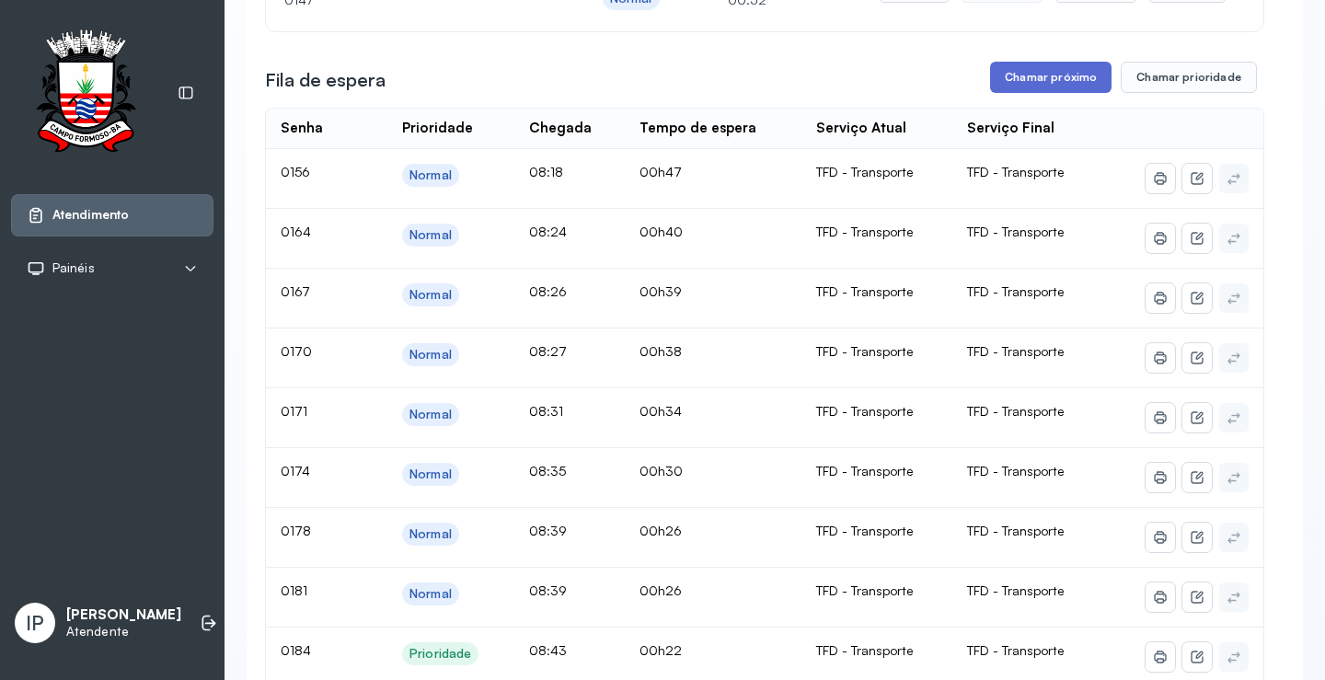
click at [1015, 79] on button "Chamar próximo" at bounding box center [1050, 77] width 121 height 31
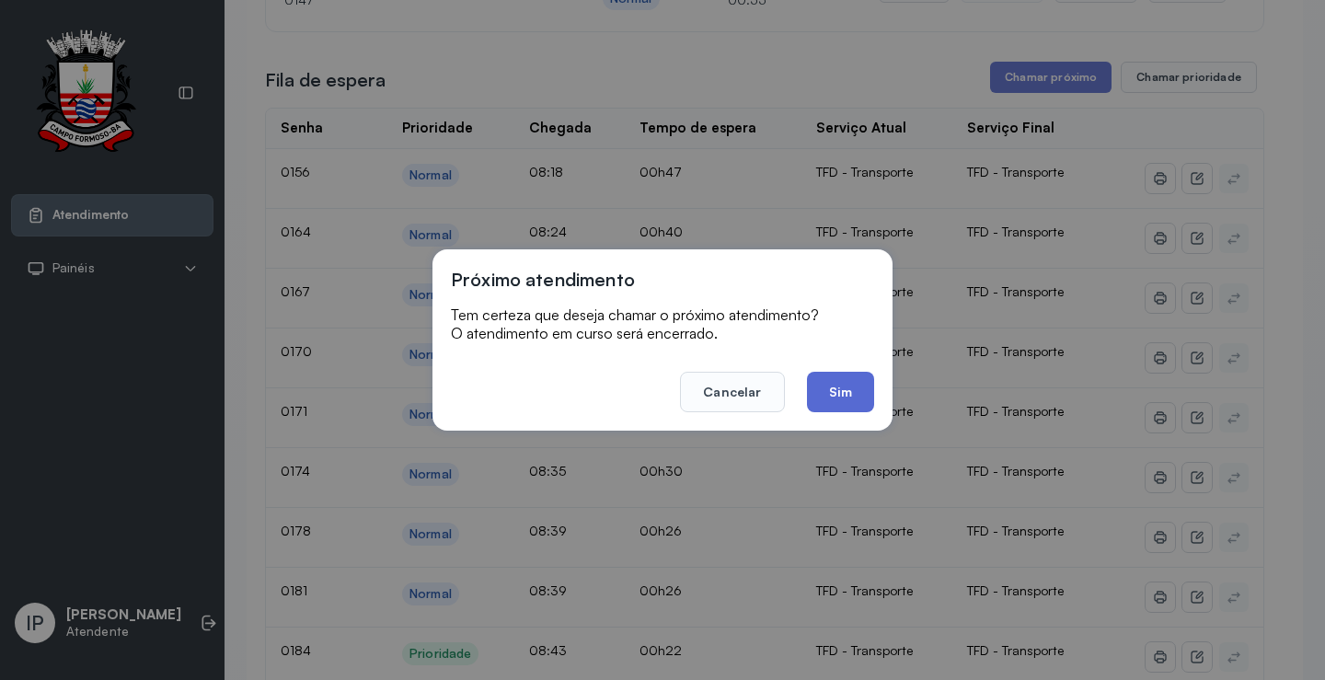
click at [826, 393] on button "Sim" at bounding box center [840, 392] width 67 height 40
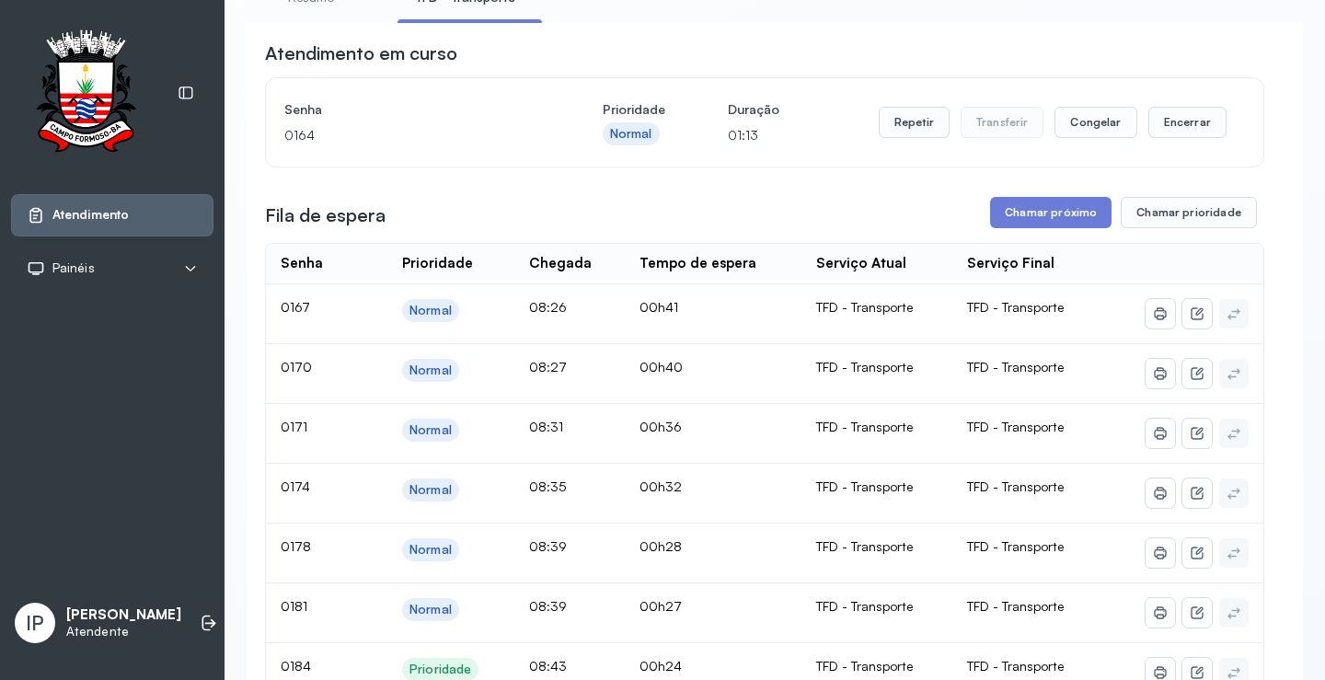
scroll to position [0, 0]
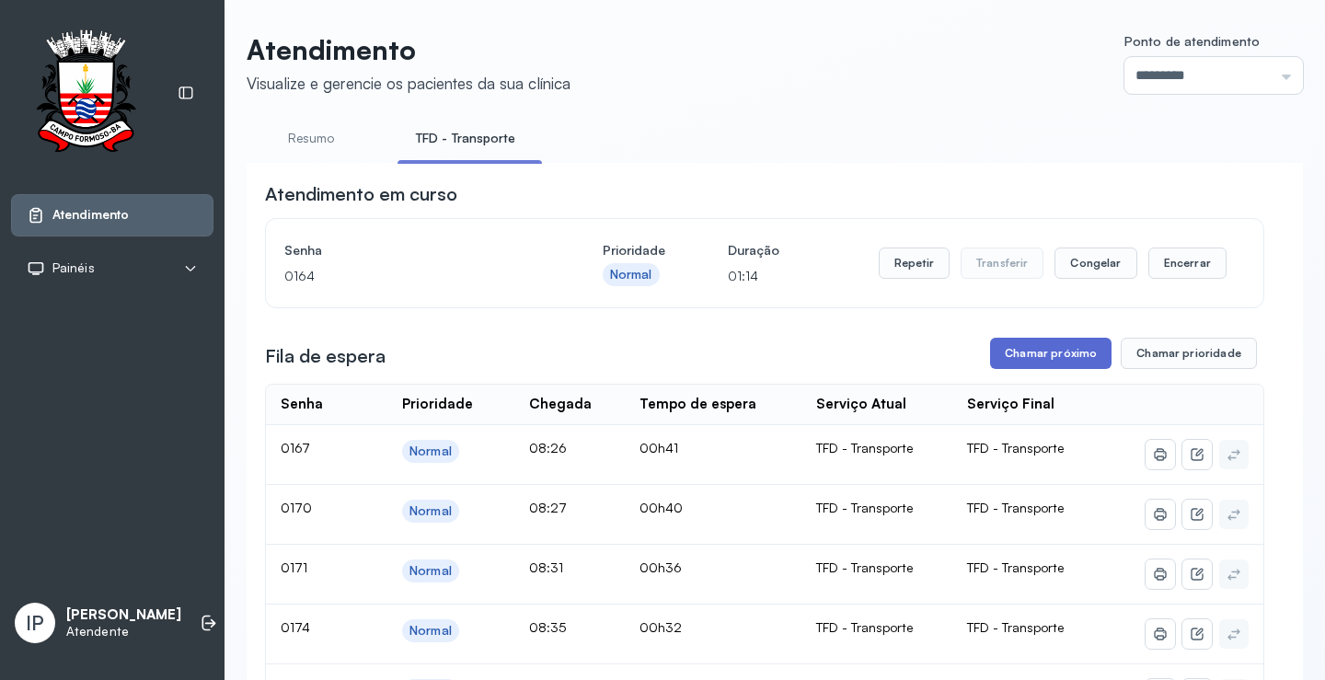
click at [1032, 353] on button "Chamar próximo" at bounding box center [1050, 353] width 121 height 31
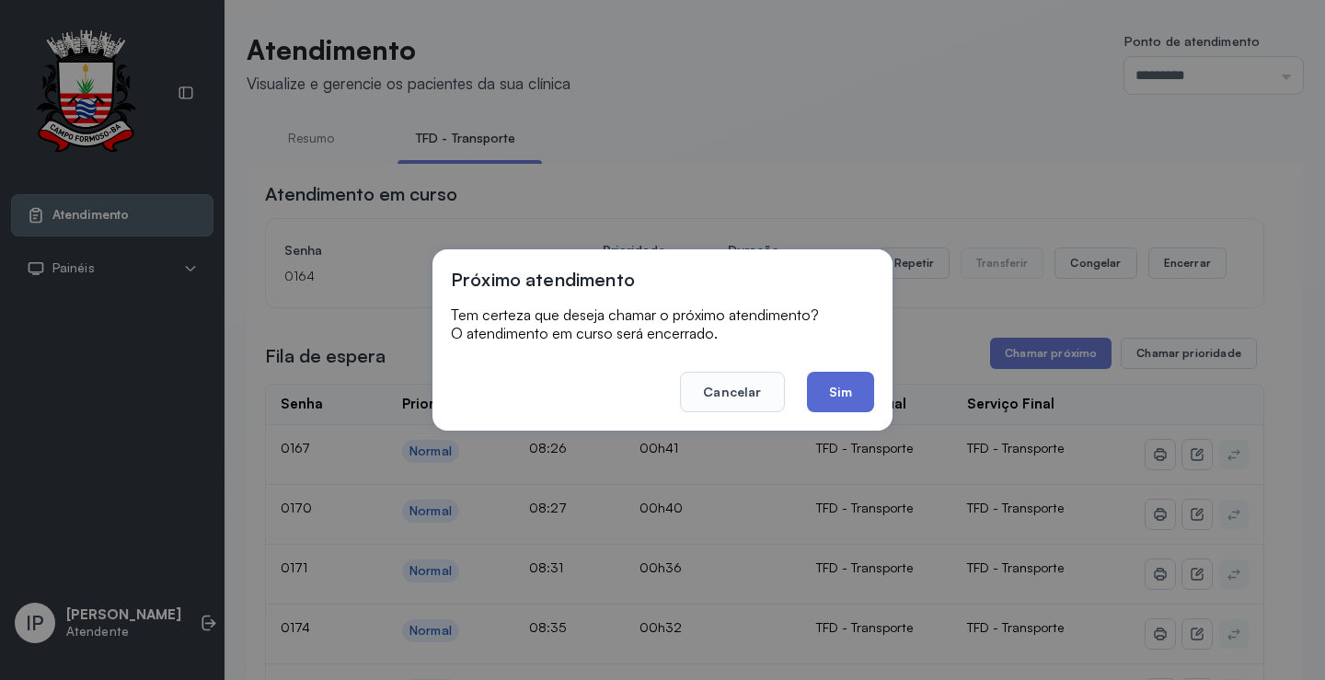
click at [837, 387] on button "Sim" at bounding box center [840, 392] width 67 height 40
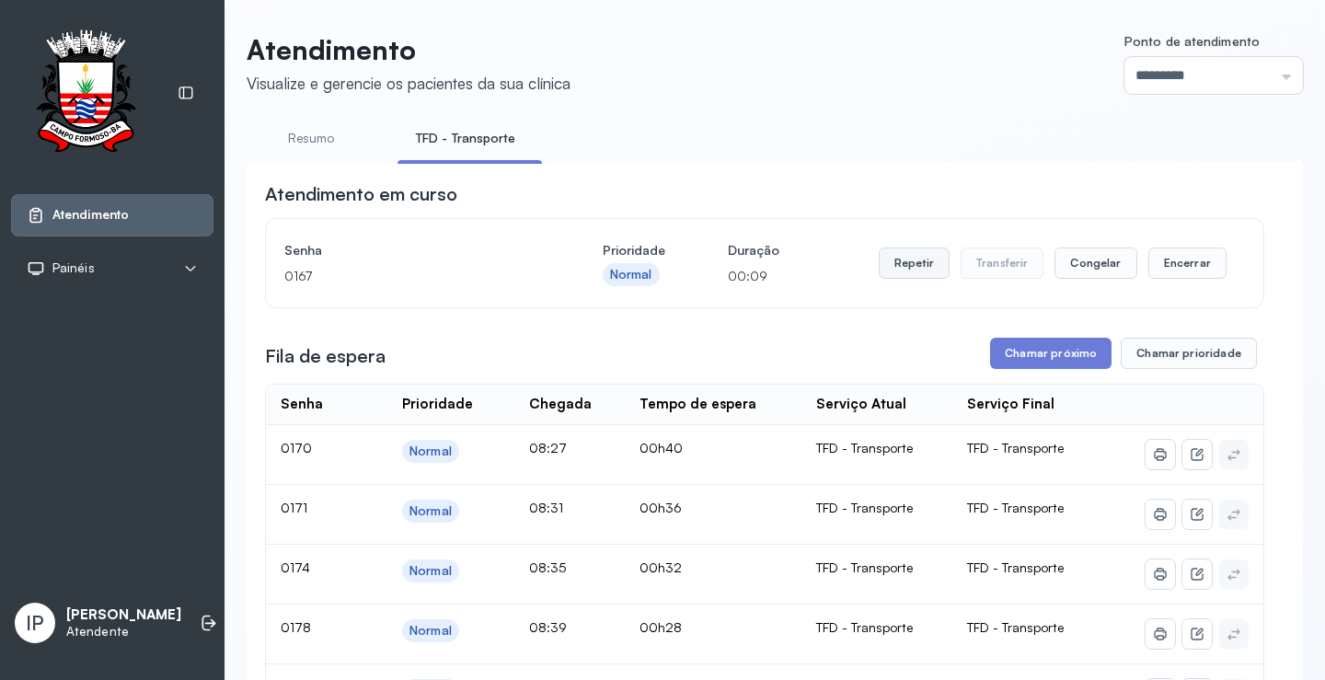
click at [901, 272] on button "Repetir" at bounding box center [914, 263] width 71 height 31
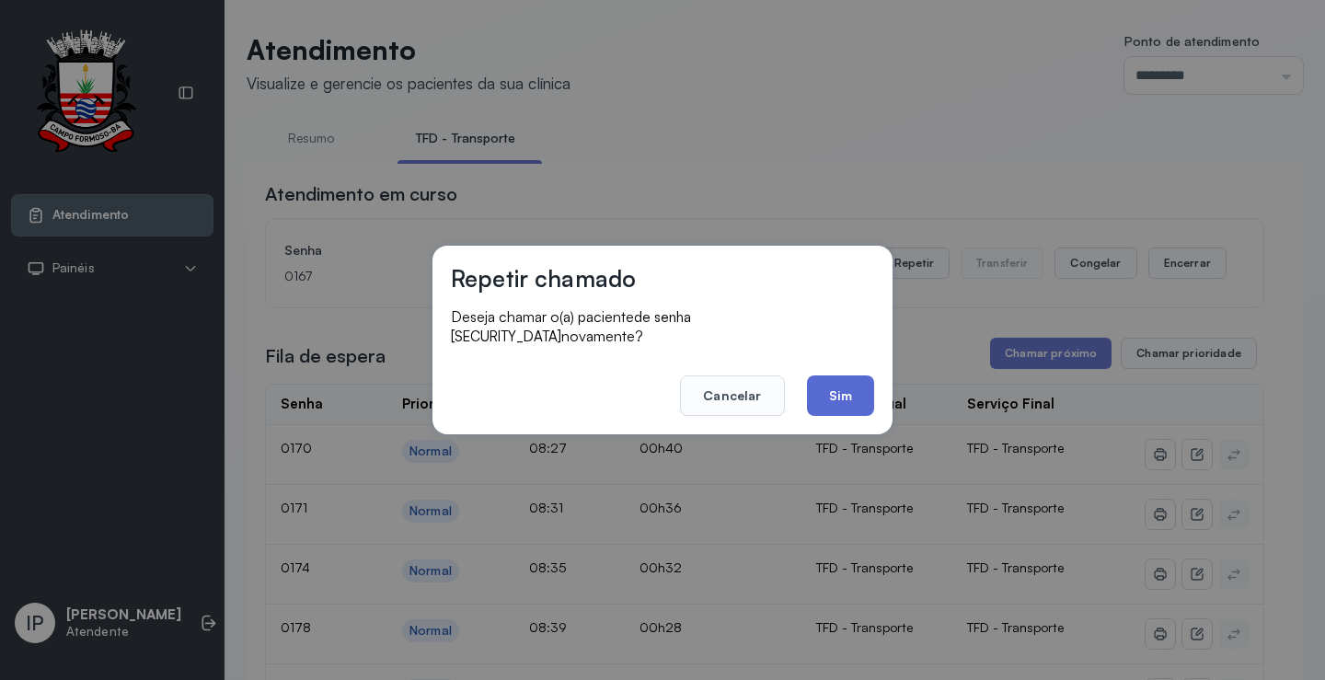
click at [841, 375] on button "Sim" at bounding box center [840, 395] width 67 height 40
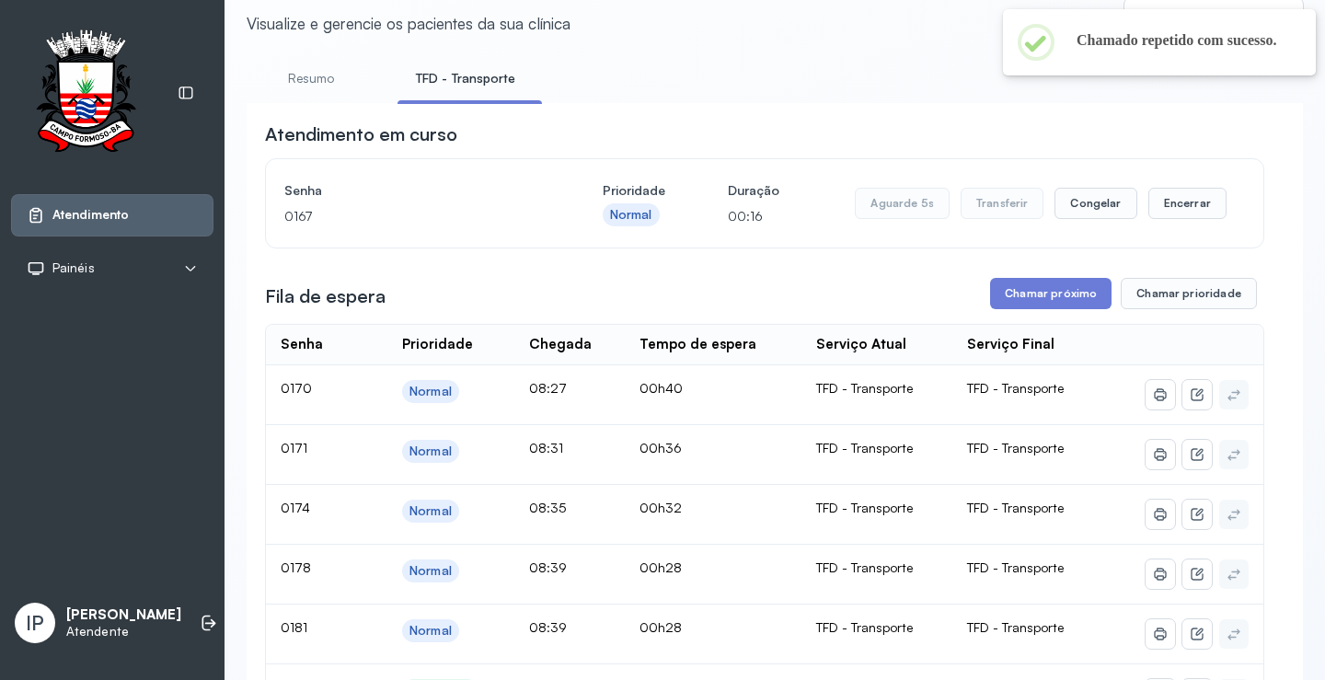
scroll to position [92, 0]
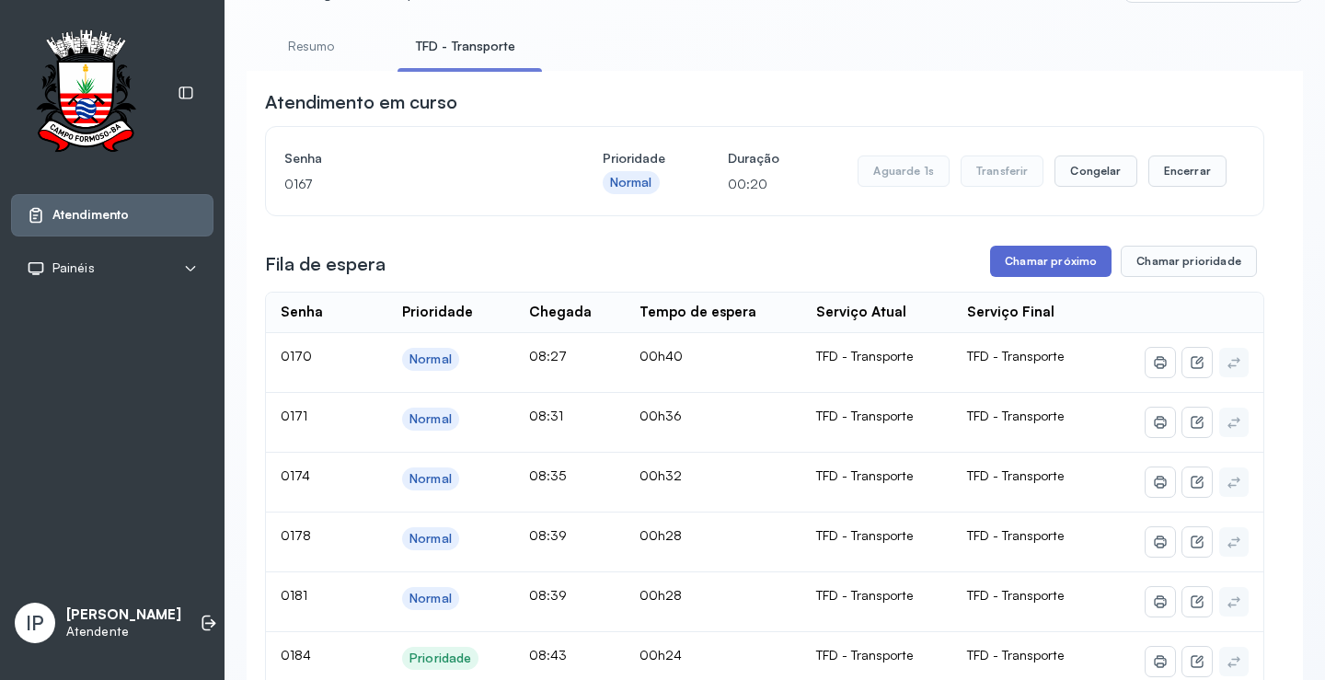
click at [1010, 259] on button "Chamar próximo" at bounding box center [1050, 261] width 121 height 31
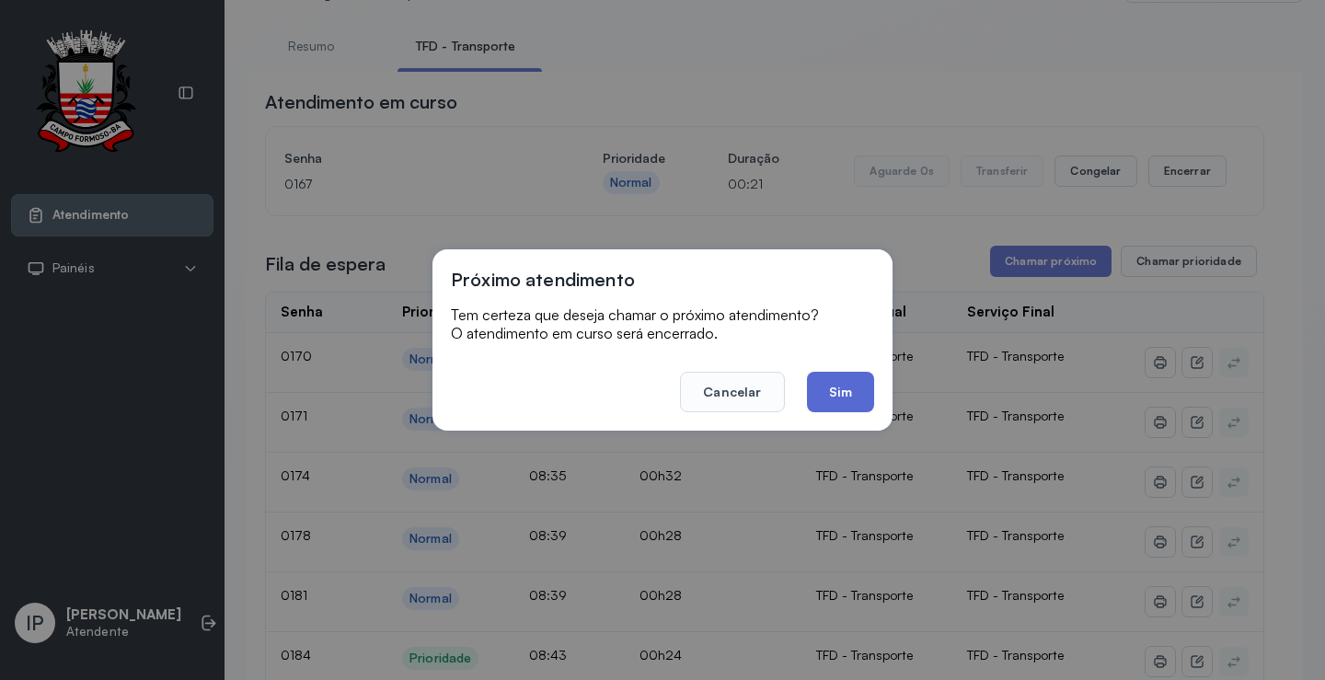
click at [828, 390] on button "Sim" at bounding box center [840, 392] width 67 height 40
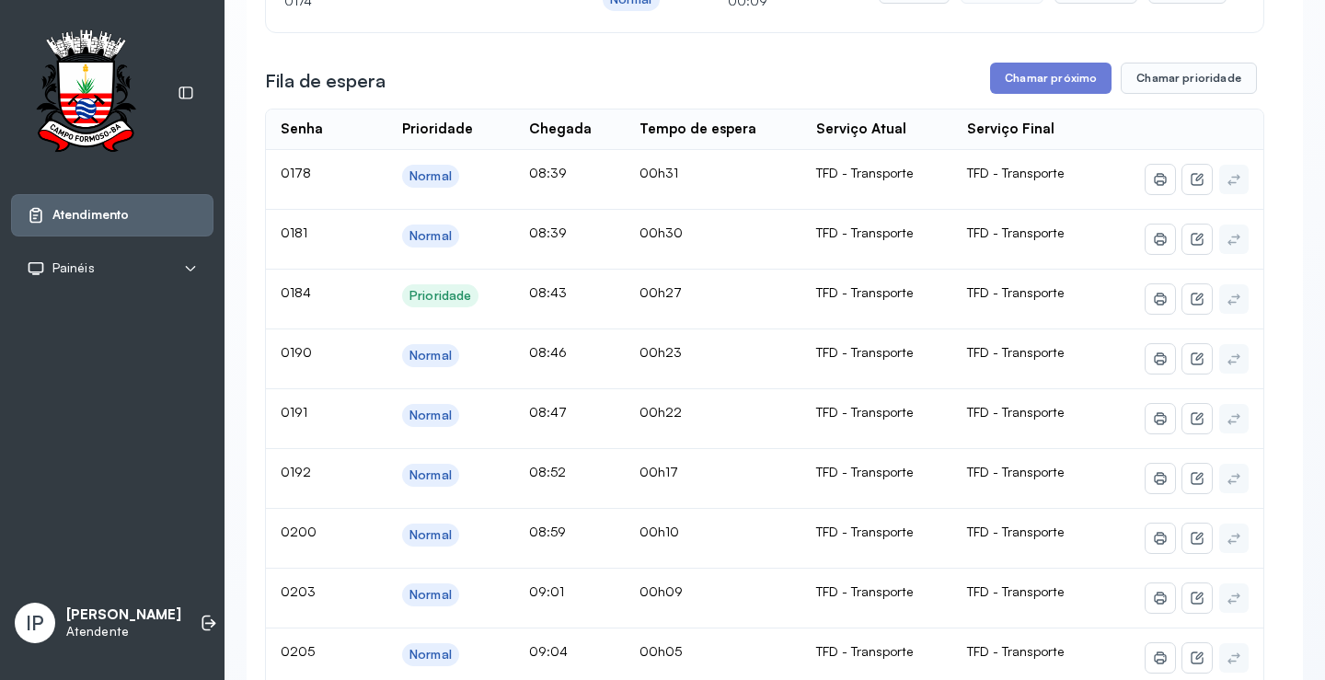
scroll to position [276, 0]
click at [1053, 79] on button "Chamar próximo" at bounding box center [1050, 77] width 121 height 31
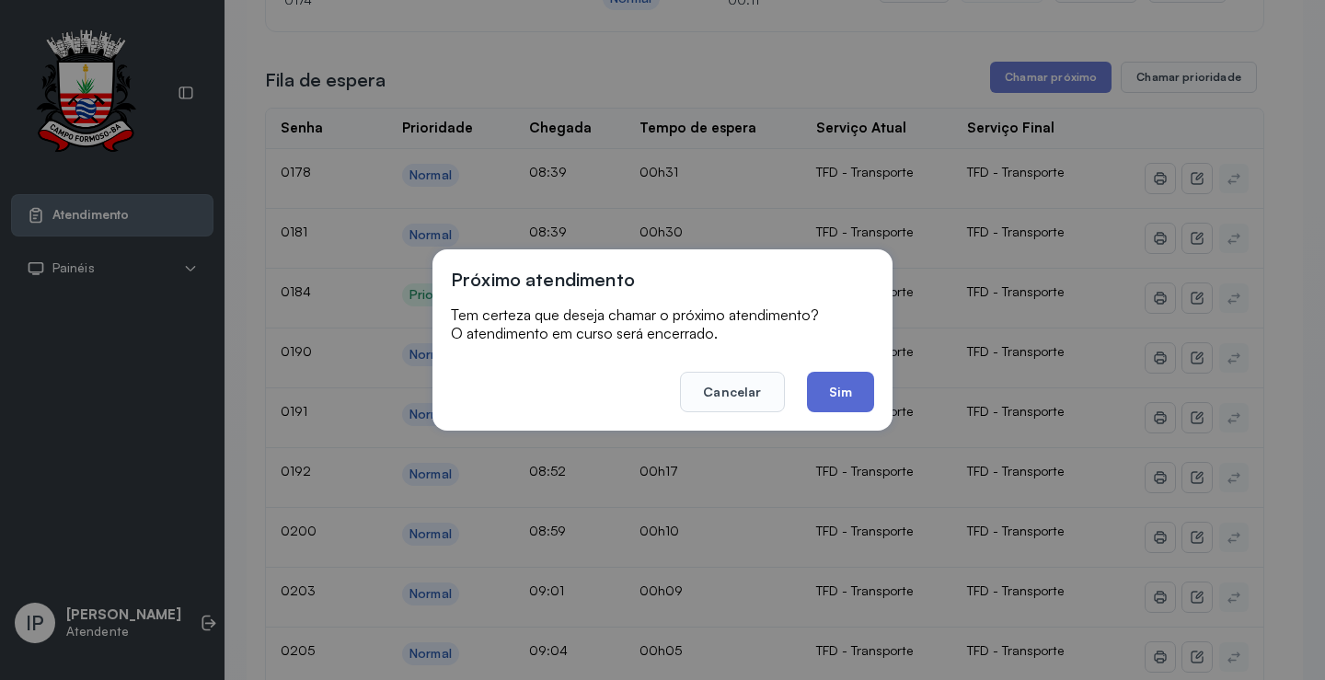
click at [849, 381] on button "Sim" at bounding box center [840, 392] width 67 height 40
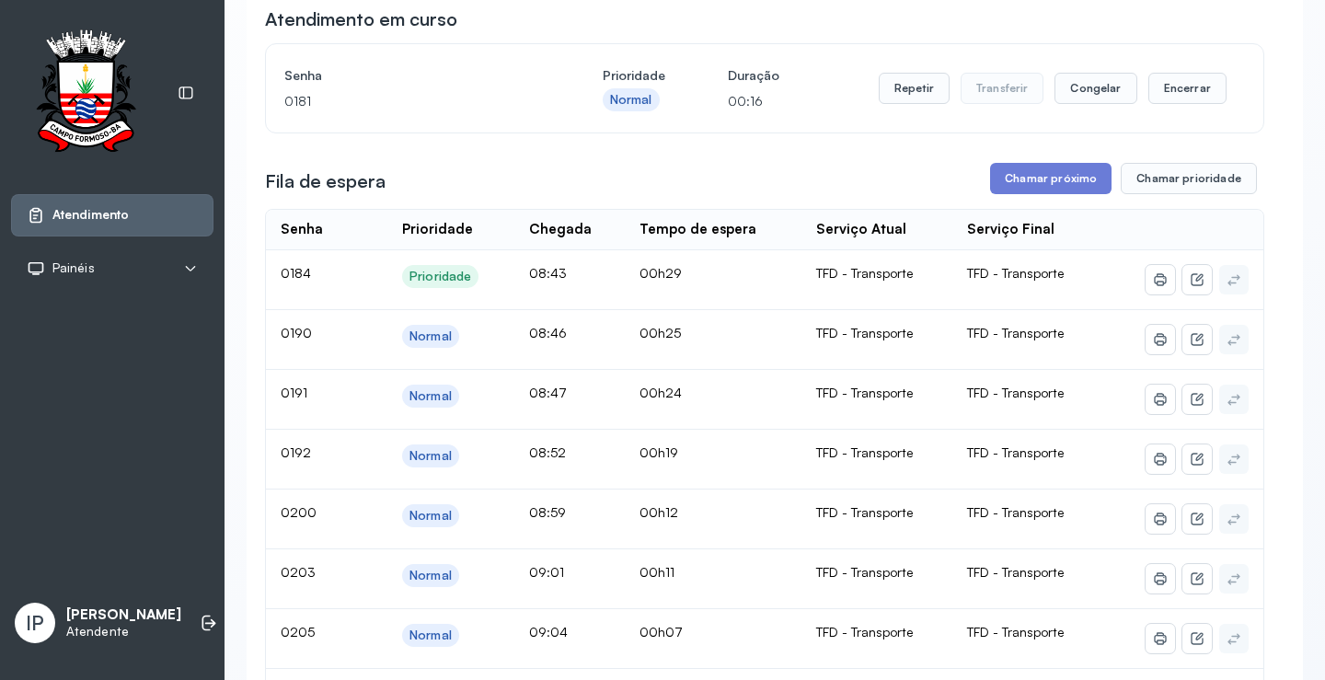
scroll to position [0, 0]
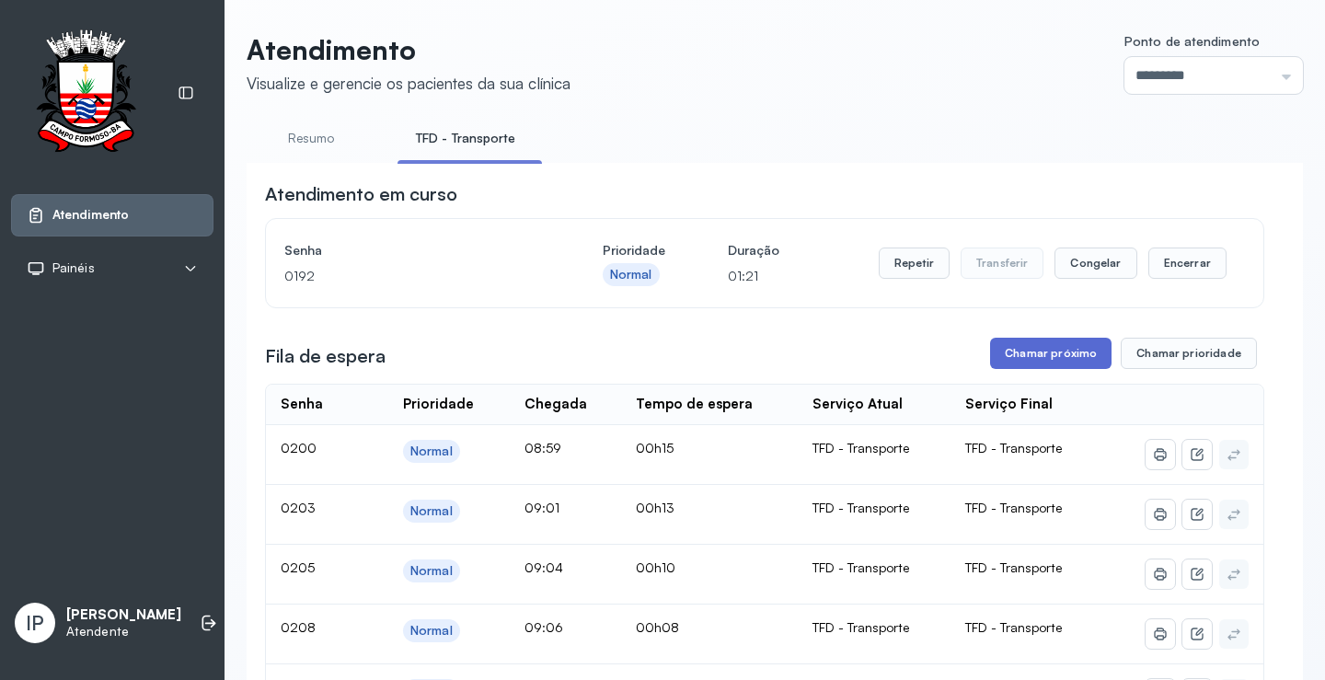
click at [1006, 352] on button "Chamar próximo" at bounding box center [1050, 353] width 121 height 31
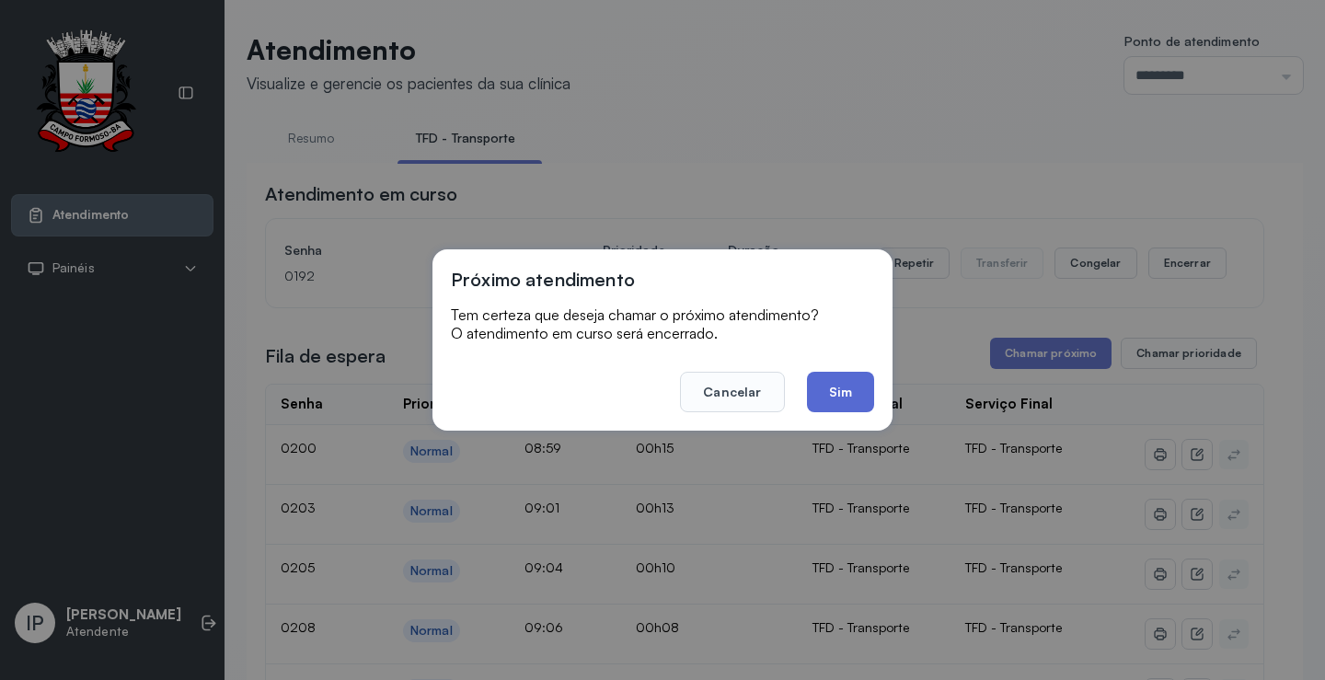
click at [850, 398] on button "Sim" at bounding box center [840, 392] width 67 height 40
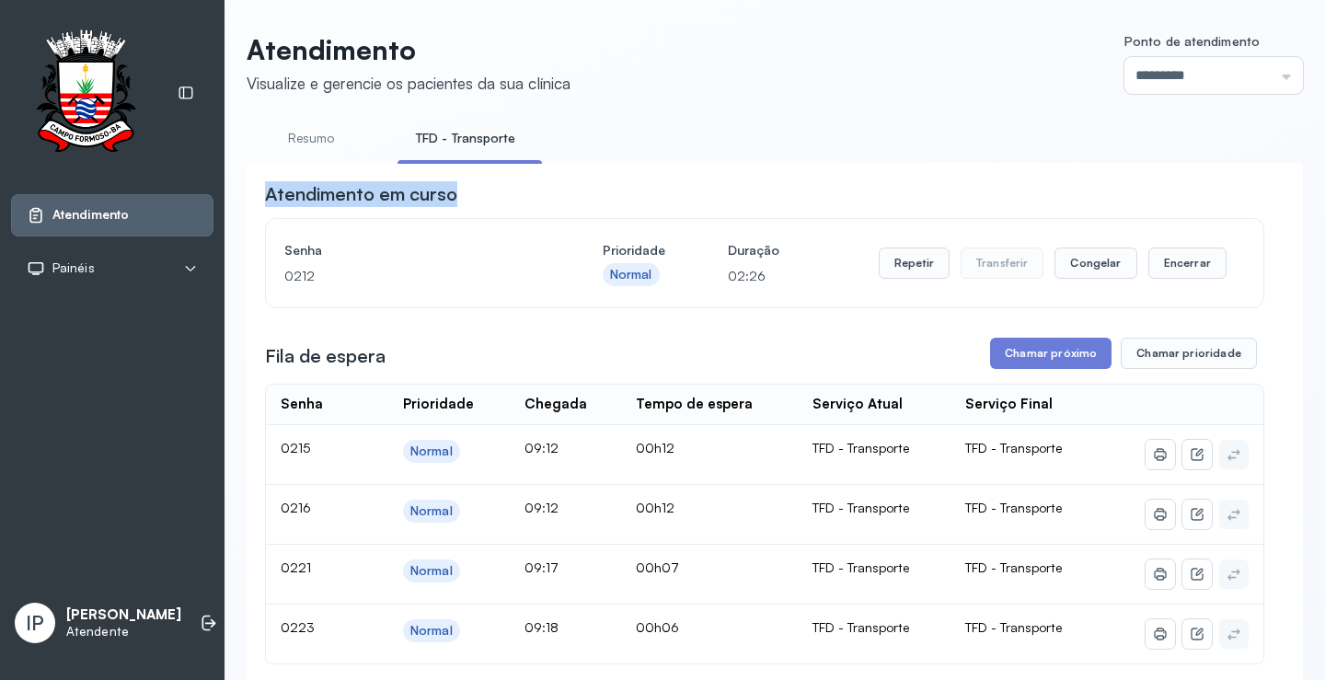
drag, startPoint x: 1247, startPoint y: 161, endPoint x: 1247, endPoint y: 145, distance: 15.6
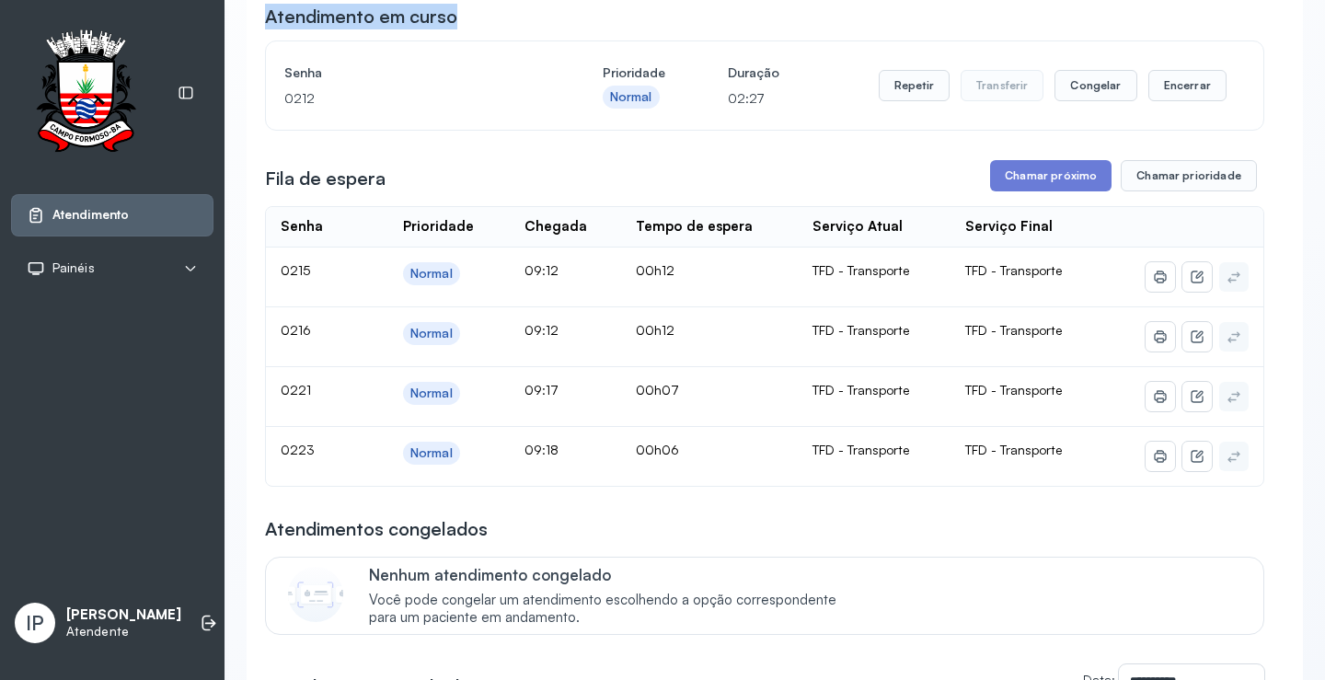
scroll to position [184, 0]
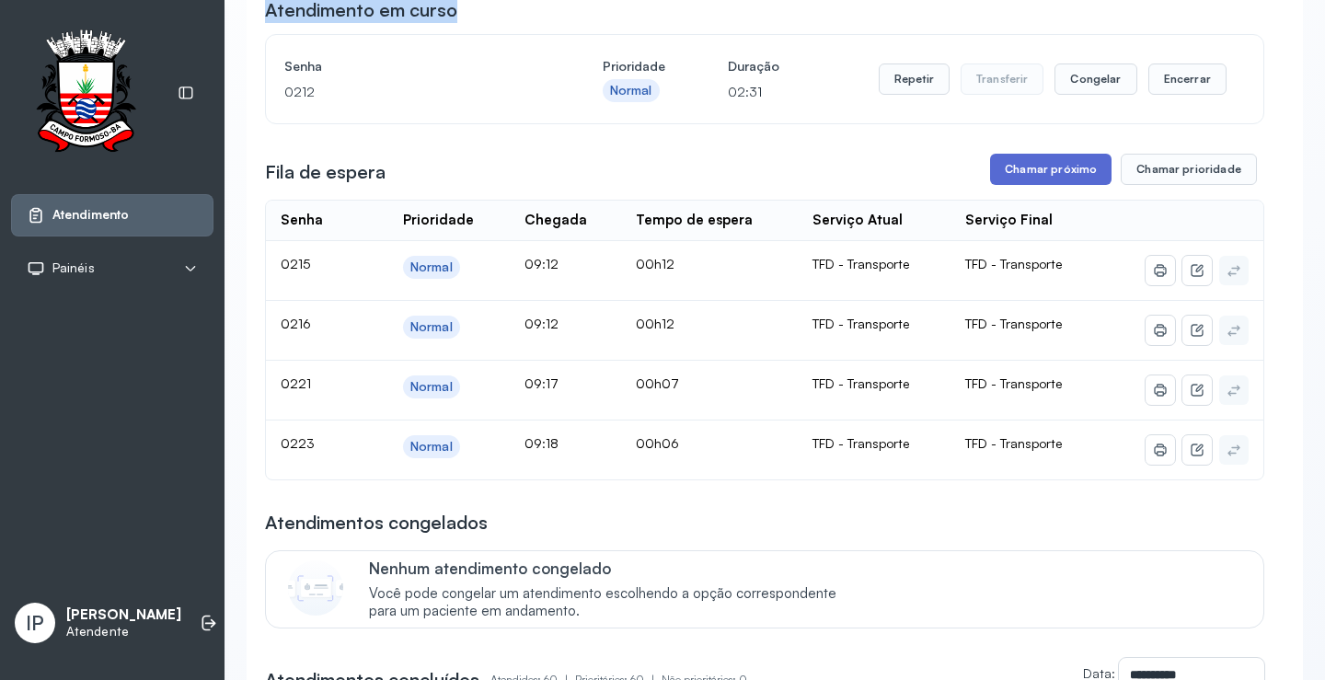
click at [1048, 175] on button "Chamar próximo" at bounding box center [1050, 169] width 121 height 31
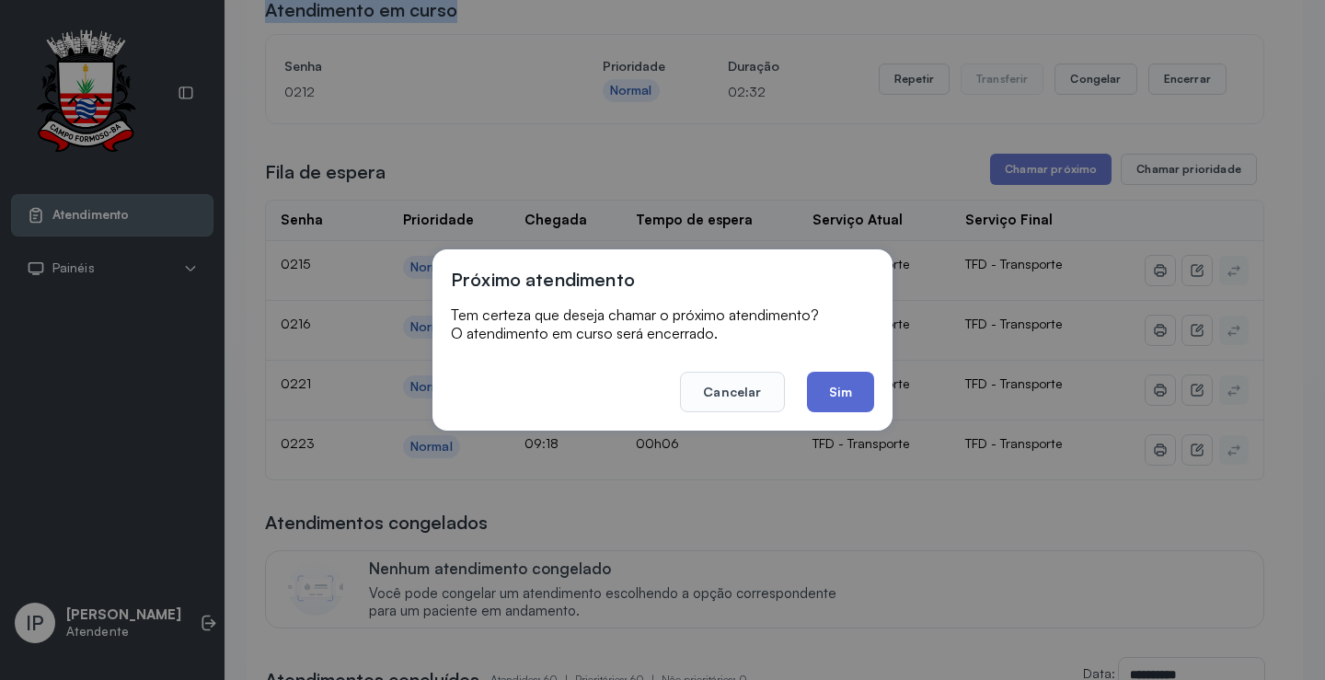
click at [837, 398] on button "Sim" at bounding box center [840, 392] width 67 height 40
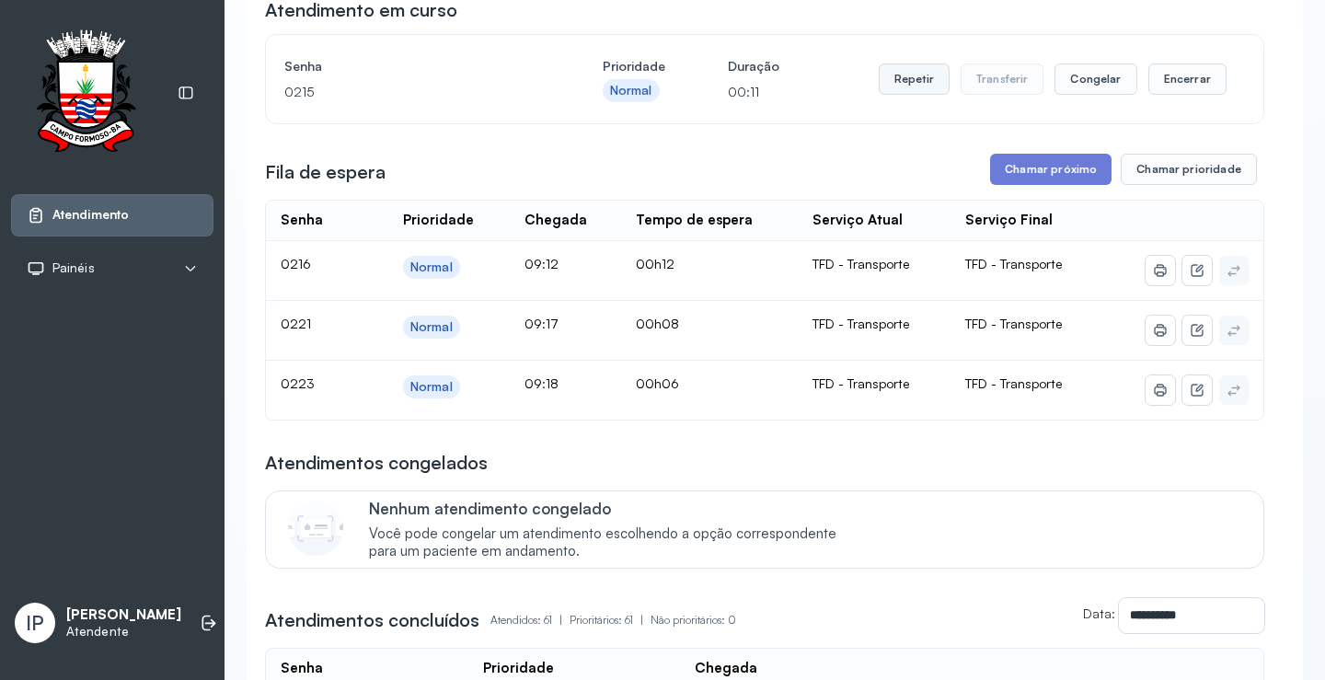
click at [924, 89] on button "Repetir" at bounding box center [914, 78] width 71 height 31
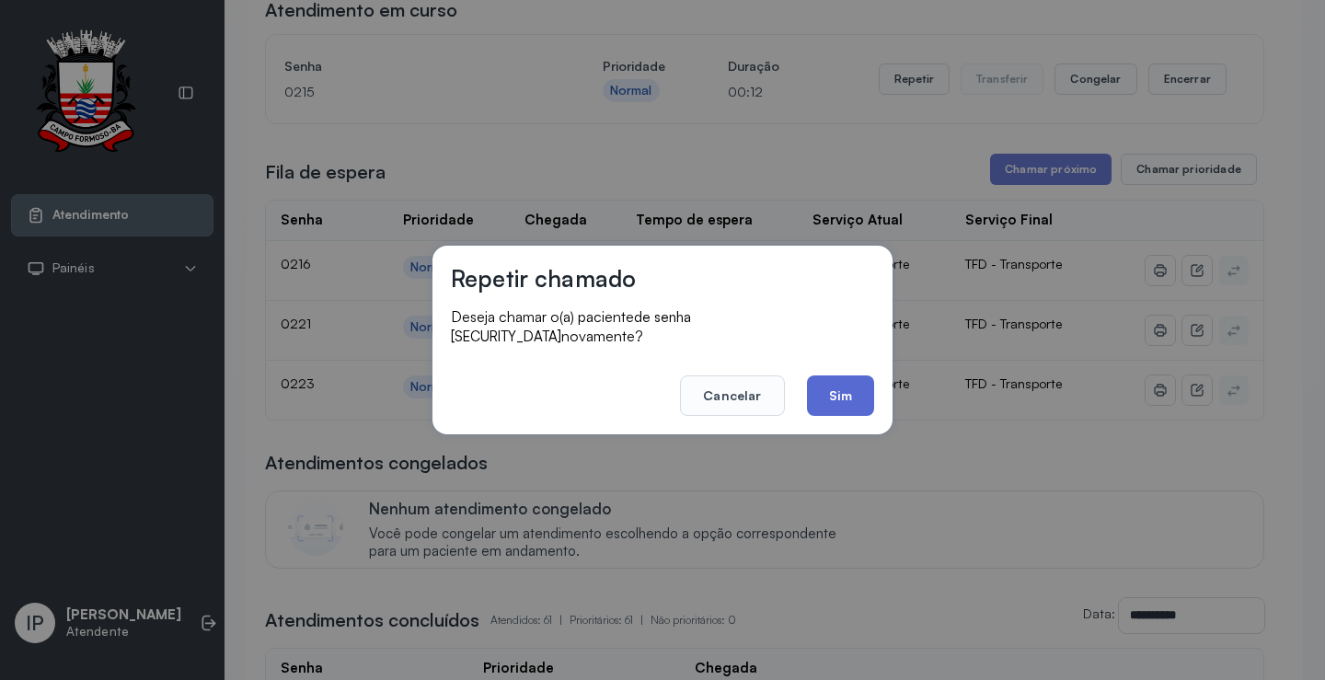
click at [824, 389] on button "Sim" at bounding box center [840, 395] width 67 height 40
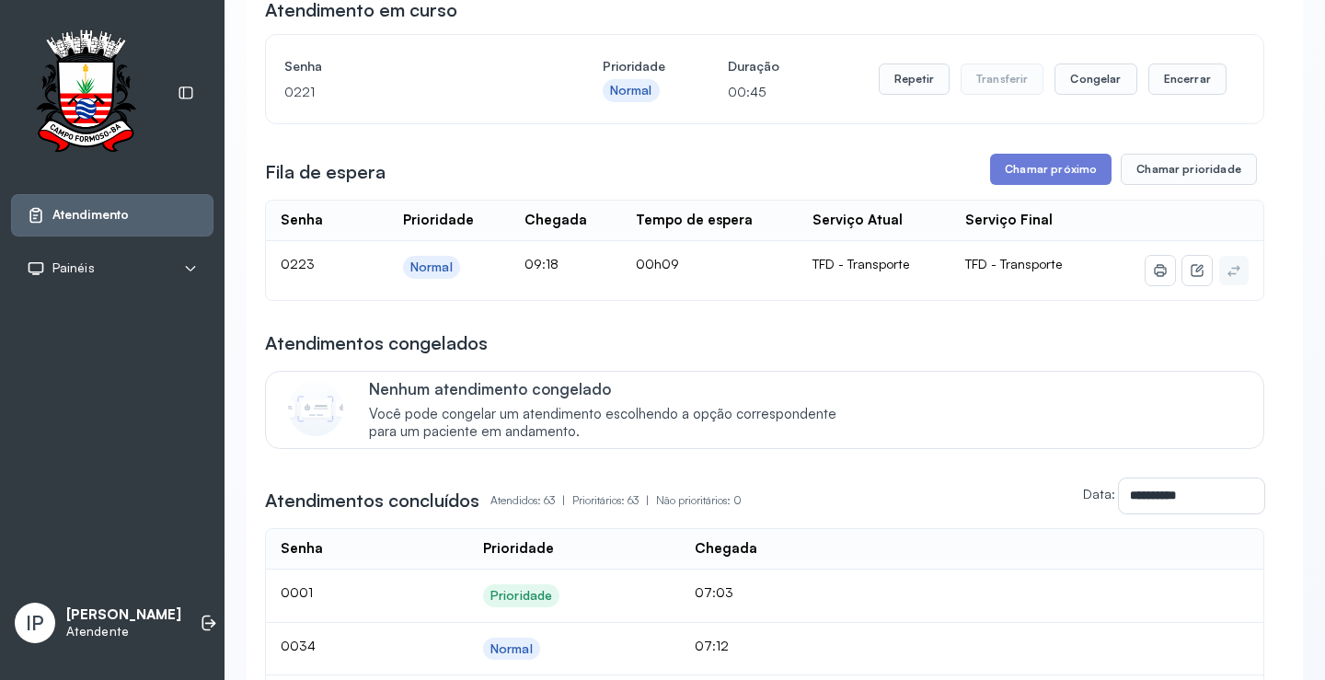
scroll to position [0, 0]
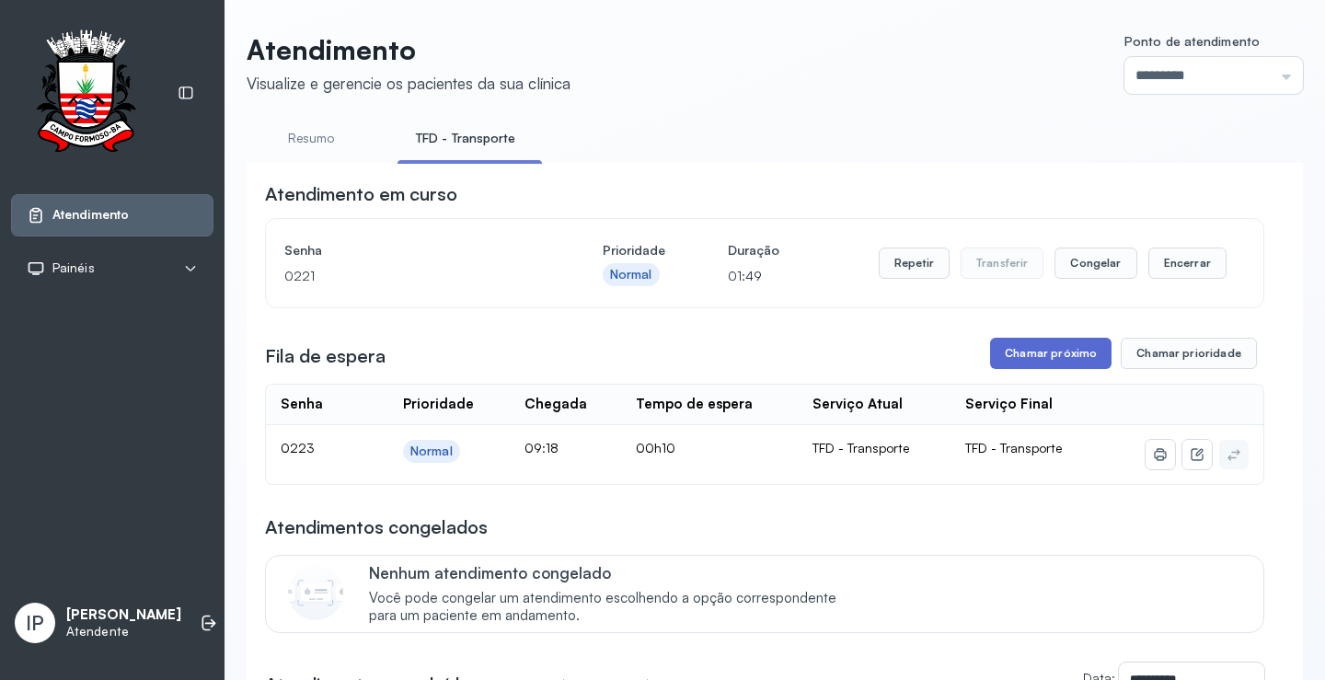
click at [1071, 355] on button "Chamar próximo" at bounding box center [1050, 353] width 121 height 31
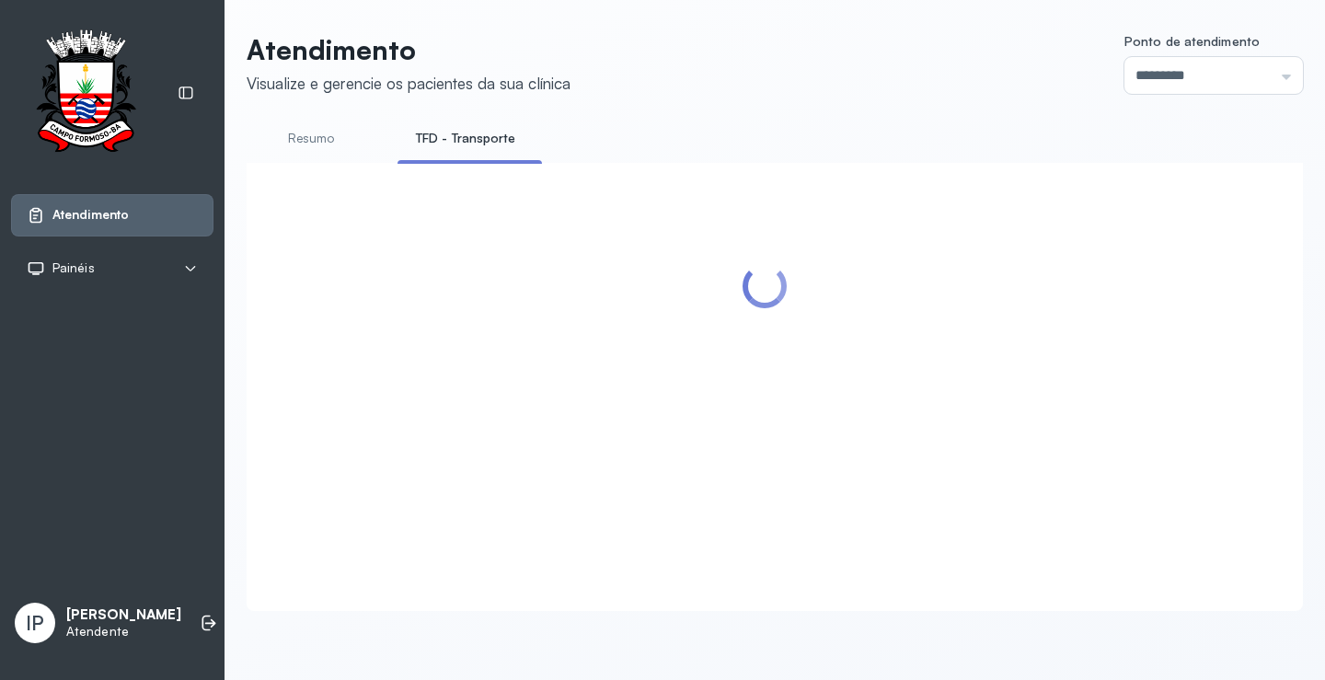
click at [859, 378] on div at bounding box center [764, 364] width 999 height 367
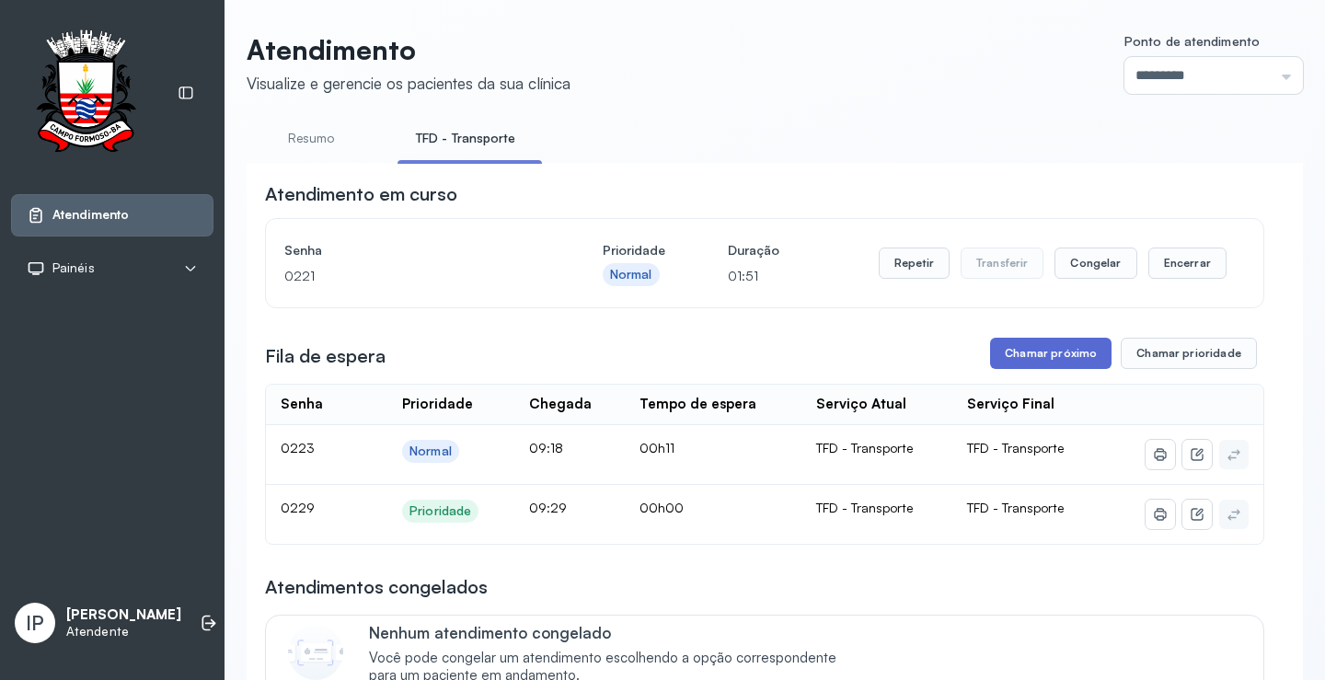
click at [1017, 348] on button "Chamar próximo" at bounding box center [1050, 353] width 121 height 31
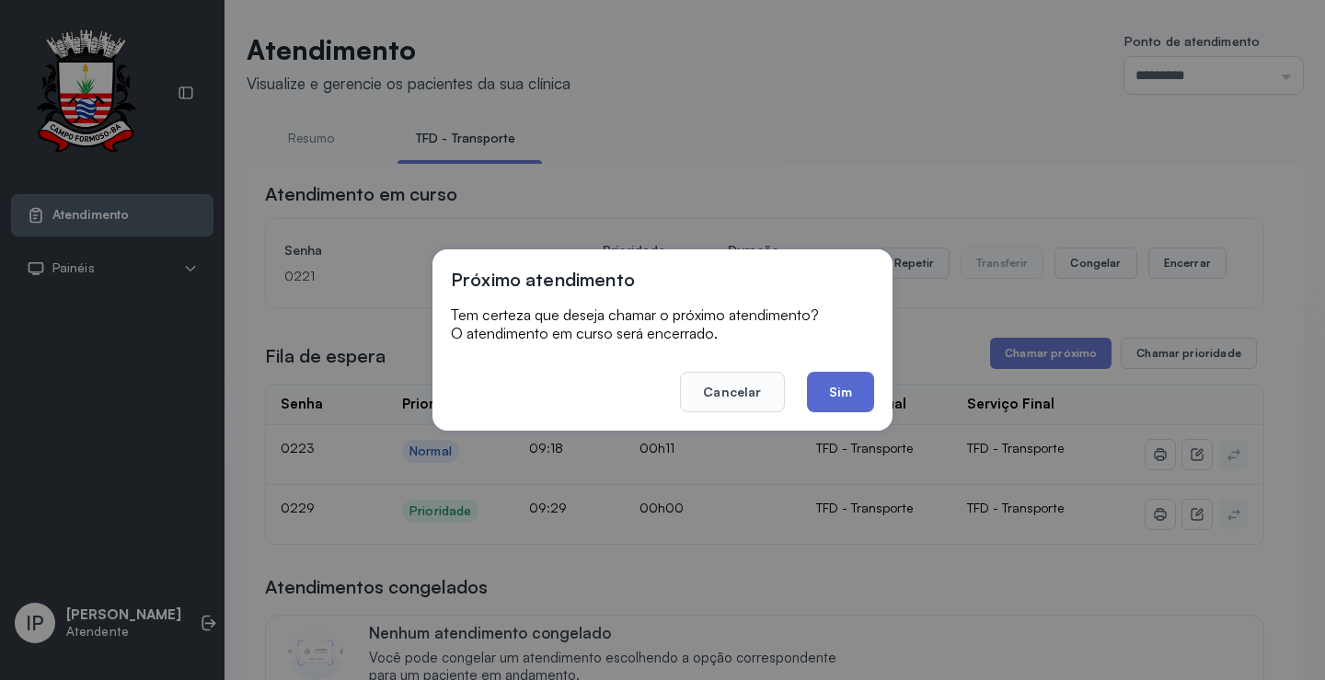
click at [831, 372] on button "Sim" at bounding box center [840, 392] width 67 height 40
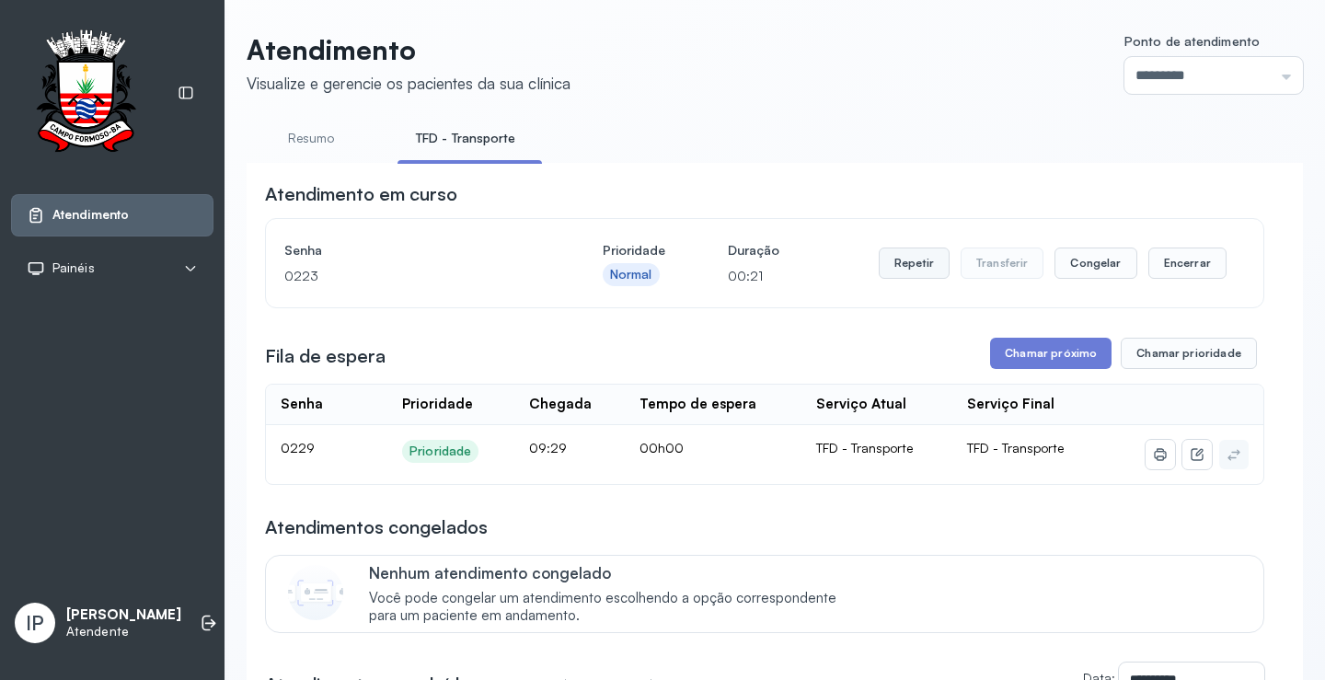
click at [917, 264] on button "Repetir" at bounding box center [914, 263] width 71 height 31
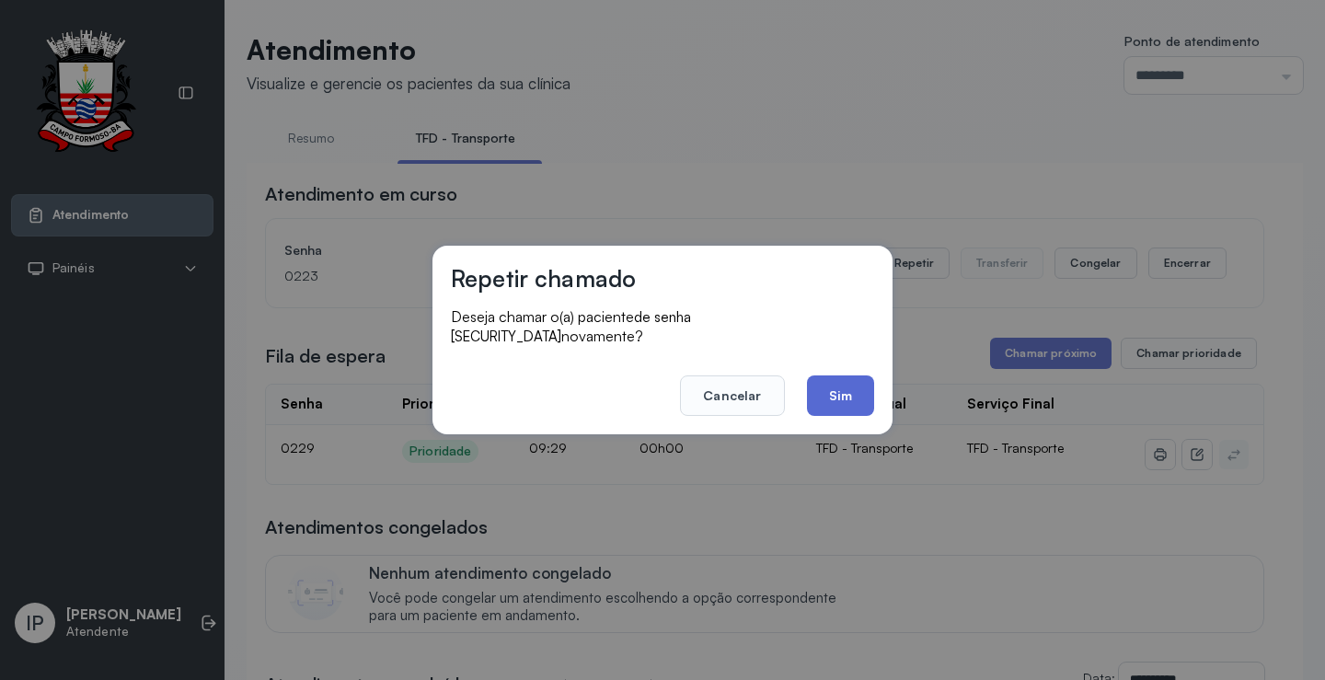
click at [840, 385] on button "Sim" at bounding box center [840, 395] width 67 height 40
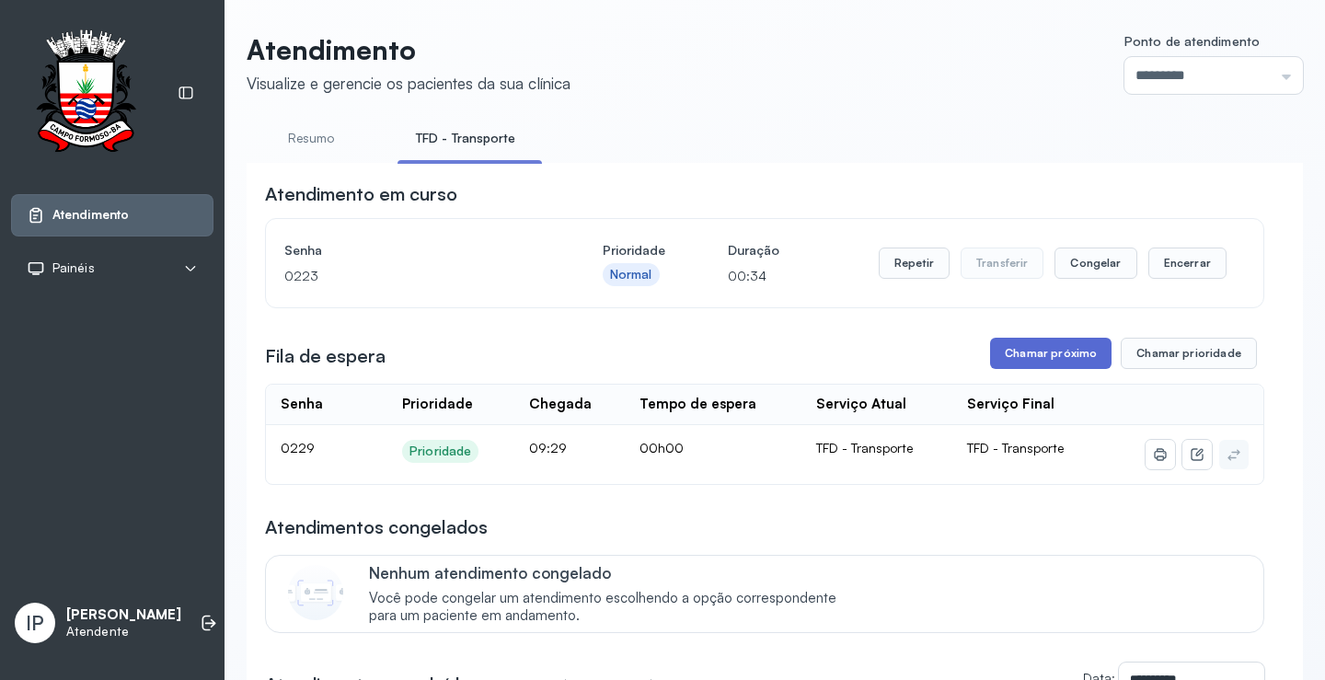
click at [1031, 348] on button "Chamar próximo" at bounding box center [1050, 353] width 121 height 31
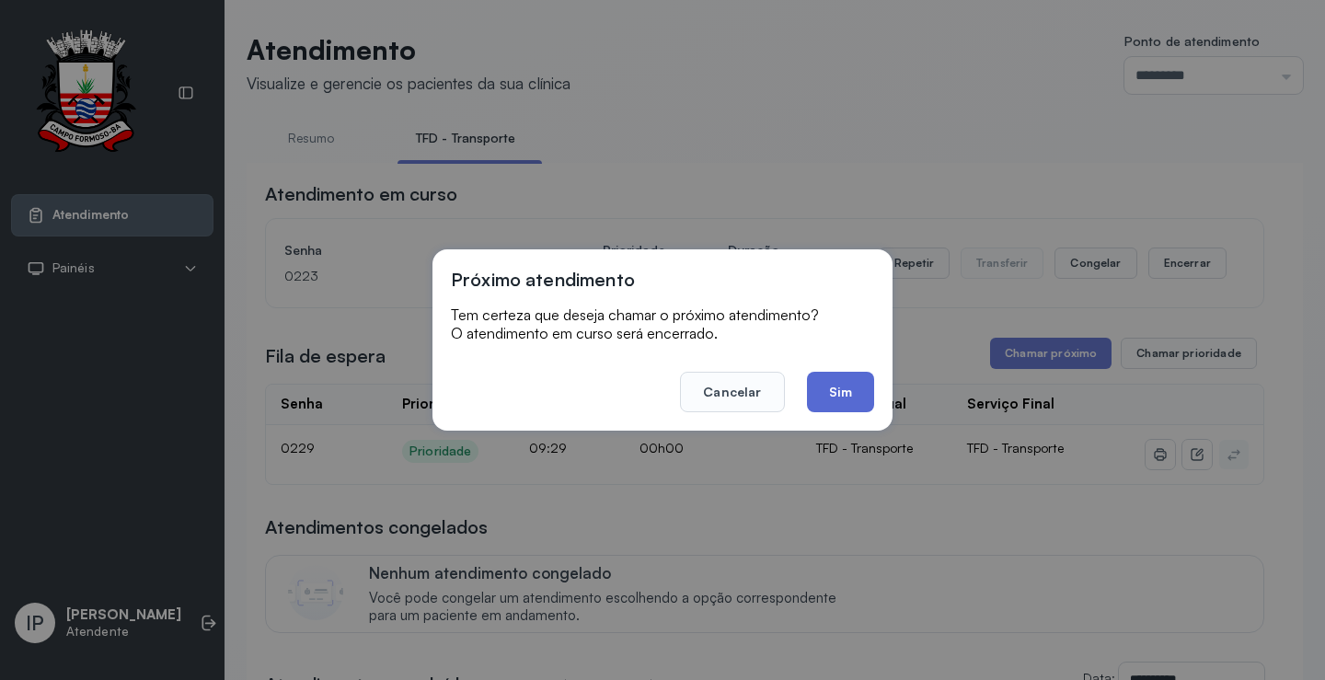
click at [847, 393] on button "Sim" at bounding box center [840, 392] width 67 height 40
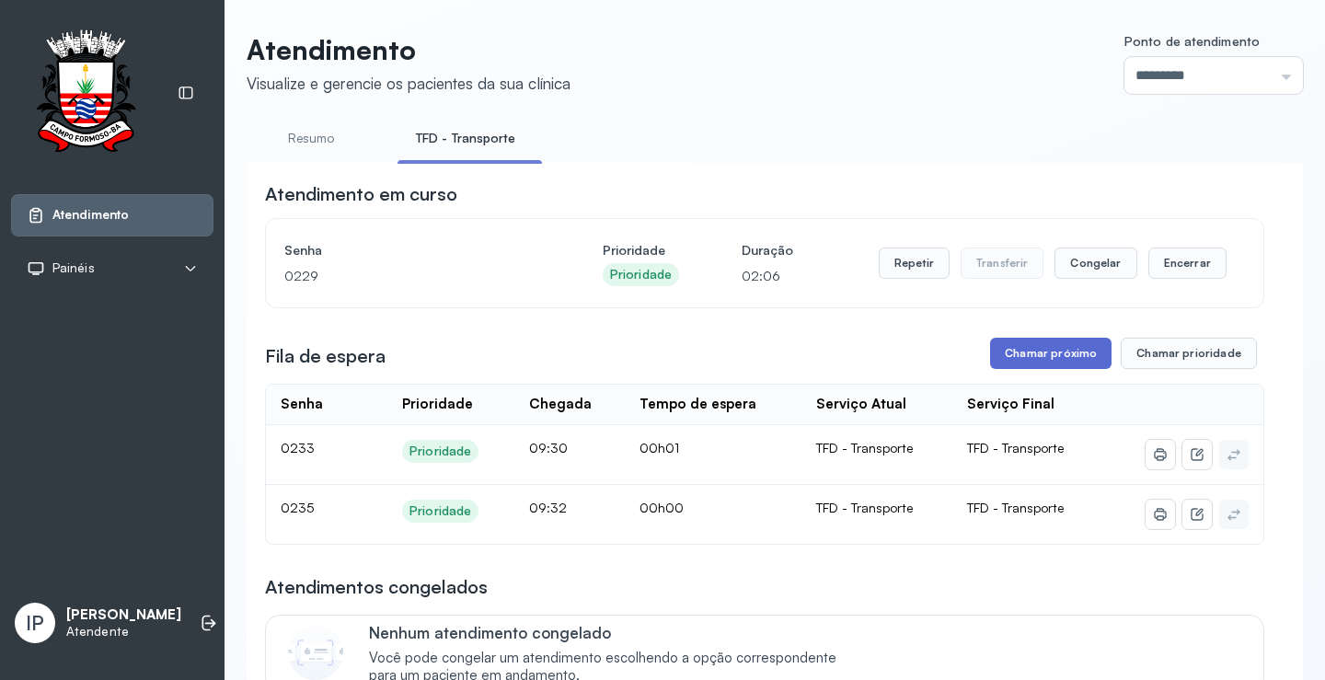
click at [1032, 355] on button "Chamar próximo" at bounding box center [1050, 353] width 121 height 31
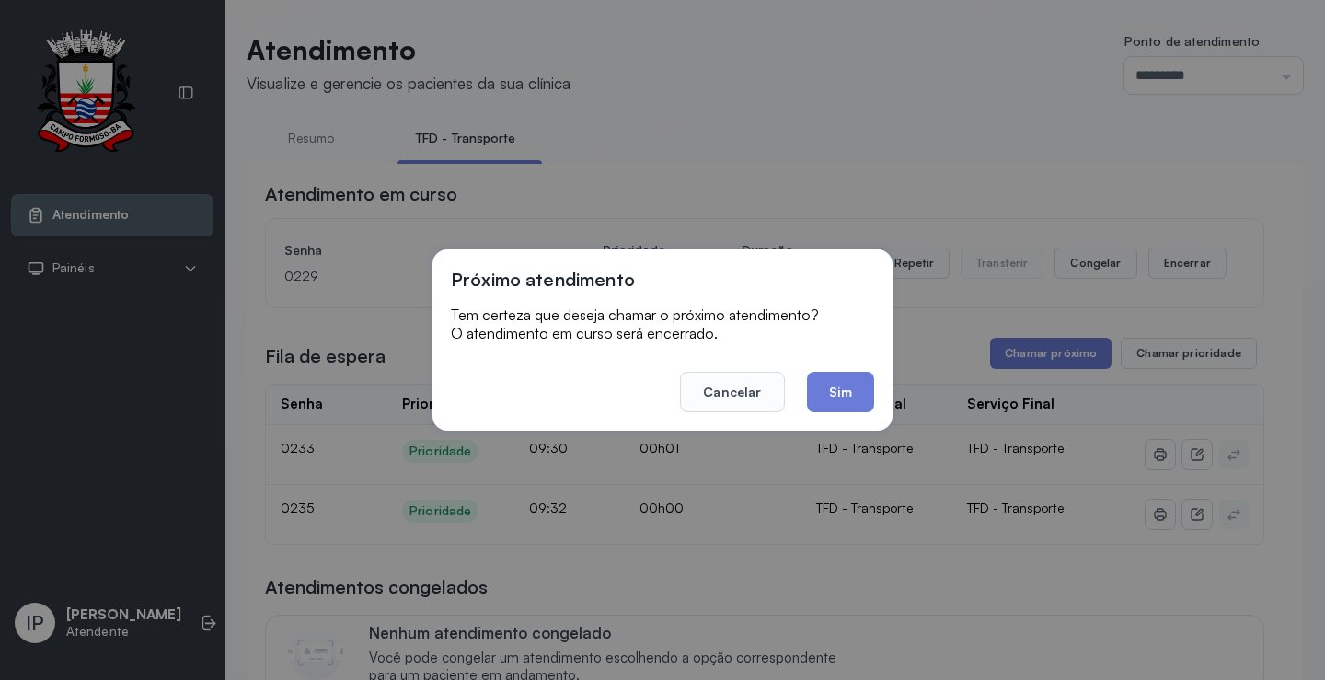
click at [824, 371] on footer "Cancelar Sim" at bounding box center [662, 379] width 423 height 66
click at [836, 388] on button "Sim" at bounding box center [840, 392] width 67 height 40
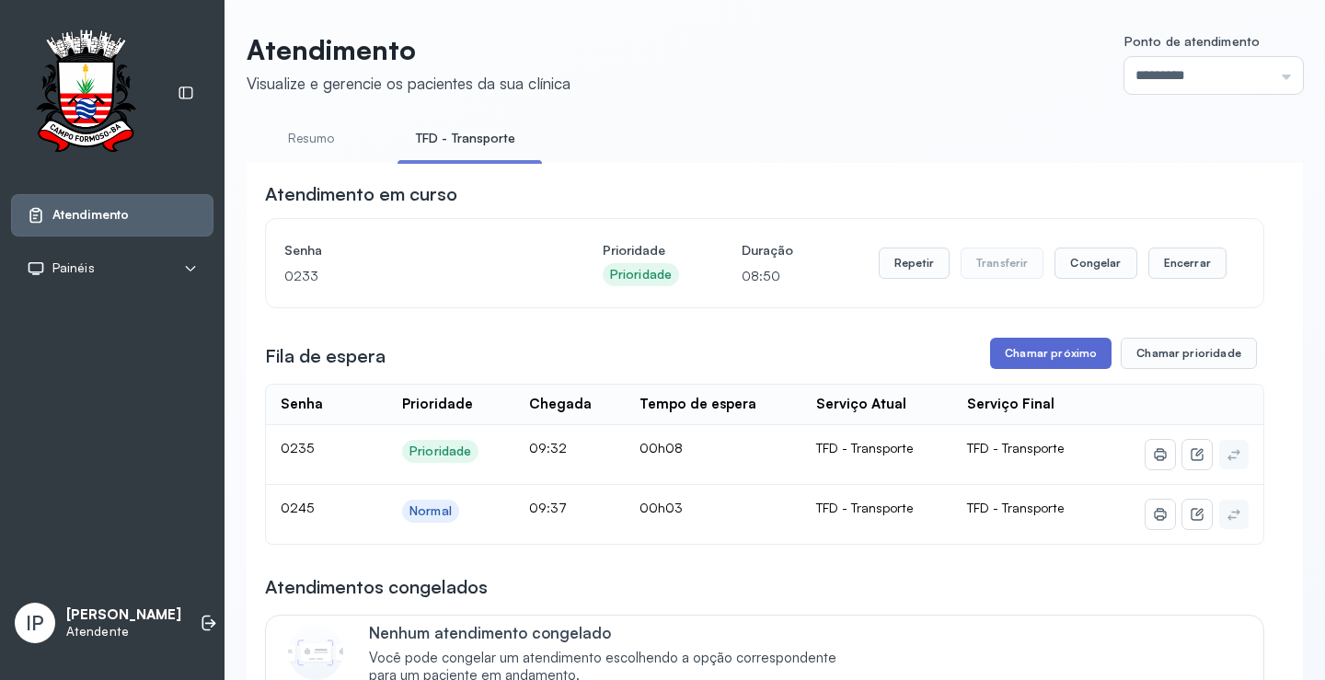
click at [1037, 346] on button "Chamar próximo" at bounding box center [1050, 353] width 121 height 31
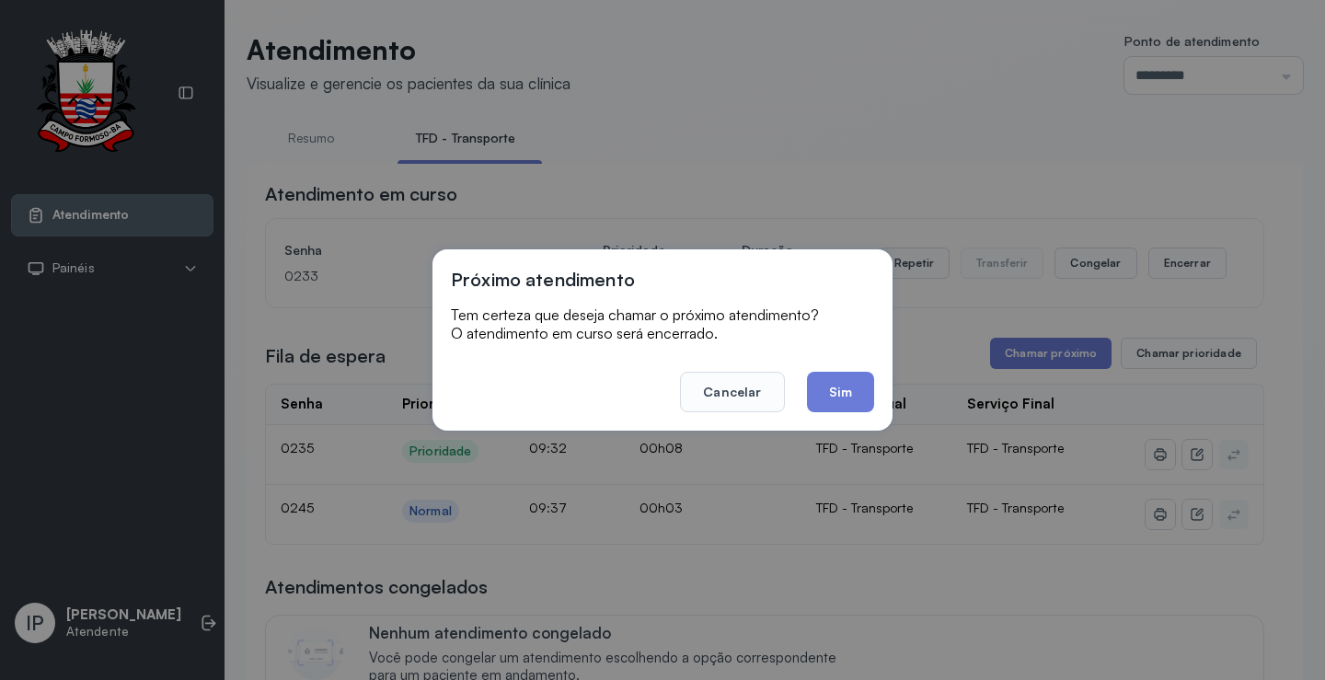
click at [834, 365] on footer "Cancelar Sim" at bounding box center [662, 379] width 423 height 66
click at [835, 378] on button "Sim" at bounding box center [840, 392] width 67 height 40
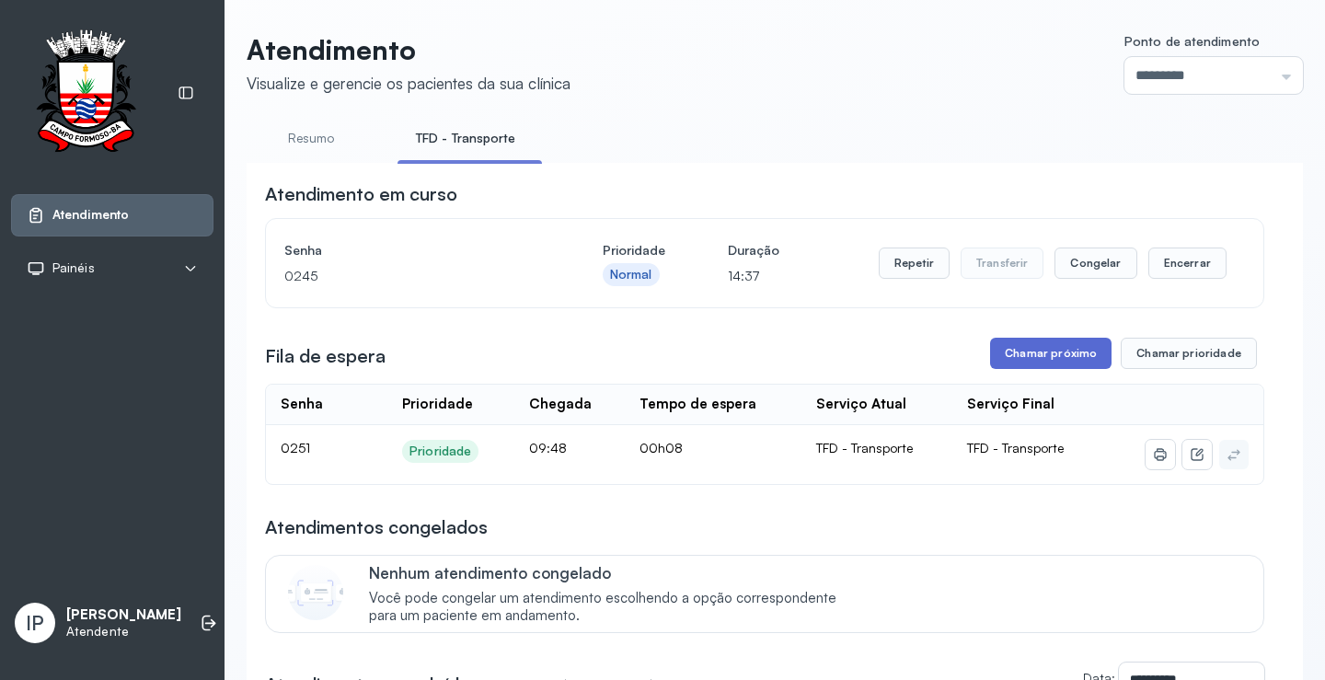
click at [1027, 352] on button "Chamar próximo" at bounding box center [1050, 353] width 121 height 31
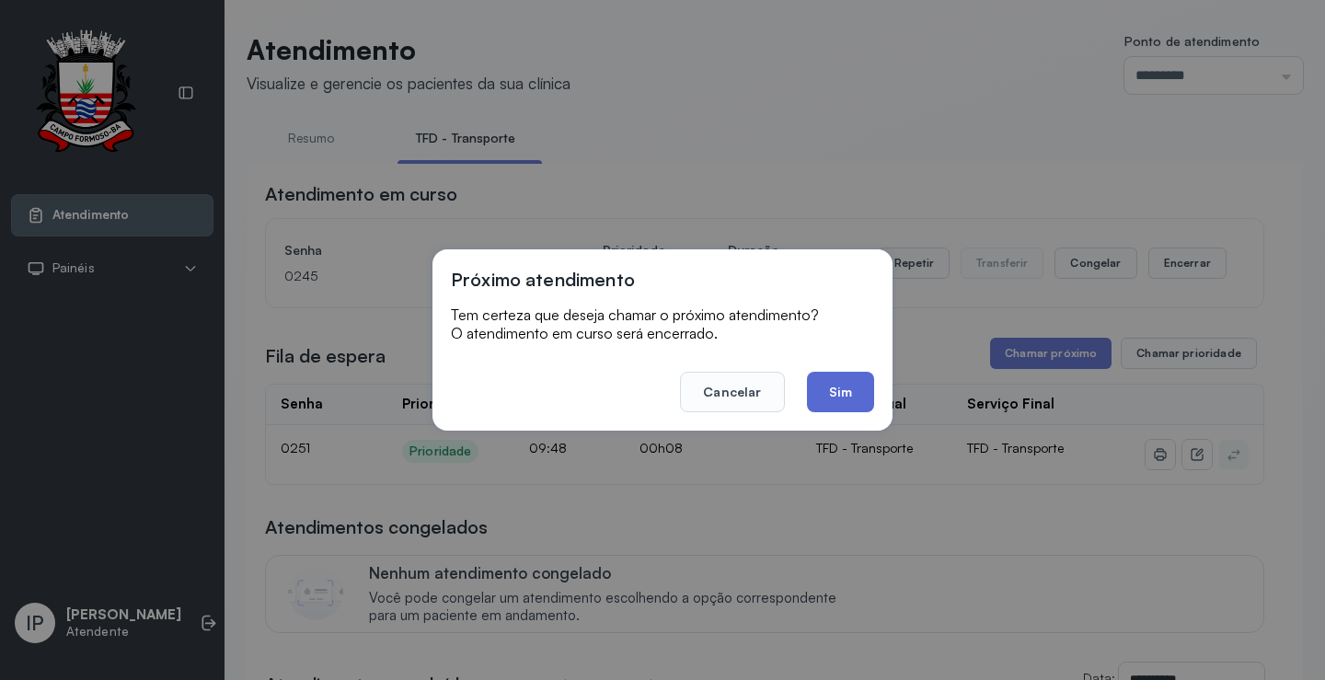
click at [836, 376] on button "Sim" at bounding box center [840, 392] width 67 height 40
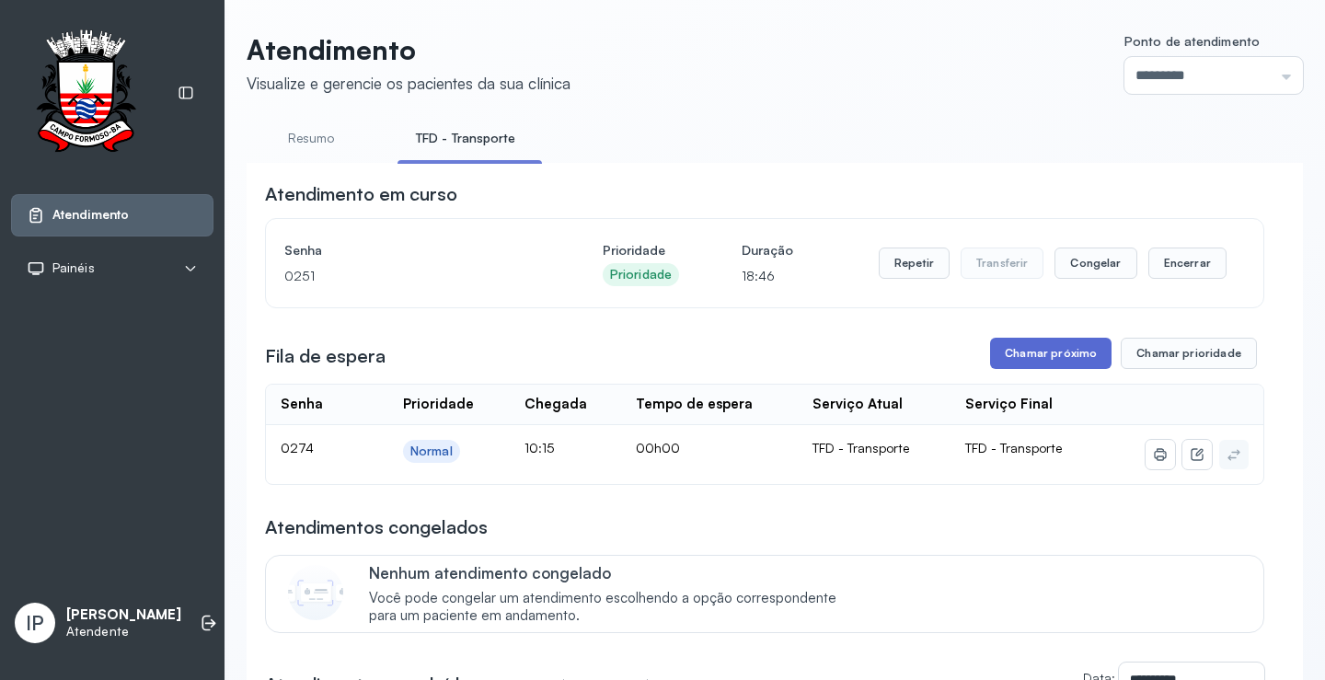
click at [1017, 360] on button "Chamar próximo" at bounding box center [1050, 353] width 121 height 31
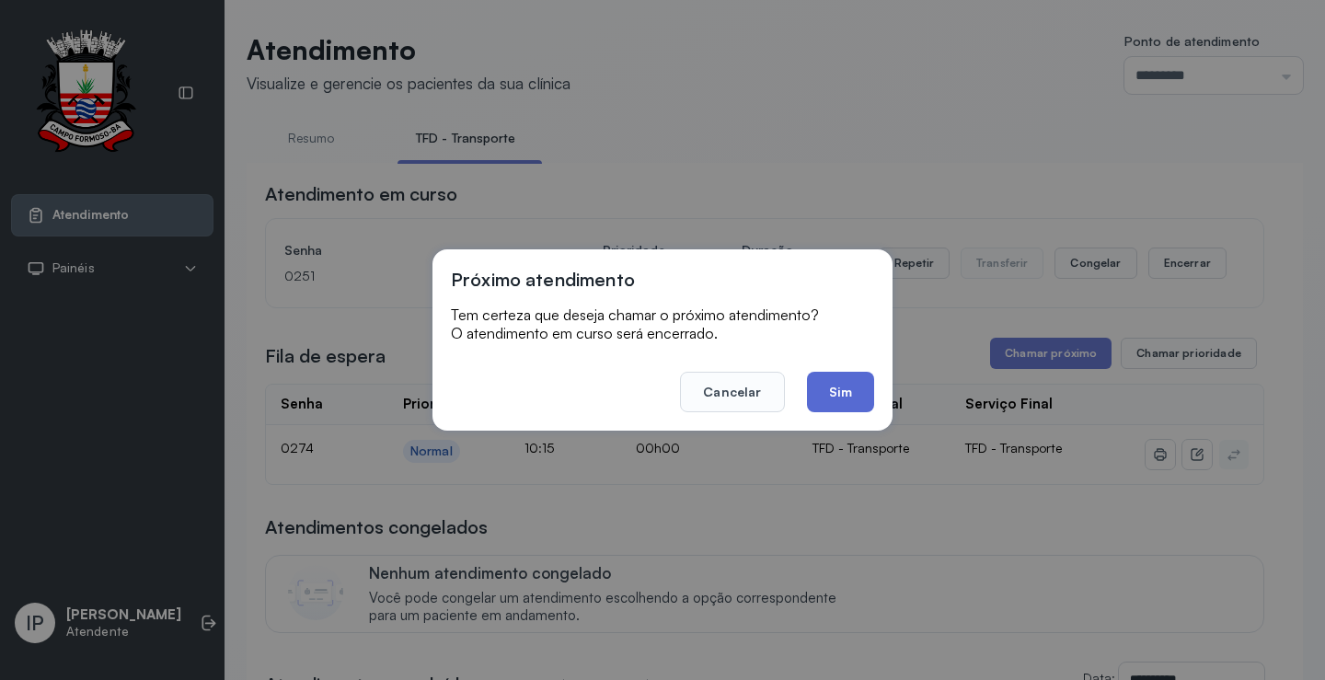
click at [854, 380] on button "Sim" at bounding box center [840, 392] width 67 height 40
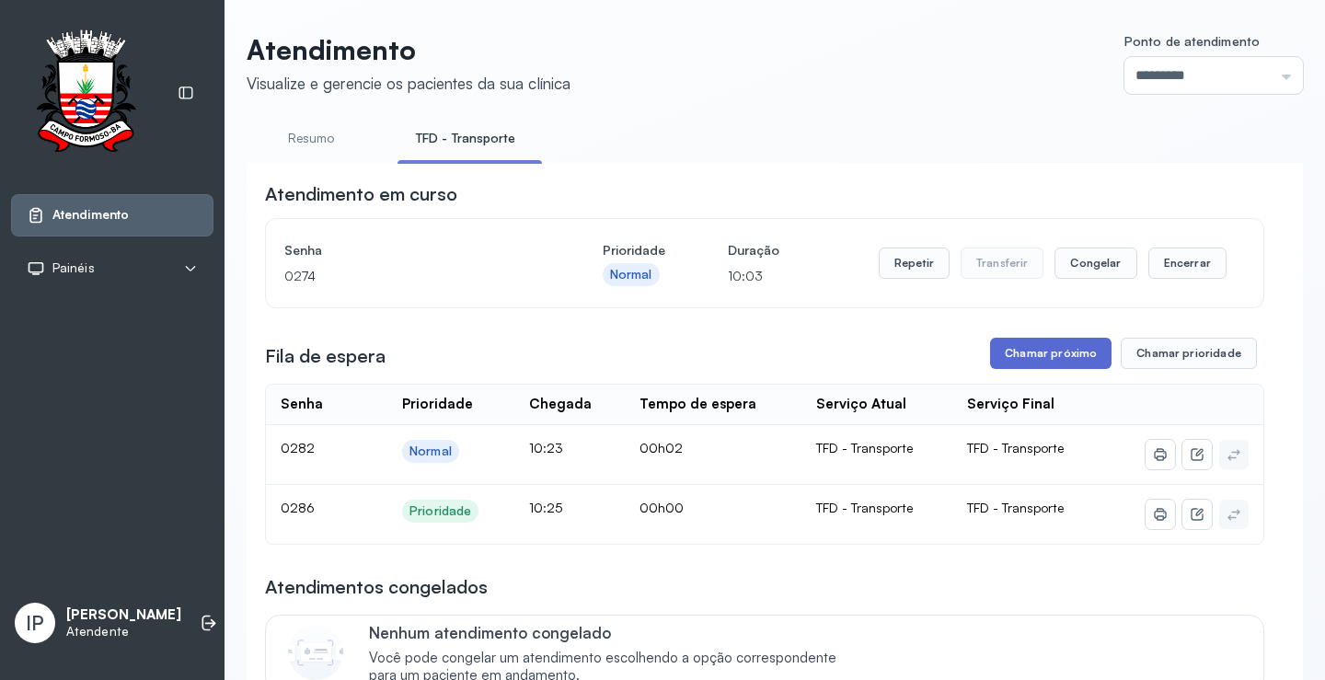
click at [1032, 356] on button "Chamar próximo" at bounding box center [1050, 353] width 121 height 31
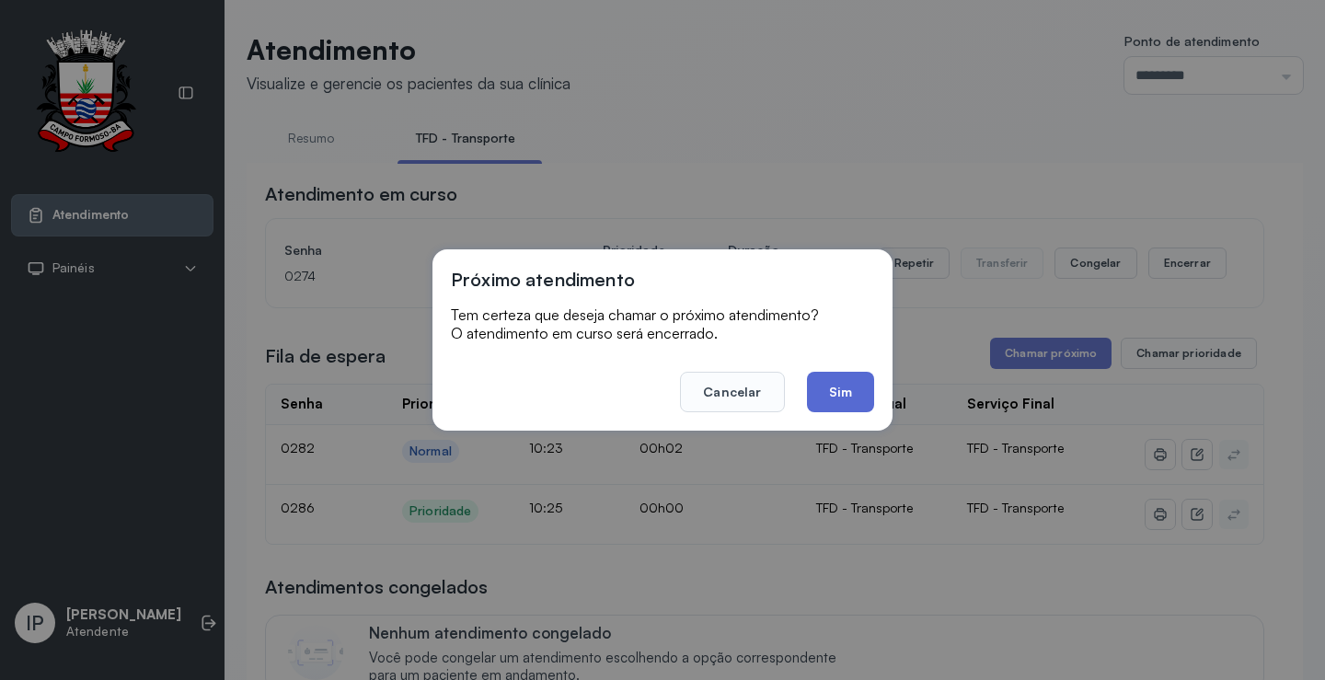
click at [857, 391] on button "Sim" at bounding box center [840, 392] width 67 height 40
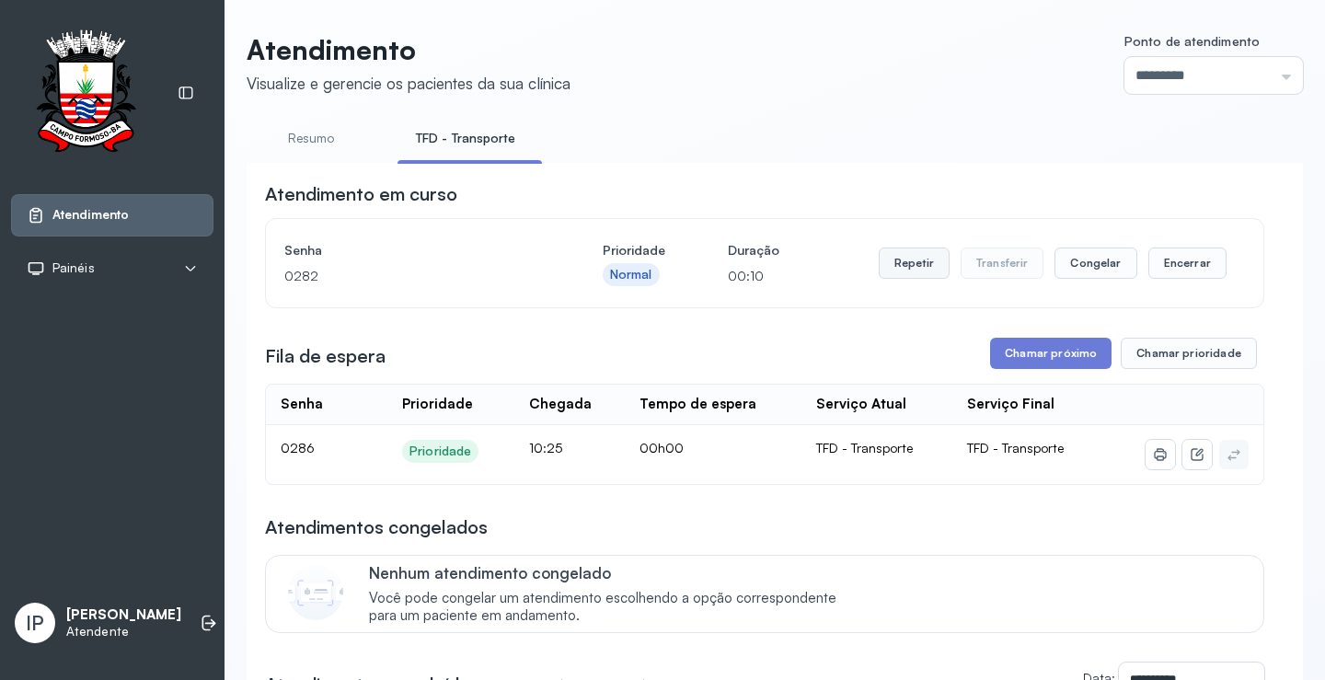
click at [911, 268] on button "Repetir" at bounding box center [914, 263] width 71 height 31
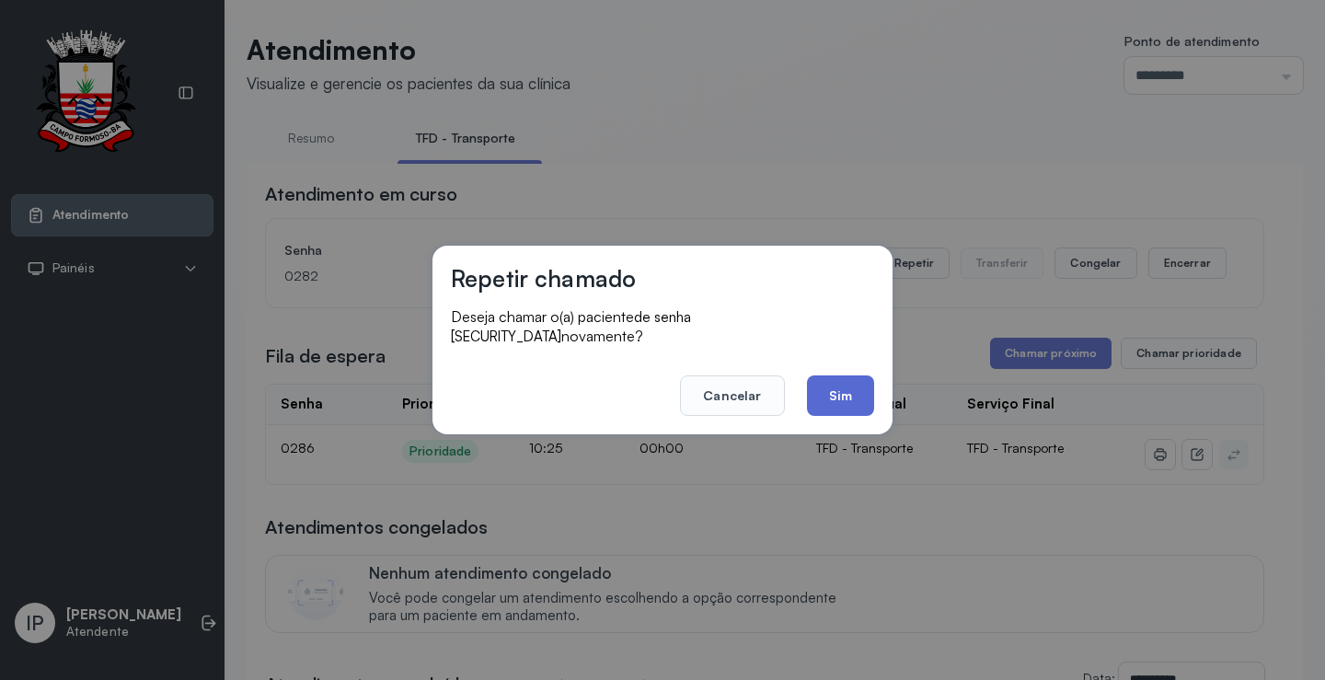
click at [817, 377] on button "Sim" at bounding box center [840, 395] width 67 height 40
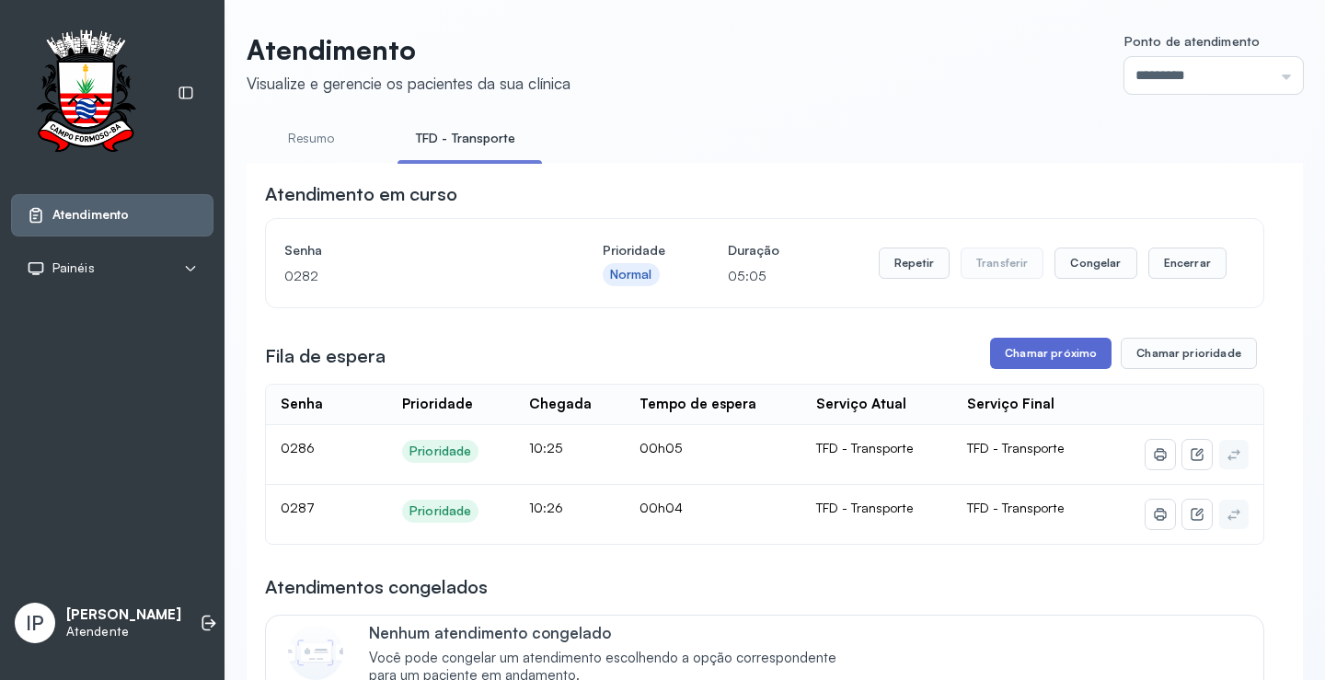
click at [1052, 359] on button "Chamar próximo" at bounding box center [1050, 353] width 121 height 31
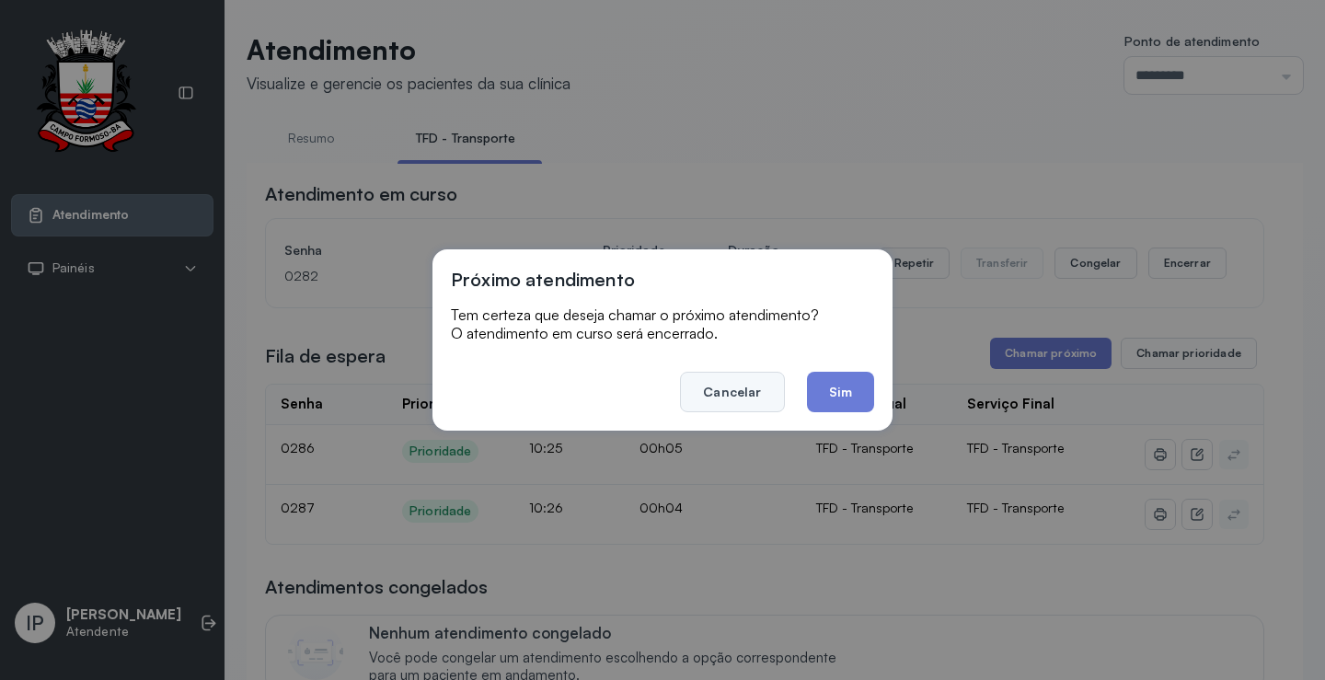
click at [751, 382] on button "Cancelar" at bounding box center [732, 392] width 104 height 40
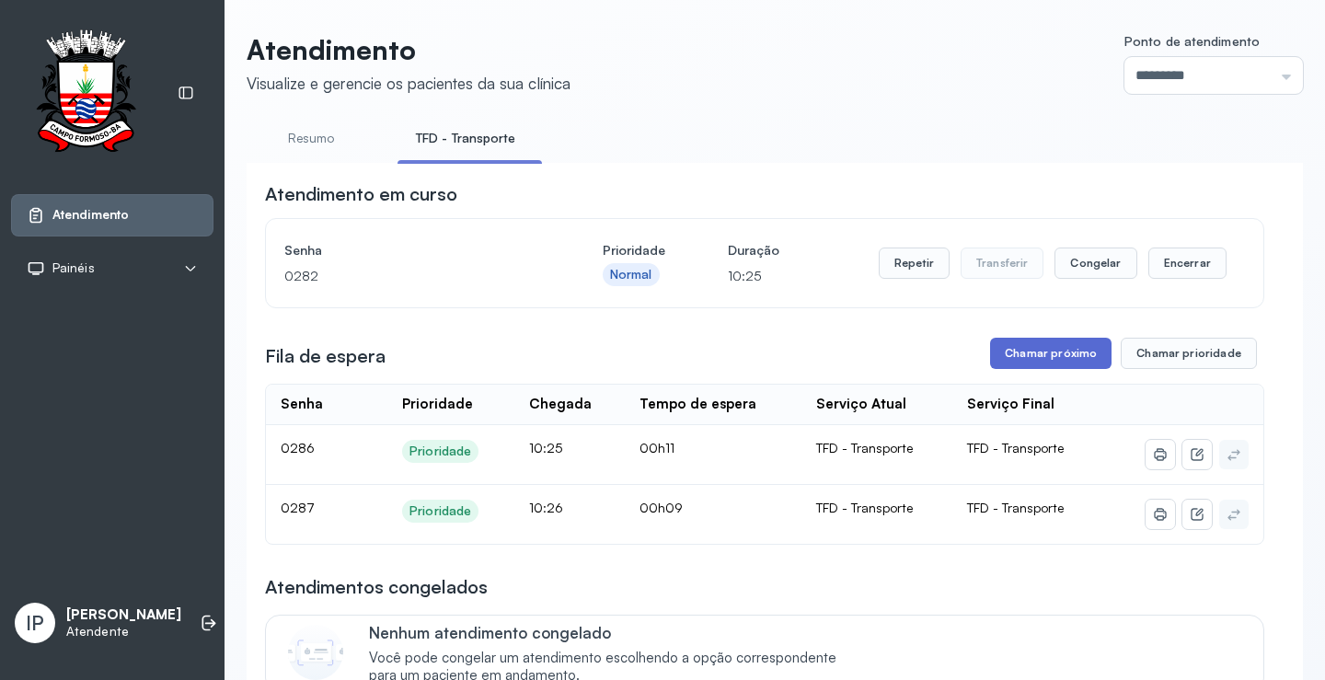
click at [1009, 354] on button "Chamar próximo" at bounding box center [1050, 353] width 121 height 31
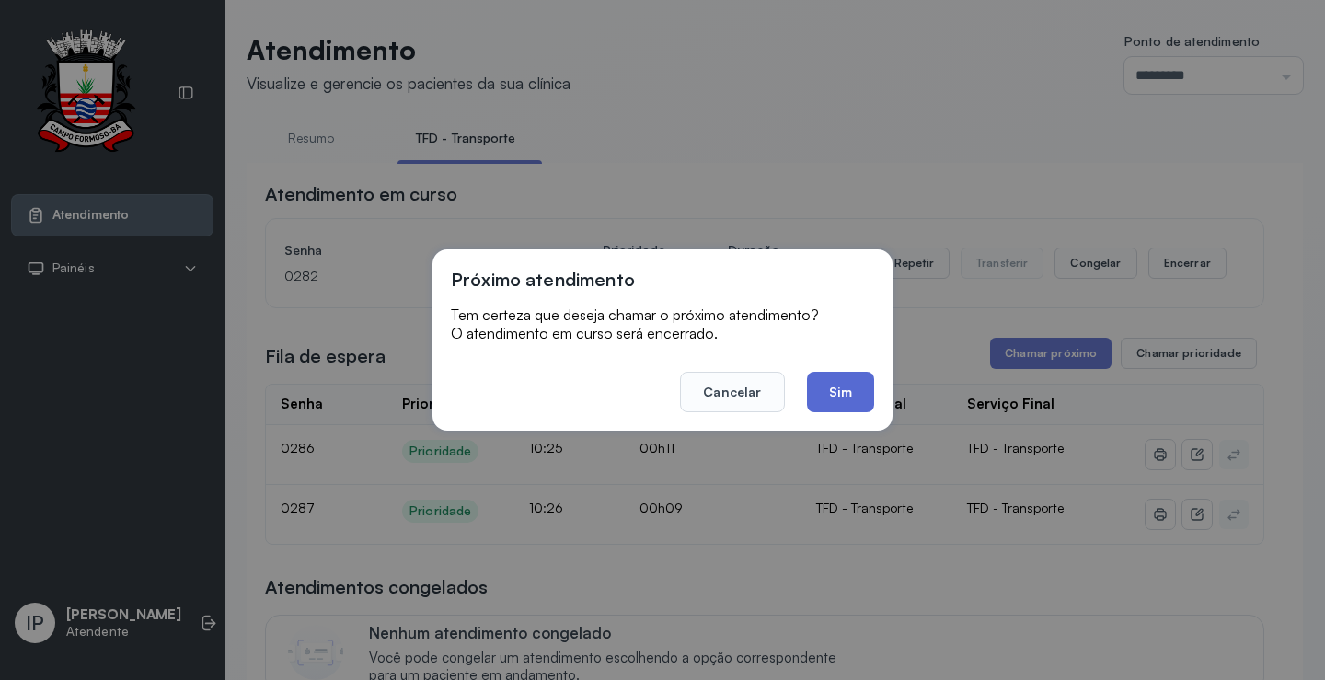
click at [850, 388] on button "Sim" at bounding box center [840, 392] width 67 height 40
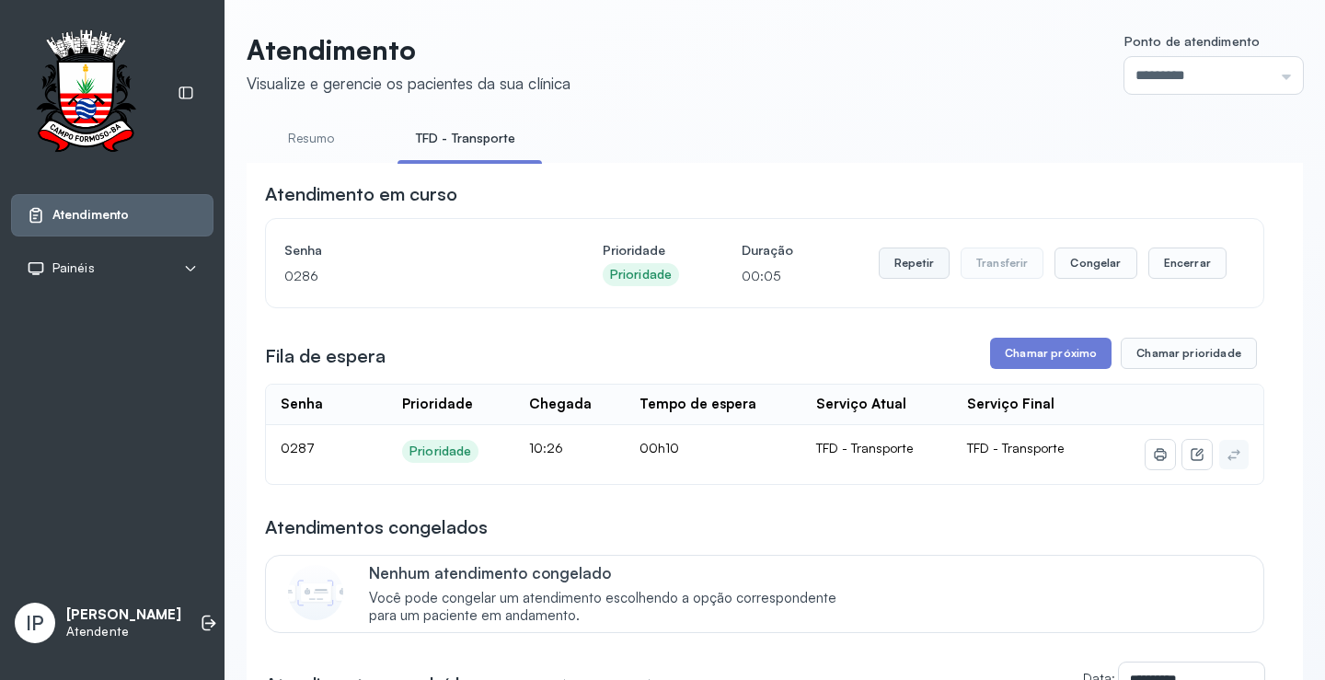
click at [927, 260] on button "Repetir" at bounding box center [914, 263] width 71 height 31
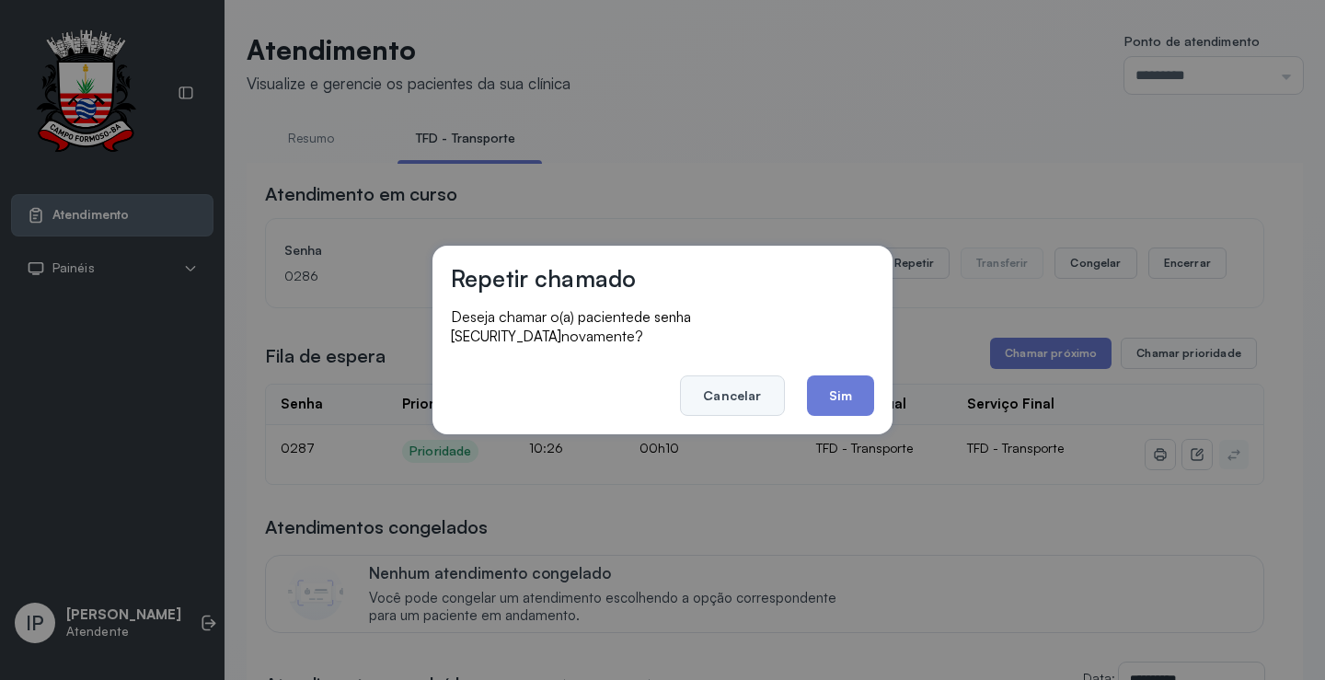
click at [741, 380] on button "Cancelar" at bounding box center [732, 395] width 104 height 40
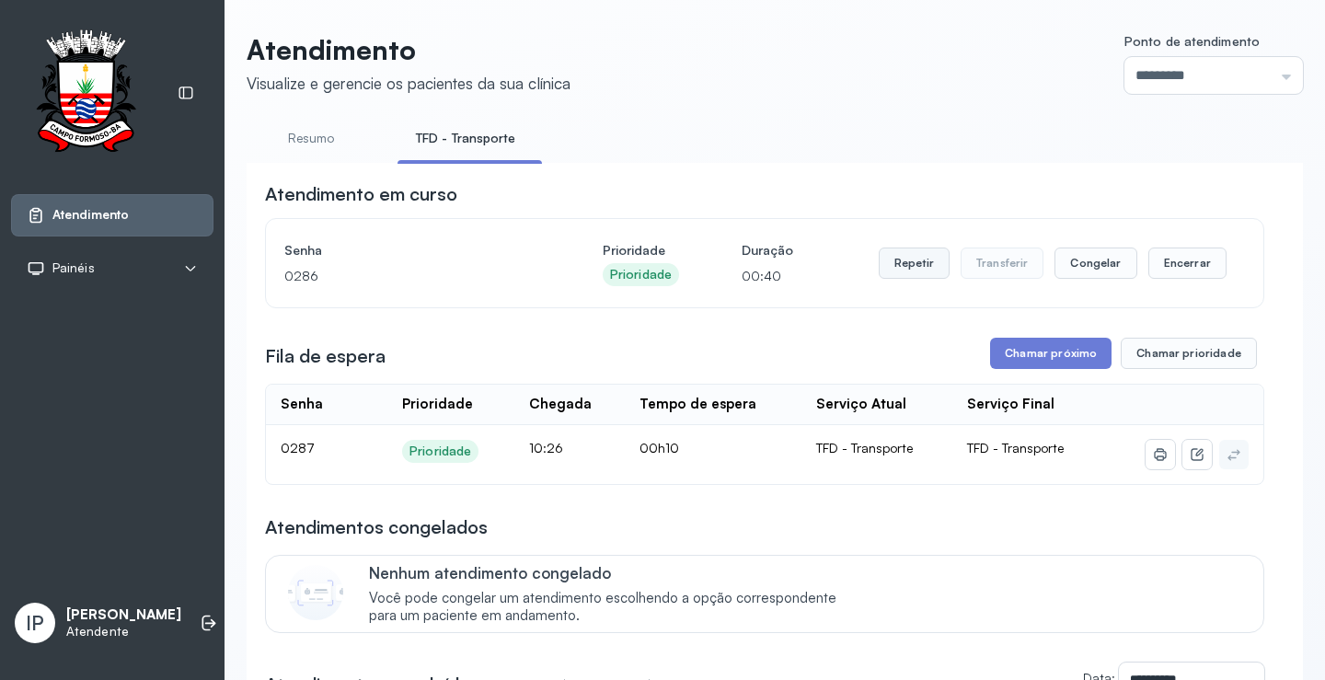
click at [892, 259] on button "Repetir" at bounding box center [914, 263] width 71 height 31
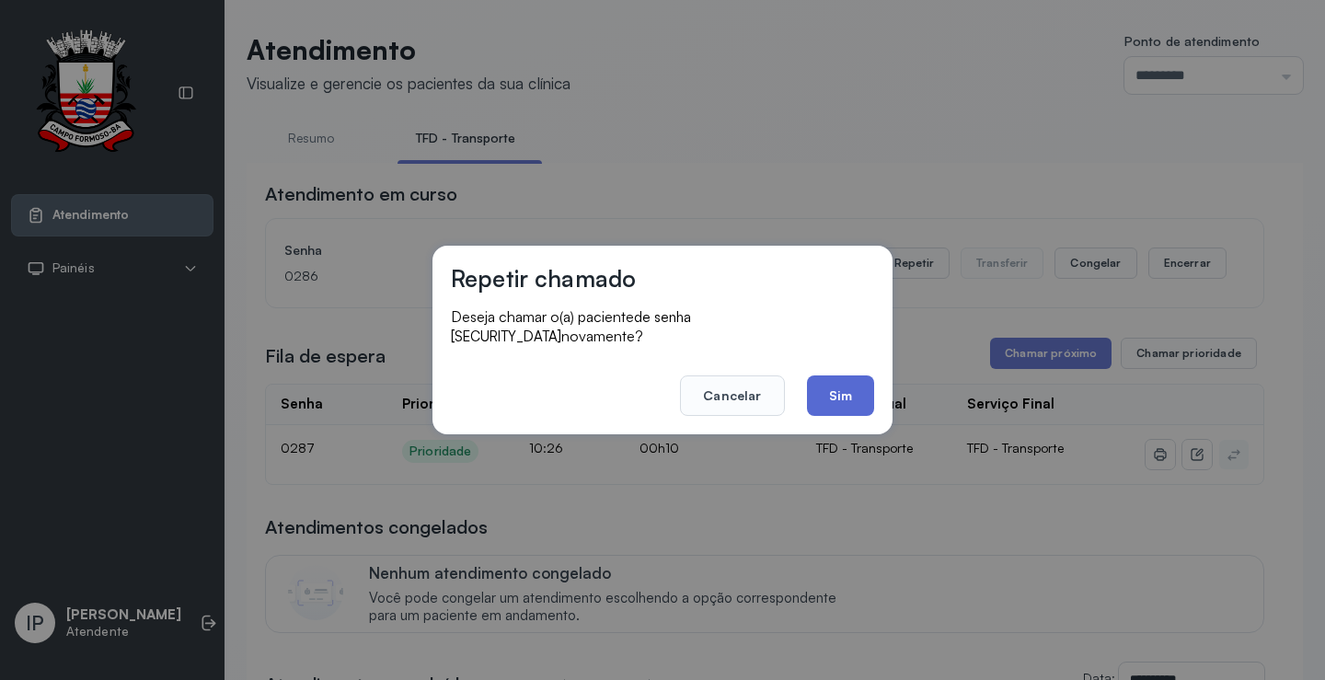
click at [826, 394] on button "Sim" at bounding box center [840, 395] width 67 height 40
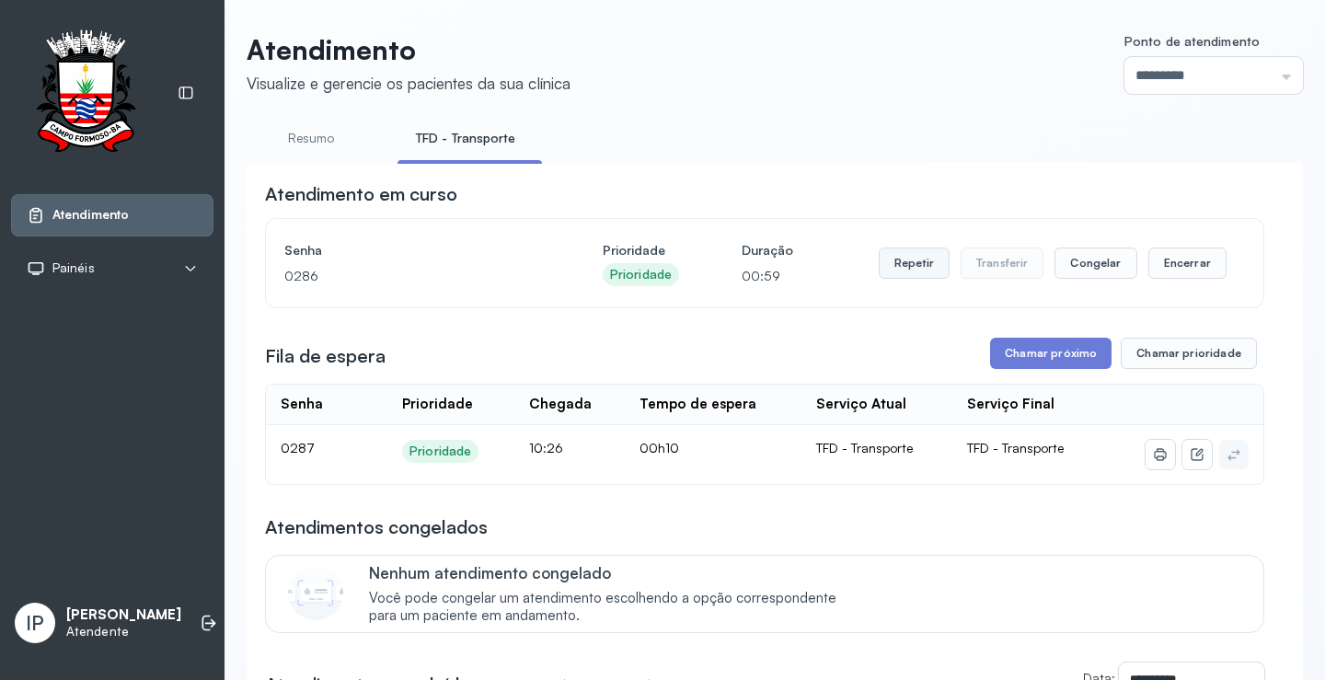
click at [909, 269] on button "Repetir" at bounding box center [914, 263] width 71 height 31
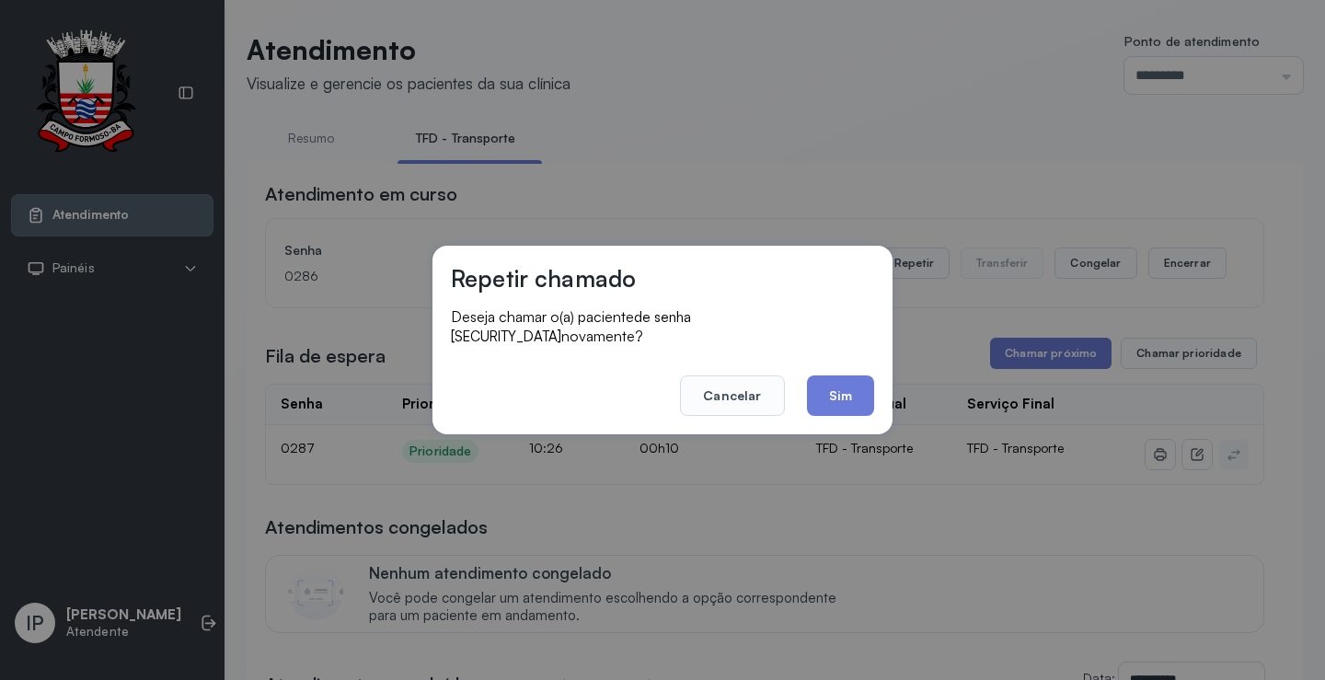
click at [838, 387] on button "Sim" at bounding box center [840, 395] width 67 height 40
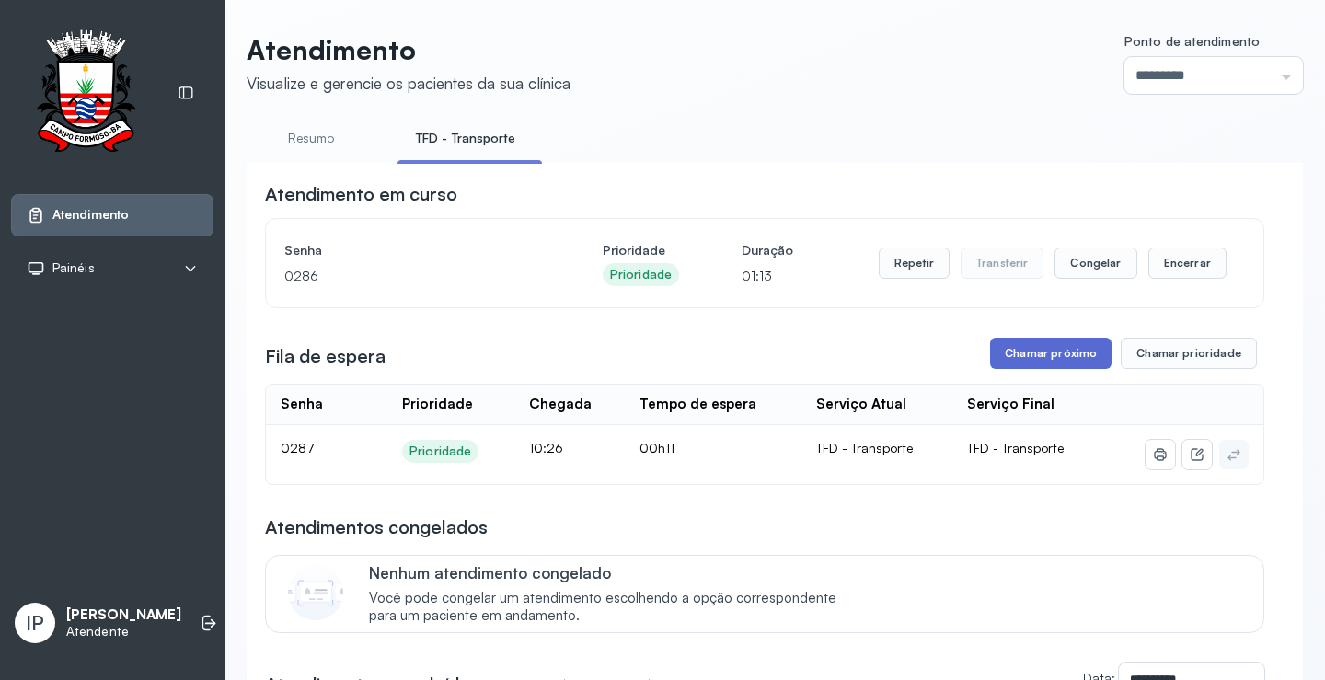
click at [1000, 358] on button "Chamar próximo" at bounding box center [1050, 353] width 121 height 31
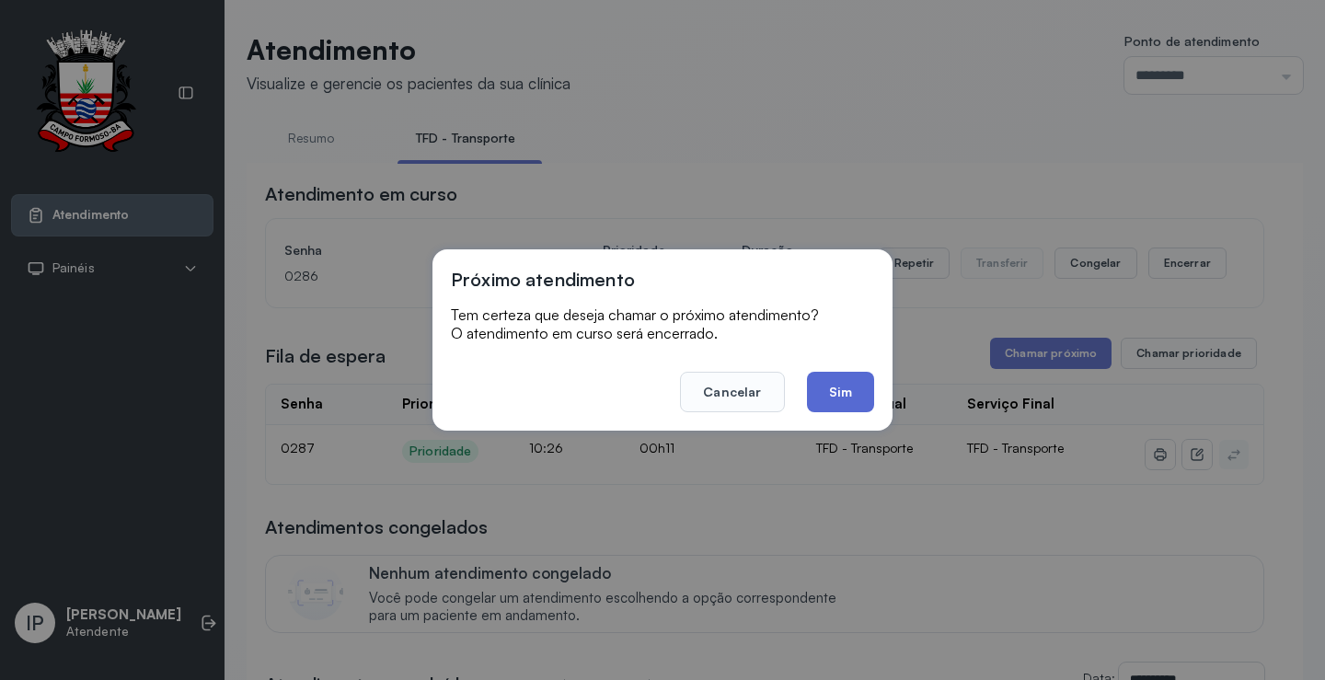
click at [850, 379] on button "Sim" at bounding box center [840, 392] width 67 height 40
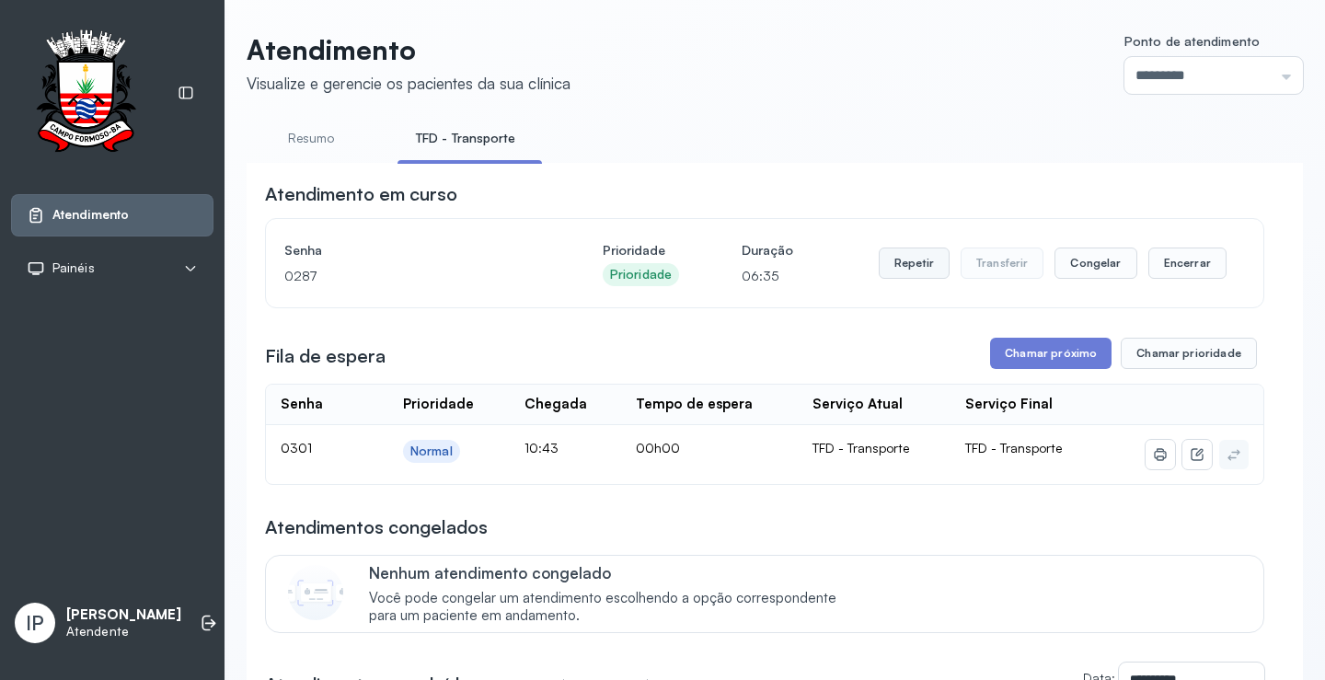
click at [926, 270] on button "Repetir" at bounding box center [914, 263] width 71 height 31
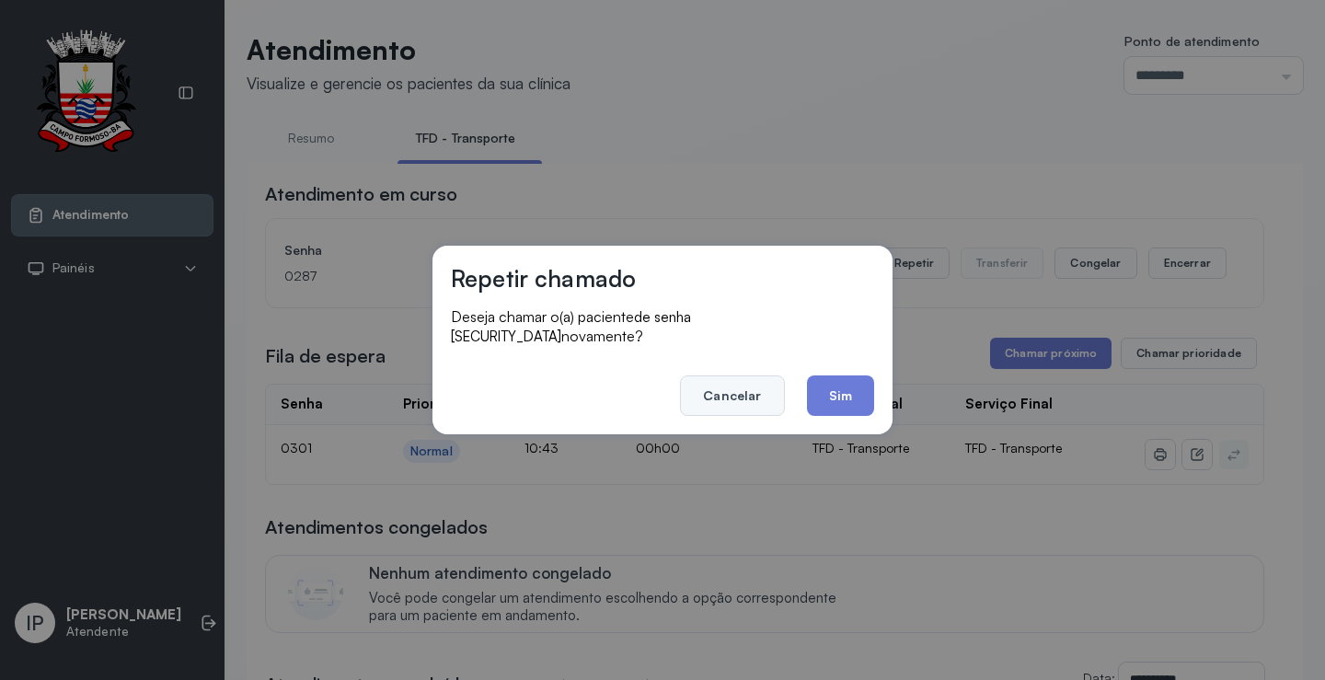
click at [749, 386] on button "Cancelar" at bounding box center [732, 395] width 104 height 40
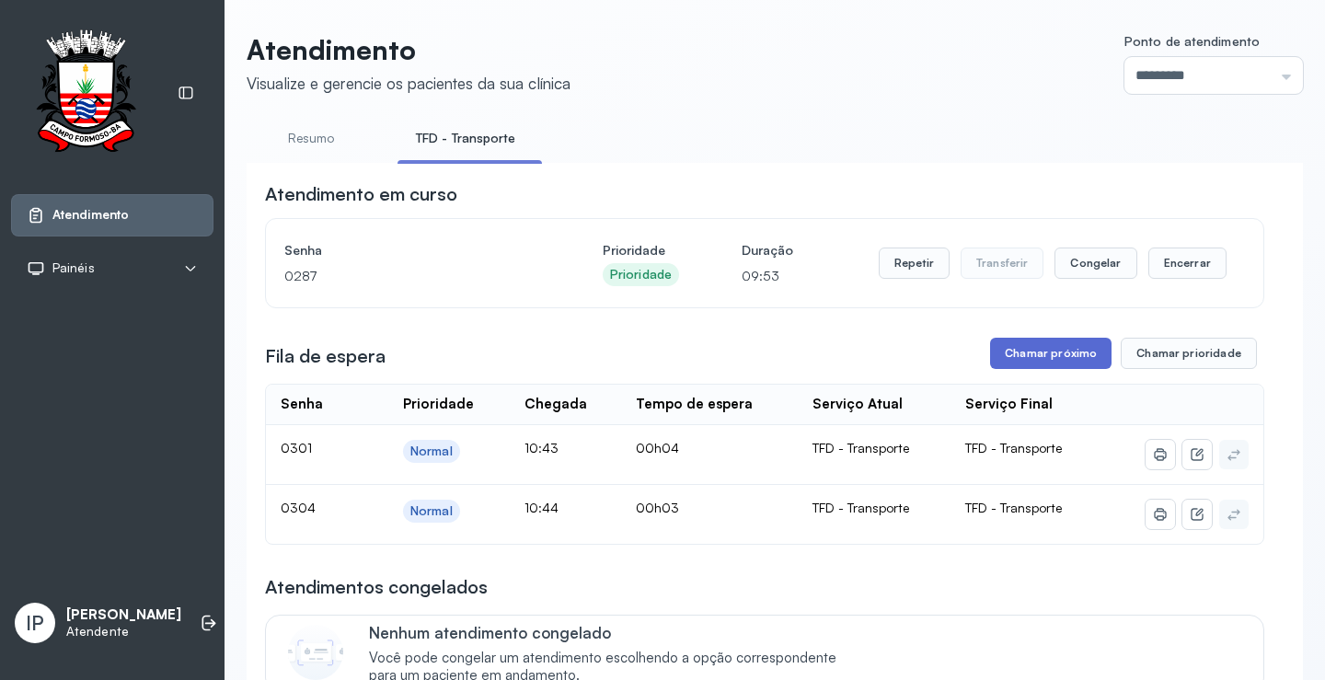
click at [1050, 352] on button "Chamar próximo" at bounding box center [1050, 353] width 121 height 31
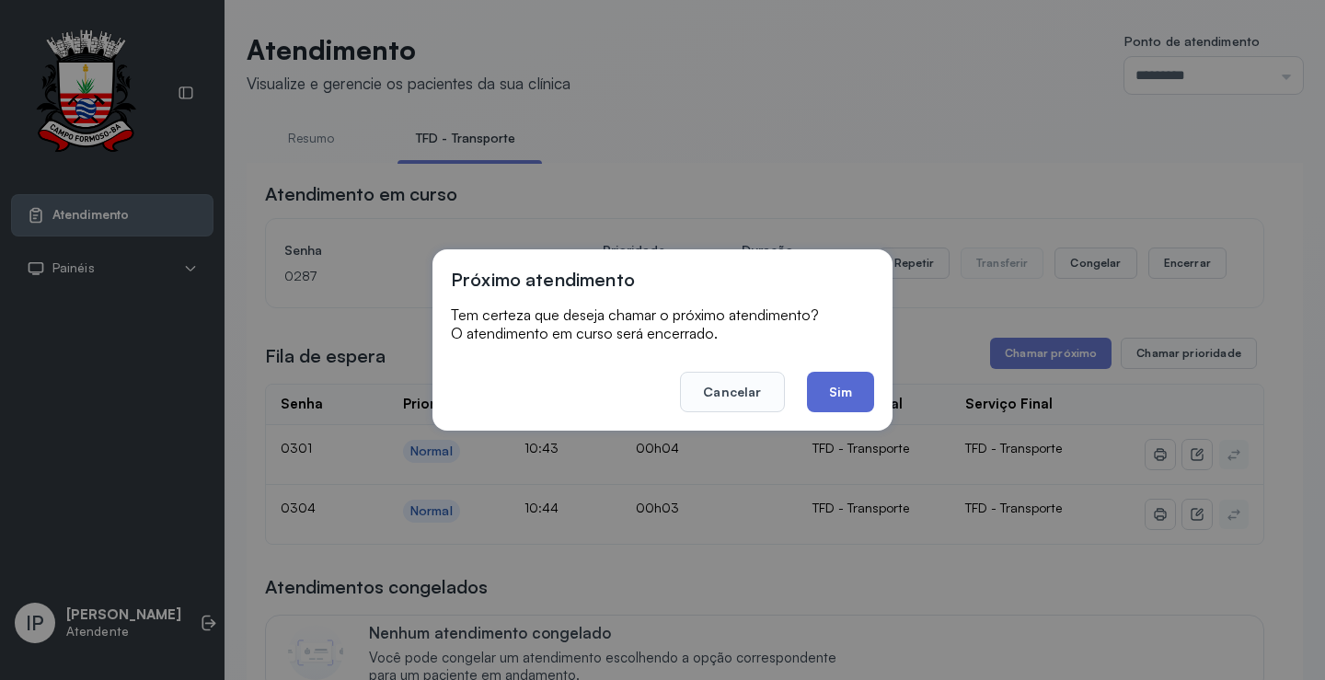
click at [847, 392] on button "Sim" at bounding box center [840, 392] width 67 height 40
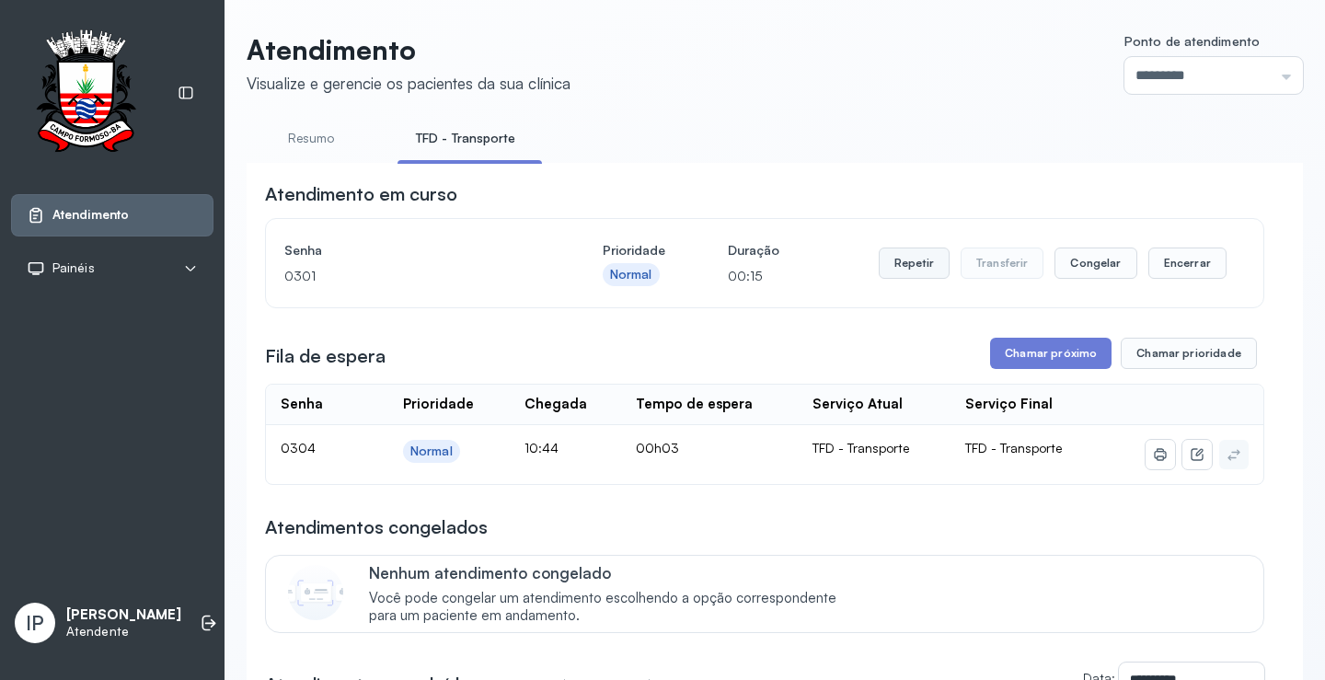
click at [899, 269] on button "Repetir" at bounding box center [914, 263] width 71 height 31
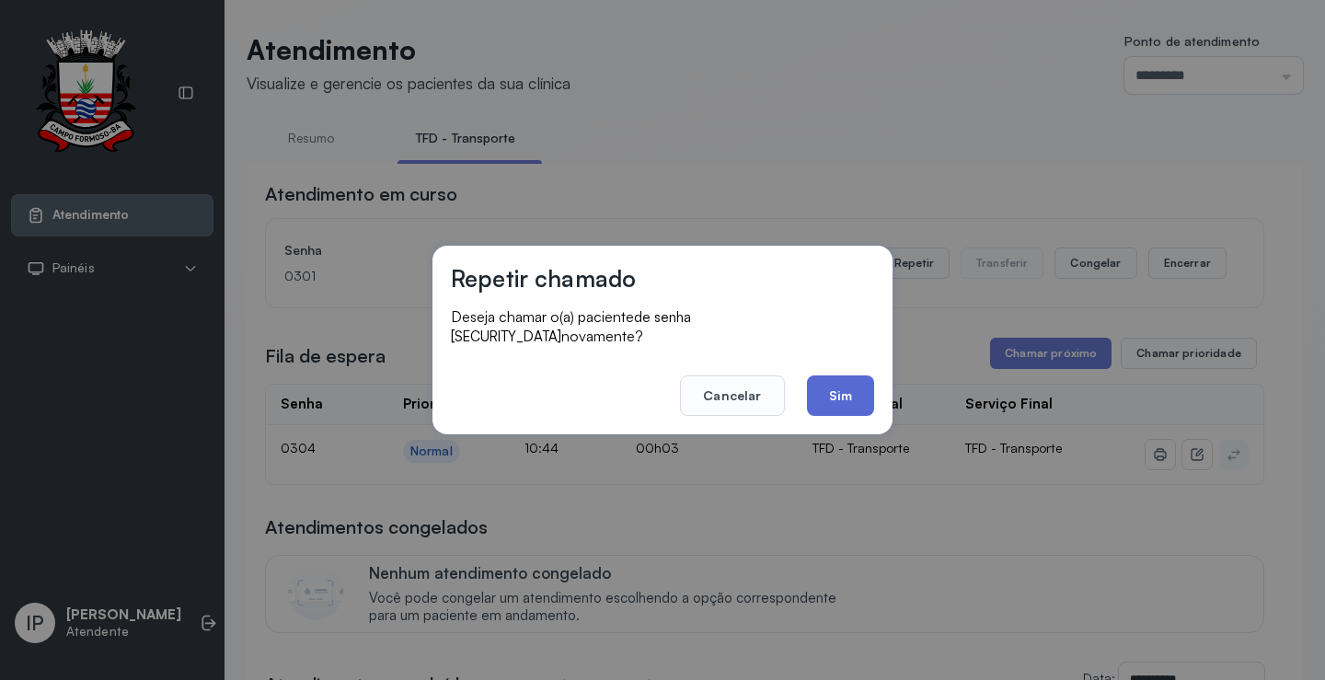
click at [851, 383] on button "Sim" at bounding box center [840, 395] width 67 height 40
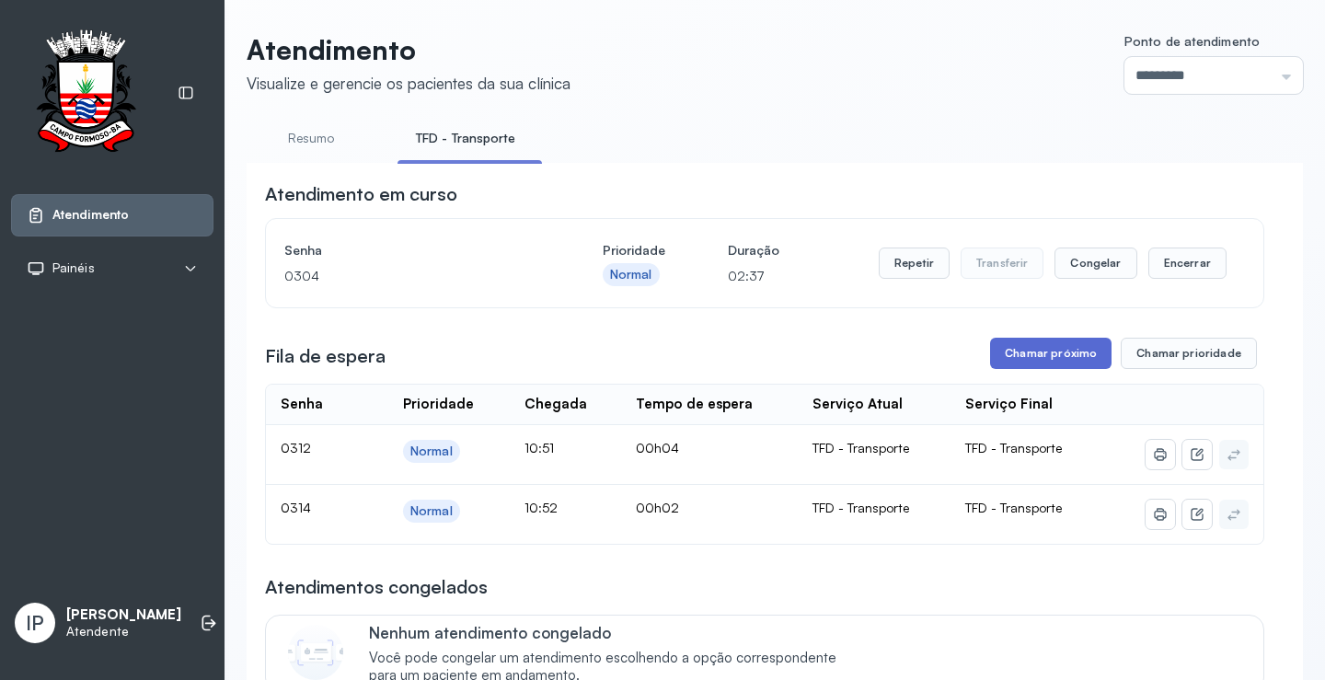
click at [1009, 363] on button "Chamar próximo" at bounding box center [1050, 353] width 121 height 31
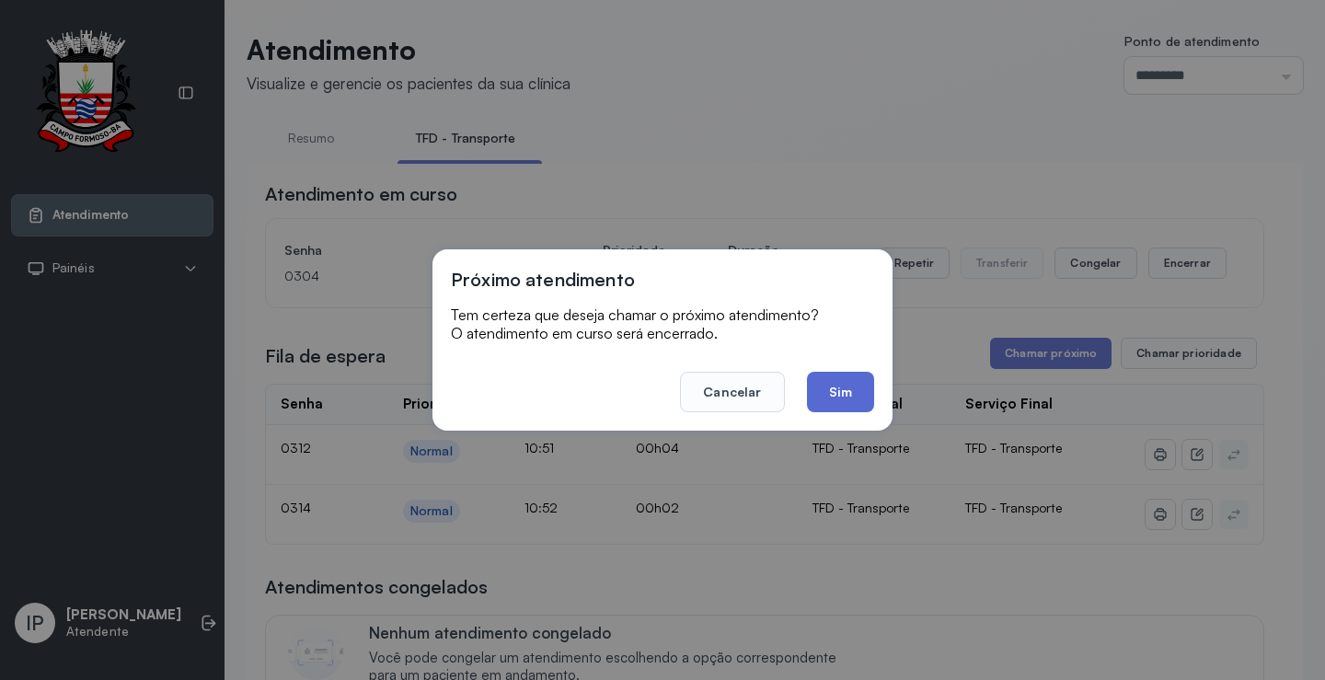
click at [844, 388] on button "Sim" at bounding box center [840, 392] width 67 height 40
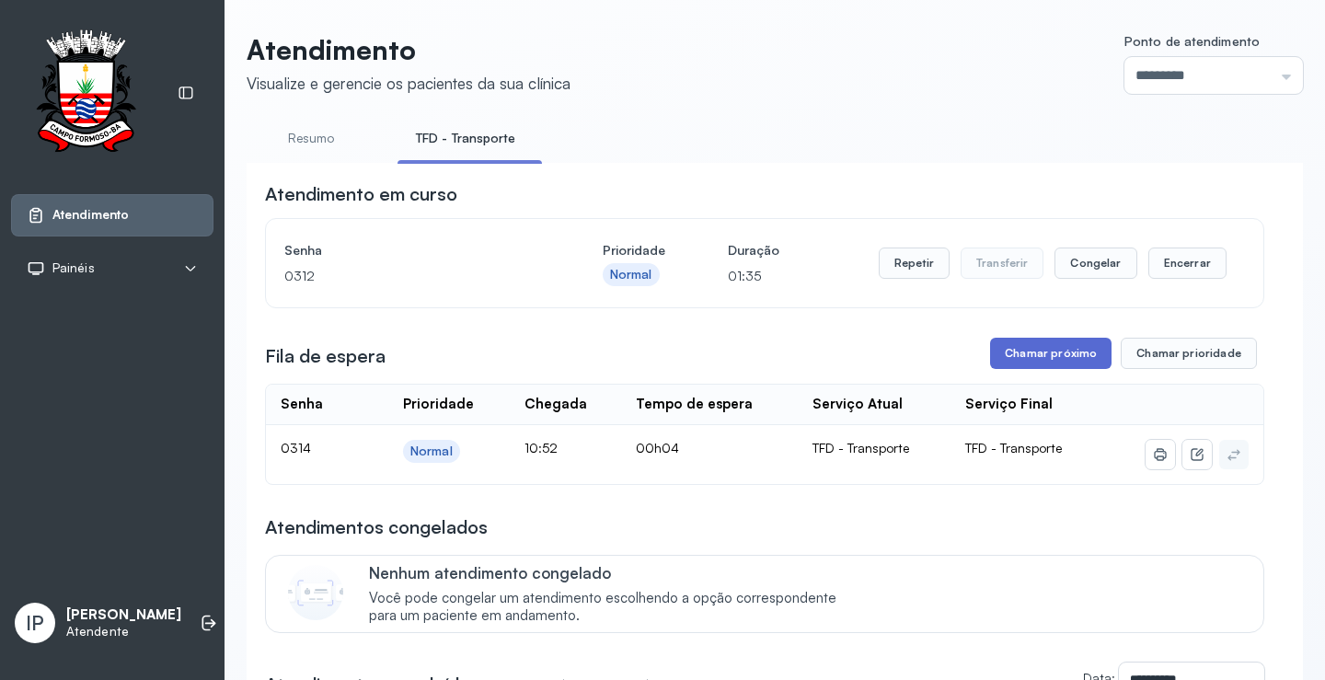
click at [1068, 358] on button "Chamar próximo" at bounding box center [1050, 353] width 121 height 31
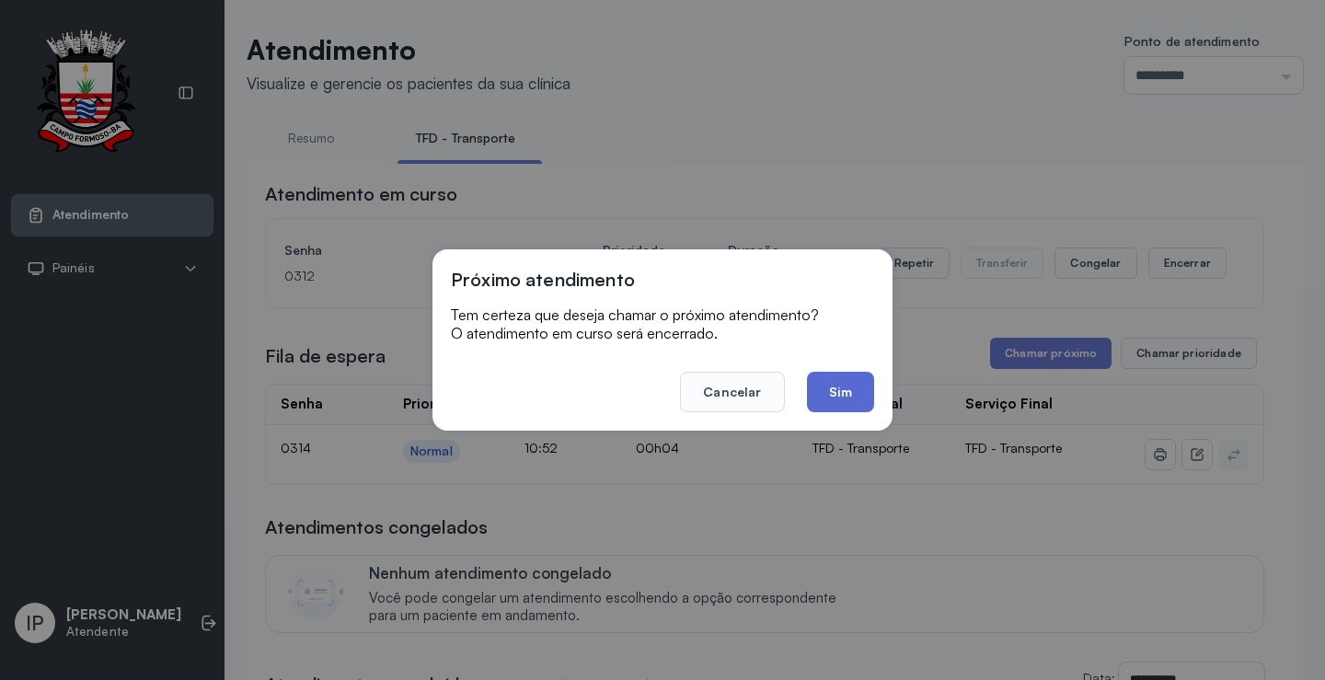
click at [836, 396] on button "Sim" at bounding box center [840, 392] width 67 height 40
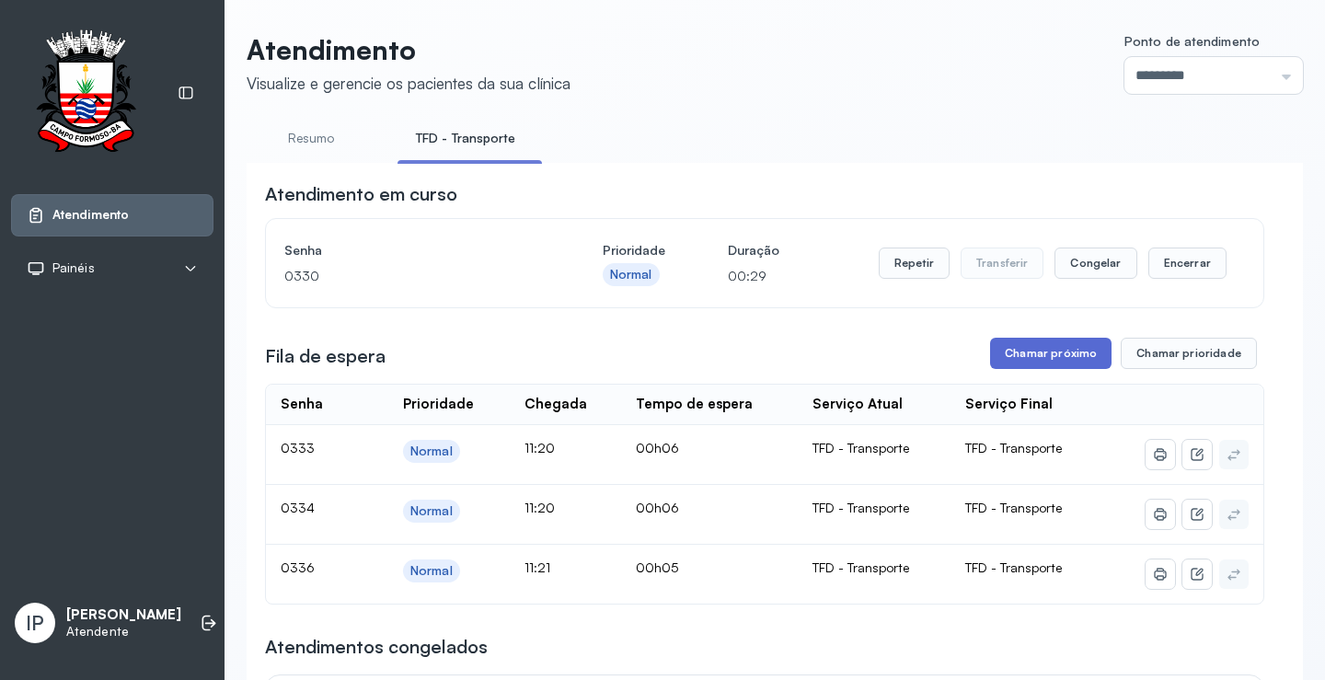
drag, startPoint x: 1027, startPoint y: 337, endPoint x: 1013, endPoint y: 344, distance: 15.6
click at [1009, 355] on button "Chamar próximo" at bounding box center [1050, 353] width 121 height 31
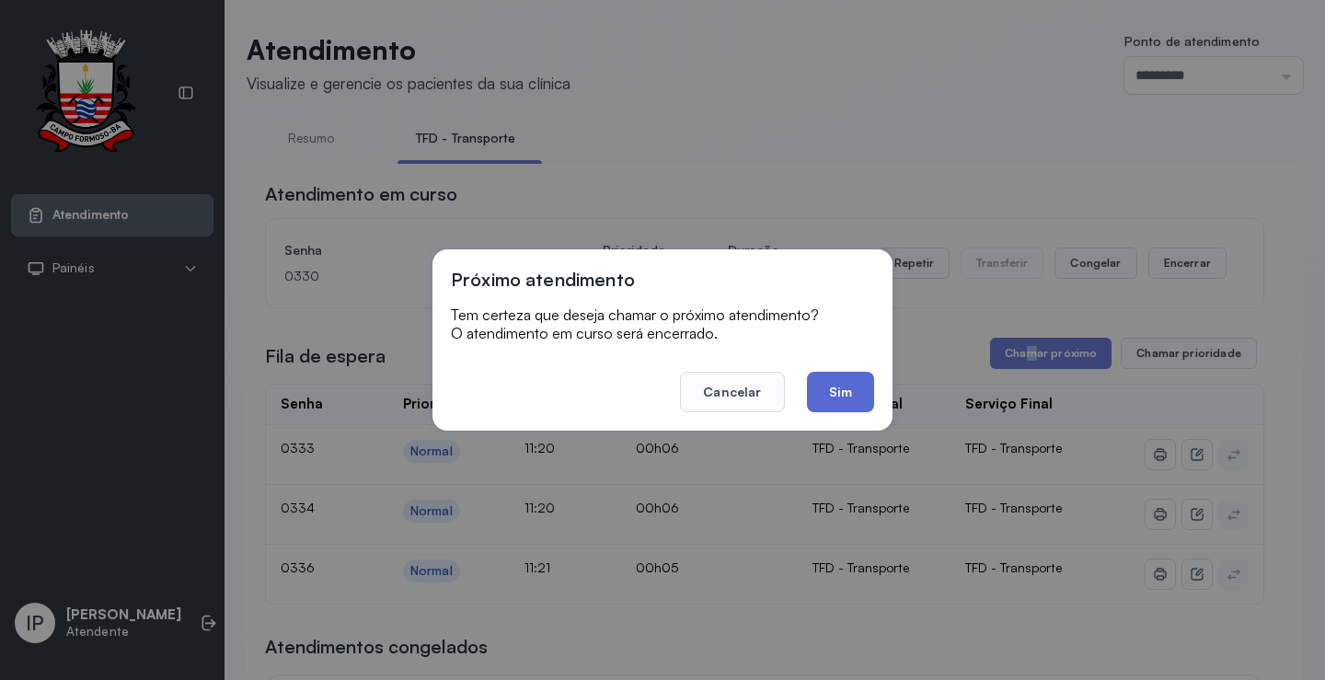
click at [838, 385] on button "Sim" at bounding box center [840, 392] width 67 height 40
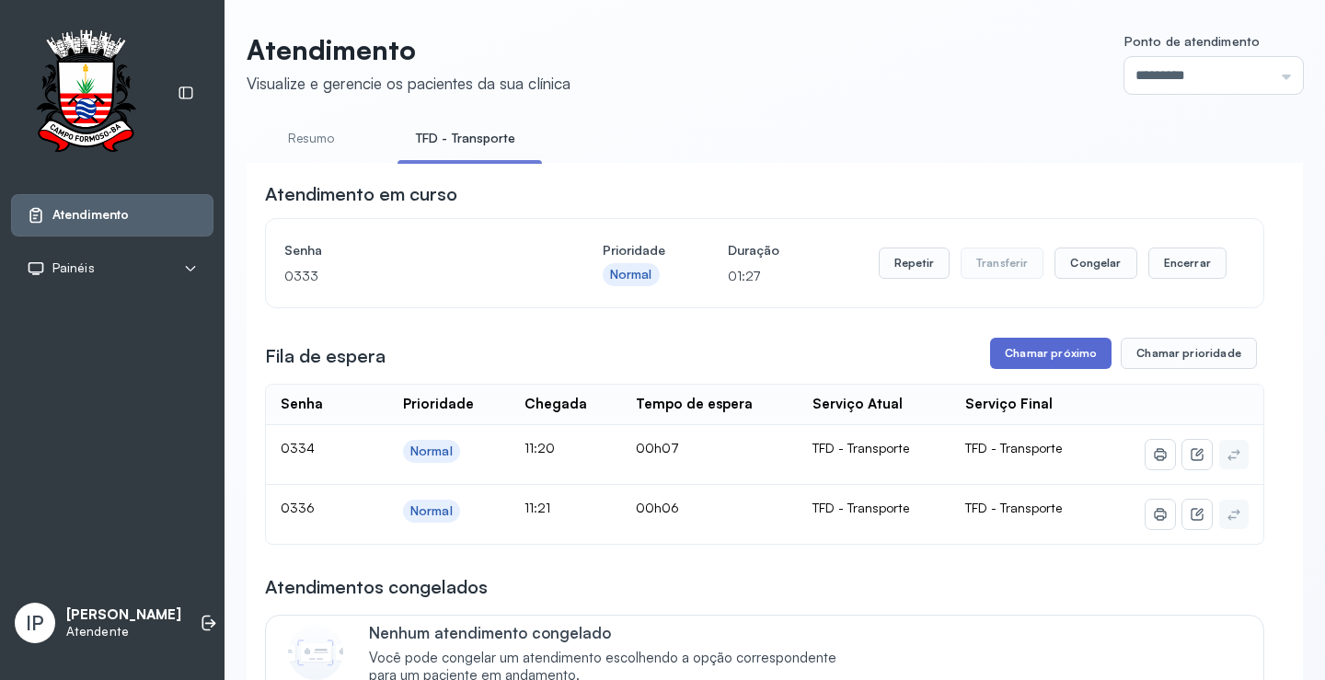
click at [1047, 368] on button "Chamar próximo" at bounding box center [1050, 353] width 121 height 31
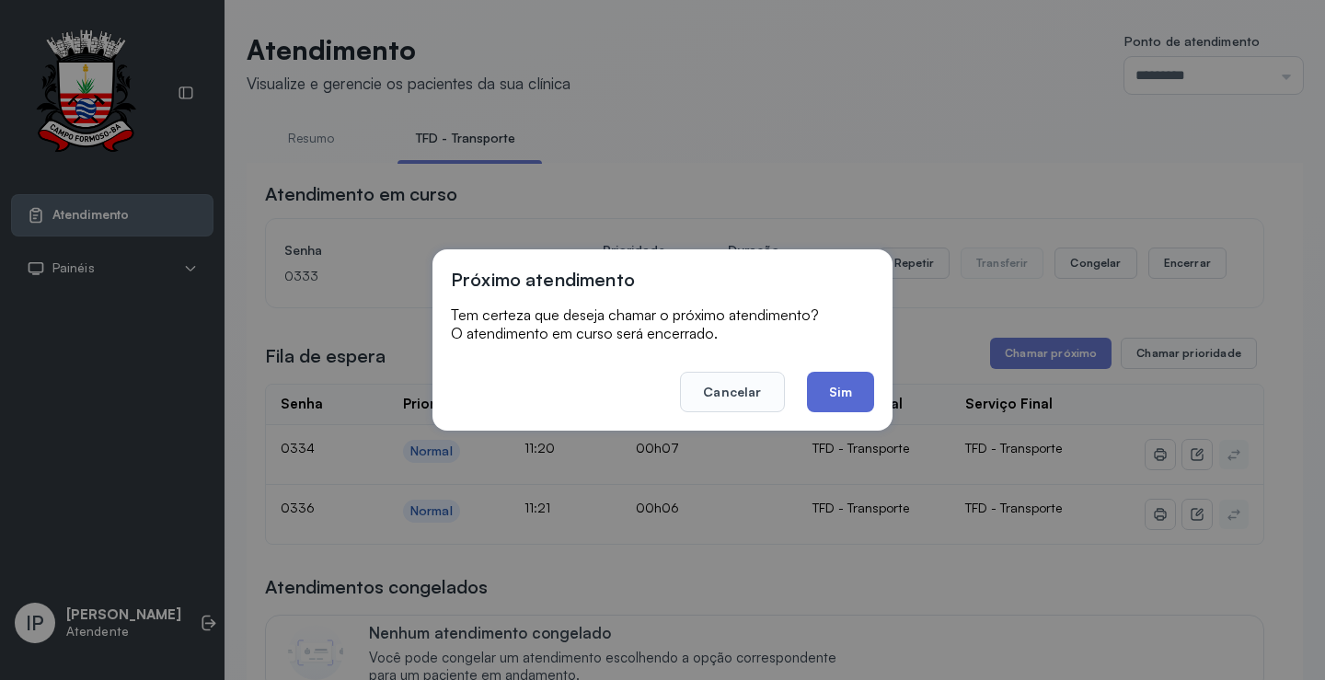
click at [813, 379] on button "Sim" at bounding box center [840, 392] width 67 height 40
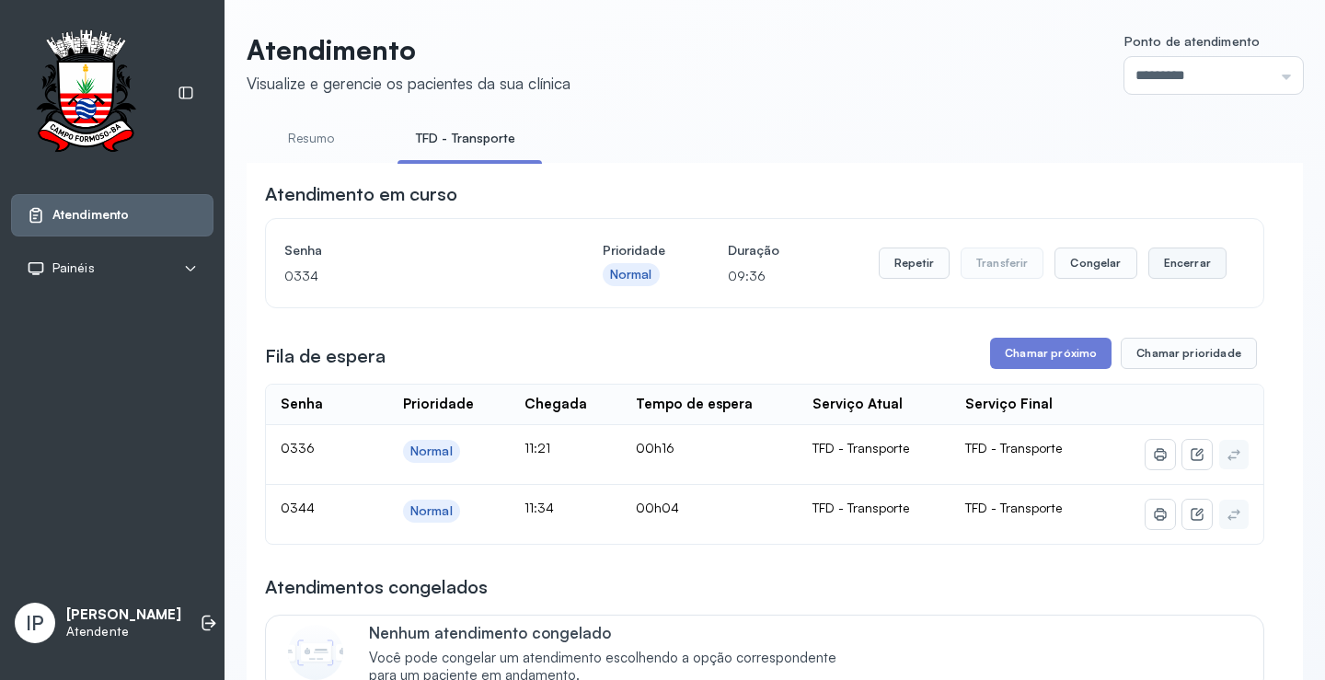
click at [1175, 271] on button "Encerrar" at bounding box center [1187, 263] width 78 height 31
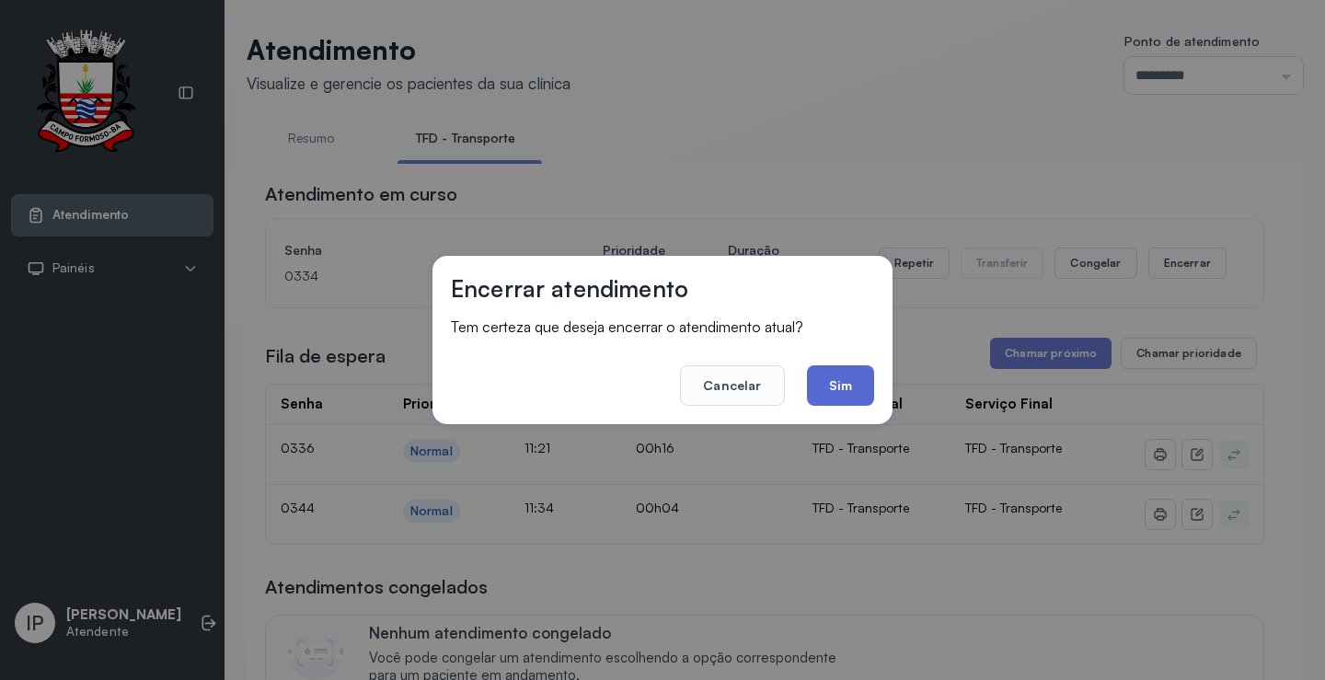
click at [829, 377] on button "Sim" at bounding box center [840, 385] width 67 height 40
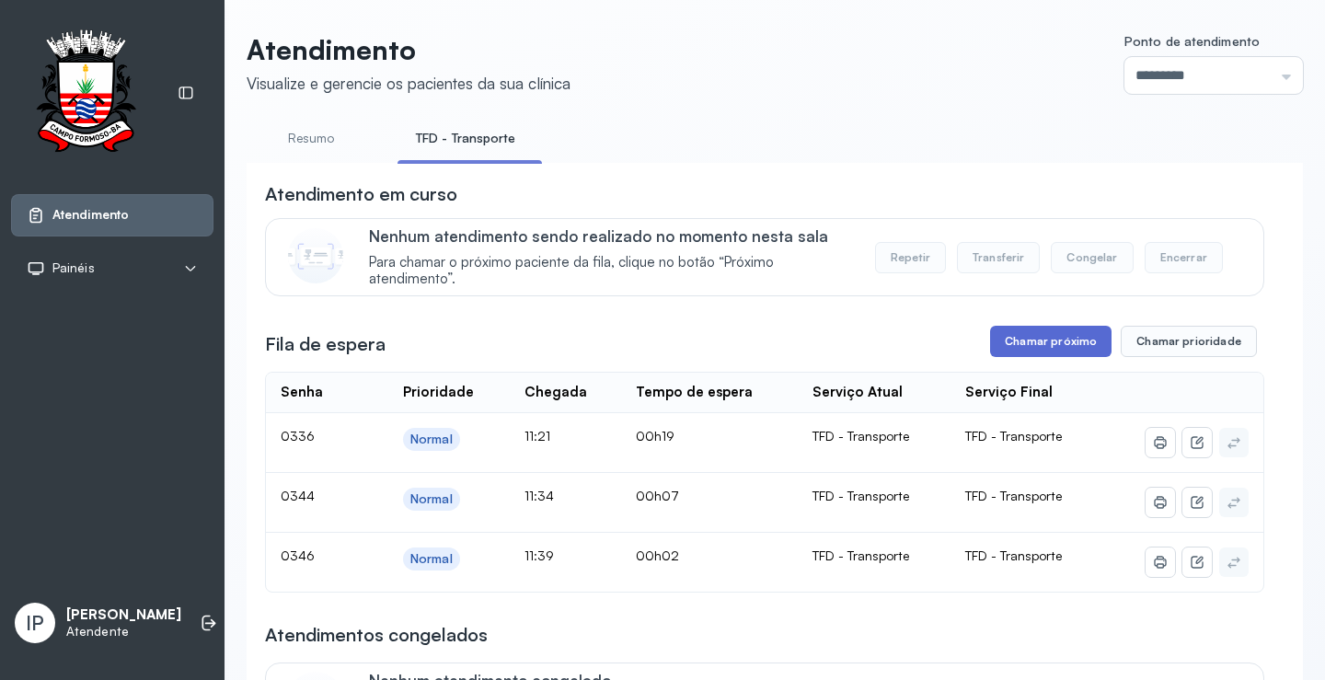
click at [1032, 342] on button "Chamar próximo" at bounding box center [1050, 341] width 121 height 31
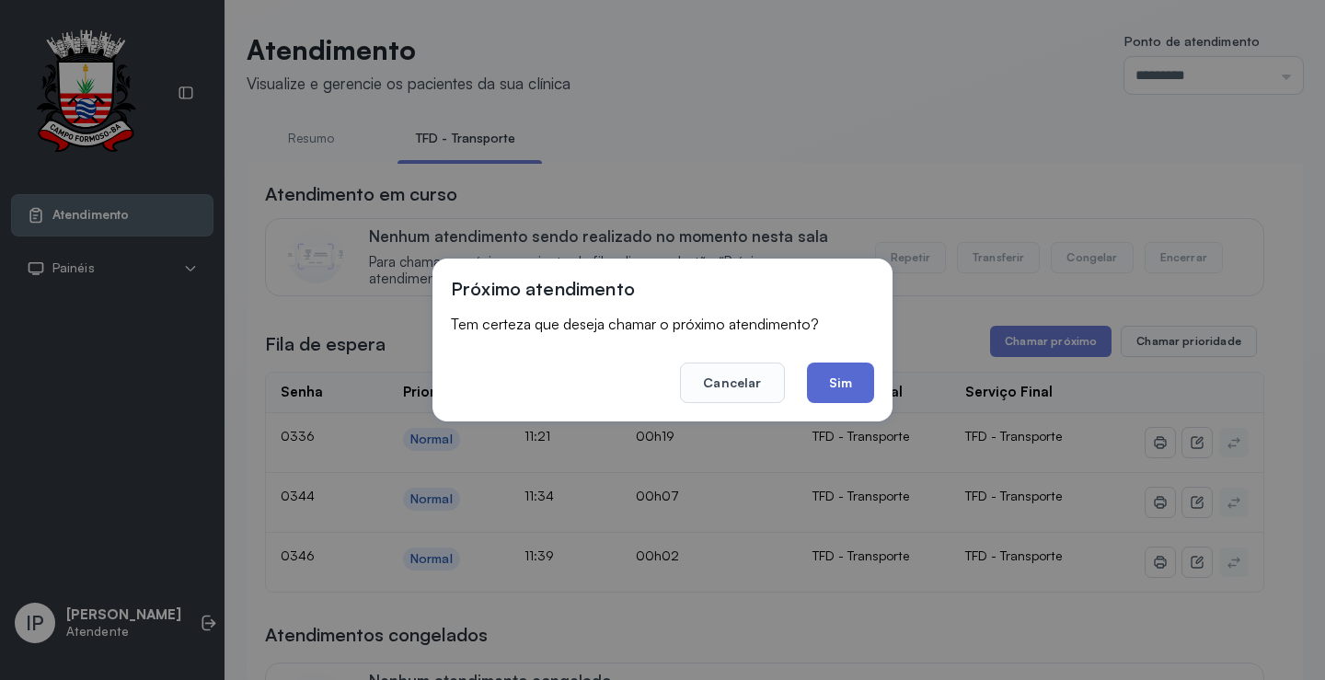
click at [852, 375] on button "Sim" at bounding box center [840, 383] width 67 height 40
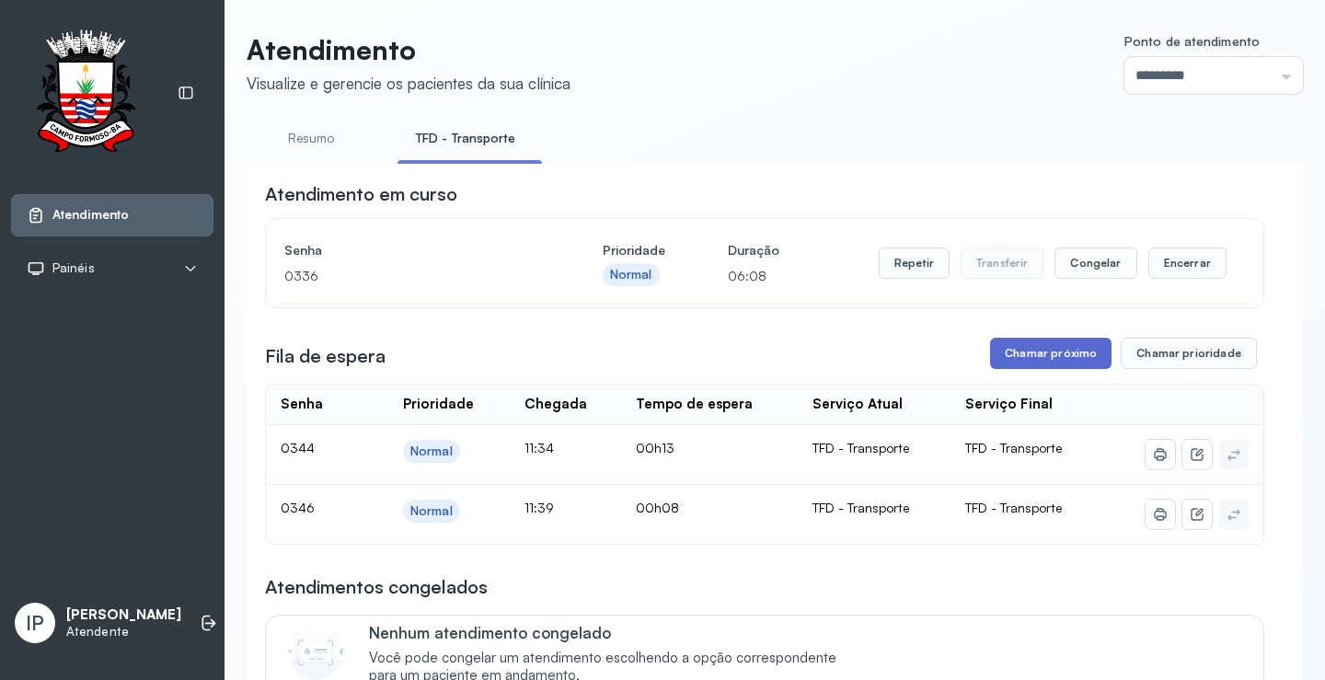
click at [1009, 354] on button "Chamar próximo" at bounding box center [1050, 353] width 121 height 31
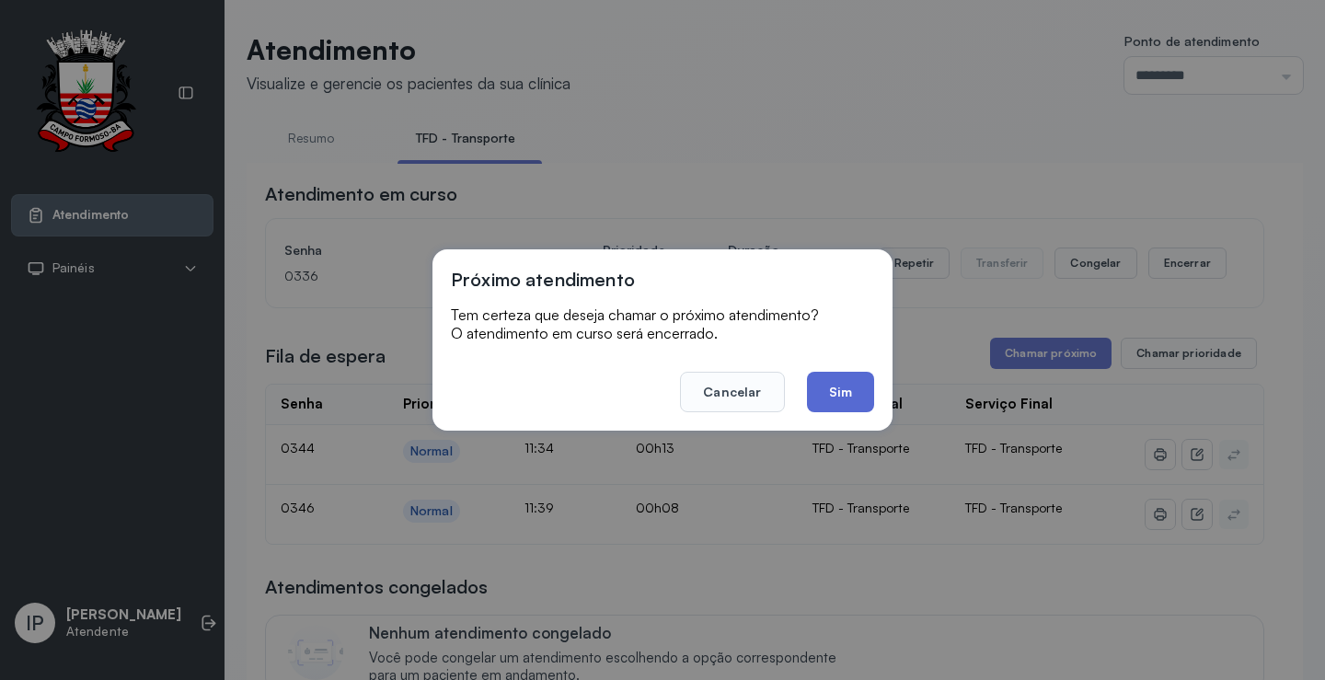
click at [835, 374] on button "Sim" at bounding box center [840, 392] width 67 height 40
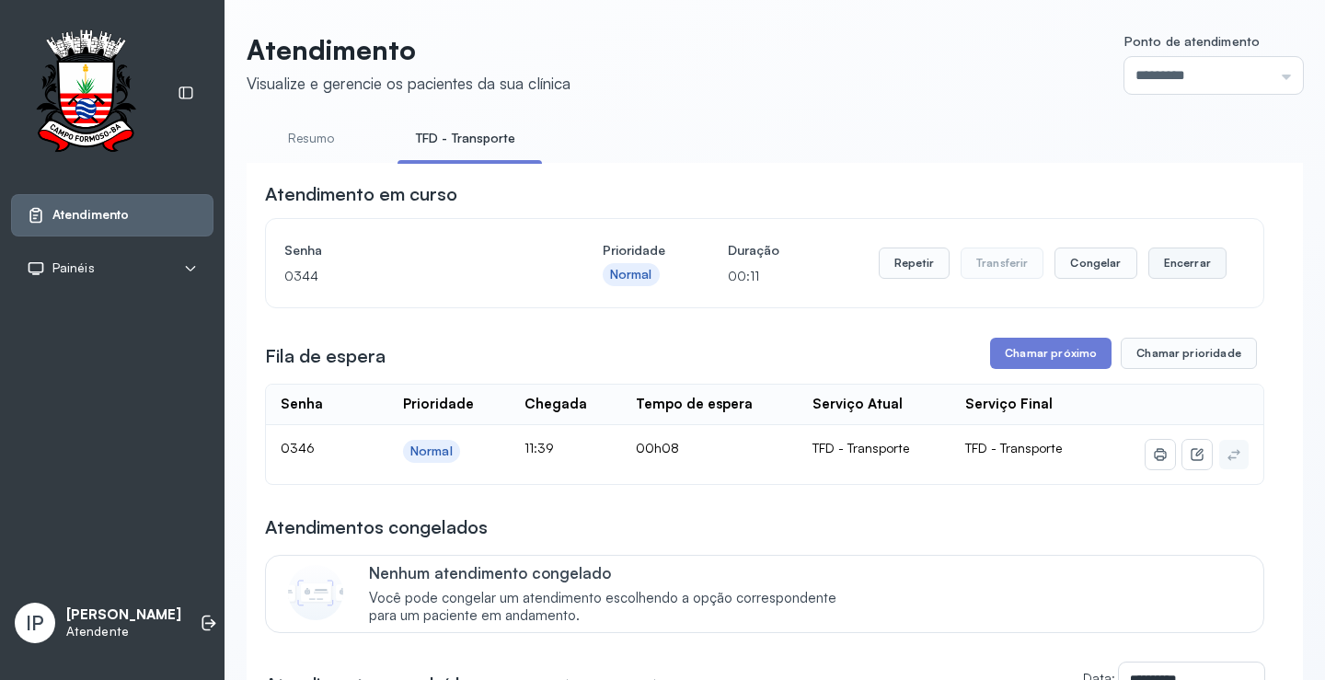
click at [1178, 271] on button "Encerrar" at bounding box center [1187, 263] width 78 height 31
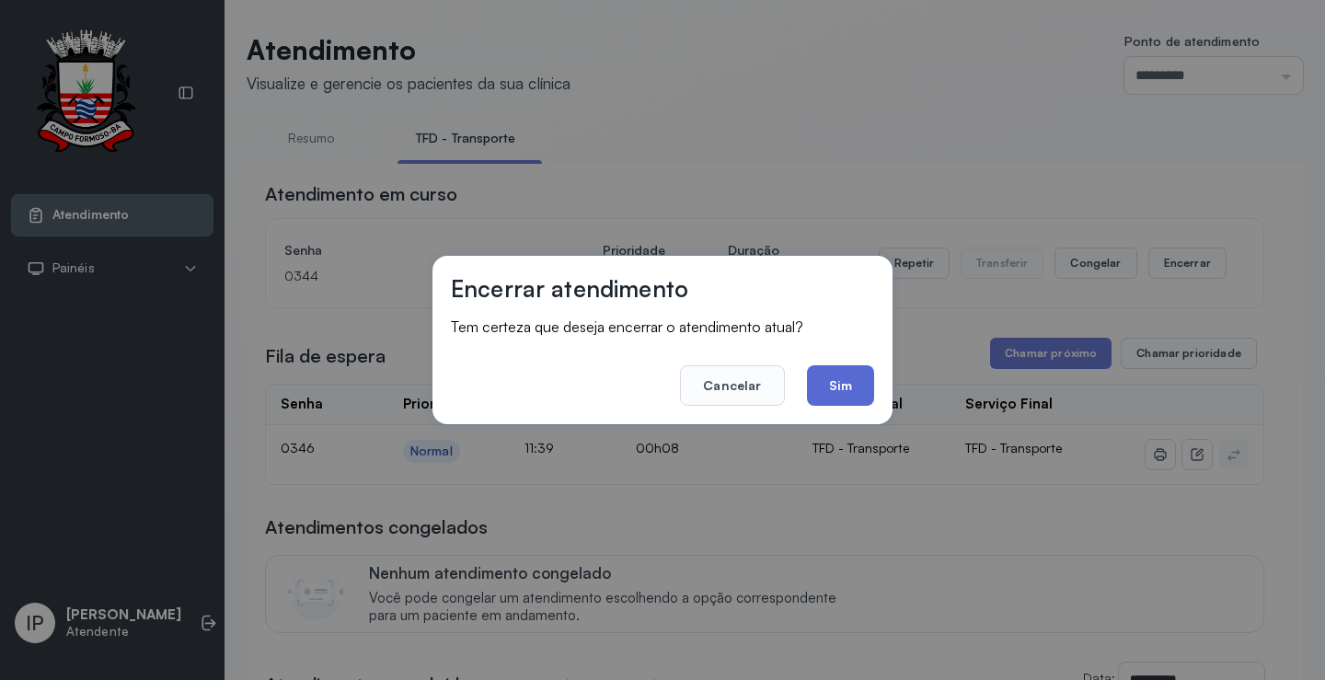
click at [848, 380] on button "Sim" at bounding box center [840, 385] width 67 height 40
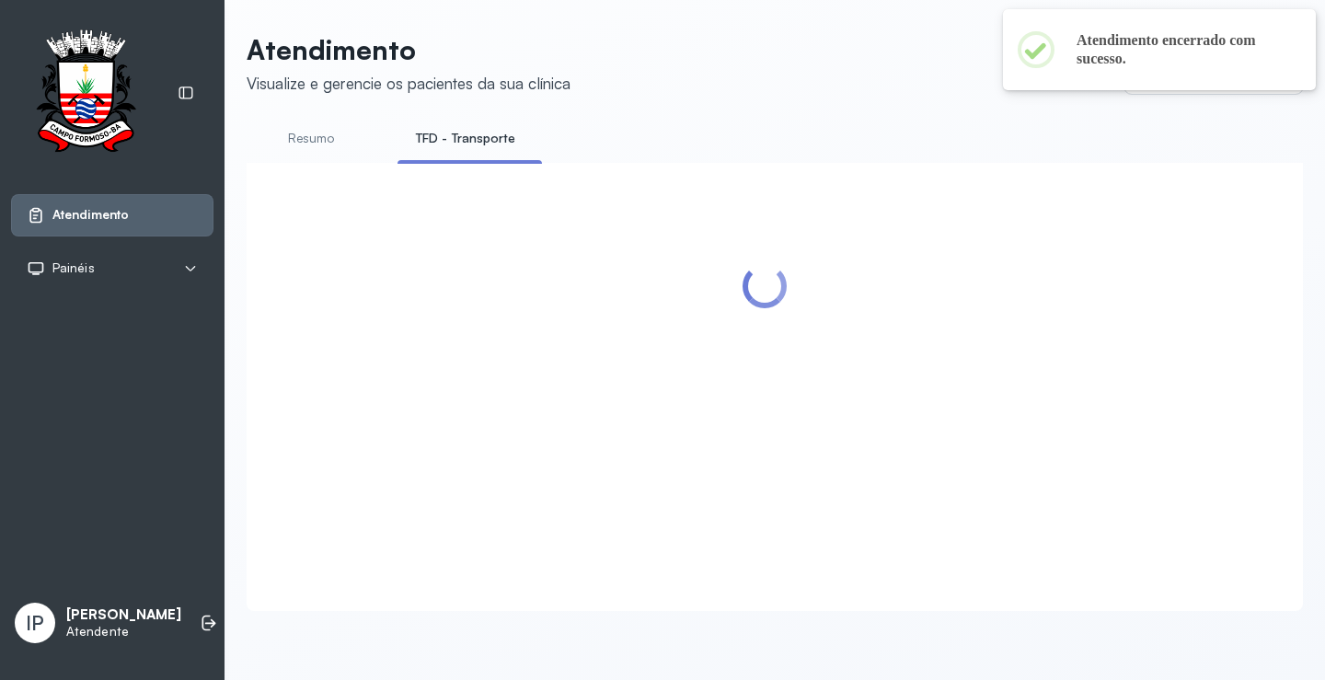
click at [847, 92] on header "Atendimento Visualize e gerencie os pacientes da sua clínica Ponto de atendimen…" at bounding box center [775, 63] width 1056 height 61
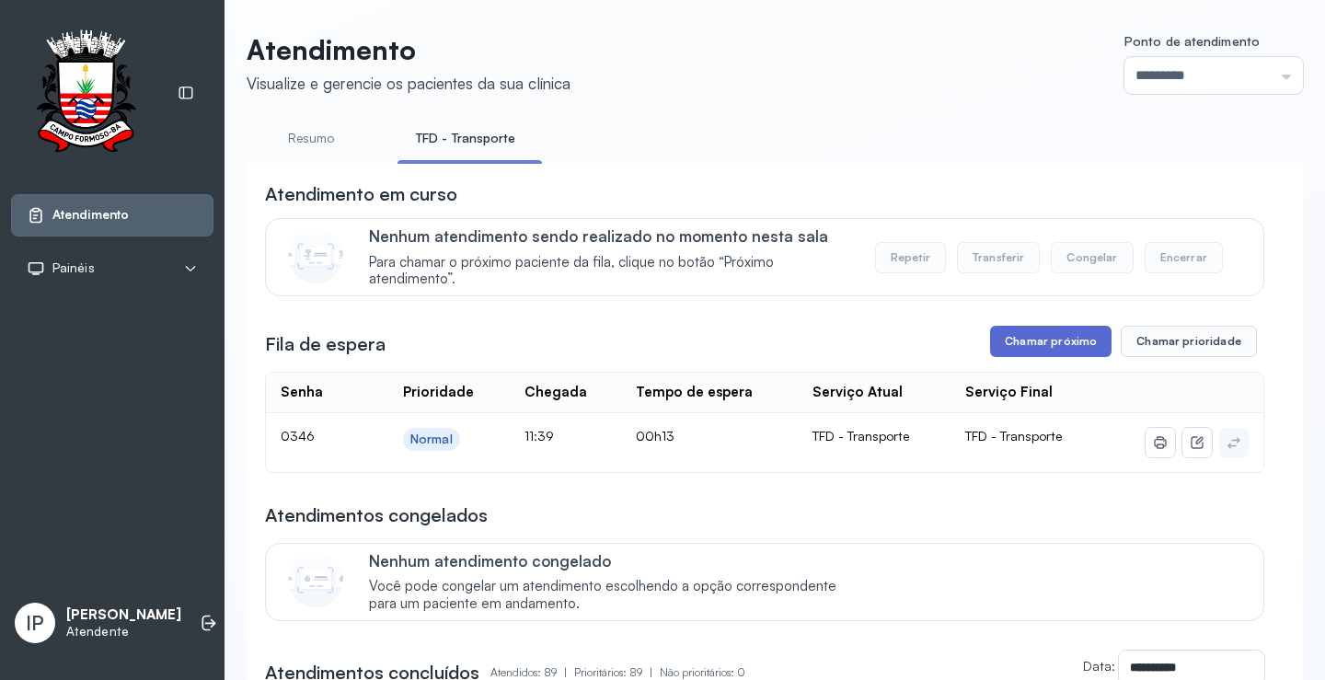
click at [999, 356] on button "Chamar próximo" at bounding box center [1050, 341] width 121 height 31
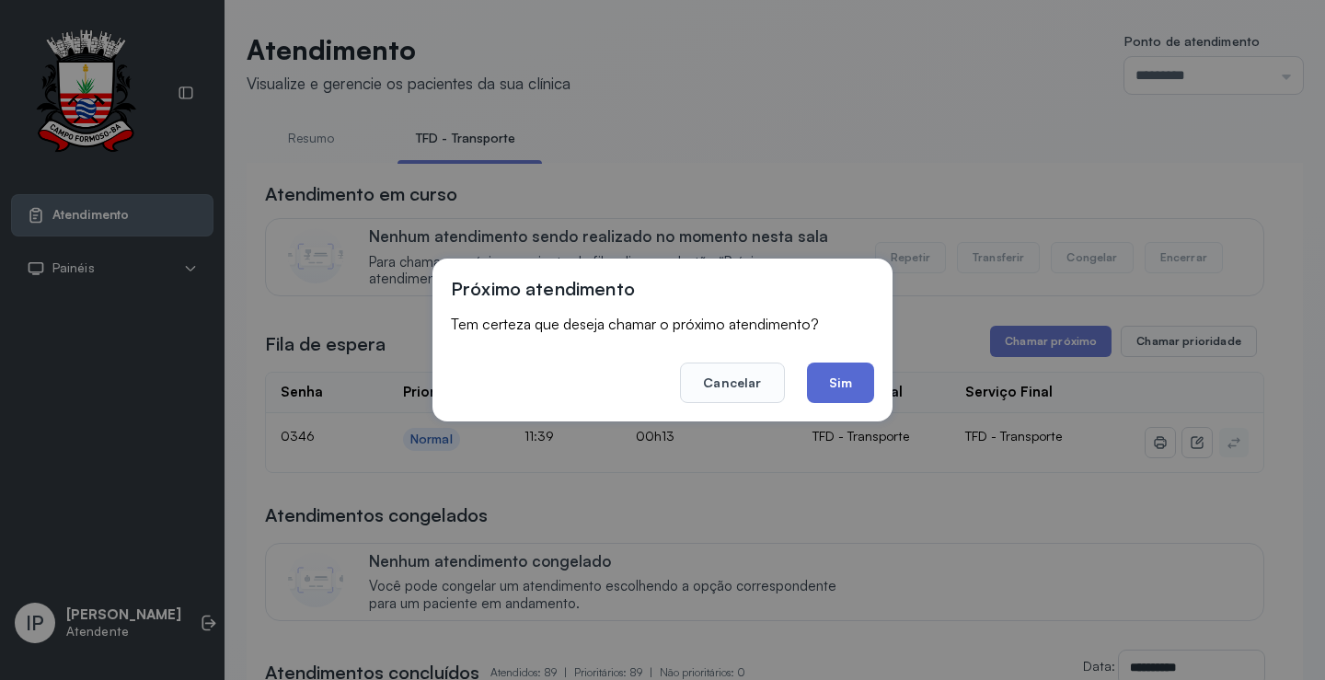
click at [843, 384] on button "Sim" at bounding box center [840, 383] width 67 height 40
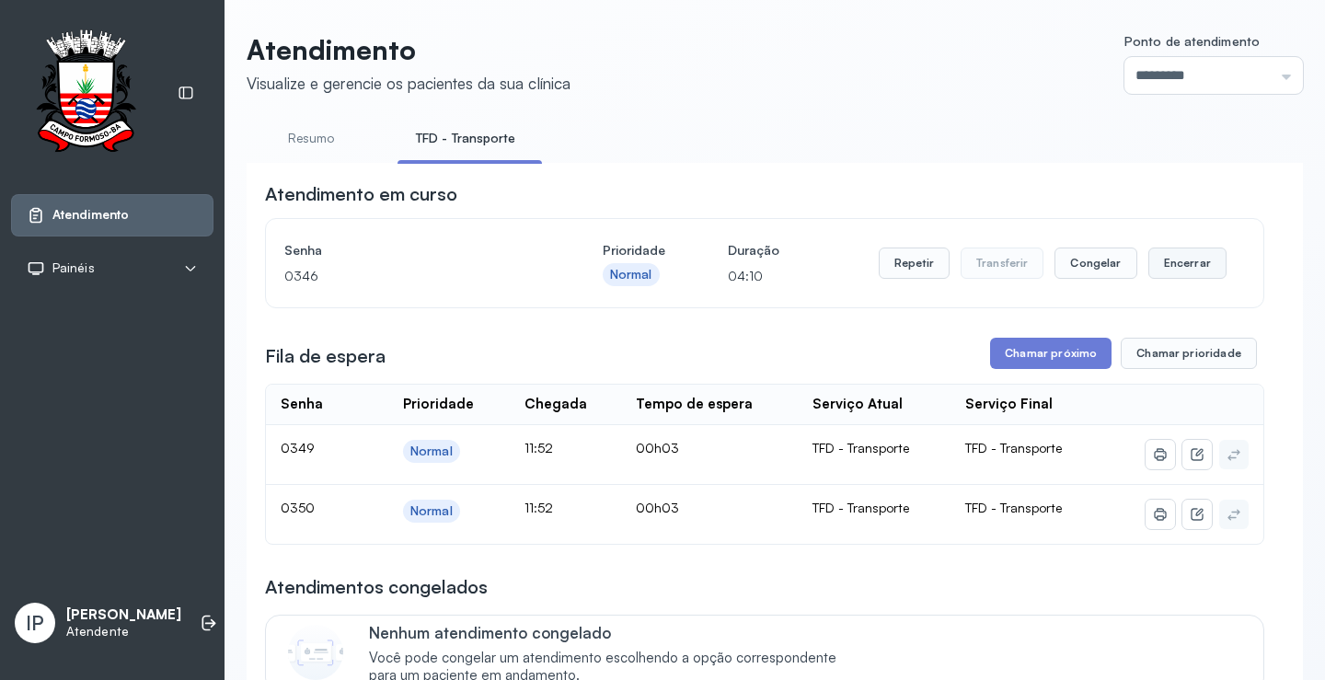
click at [1178, 270] on button "Encerrar" at bounding box center [1187, 263] width 78 height 31
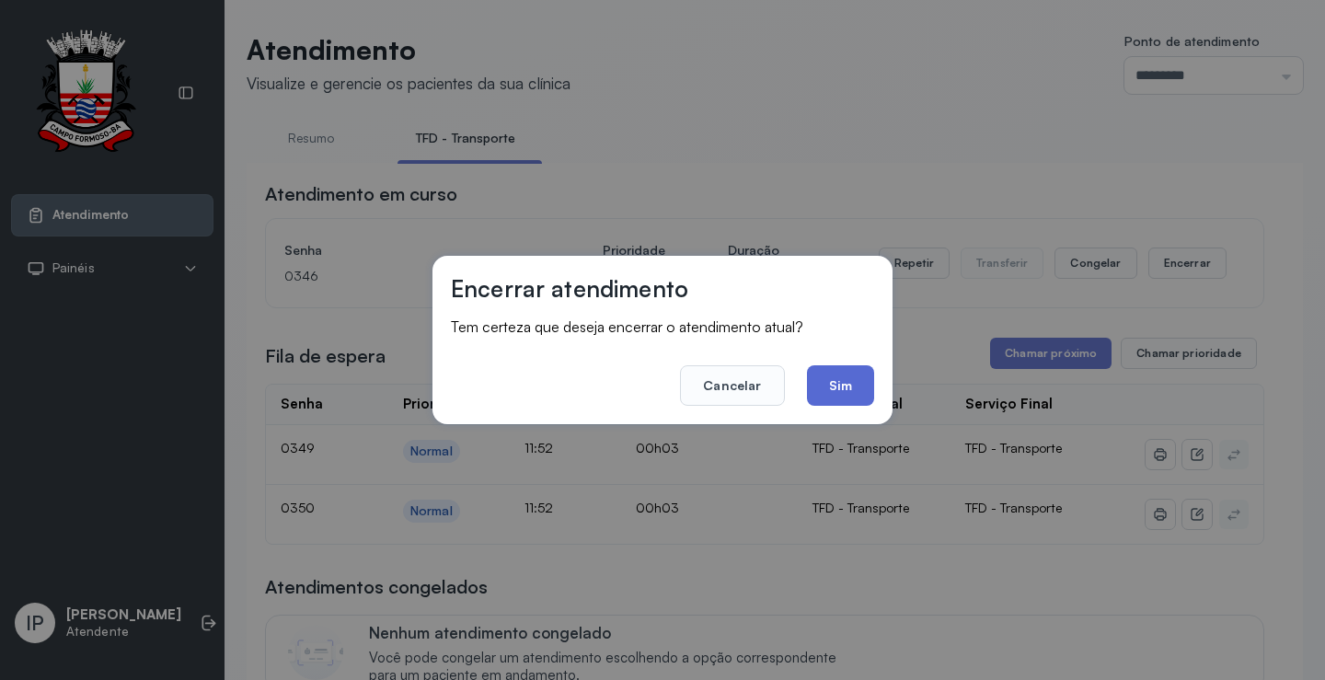
click at [847, 381] on button "Sim" at bounding box center [840, 385] width 67 height 40
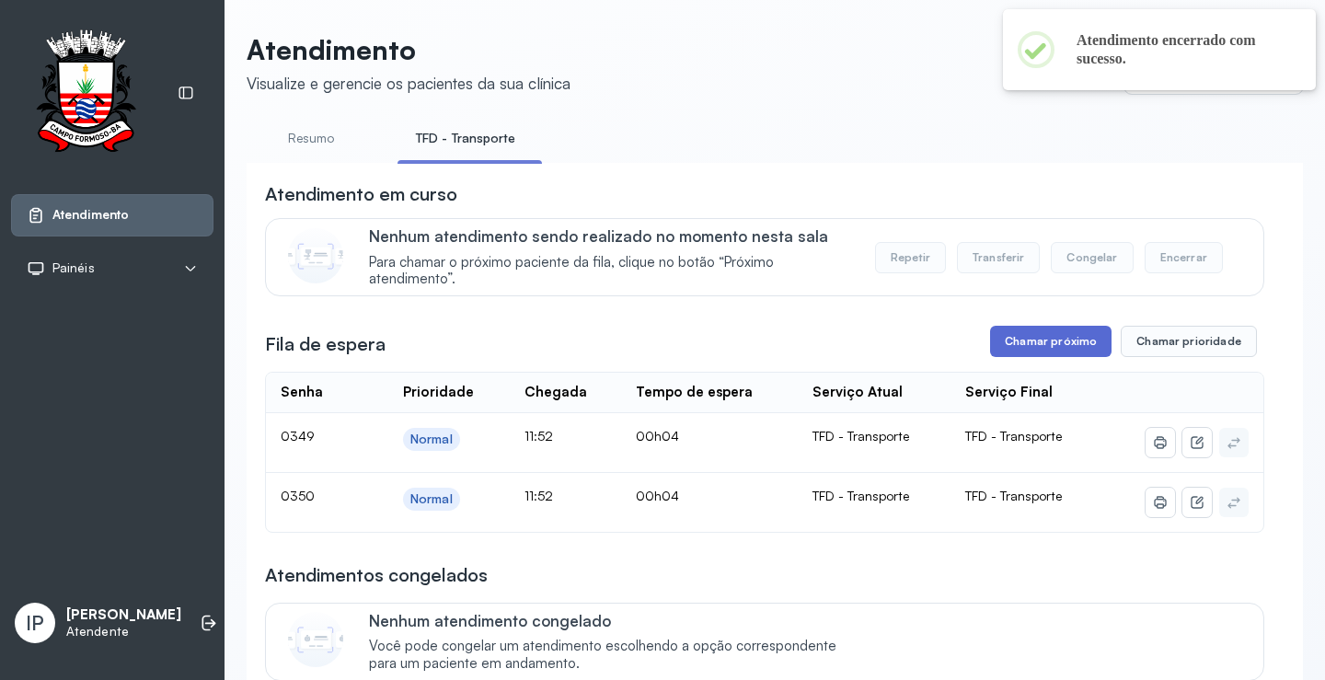
click at [1037, 346] on button "Chamar próximo" at bounding box center [1050, 341] width 121 height 31
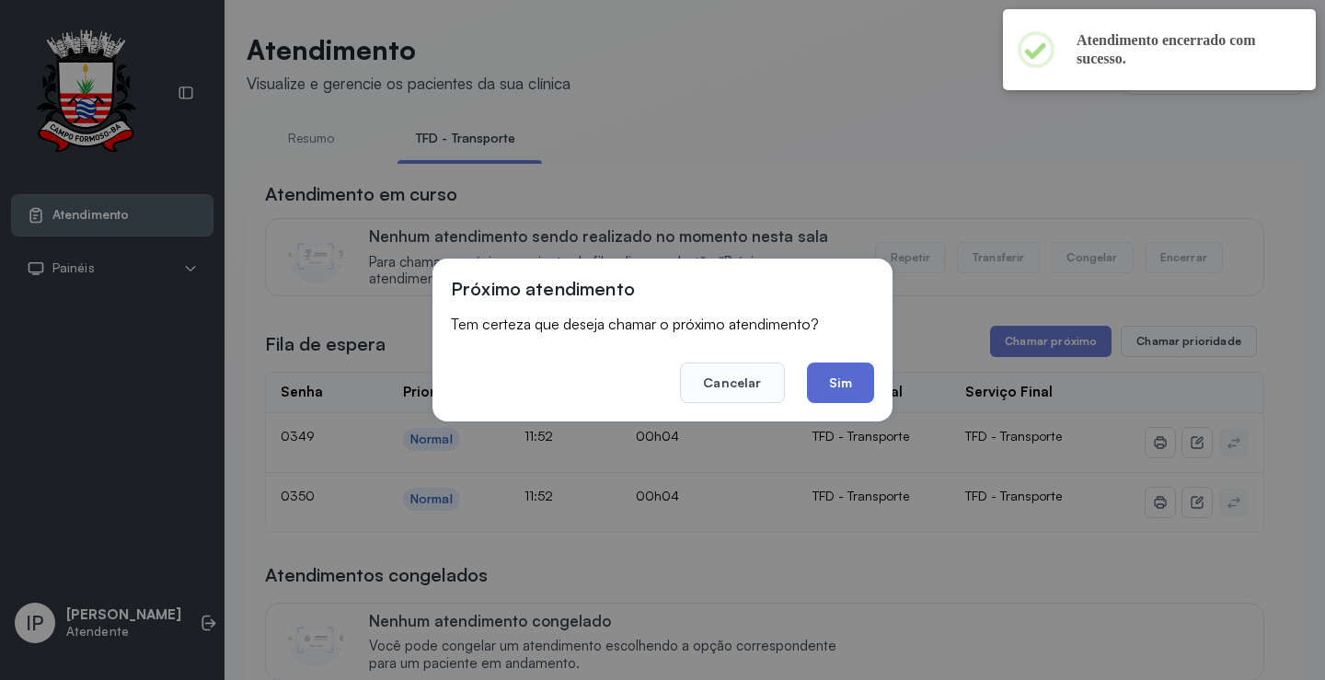
click at [849, 369] on button "Sim" at bounding box center [840, 383] width 67 height 40
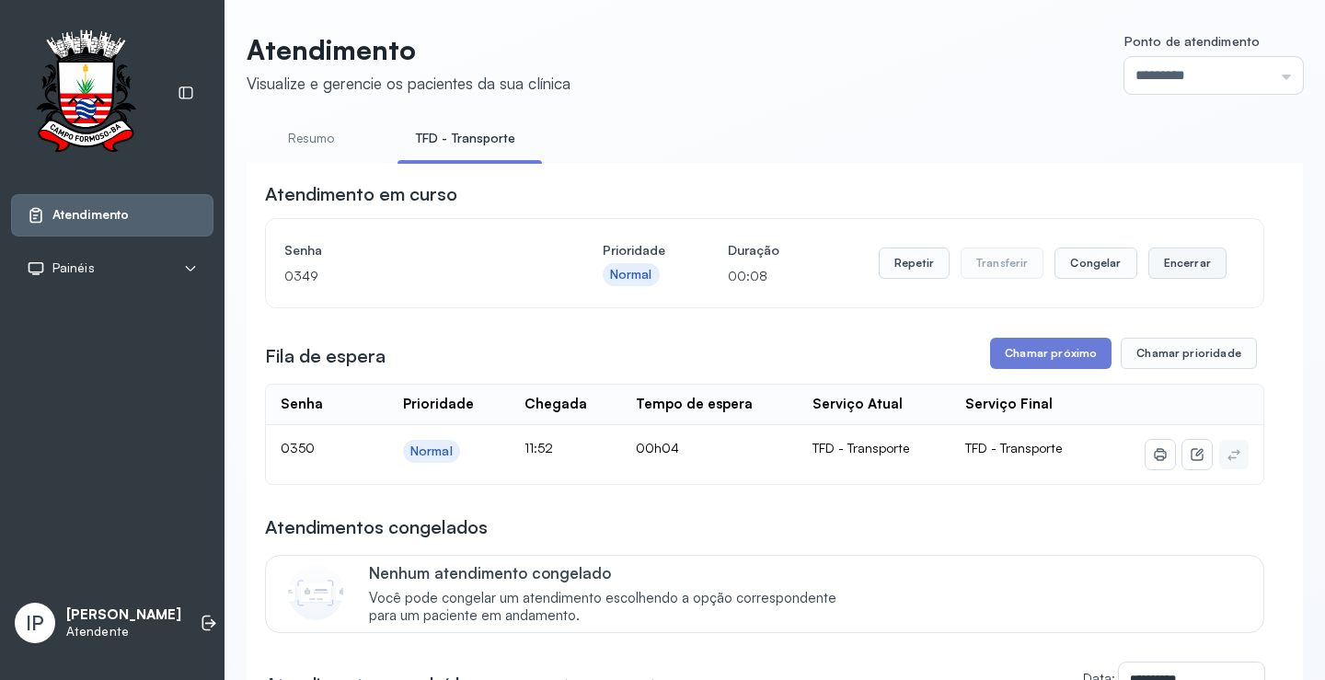
click at [1183, 278] on button "Encerrar" at bounding box center [1187, 263] width 78 height 31
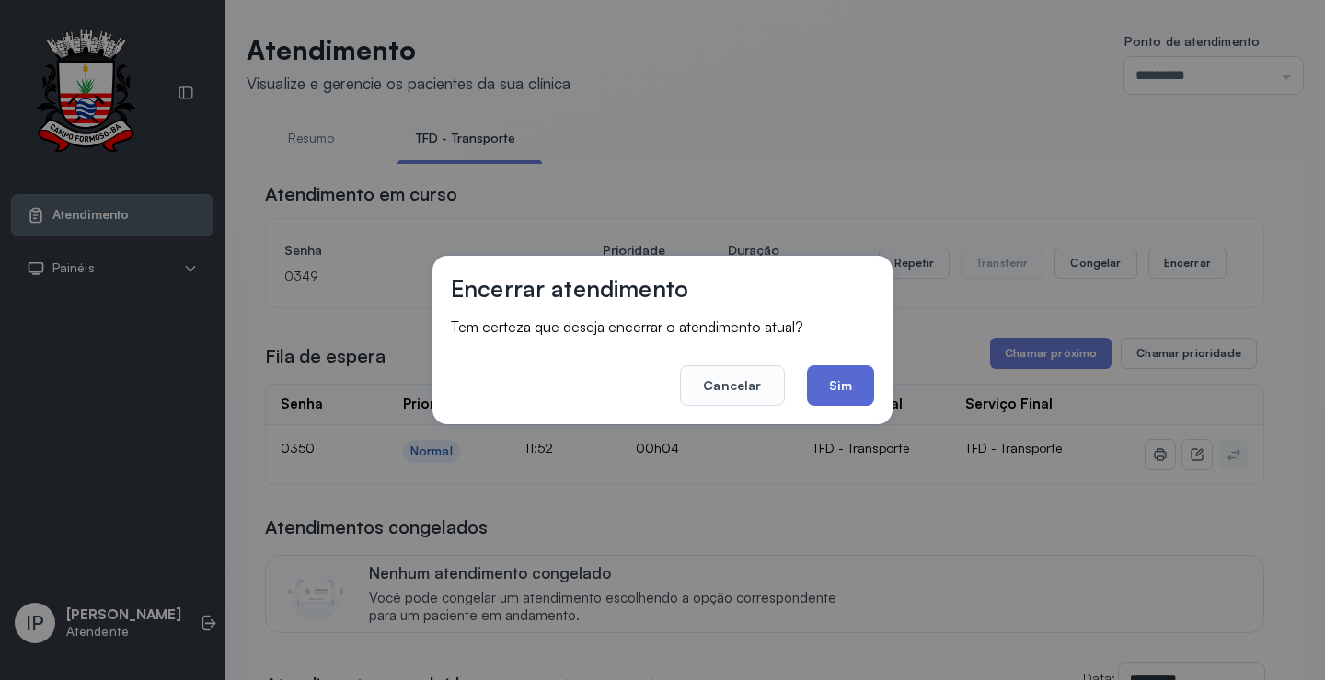
click at [861, 393] on button "Sim" at bounding box center [840, 385] width 67 height 40
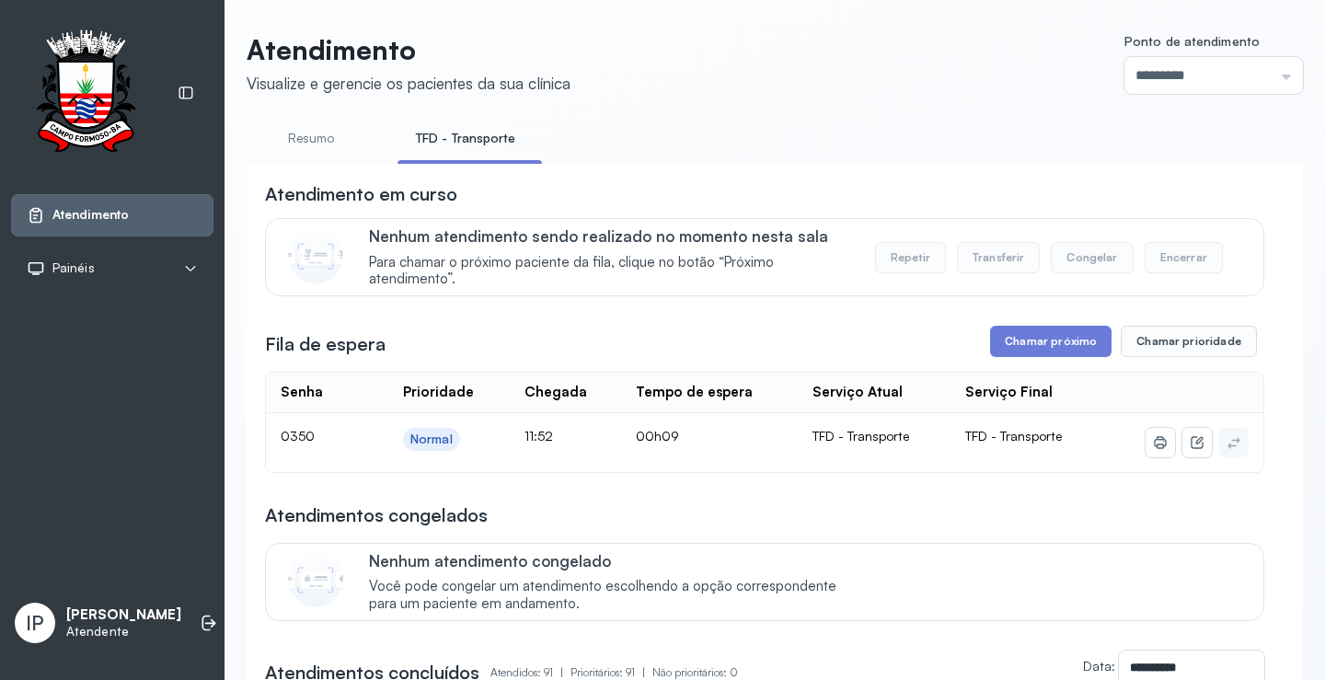
click at [1066, 352] on button "Chamar próximo" at bounding box center [1050, 341] width 121 height 31
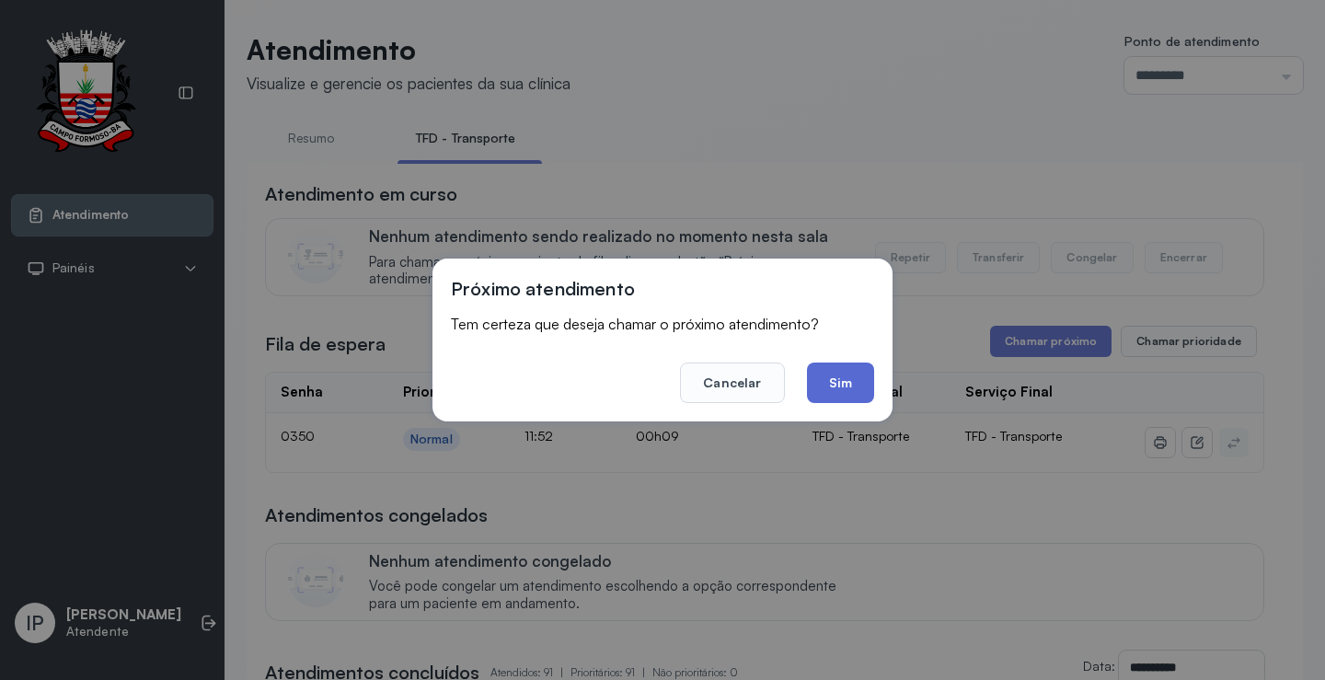
click at [848, 391] on button "Sim" at bounding box center [840, 383] width 67 height 40
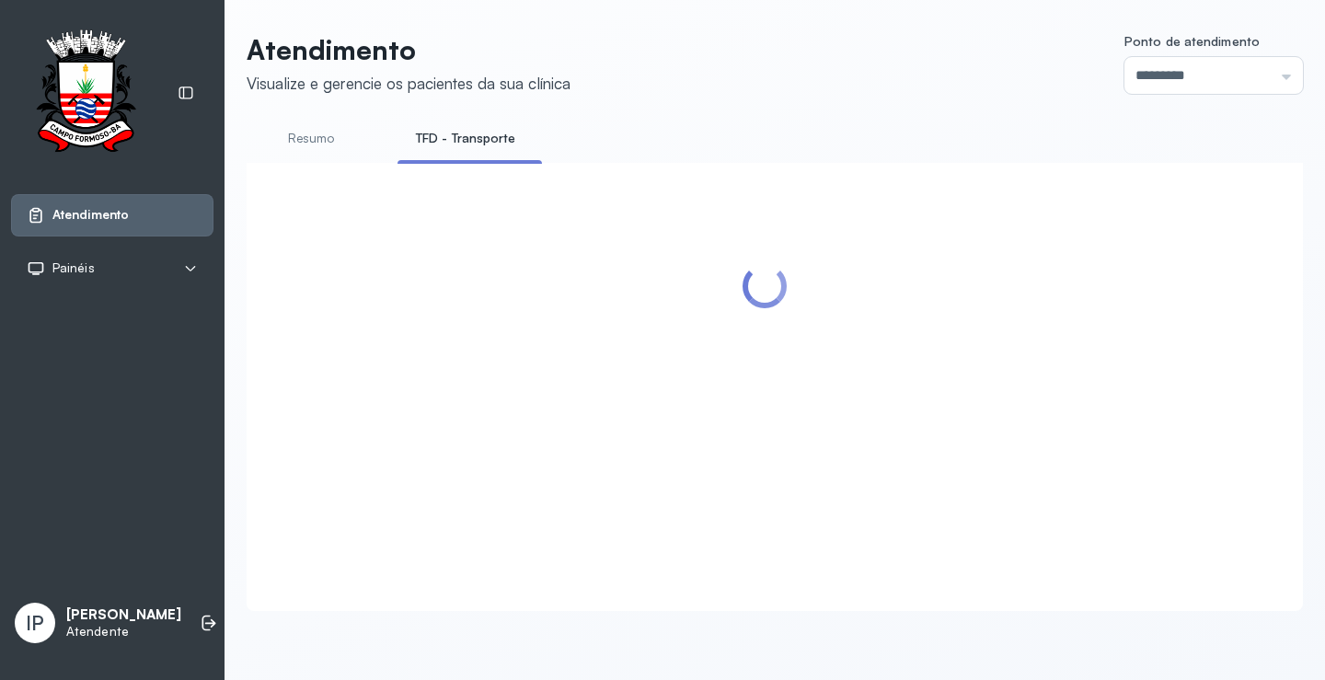
click at [857, 93] on header "Atendimento Visualize e gerencie os pacientes da sua clínica Ponto de atendimen…" at bounding box center [775, 63] width 1056 height 61
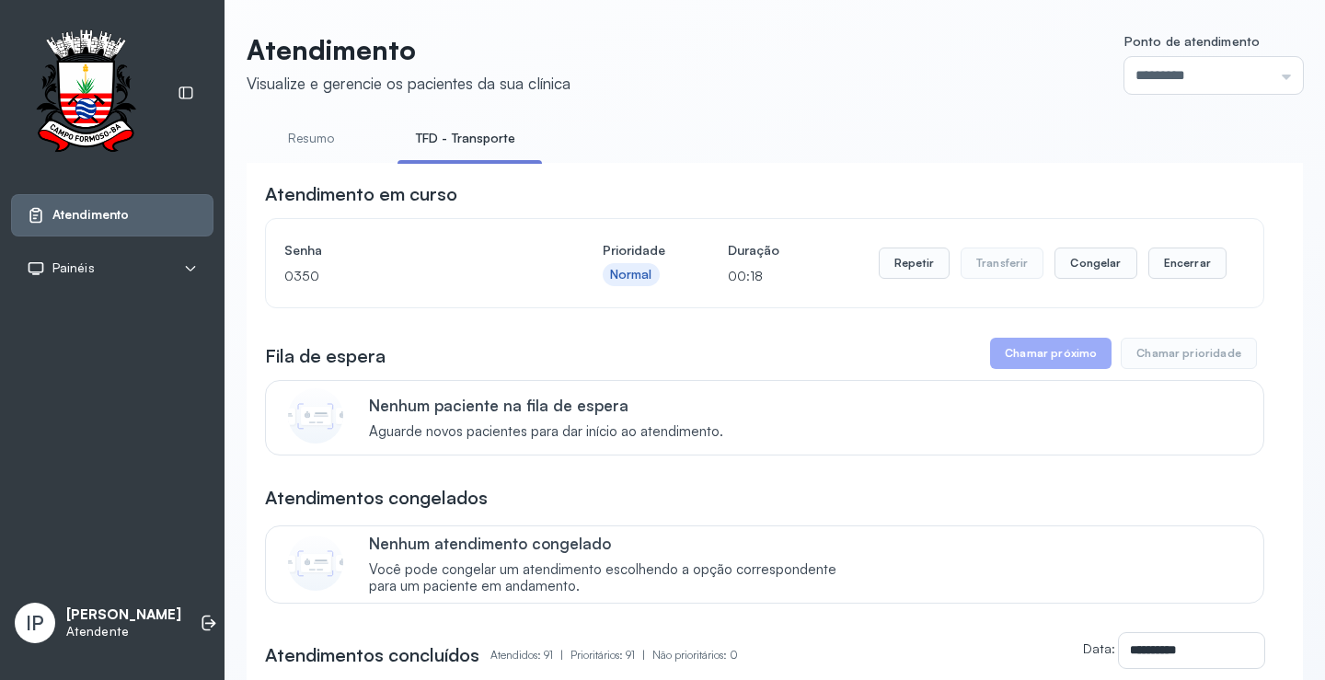
click at [755, 82] on header "Atendimento Visualize e gerencie os pacientes da sua clínica Ponto de atendimen…" at bounding box center [775, 63] width 1056 height 61
click at [755, 81] on header "Atendimento Visualize e gerencie os pacientes da sua clínica Ponto de atendimen…" at bounding box center [775, 63] width 1056 height 61
click at [1163, 270] on button "Encerrar" at bounding box center [1187, 263] width 78 height 31
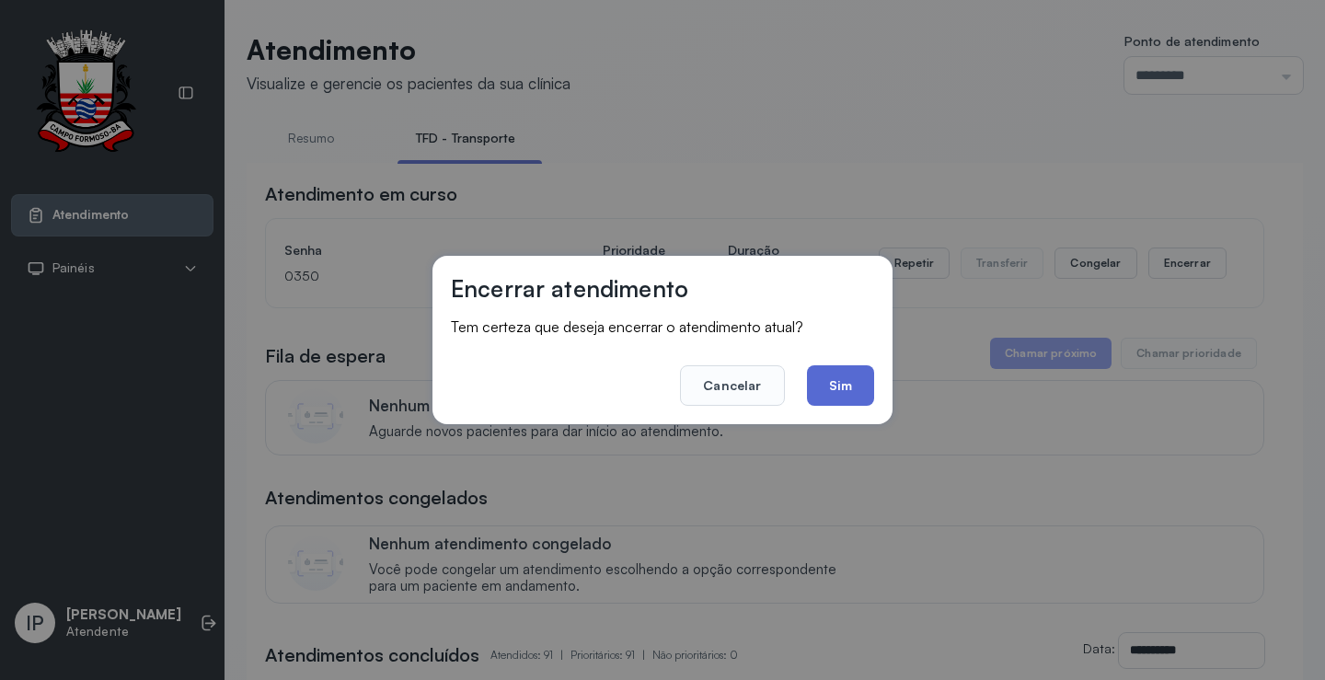
click at [845, 376] on button "Sim" at bounding box center [840, 385] width 67 height 40
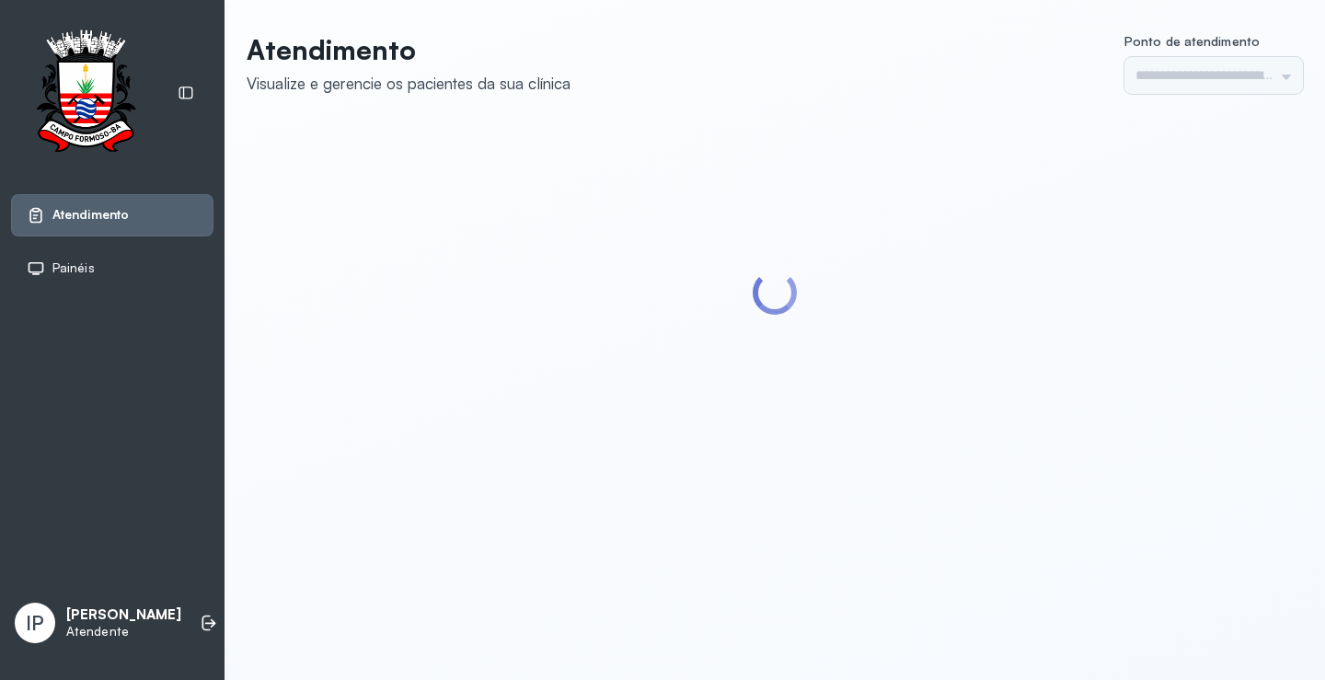
type input "*********"
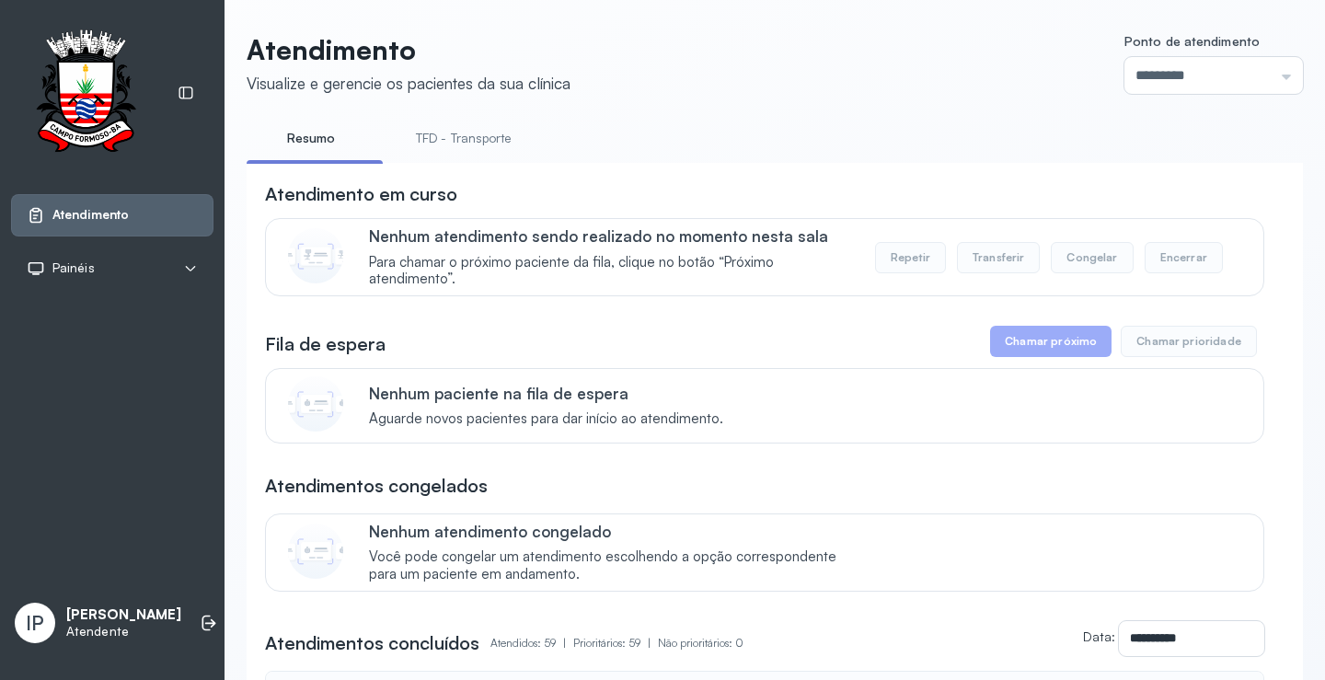
click at [464, 130] on link "TFD - Transporte" at bounding box center [464, 138] width 133 height 30
click at [464, 136] on link "TFD - Transporte" at bounding box center [466, 138] width 137 height 30
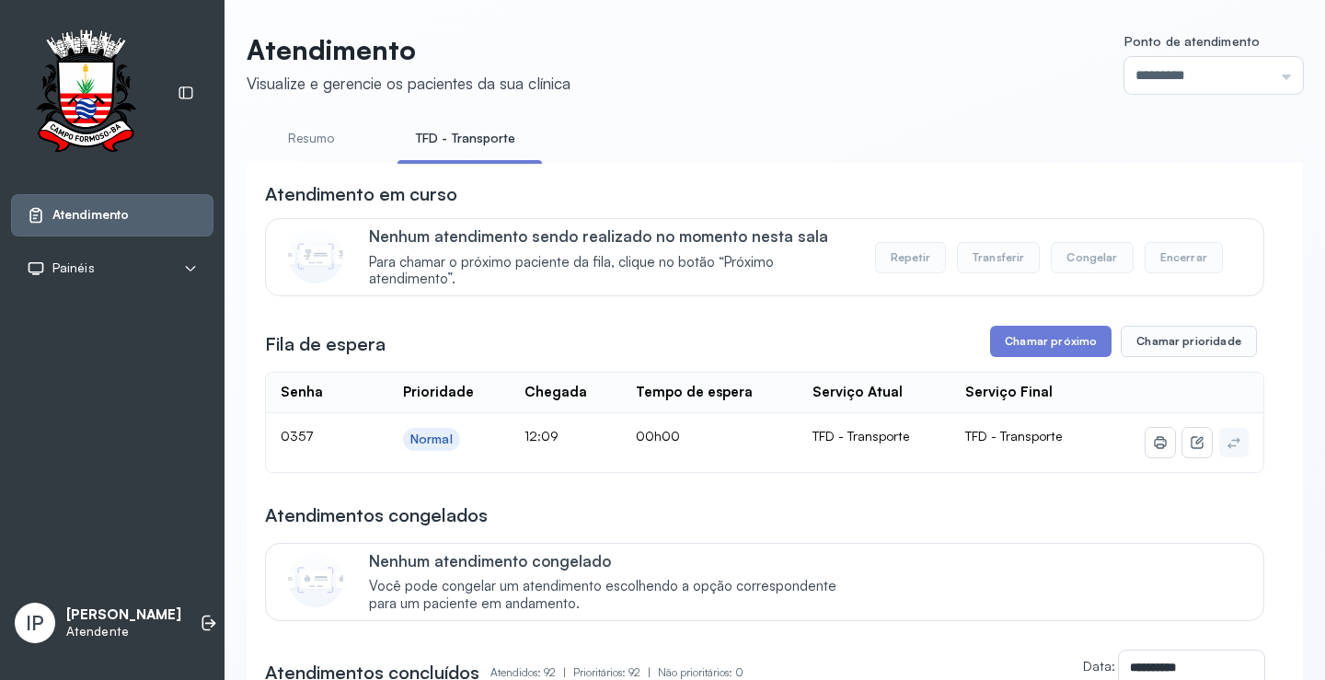
click at [908, 137] on ul "Resumo TFD - Transporte" at bounding box center [775, 143] width 1056 height 41
click at [1047, 352] on button "Chamar próximo" at bounding box center [1050, 341] width 121 height 31
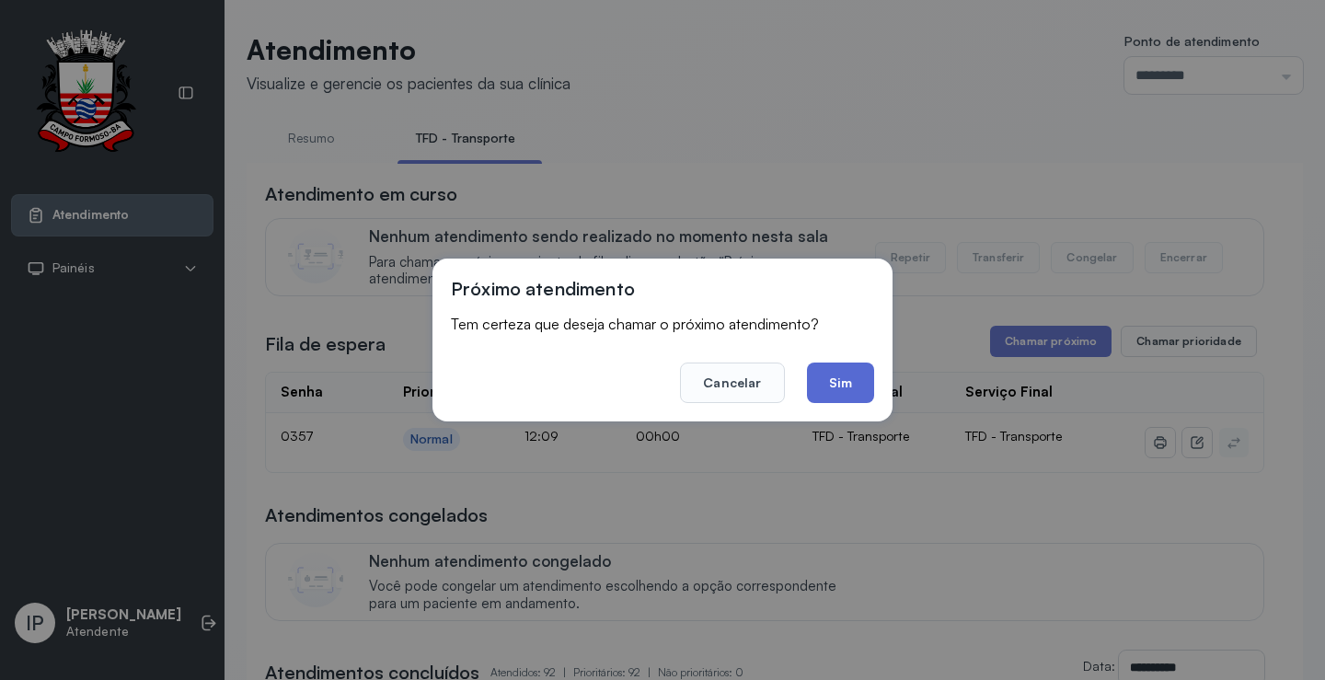
click at [847, 387] on button "Sim" at bounding box center [840, 383] width 67 height 40
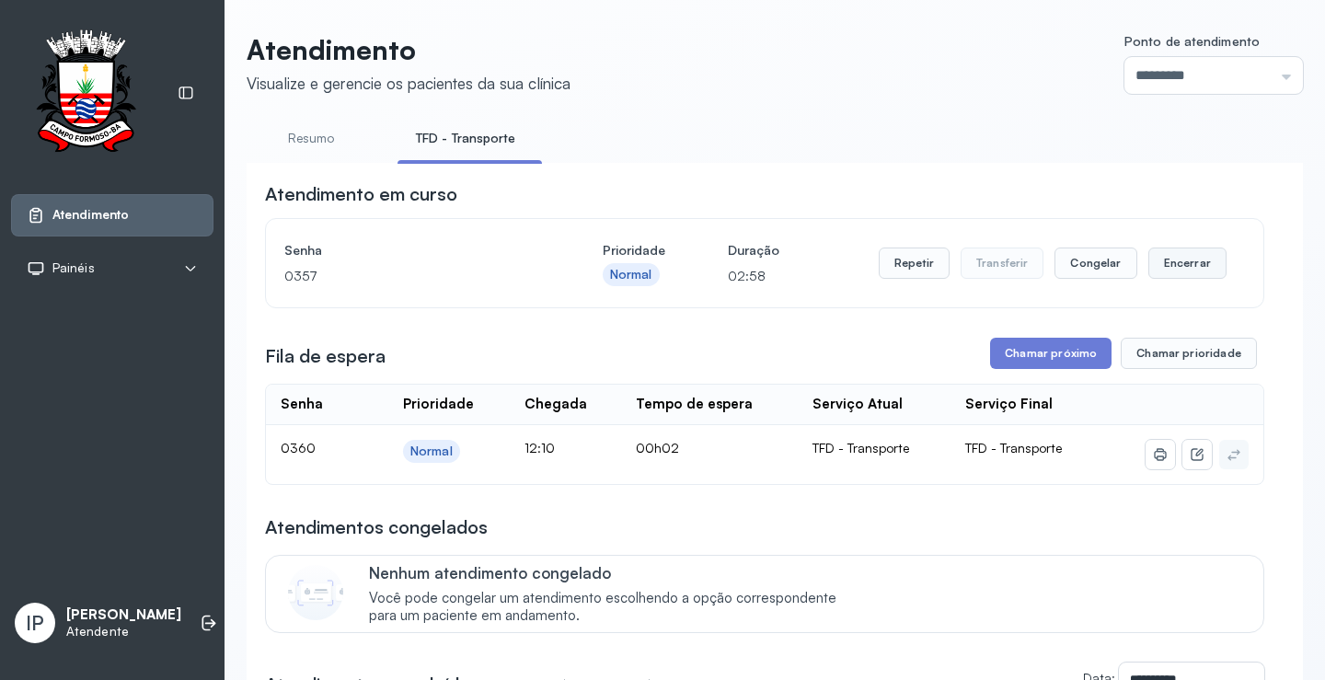
click at [1207, 277] on button "Encerrar" at bounding box center [1187, 263] width 78 height 31
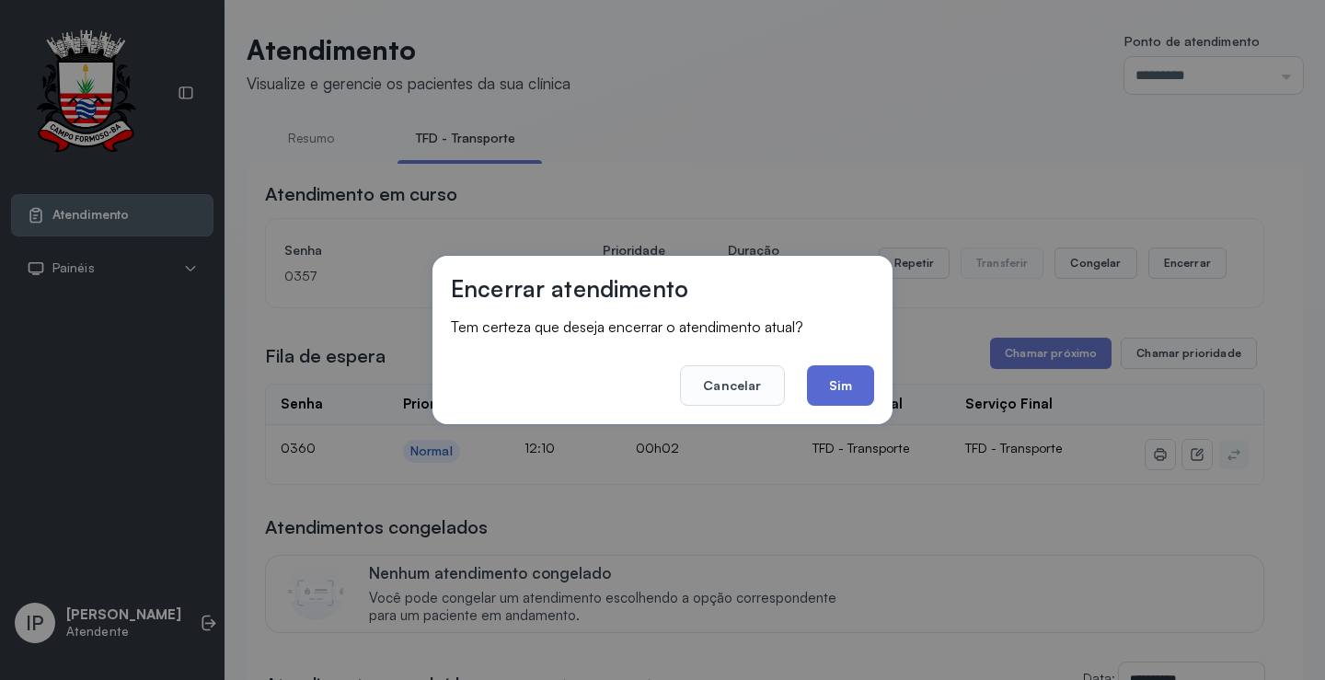
click at [832, 387] on button "Sim" at bounding box center [840, 385] width 67 height 40
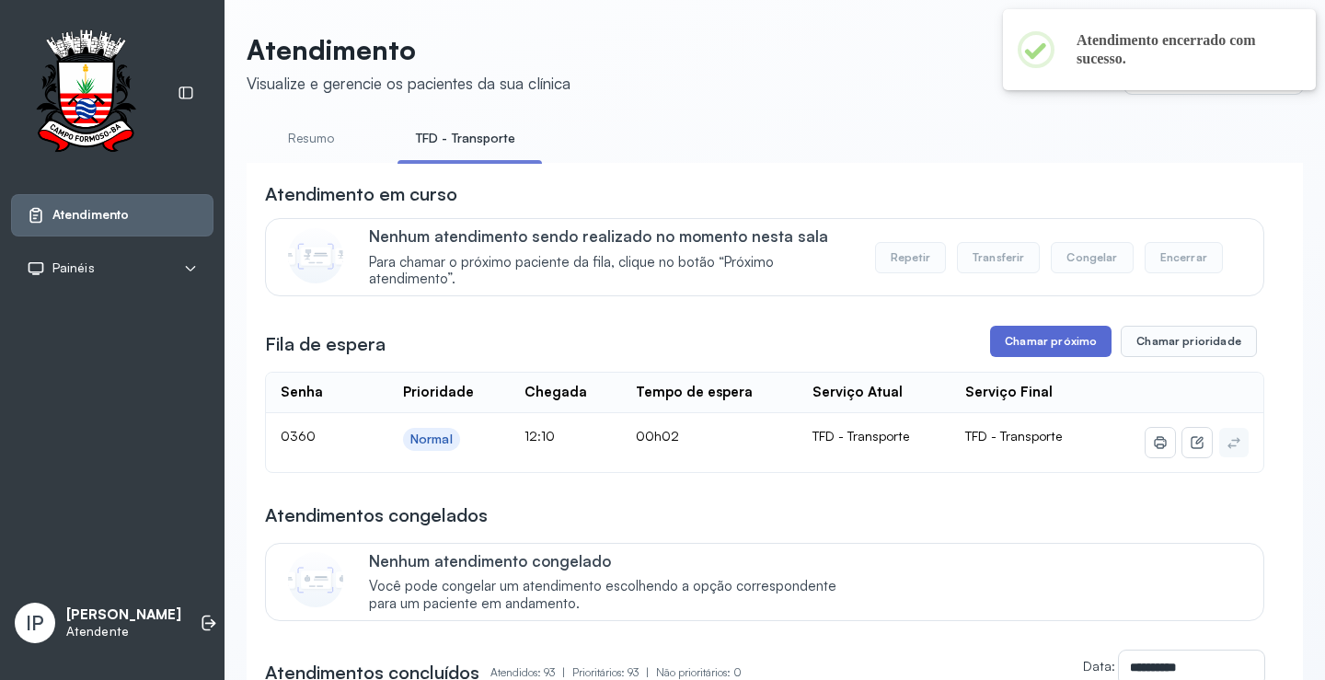
click at [1035, 338] on button "Chamar próximo" at bounding box center [1050, 341] width 121 height 31
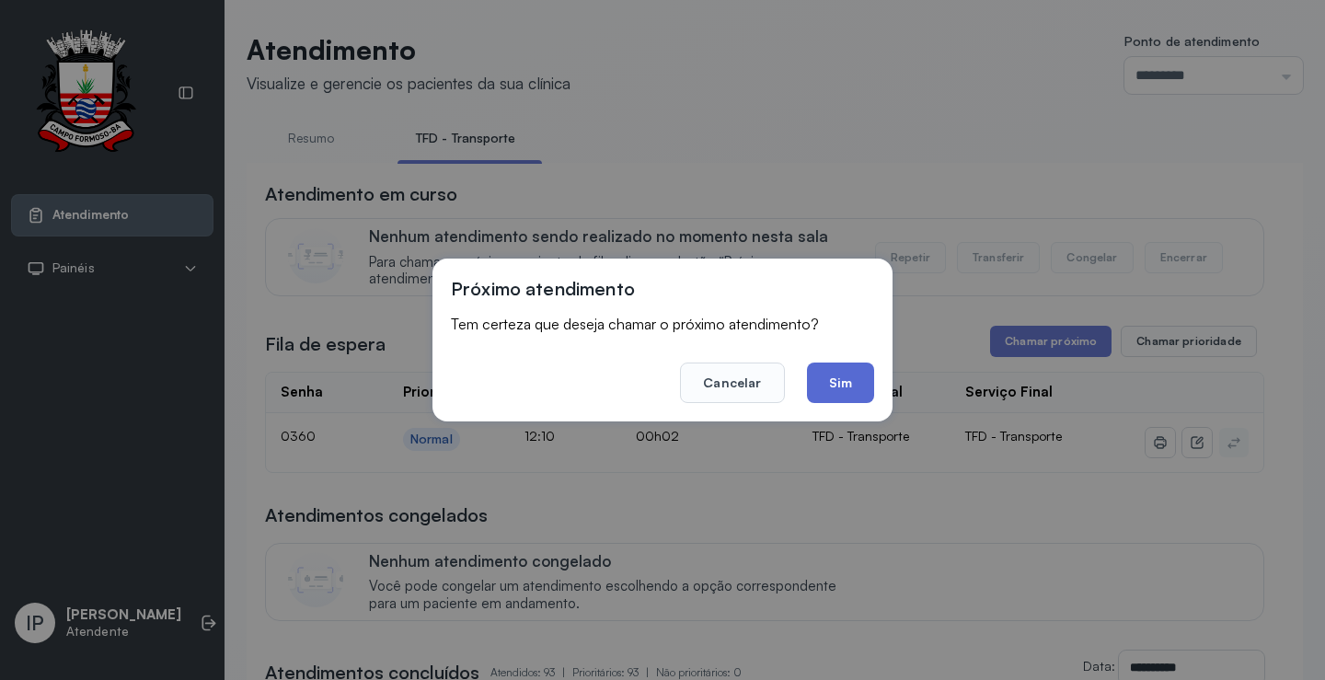
click at [836, 376] on button "Sim" at bounding box center [840, 383] width 67 height 40
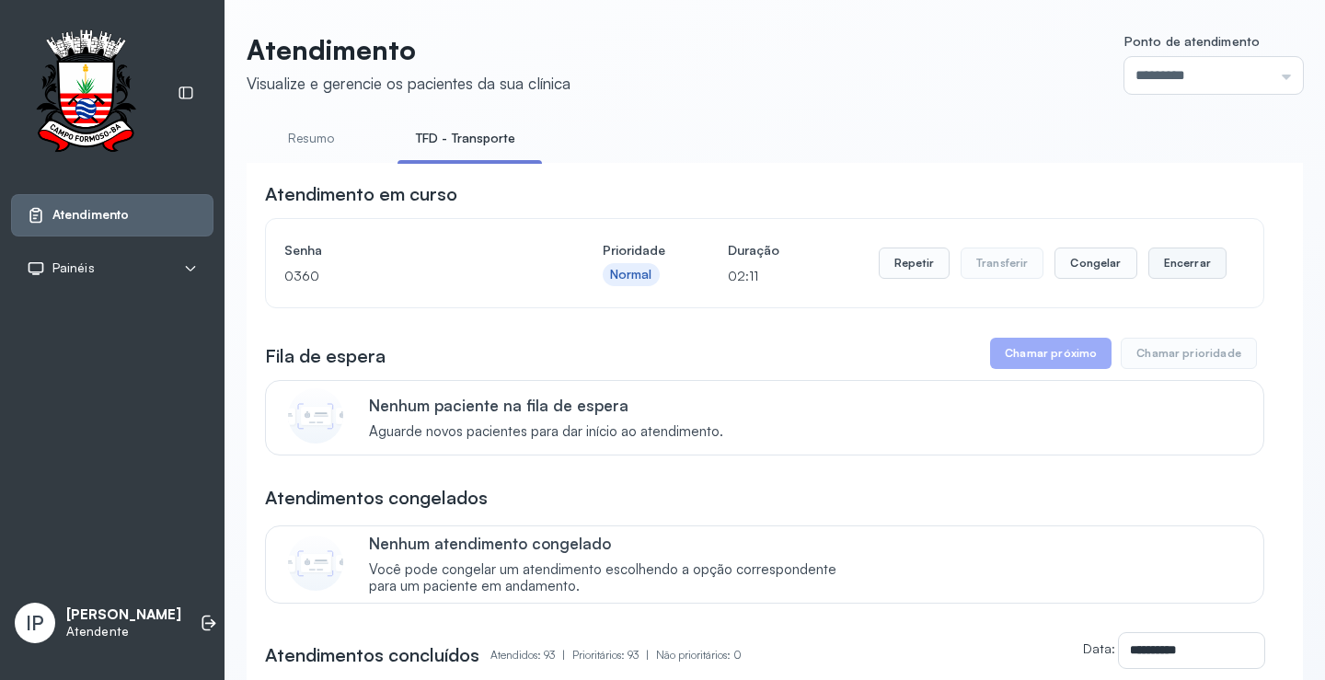
click at [1173, 261] on button "Encerrar" at bounding box center [1187, 263] width 78 height 31
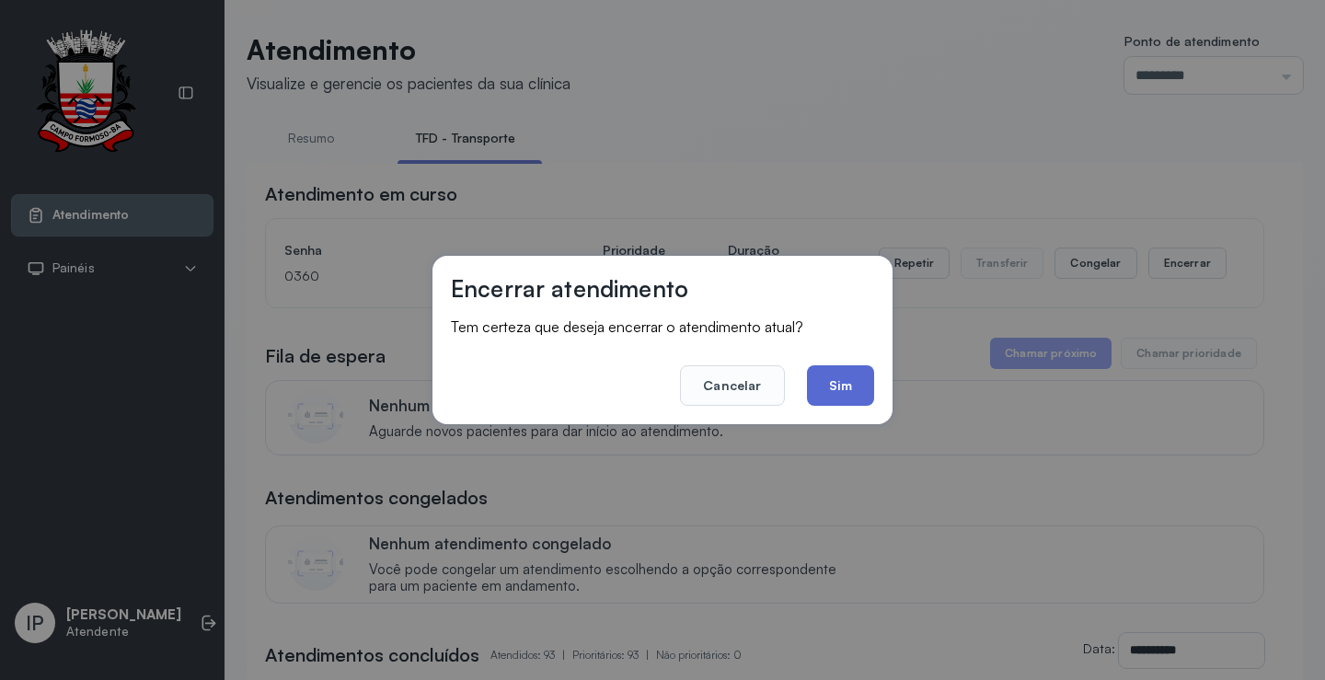
click at [847, 386] on button "Sim" at bounding box center [840, 385] width 67 height 40
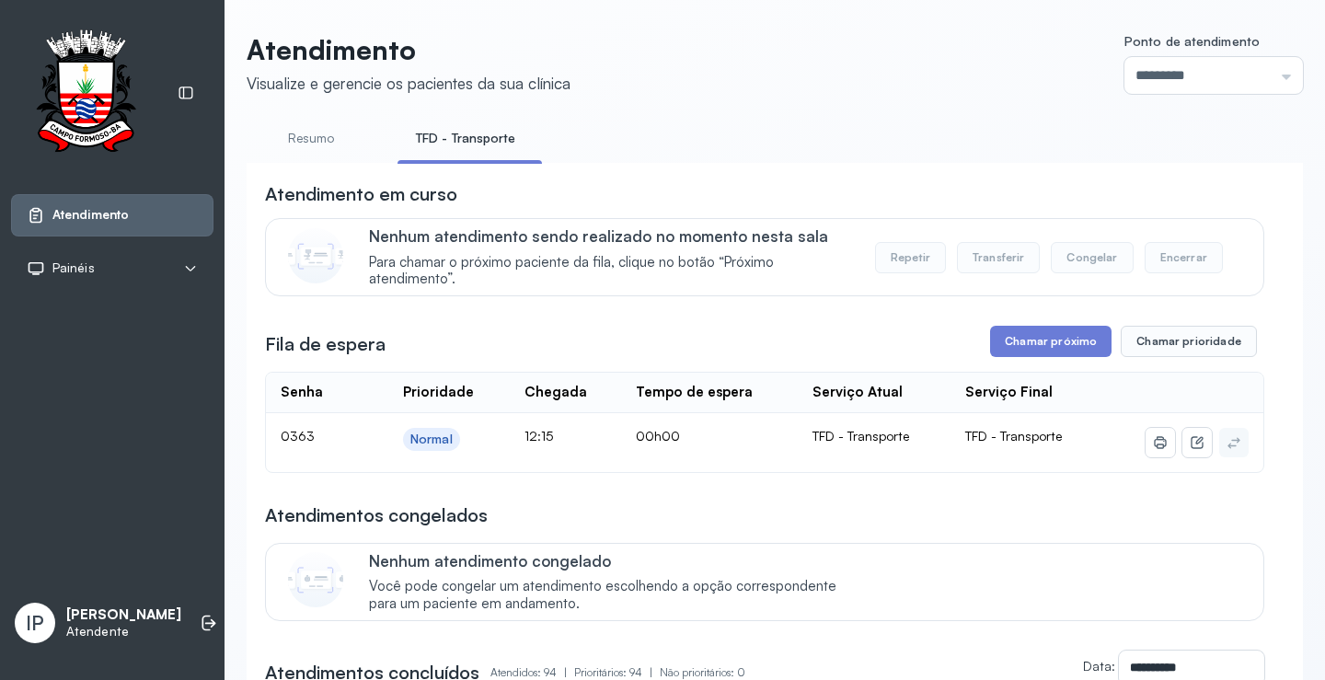
click at [1057, 353] on button "Chamar próximo" at bounding box center [1050, 341] width 121 height 31
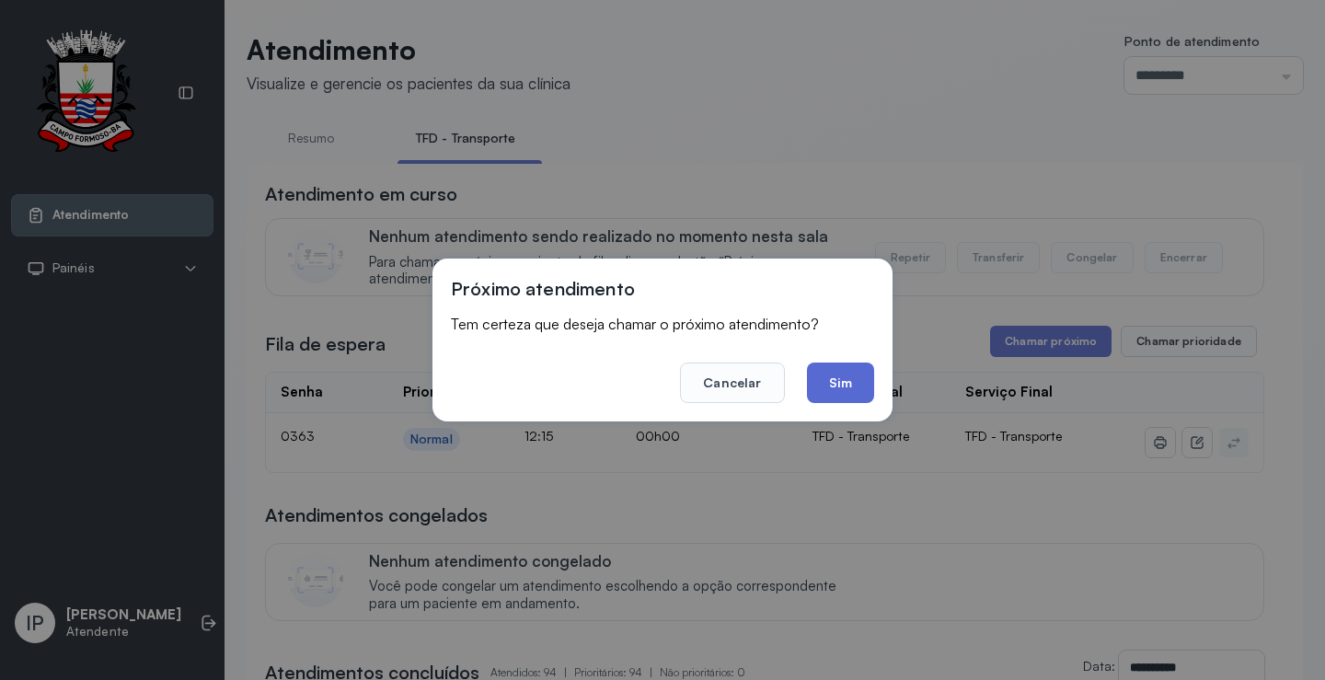
click at [861, 379] on button "Sim" at bounding box center [840, 383] width 67 height 40
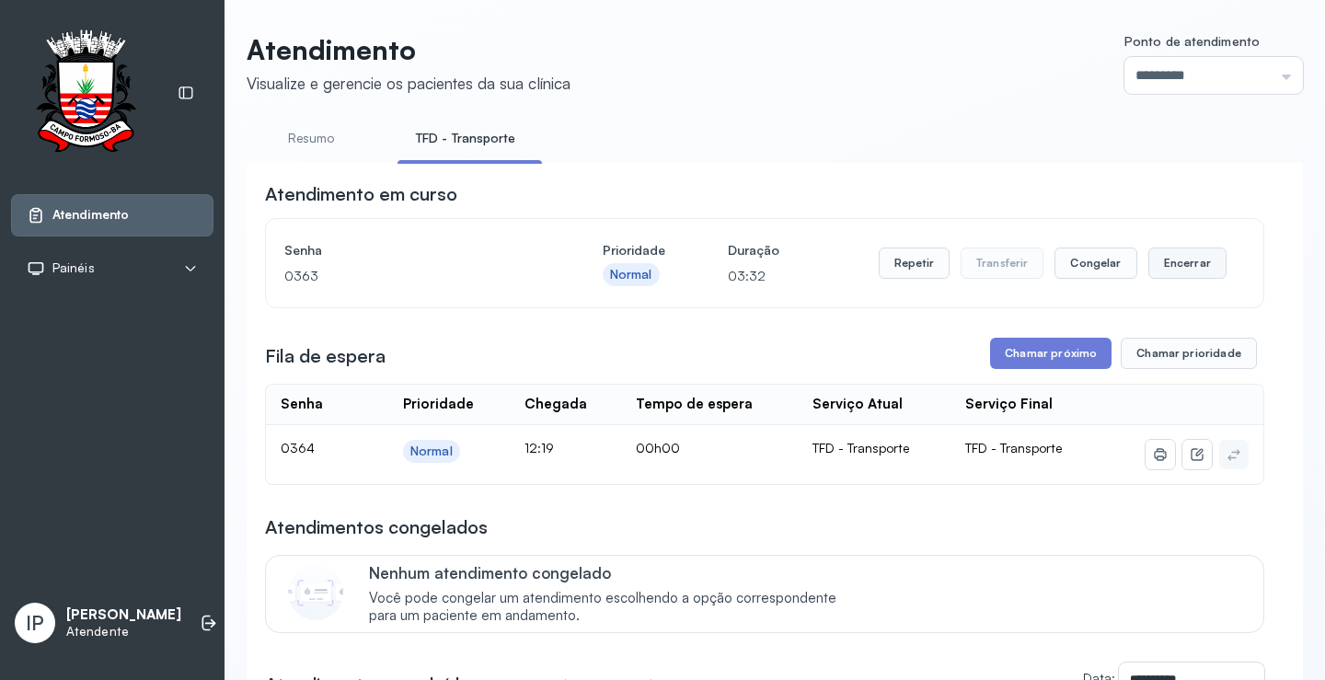
click at [1183, 263] on button "Encerrar" at bounding box center [1187, 263] width 78 height 31
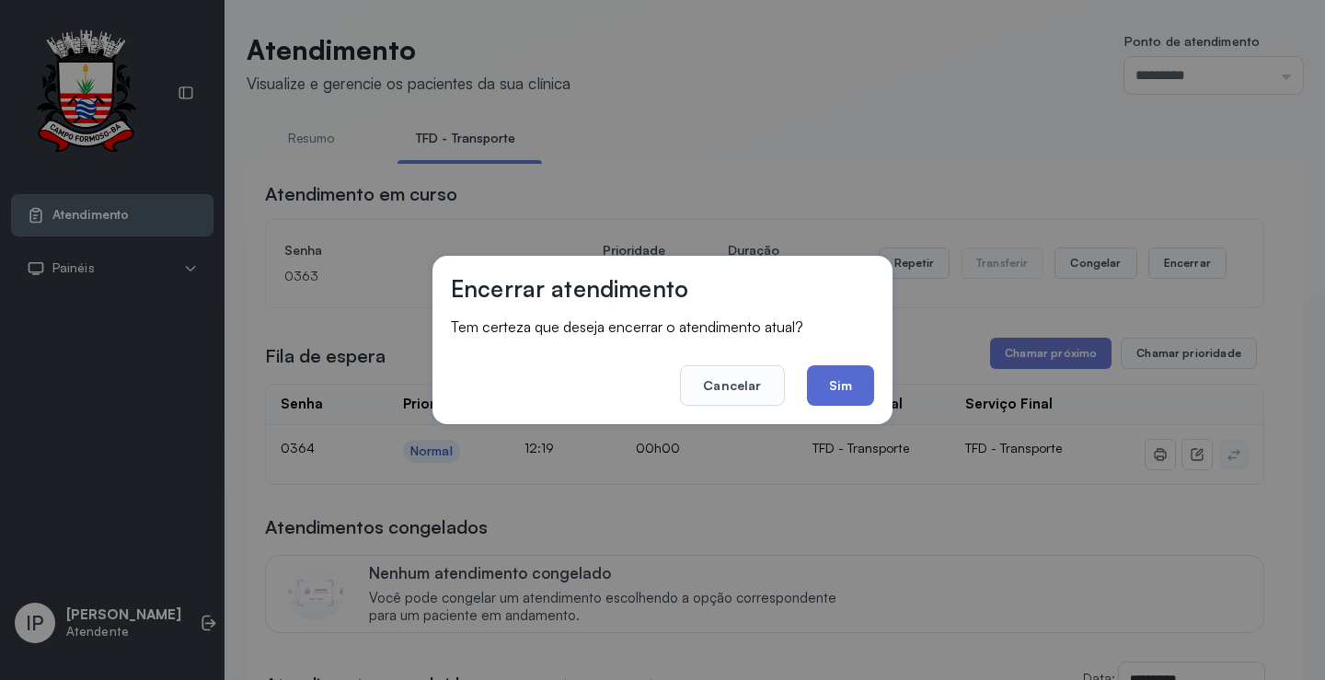
click at [863, 384] on button "Sim" at bounding box center [840, 385] width 67 height 40
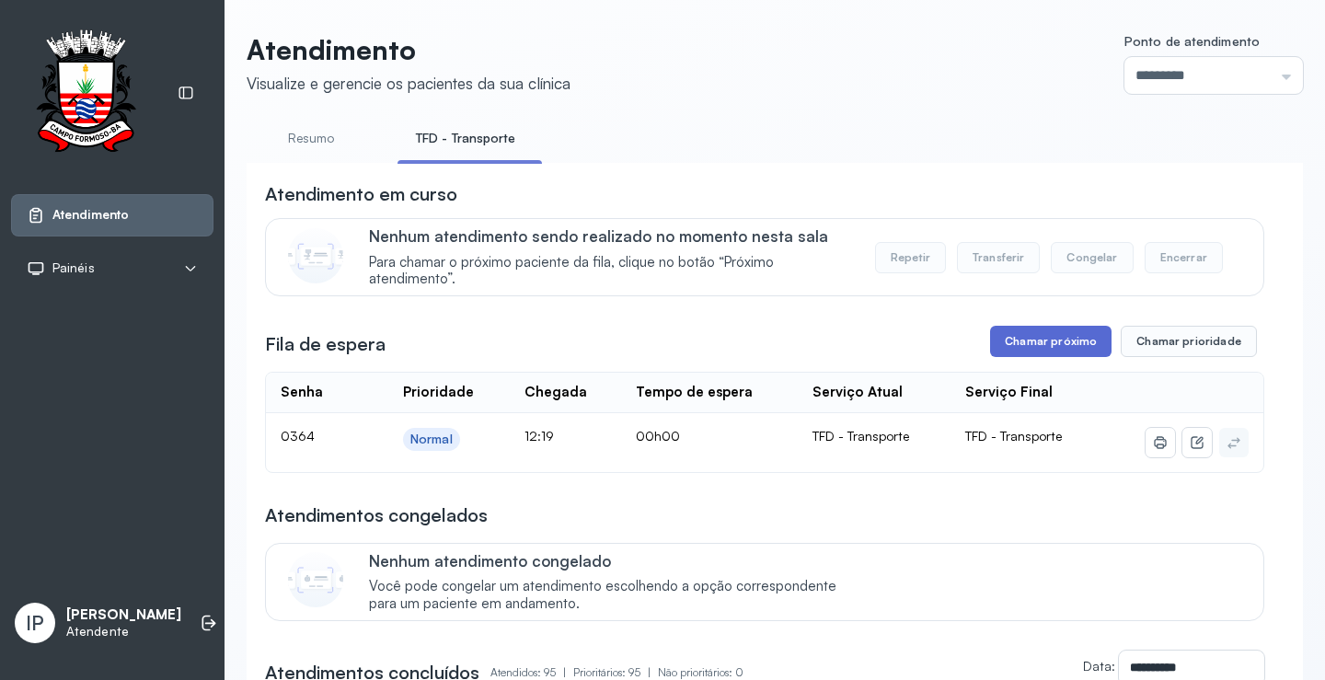
click at [1037, 346] on button "Chamar próximo" at bounding box center [1050, 341] width 121 height 31
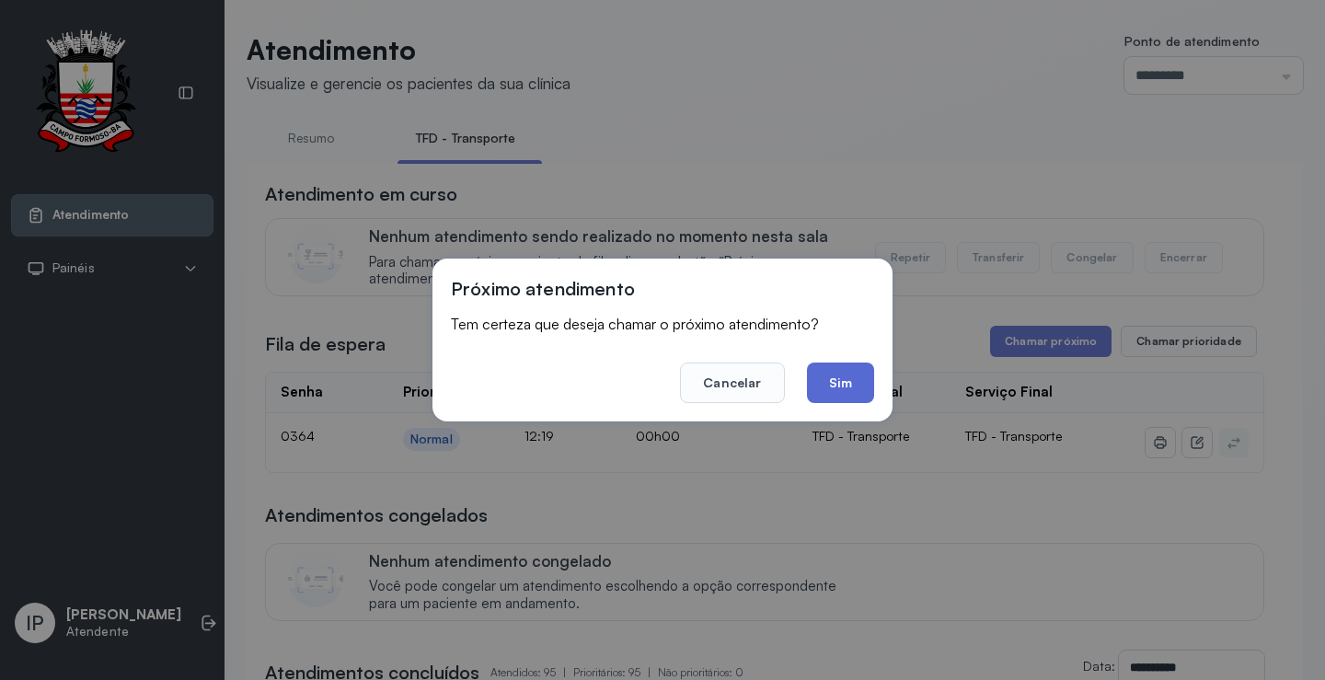
click at [829, 374] on button "Sim" at bounding box center [840, 383] width 67 height 40
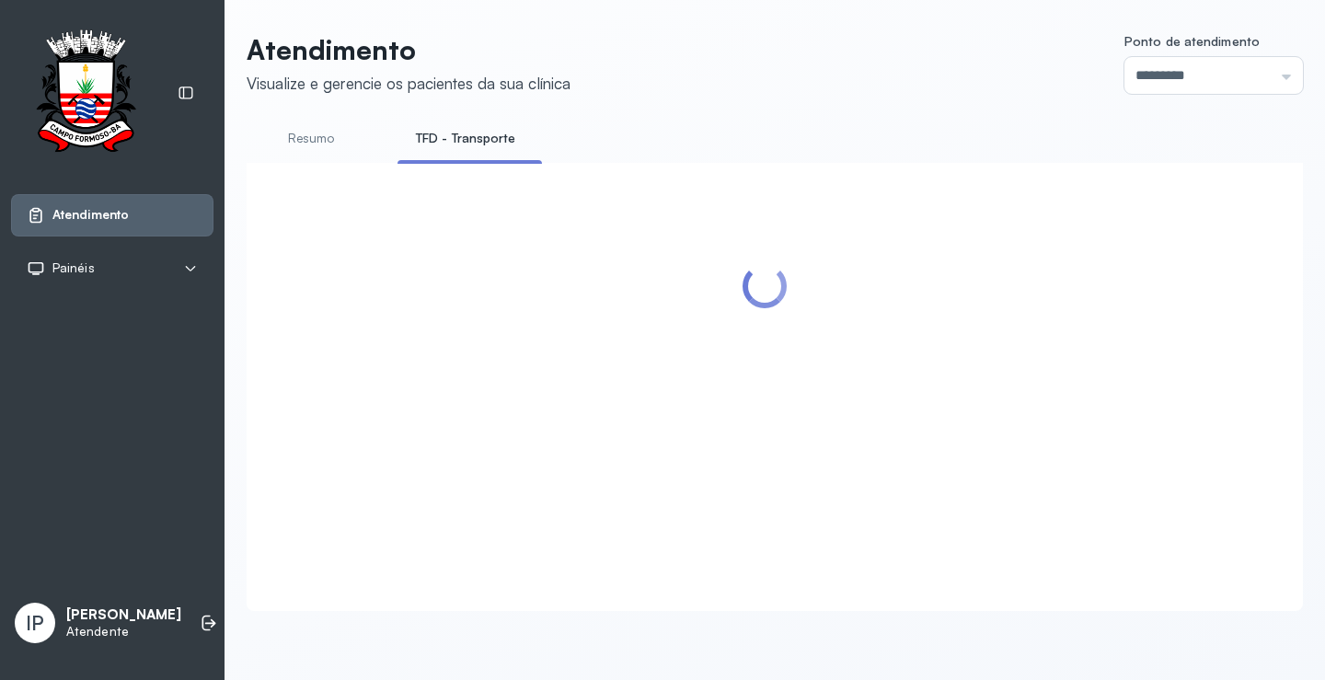
click at [790, 123] on ul "Resumo TFD - Transporte" at bounding box center [775, 143] width 1056 height 41
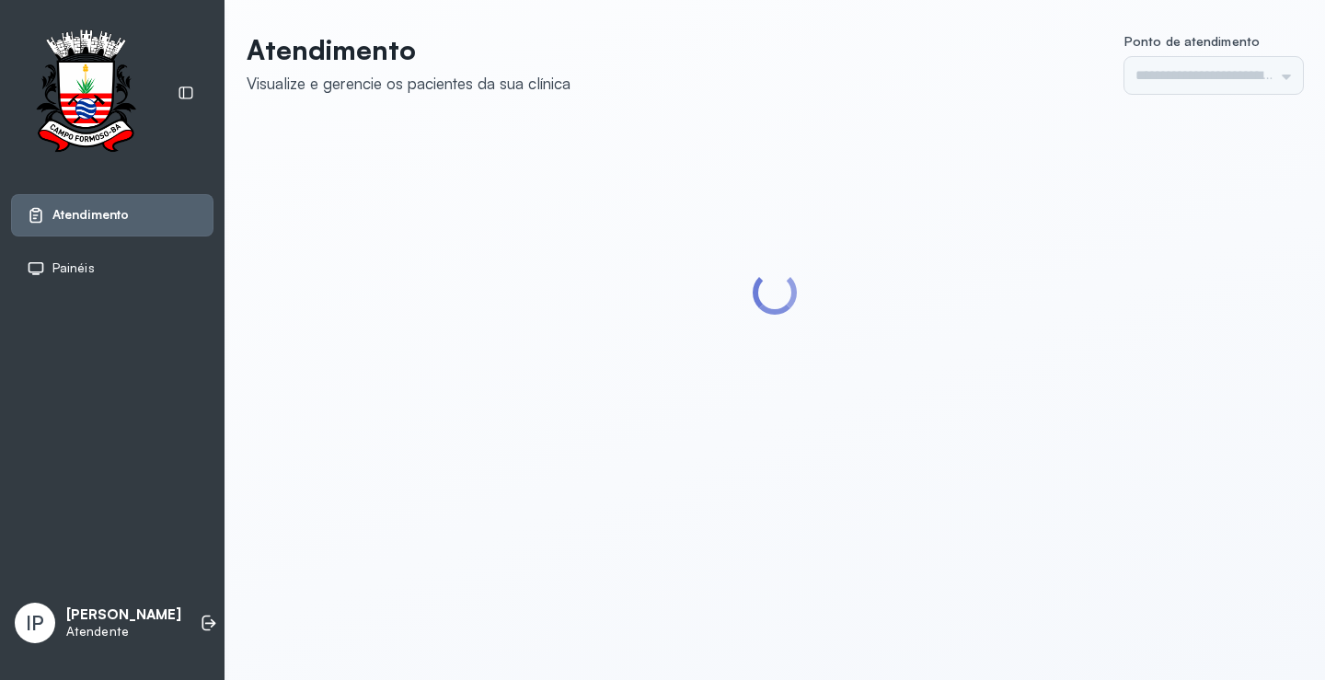
type input "*********"
click at [624, 17] on div "Atendimento Visualize e gerencie os pacientes da sua clínica Ponto de atendimen…" at bounding box center [775, 257] width 1101 height 514
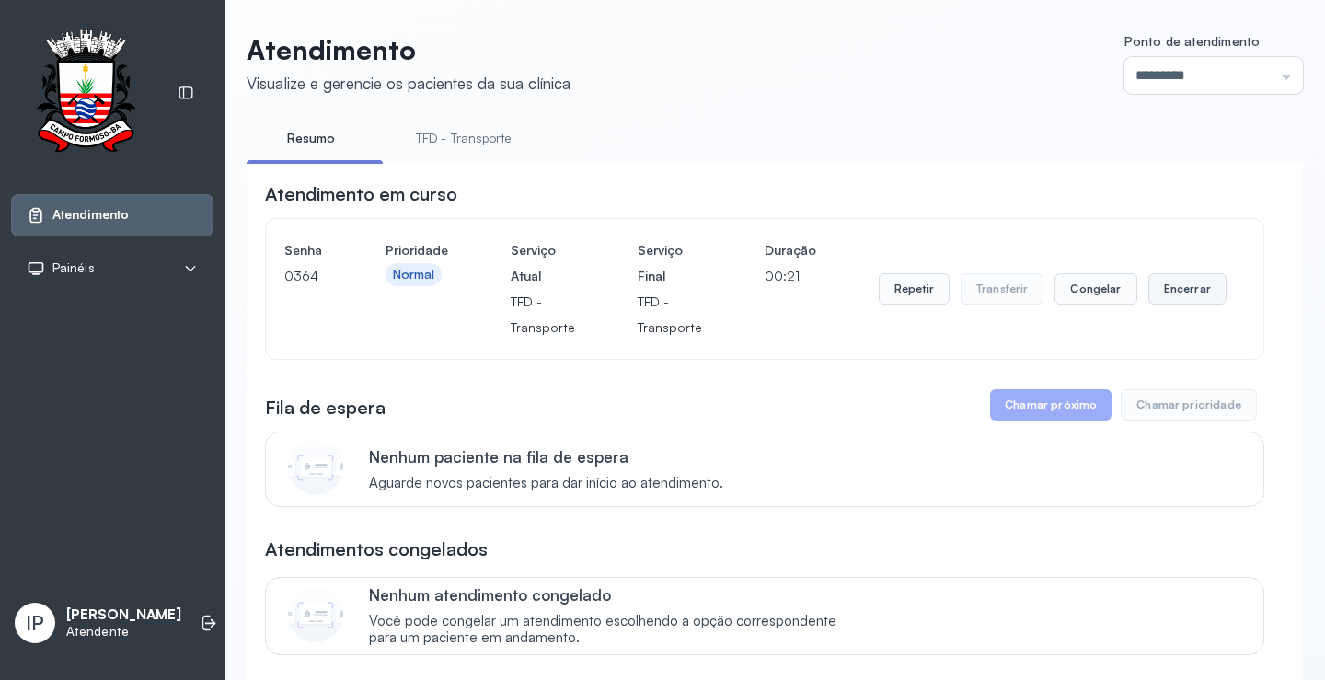
click at [1189, 294] on button "Encerrar" at bounding box center [1187, 288] width 78 height 31
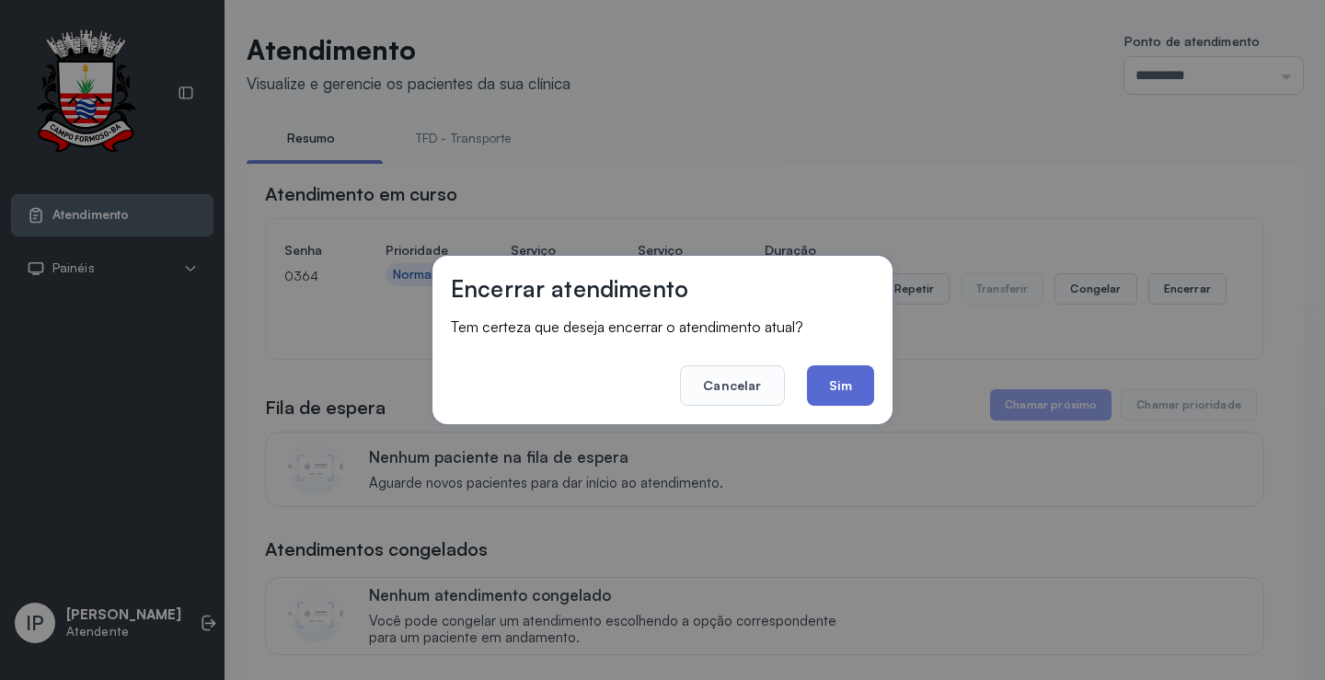
click at [850, 384] on button "Sim" at bounding box center [840, 385] width 67 height 40
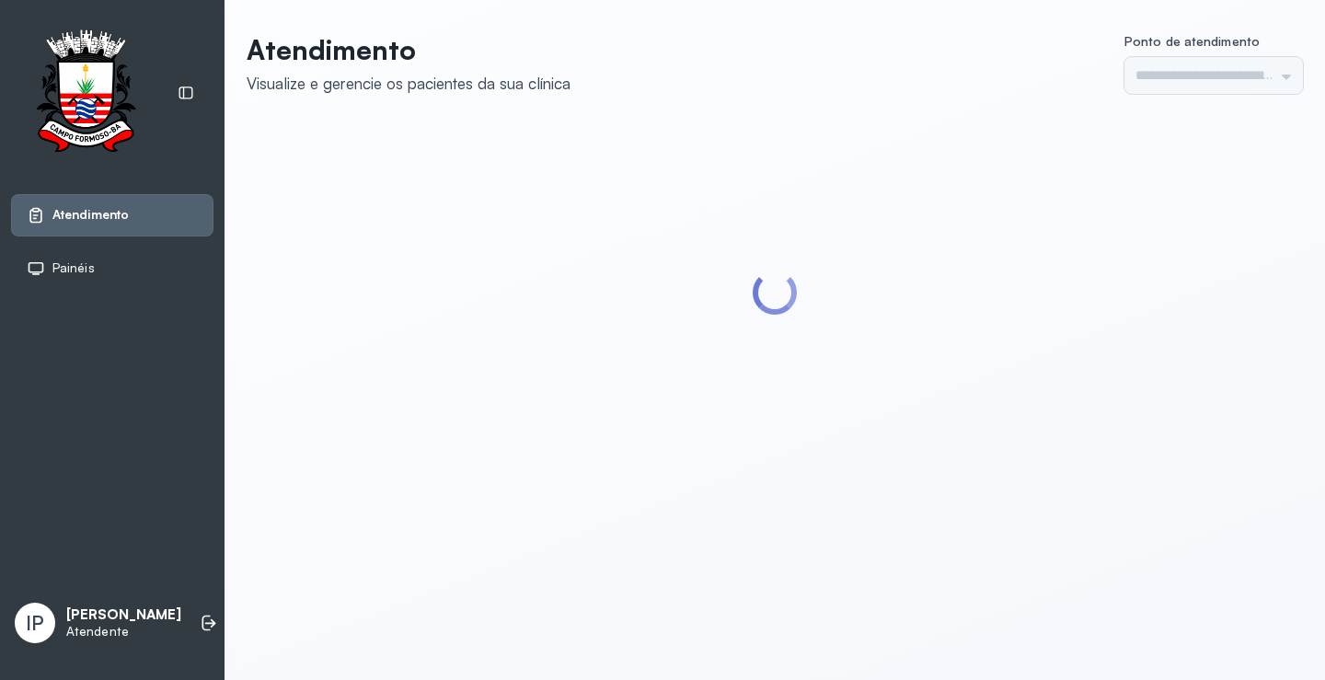
type input "*********"
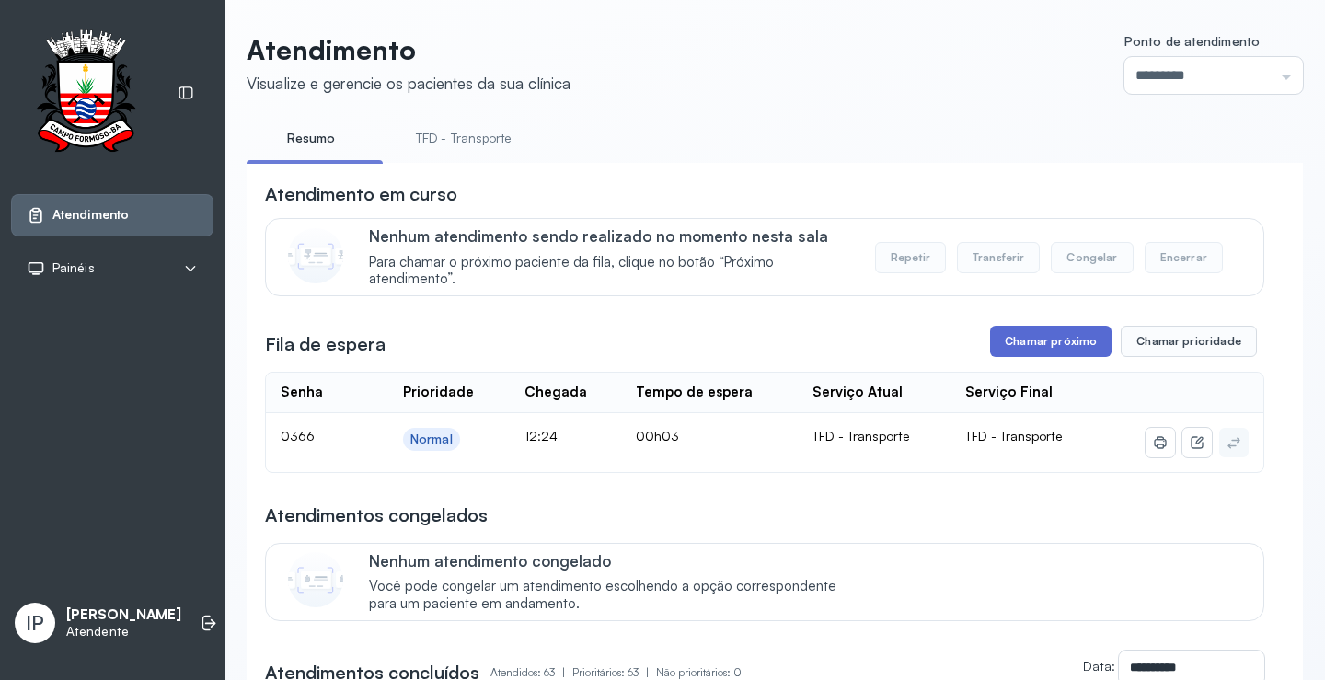
click at [1053, 340] on button "Chamar próximo" at bounding box center [1050, 341] width 121 height 31
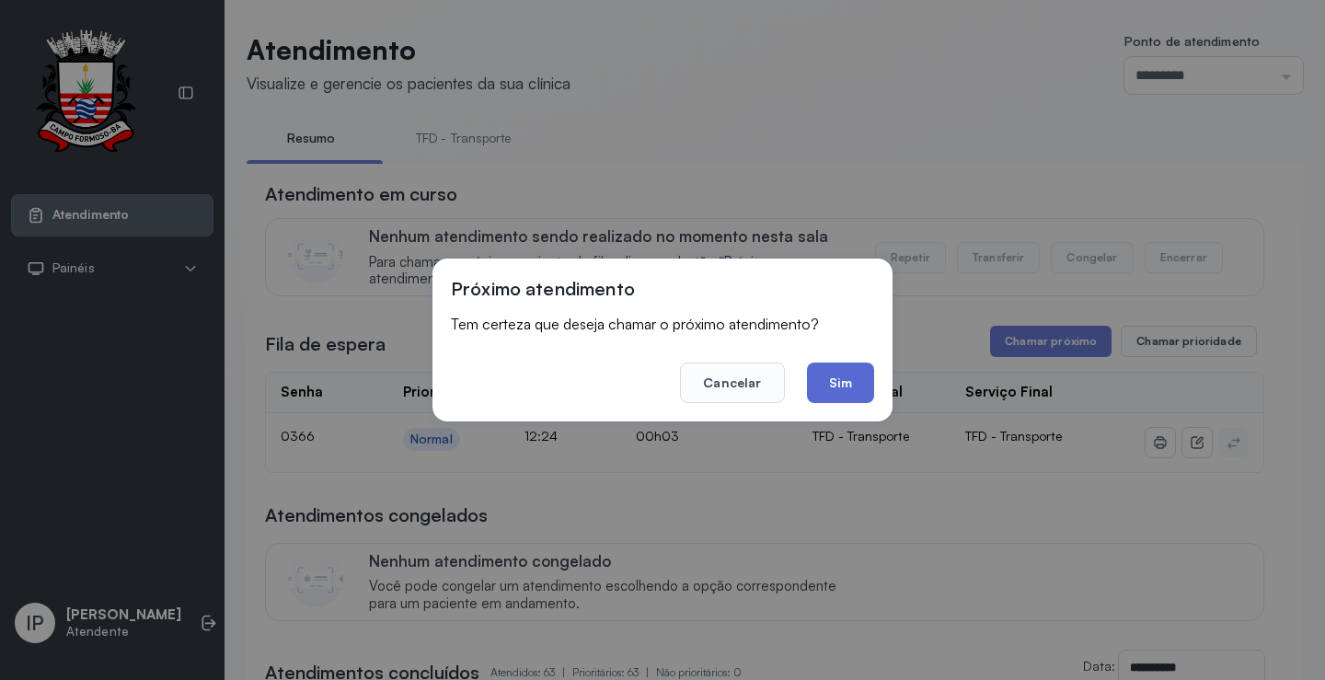
click at [836, 391] on button "Sim" at bounding box center [840, 383] width 67 height 40
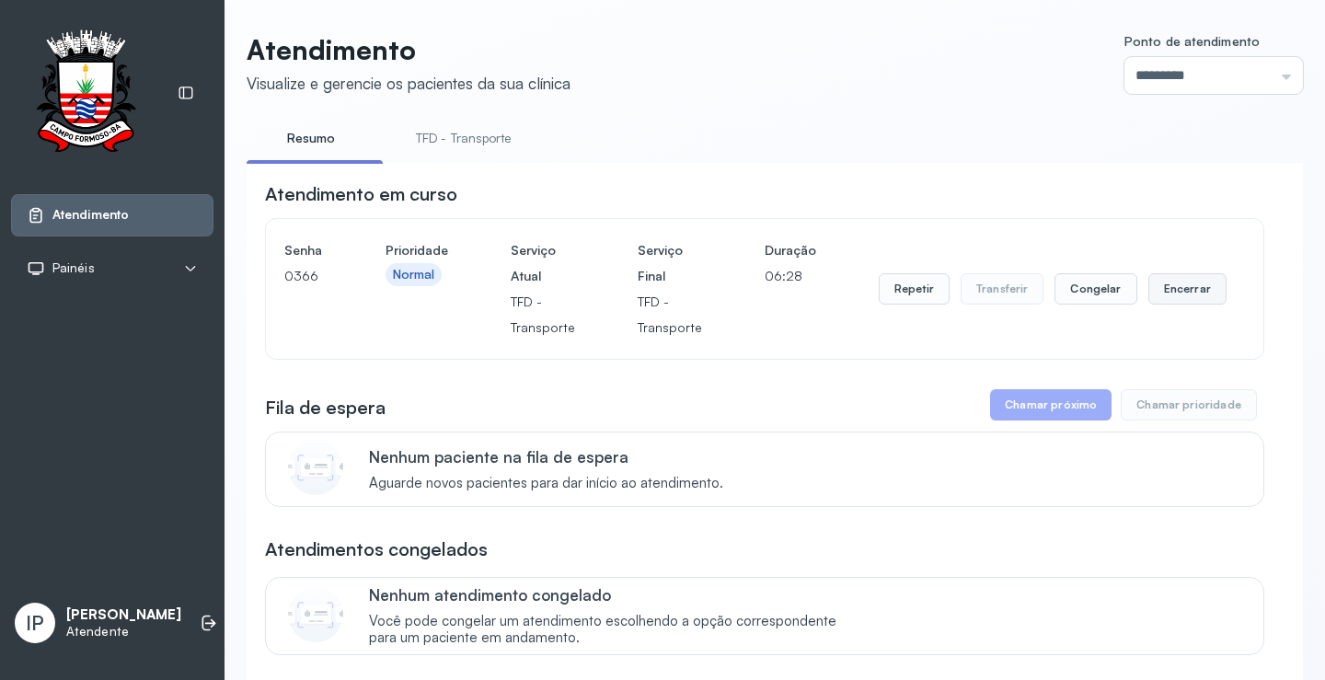
click at [1175, 289] on button "Encerrar" at bounding box center [1187, 288] width 78 height 31
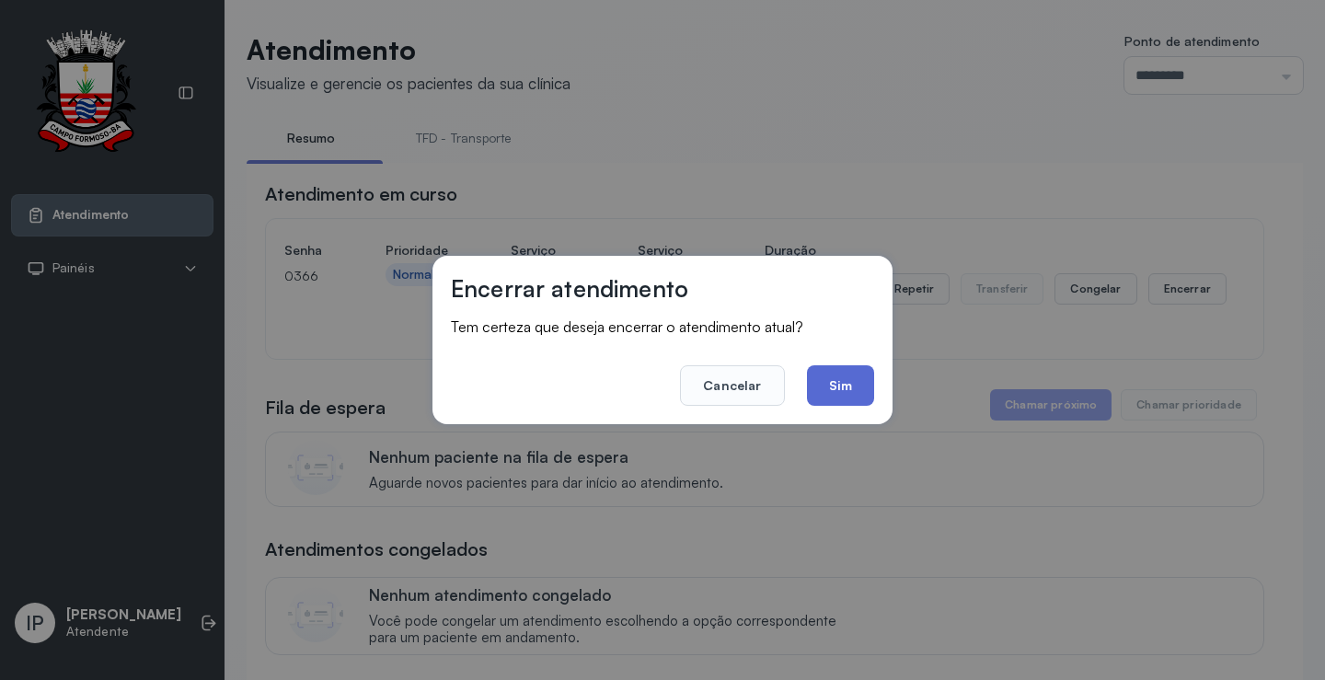
click at [856, 377] on button "Sim" at bounding box center [840, 385] width 67 height 40
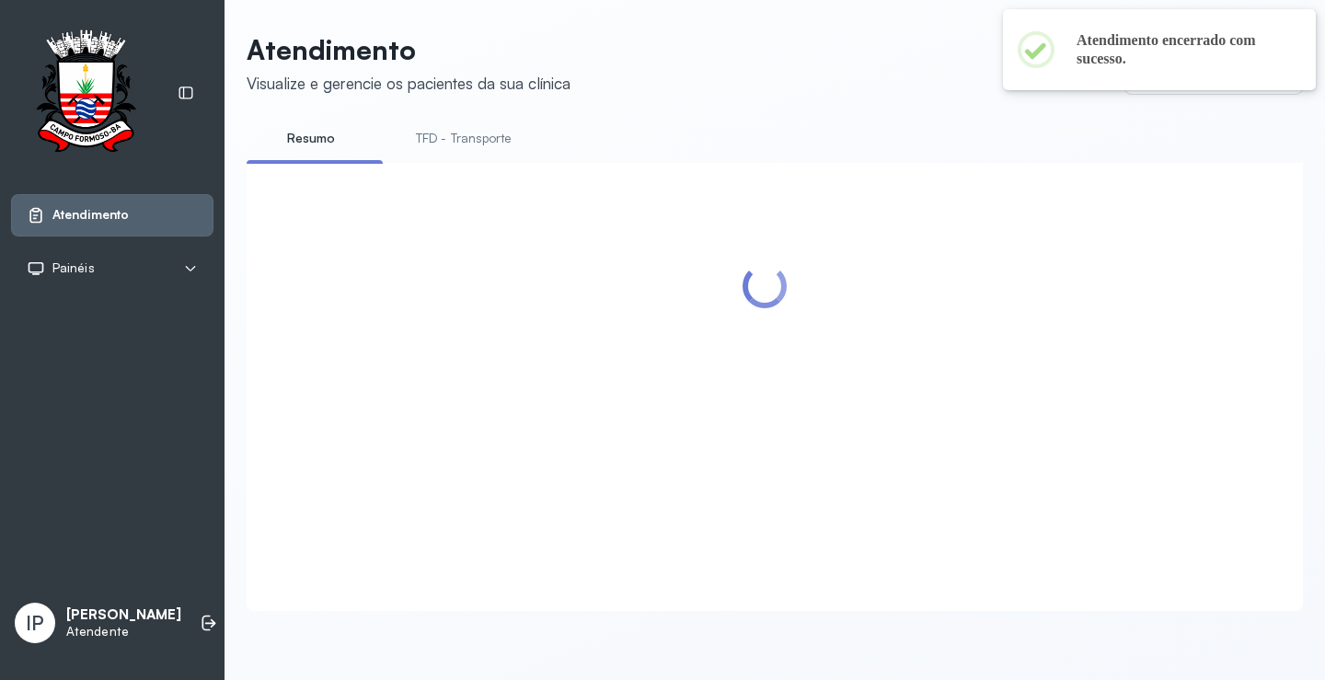
scroll to position [1, 0]
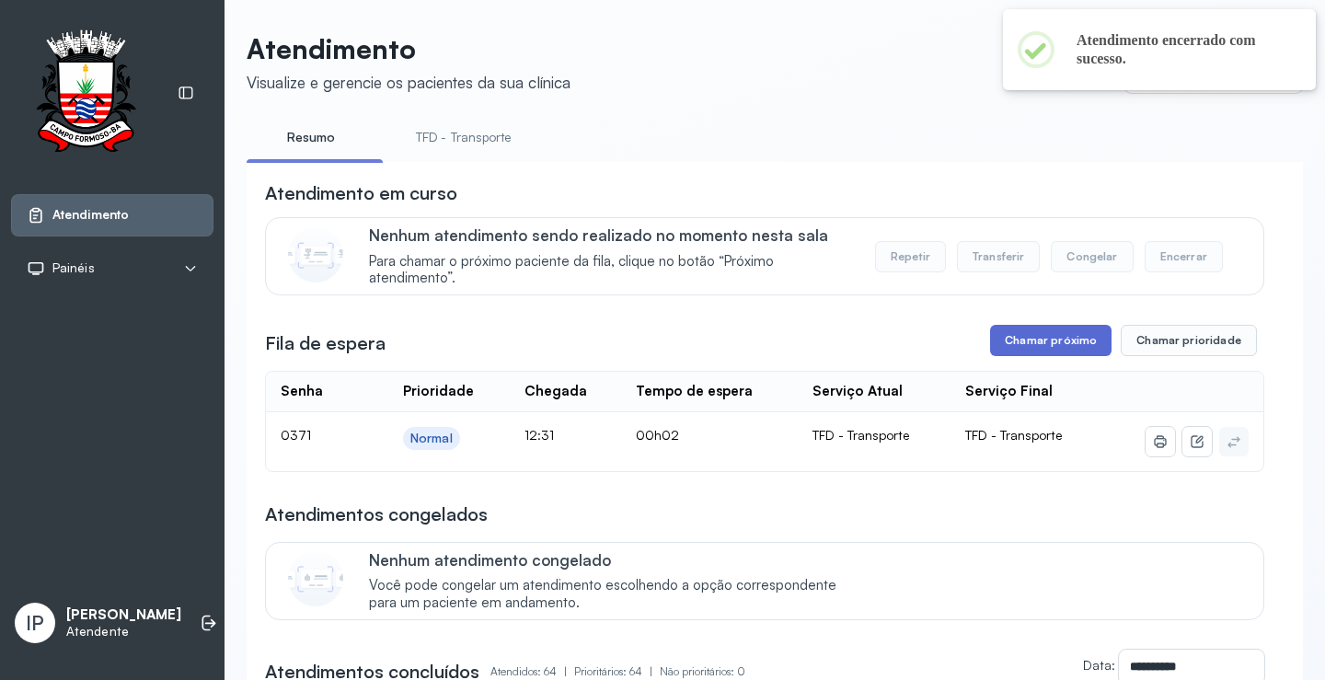
click at [1008, 356] on button "Chamar próximo" at bounding box center [1050, 340] width 121 height 31
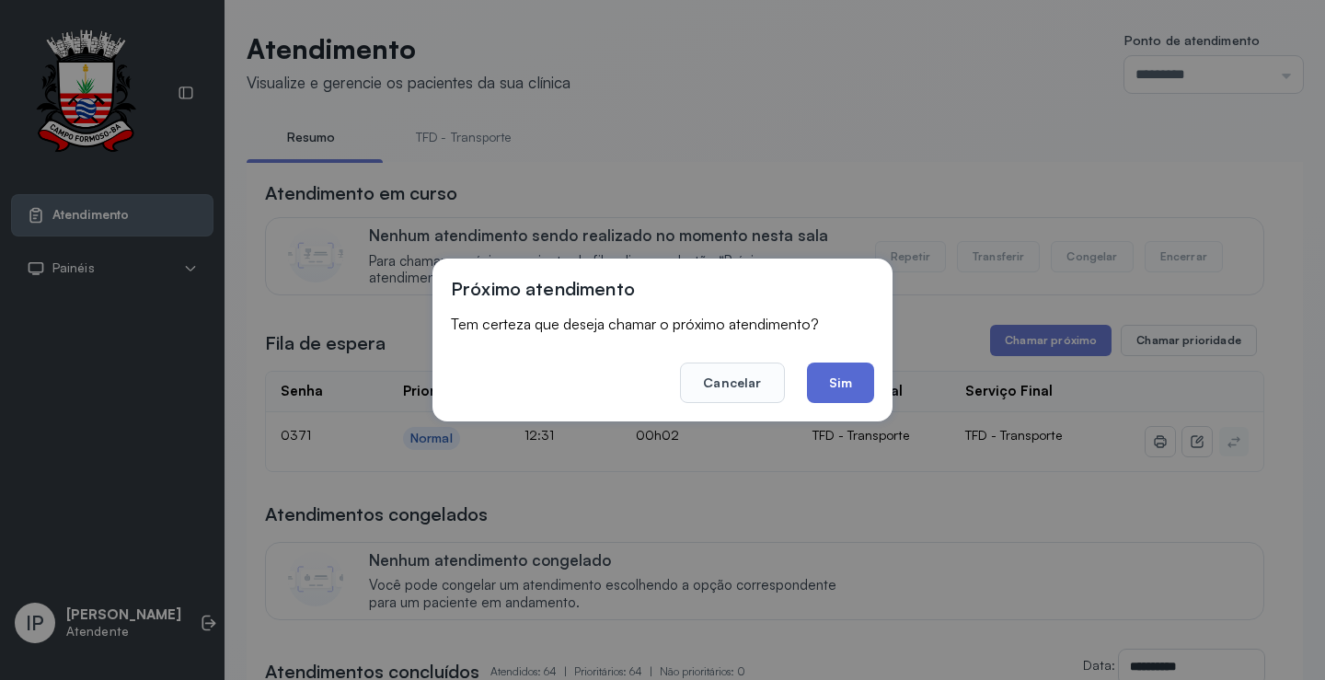
click at [853, 383] on button "Sim" at bounding box center [840, 383] width 67 height 40
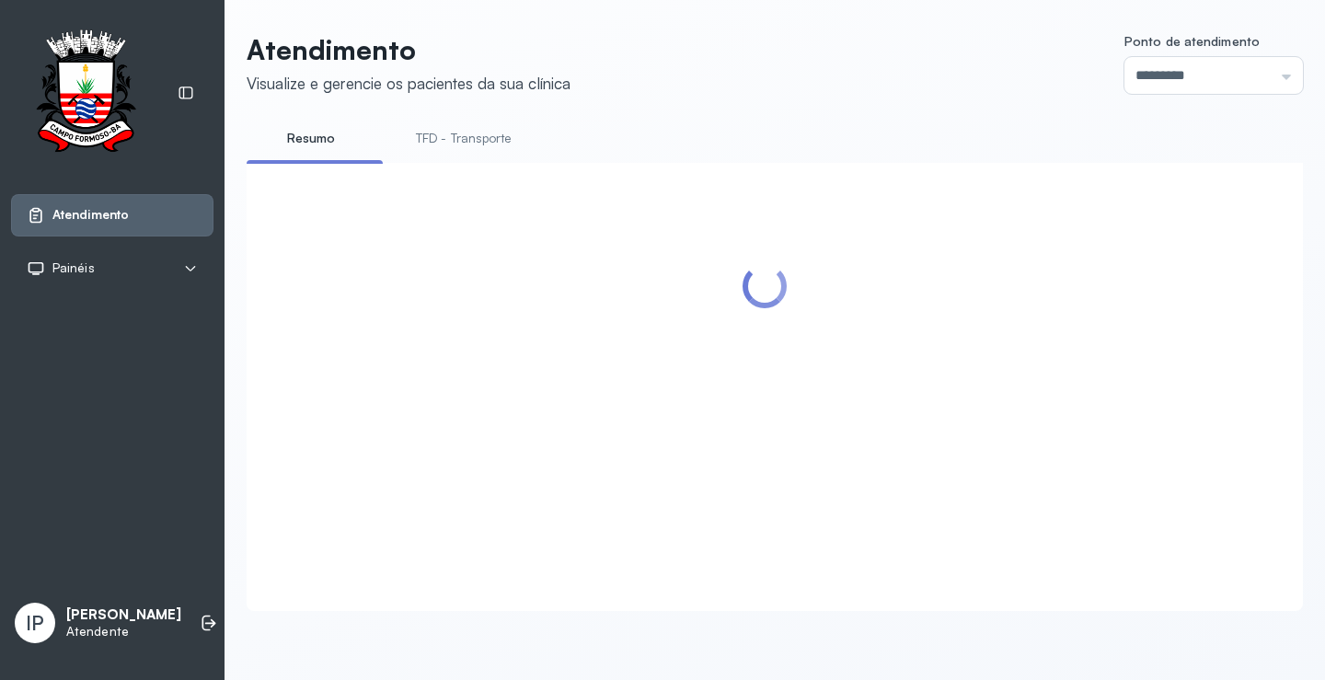
click at [917, 87] on header "Atendimento Visualize e gerencie os pacientes da sua clínica Ponto de atendimen…" at bounding box center [775, 63] width 1056 height 61
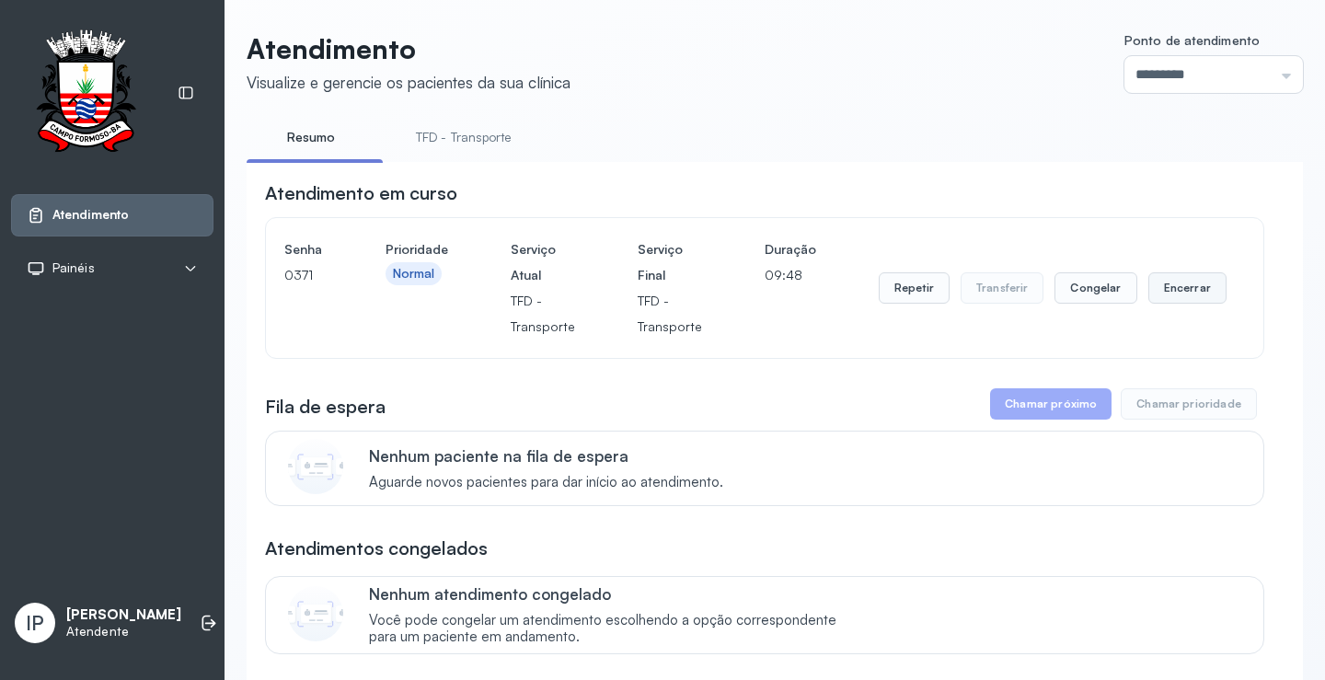
click at [1157, 288] on button "Encerrar" at bounding box center [1187, 287] width 78 height 31
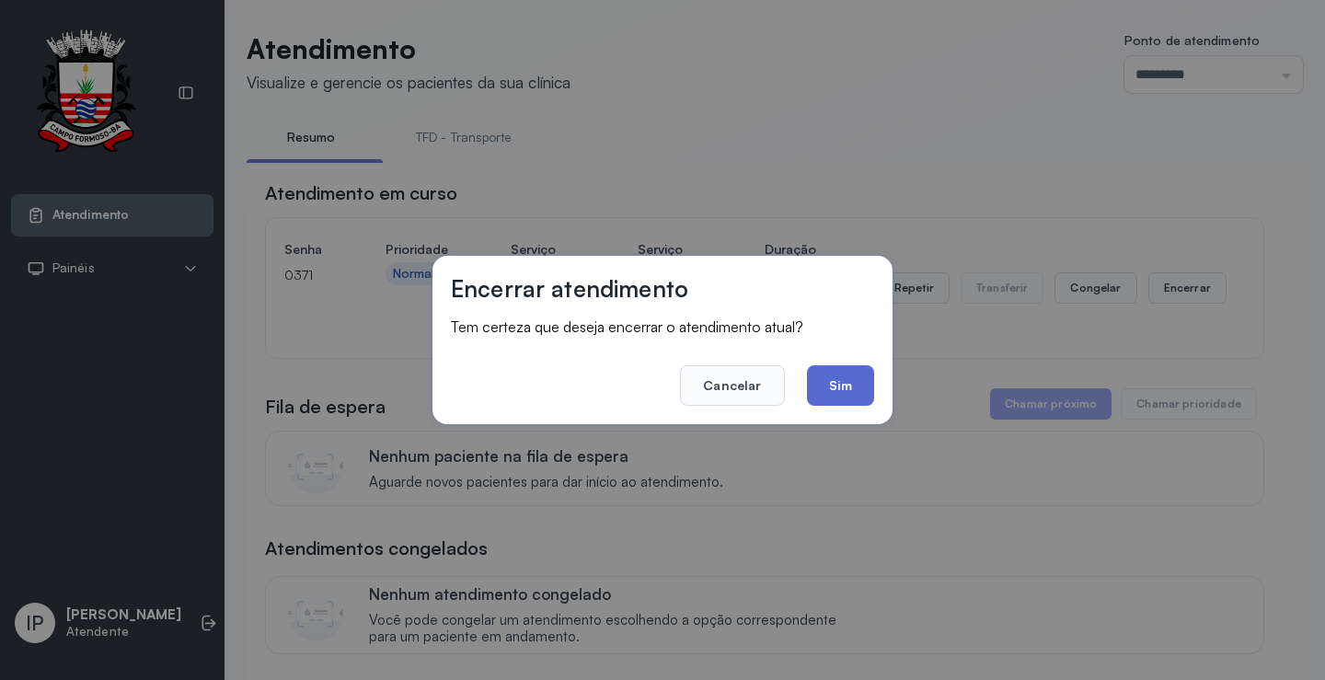
click at [838, 375] on button "Sim" at bounding box center [840, 385] width 67 height 40
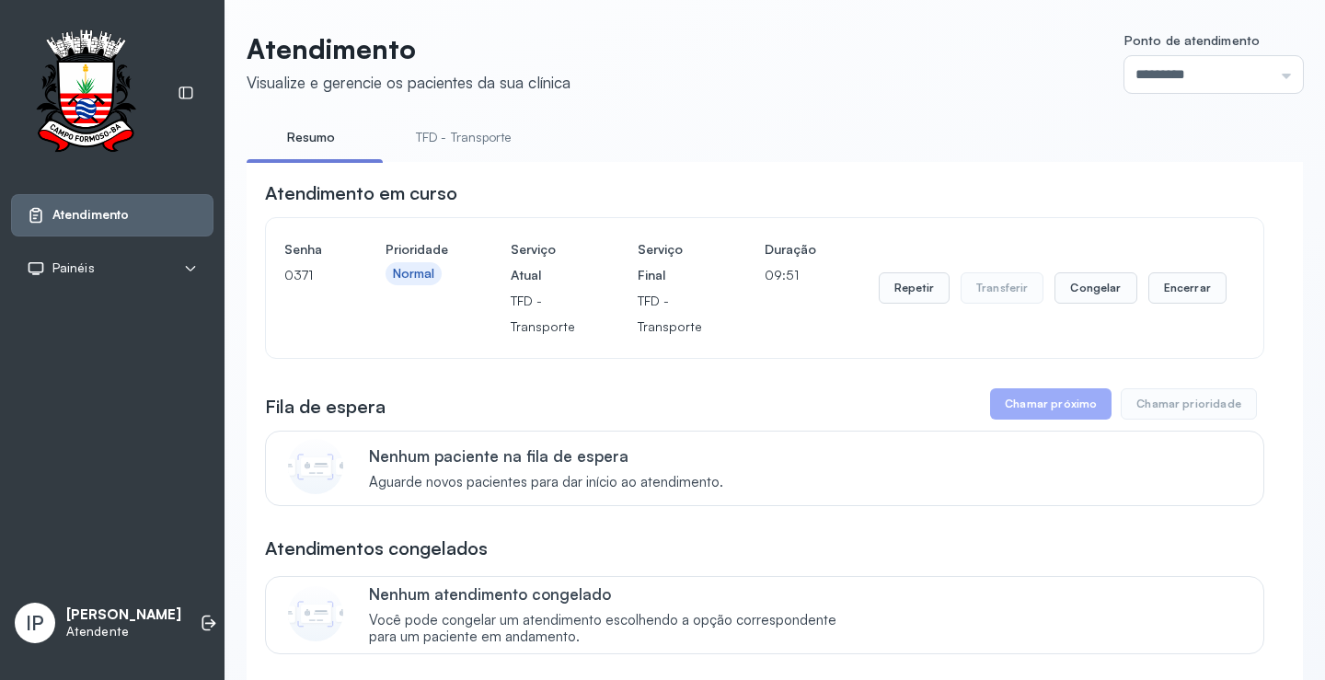
click at [477, 138] on link "TFD - Transporte" at bounding box center [464, 137] width 133 height 30
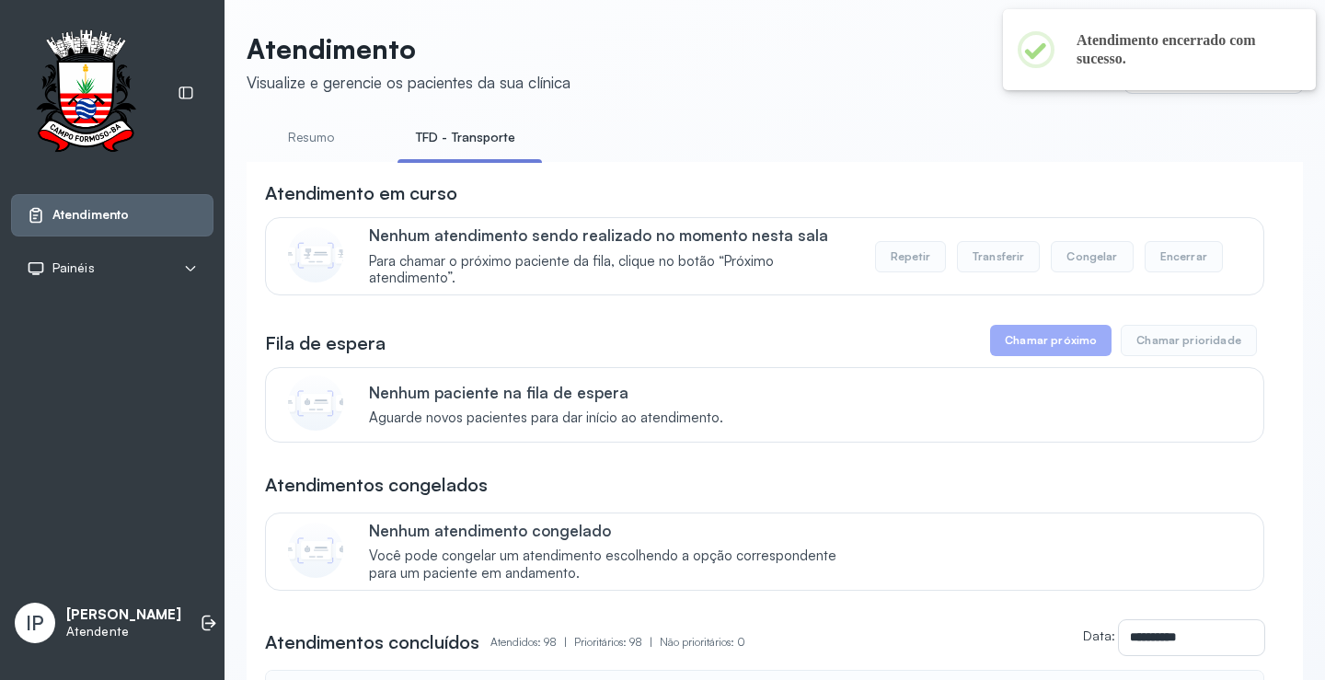
scroll to position [0, 0]
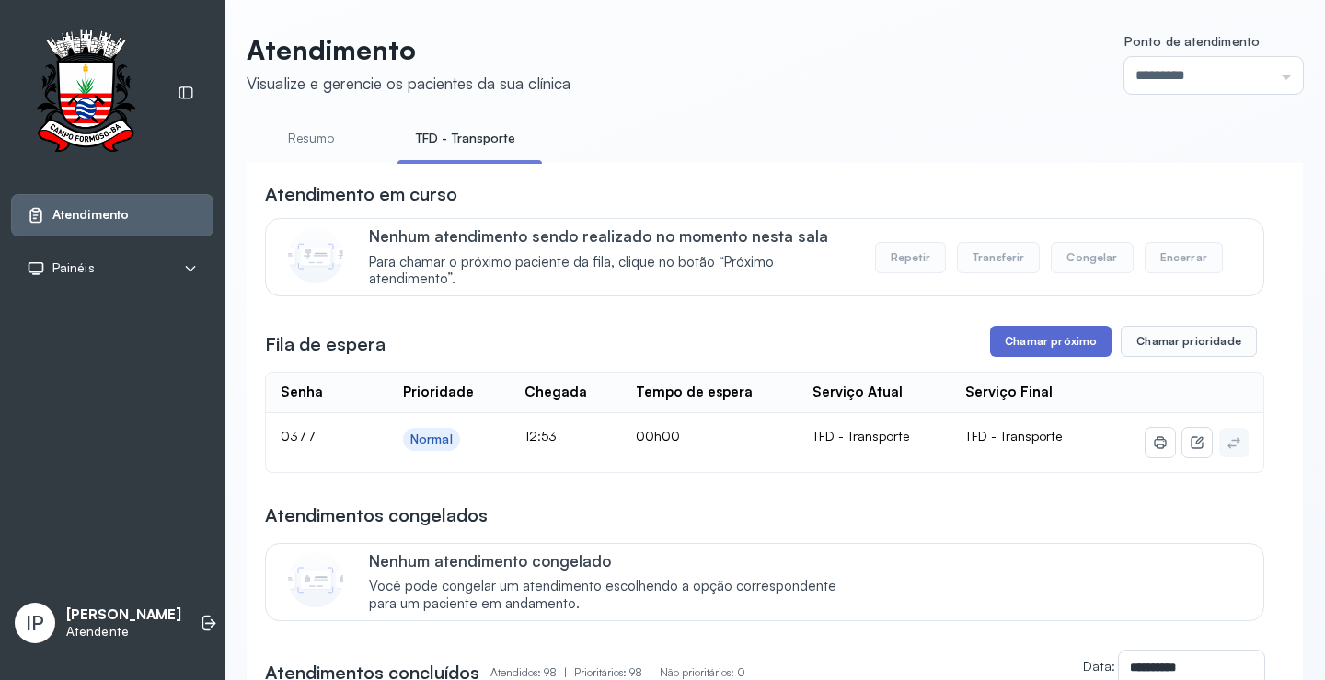
click at [1037, 330] on button "Chamar próximo" at bounding box center [1050, 341] width 121 height 31
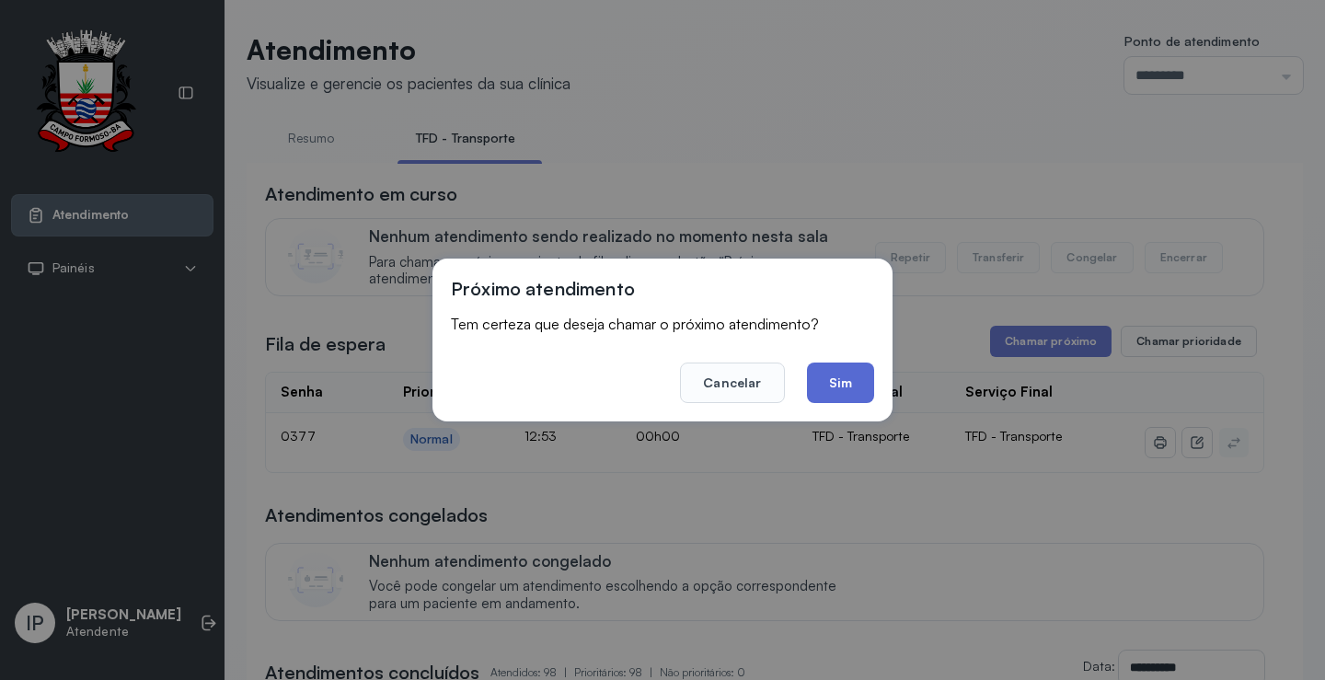
click at [834, 389] on button "Sim" at bounding box center [840, 383] width 67 height 40
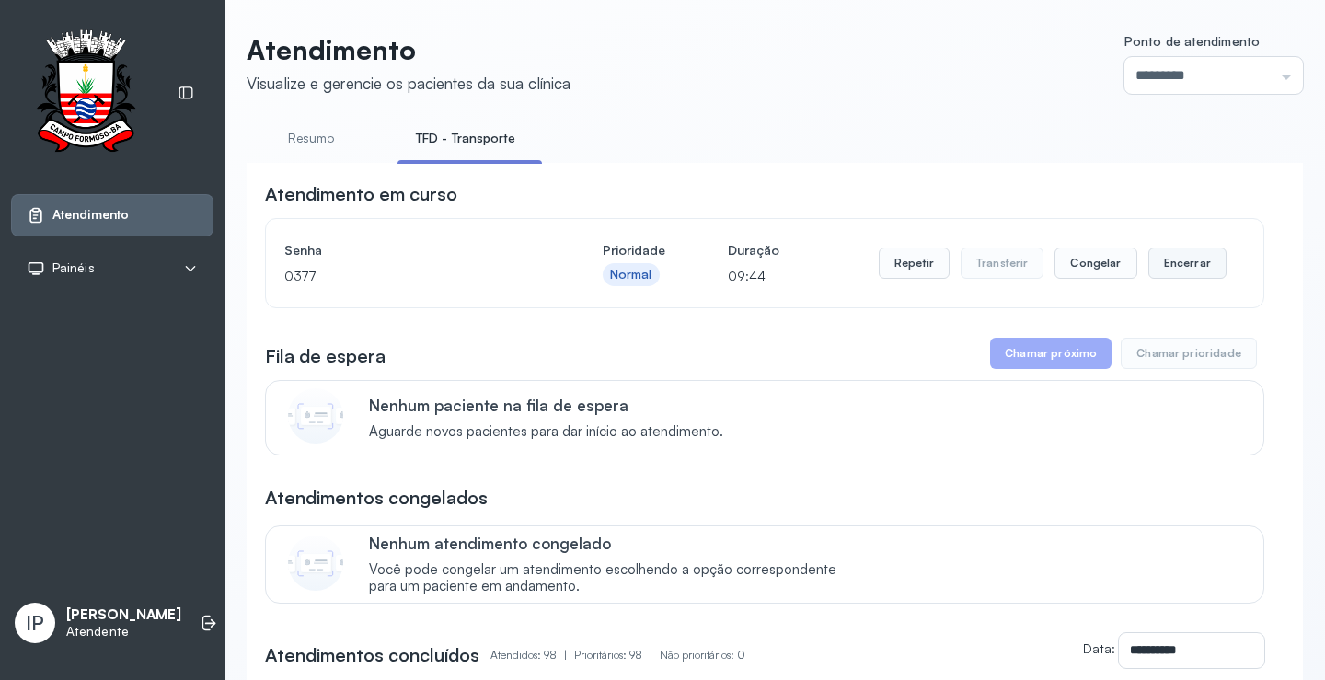
click at [1179, 264] on button "Encerrar" at bounding box center [1187, 263] width 78 height 31
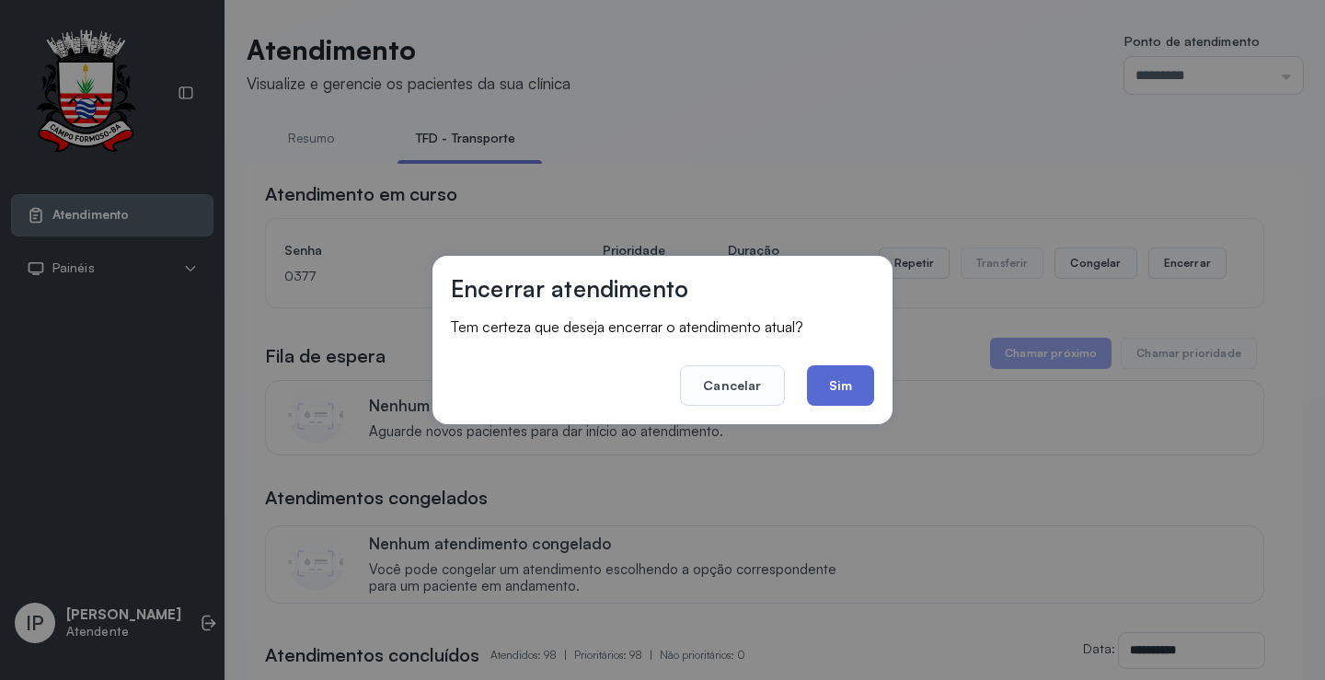
click at [839, 387] on button "Sim" at bounding box center [840, 385] width 67 height 40
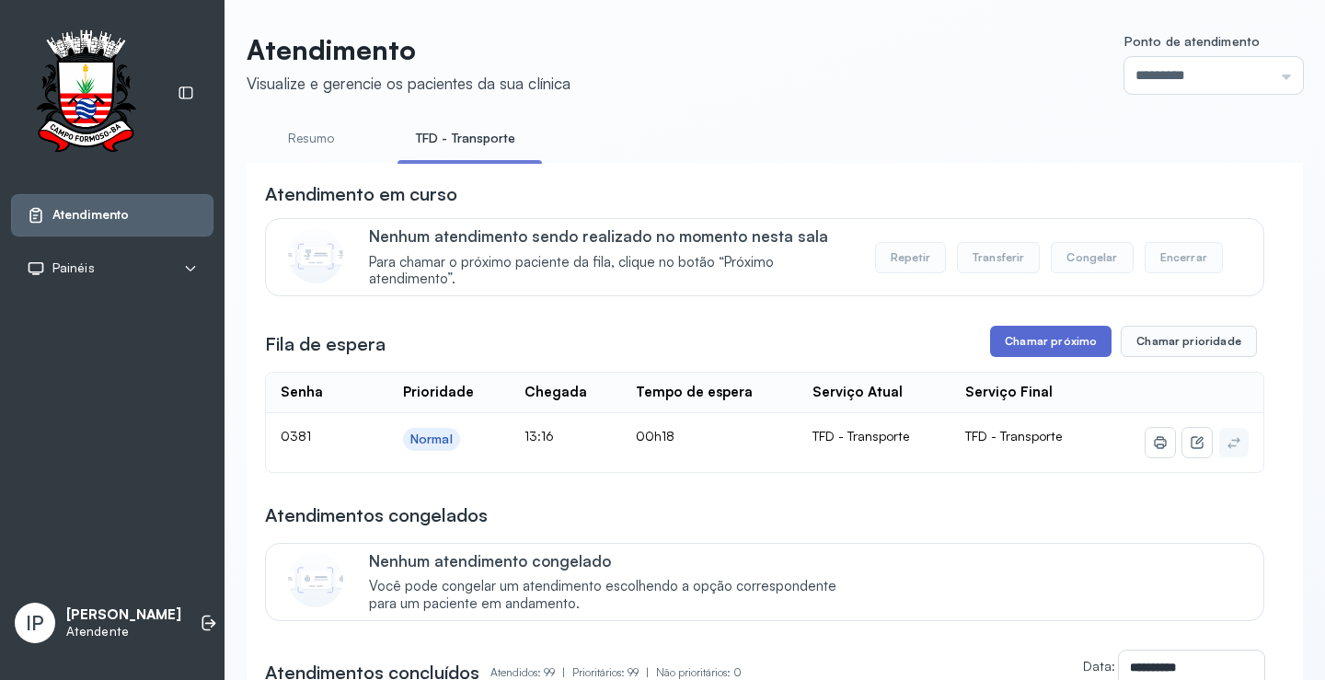
click at [1020, 349] on button "Chamar próximo" at bounding box center [1050, 341] width 121 height 31
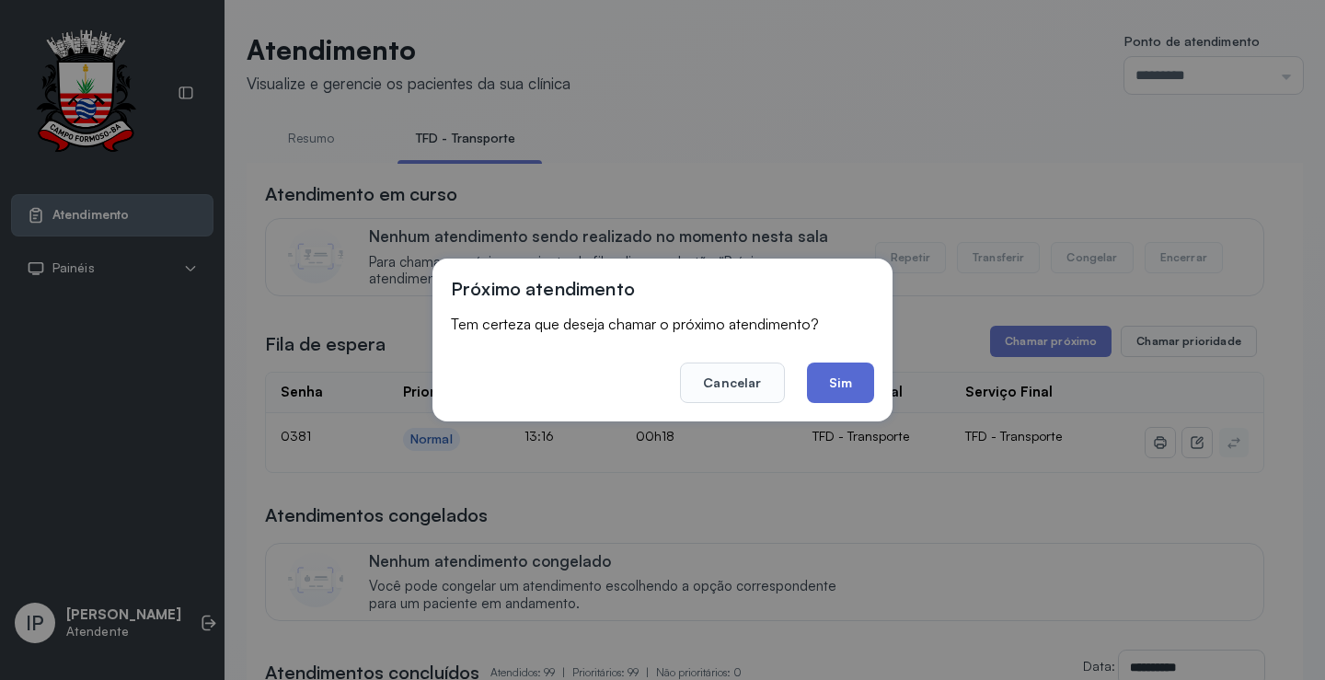
click at [855, 396] on button "Sim" at bounding box center [840, 383] width 67 height 40
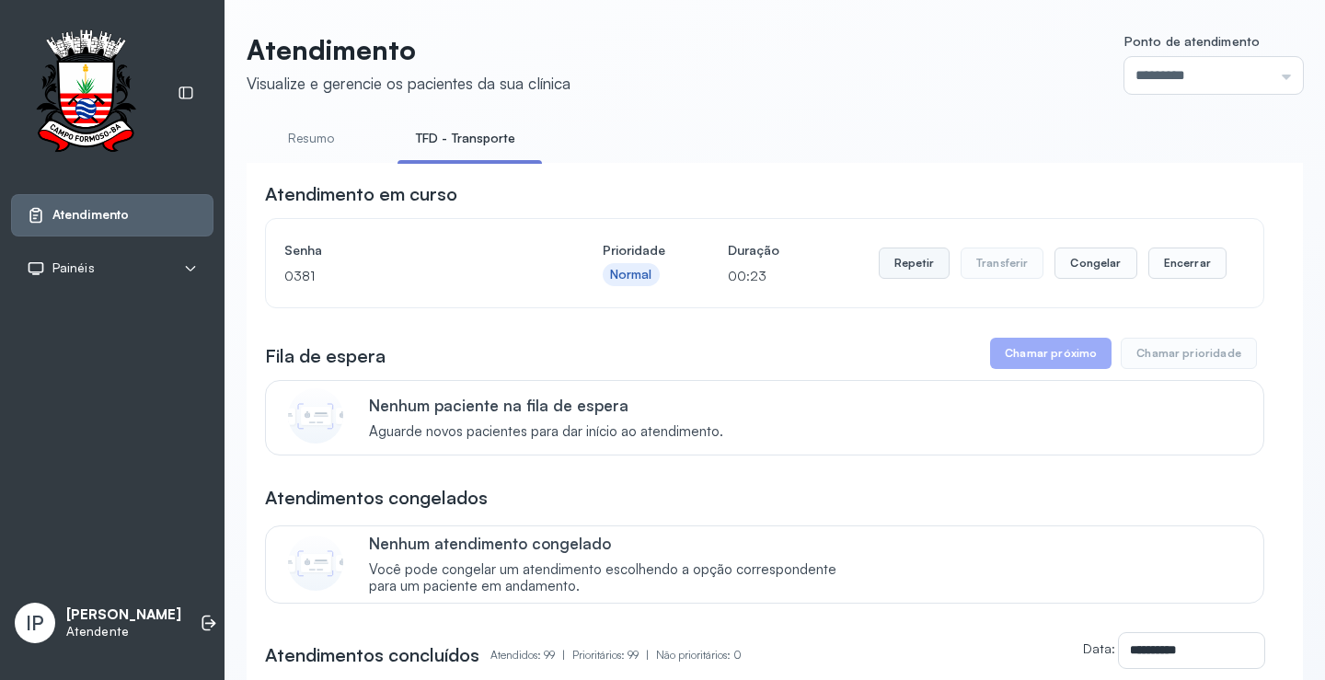
click at [918, 265] on button "Repetir" at bounding box center [914, 263] width 71 height 31
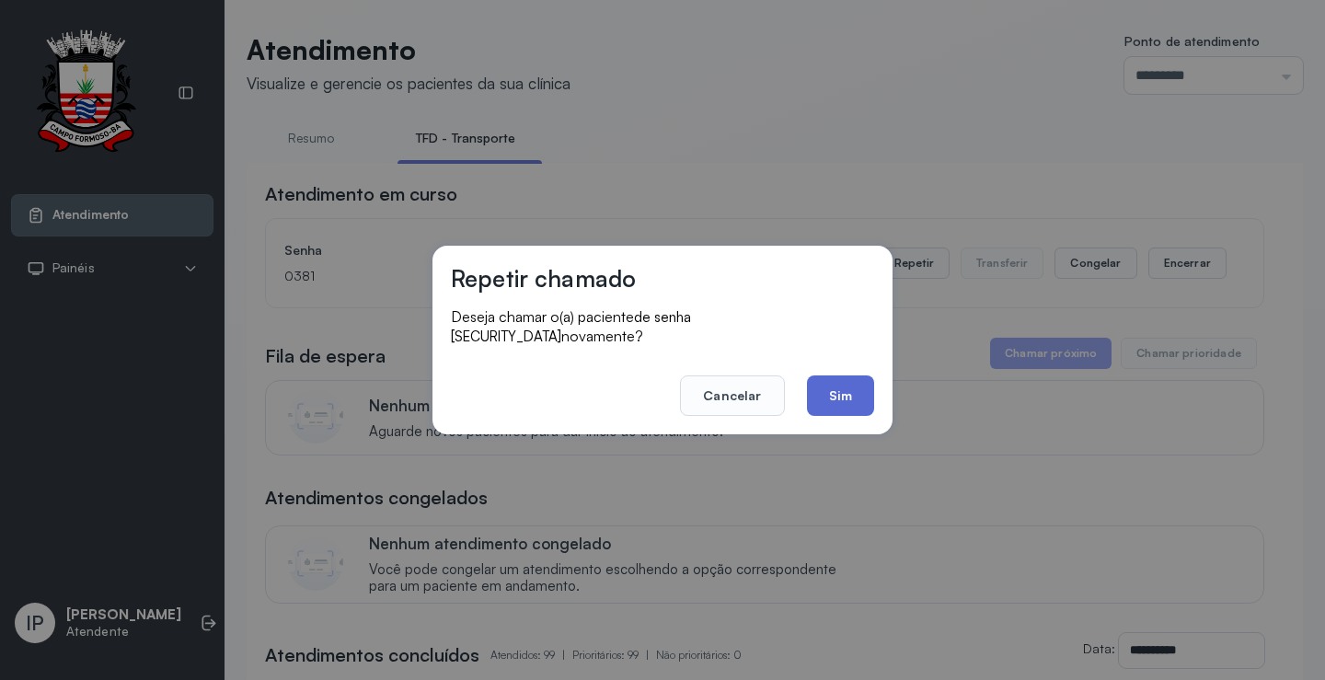
click at [834, 375] on button "Sim" at bounding box center [840, 395] width 67 height 40
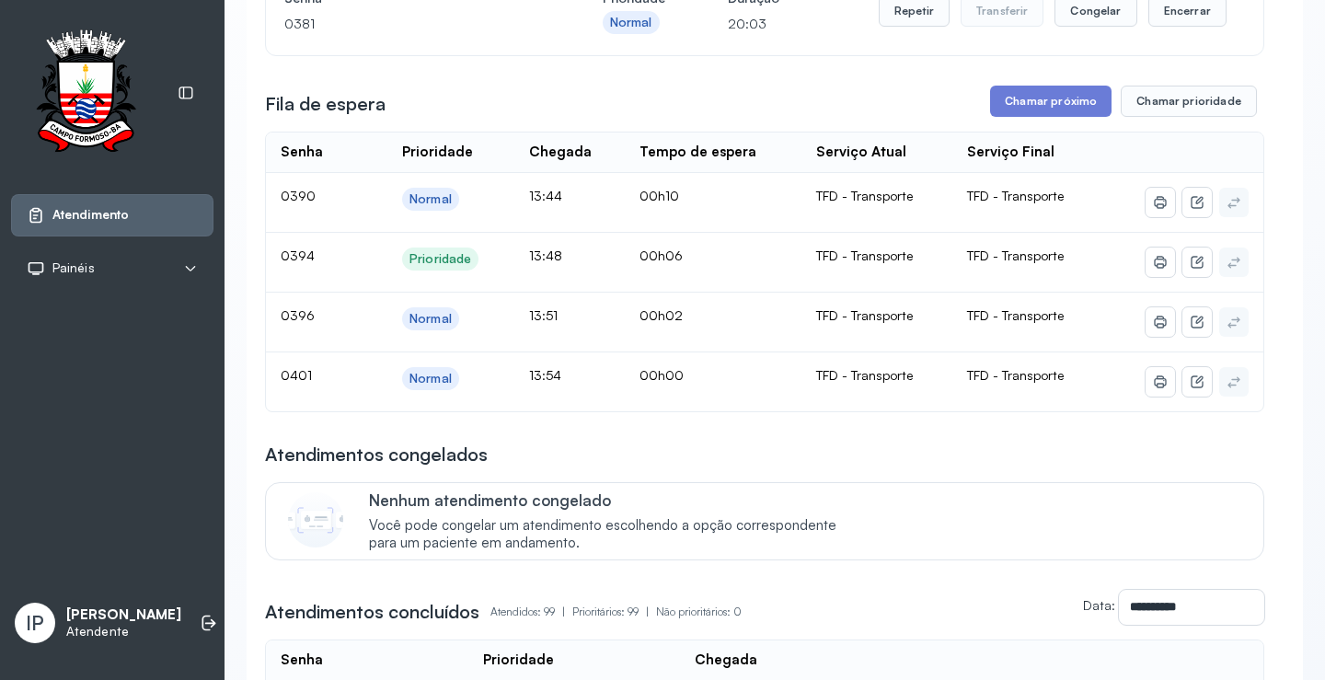
scroll to position [276, 0]
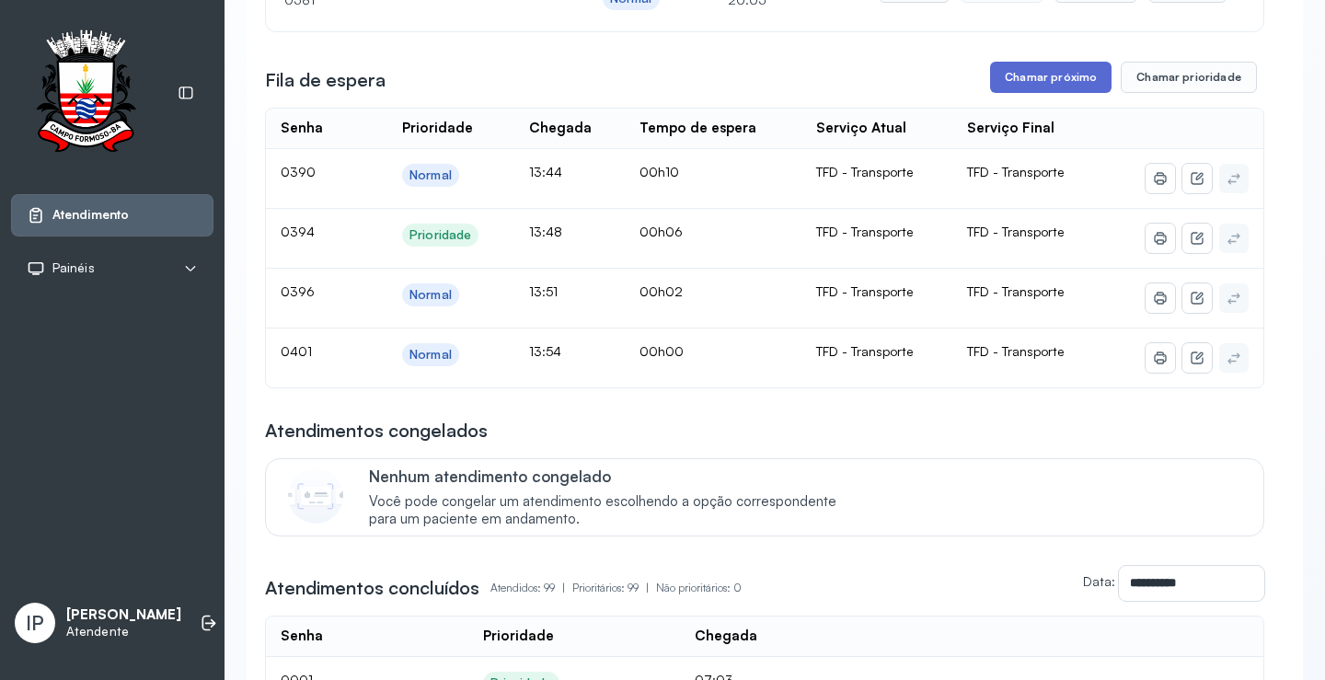
click at [1026, 84] on button "Chamar próximo" at bounding box center [1050, 77] width 121 height 31
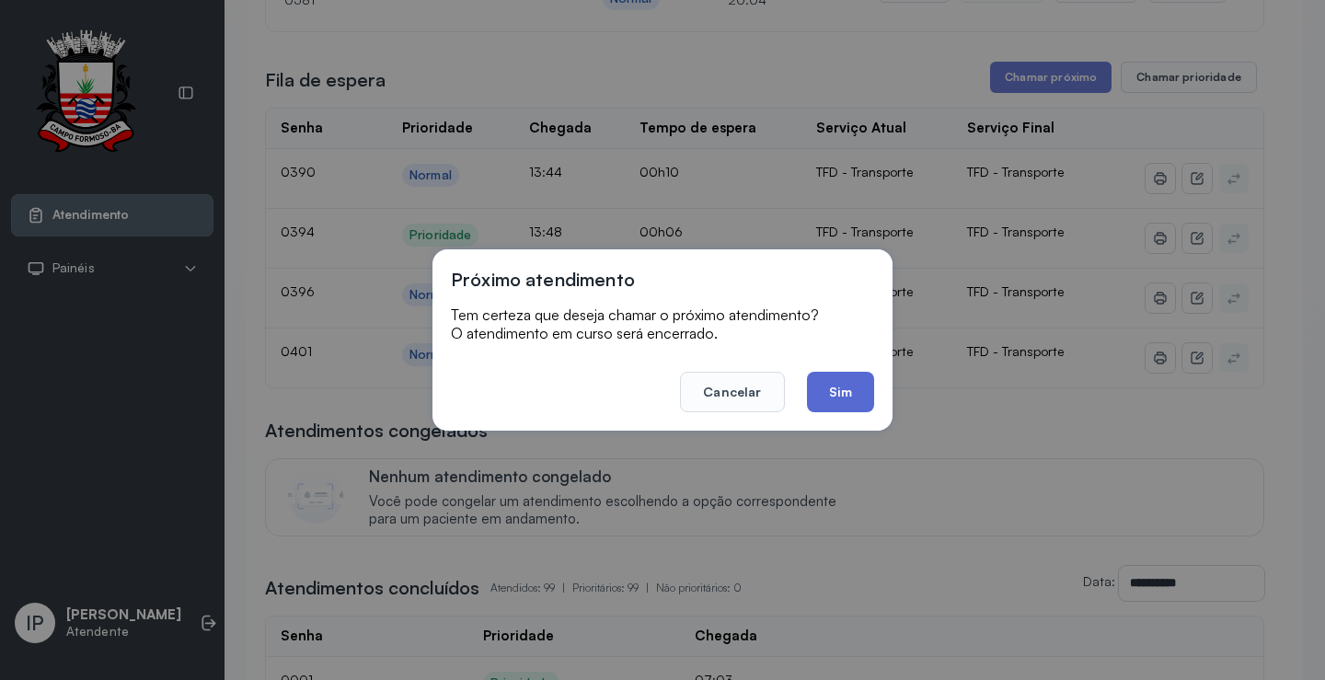
click at [824, 388] on button "Sim" at bounding box center [840, 392] width 67 height 40
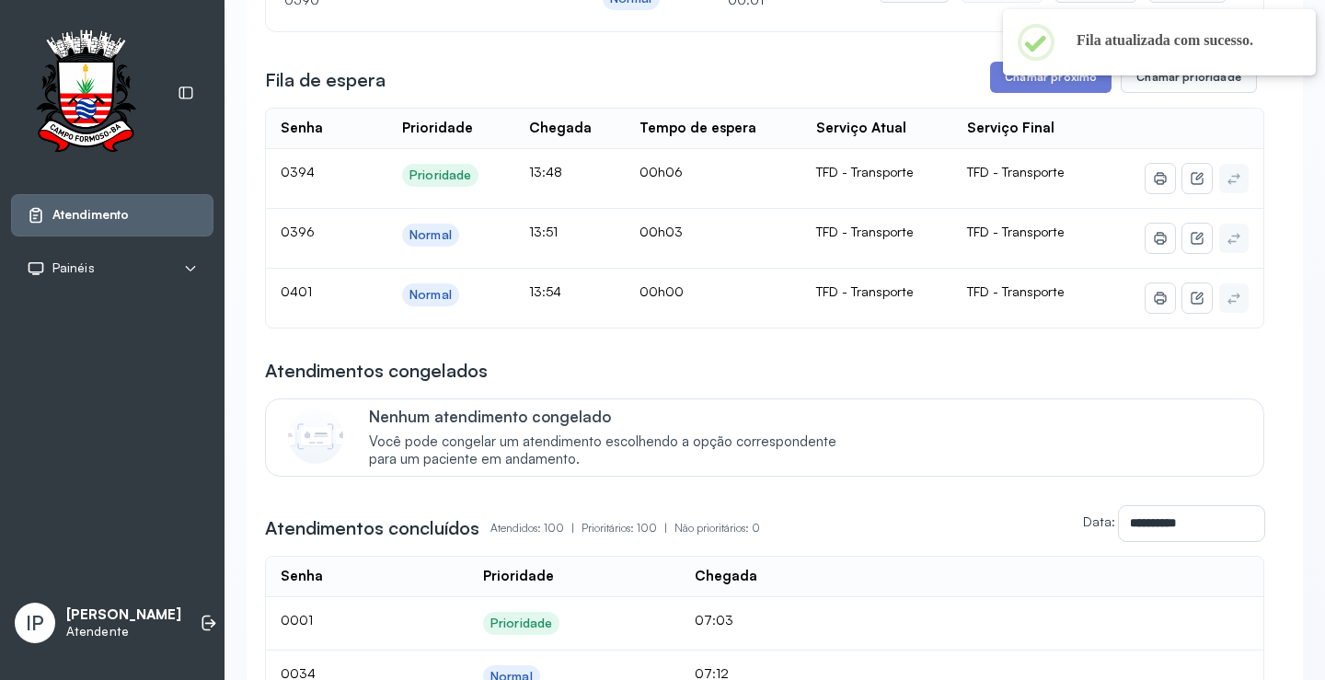
scroll to position [0, 0]
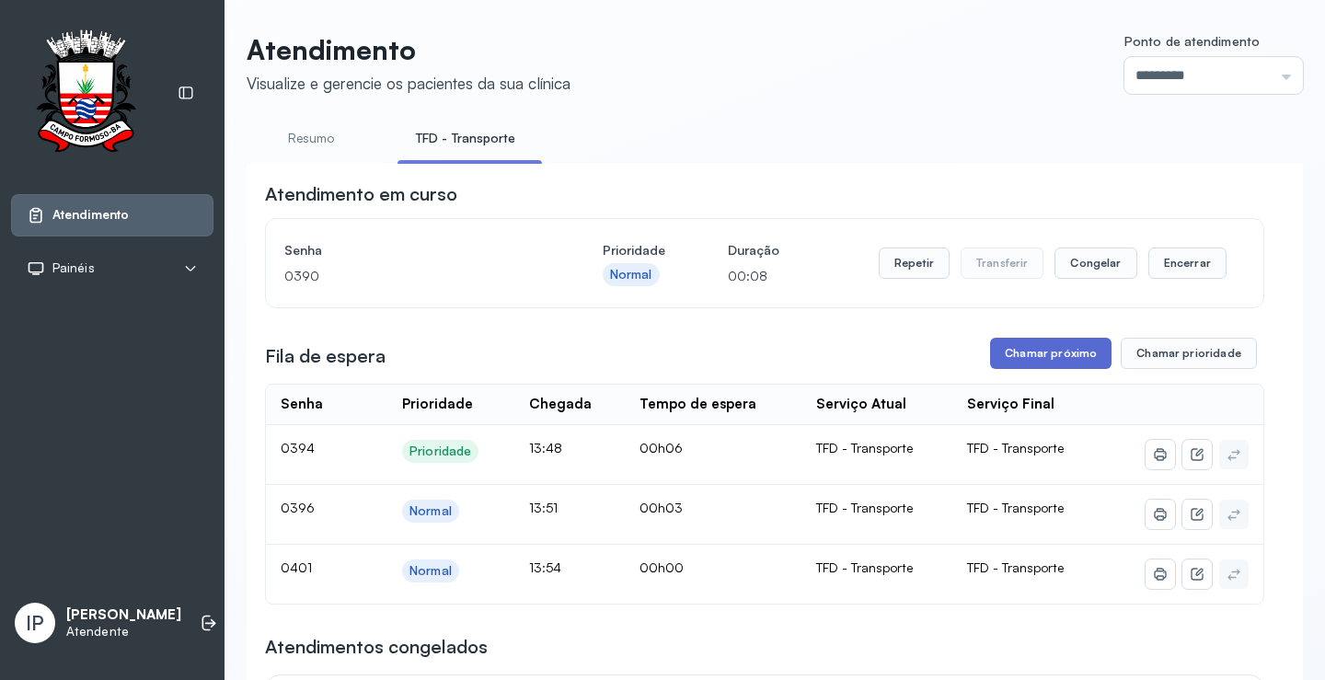
click at [1059, 356] on button "Chamar próximo" at bounding box center [1050, 353] width 121 height 31
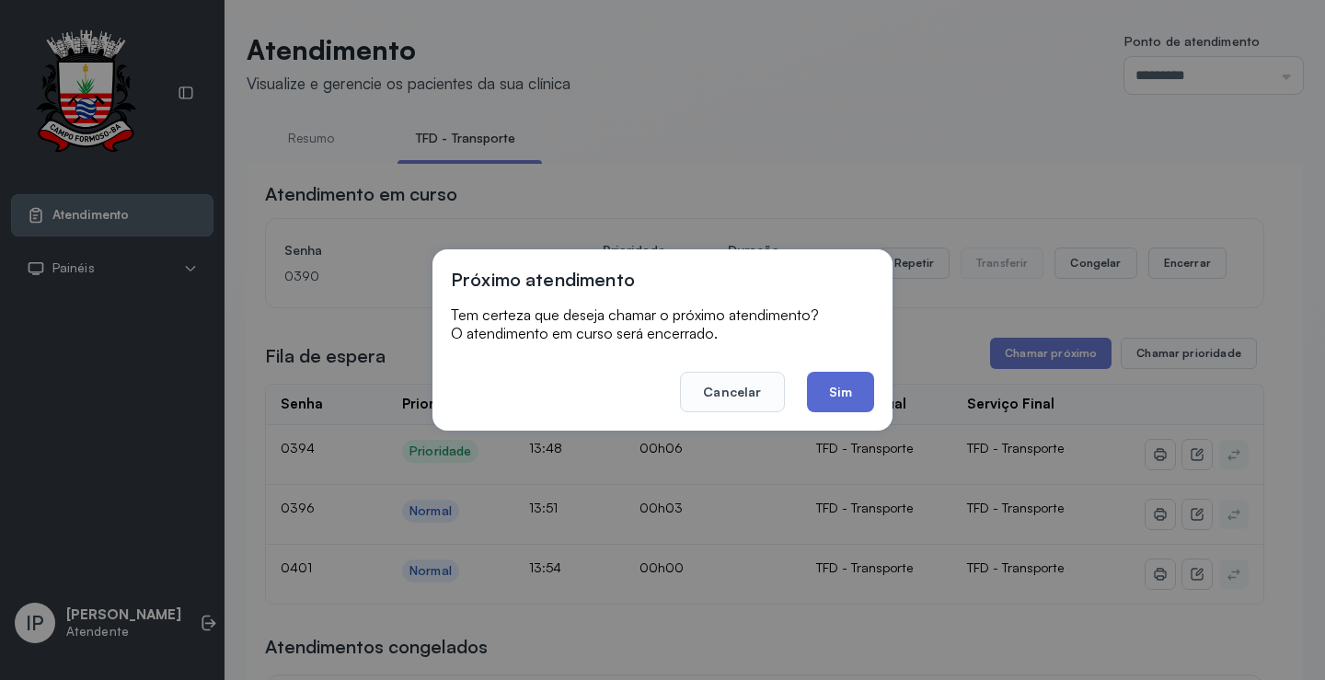
click at [832, 378] on button "Sim" at bounding box center [840, 392] width 67 height 40
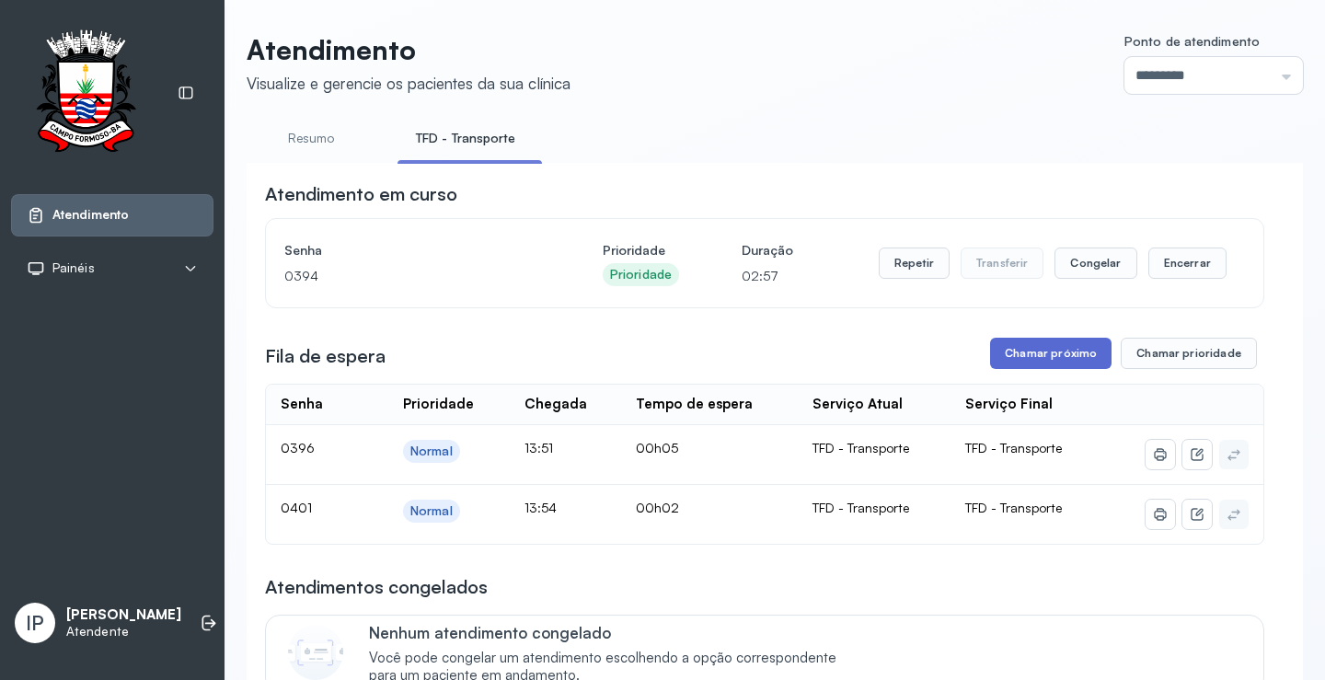
click at [1046, 353] on button "Chamar próximo" at bounding box center [1050, 353] width 121 height 31
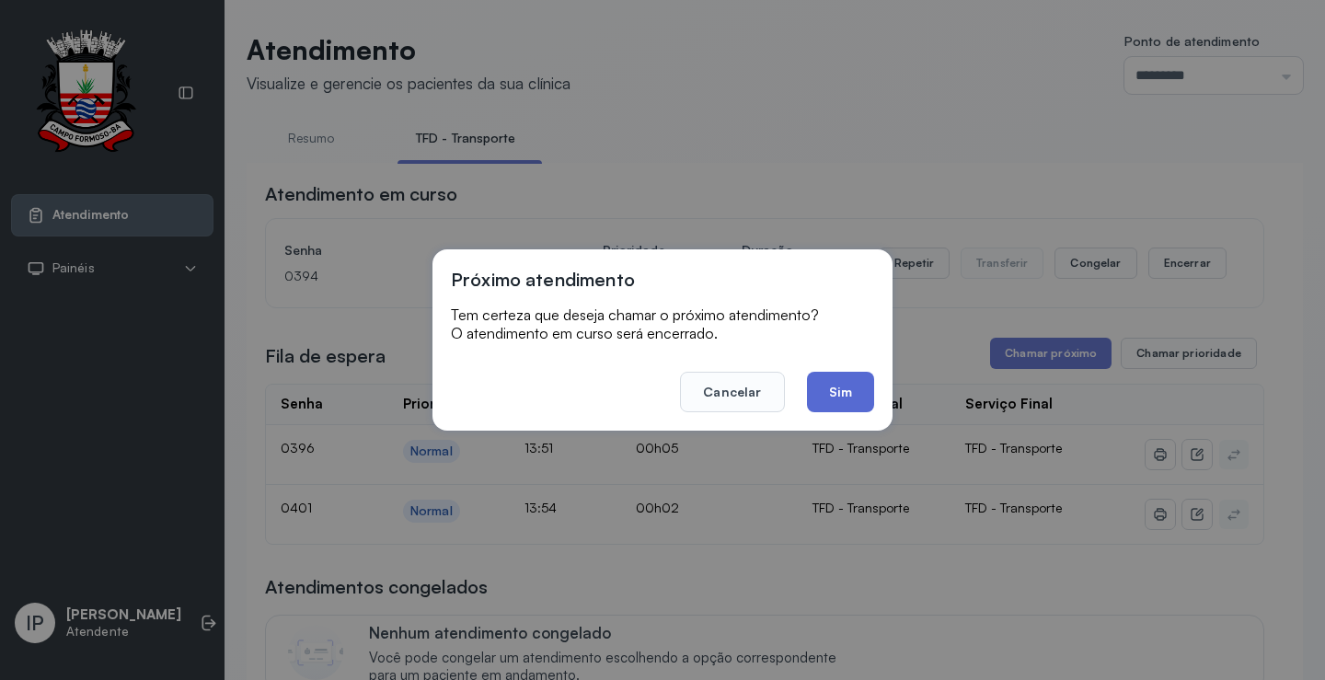
click at [846, 386] on button "Sim" at bounding box center [840, 392] width 67 height 40
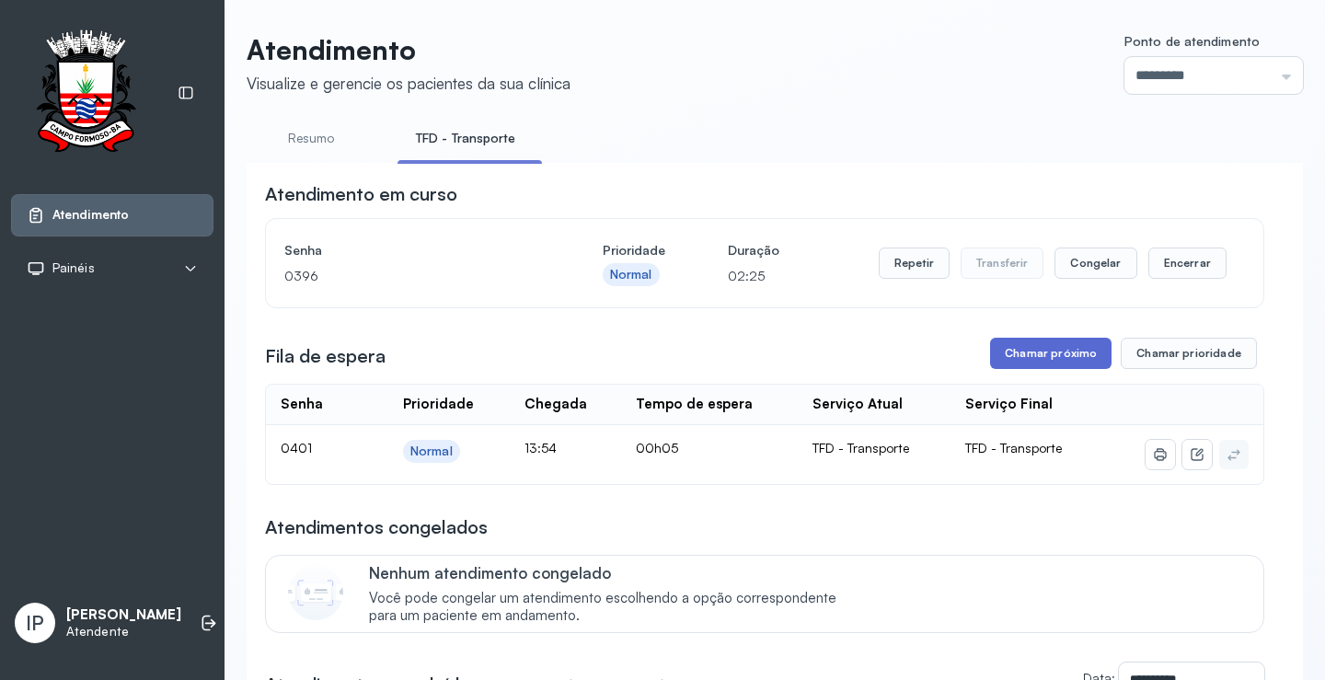
click at [997, 352] on button "Chamar próximo" at bounding box center [1050, 353] width 121 height 31
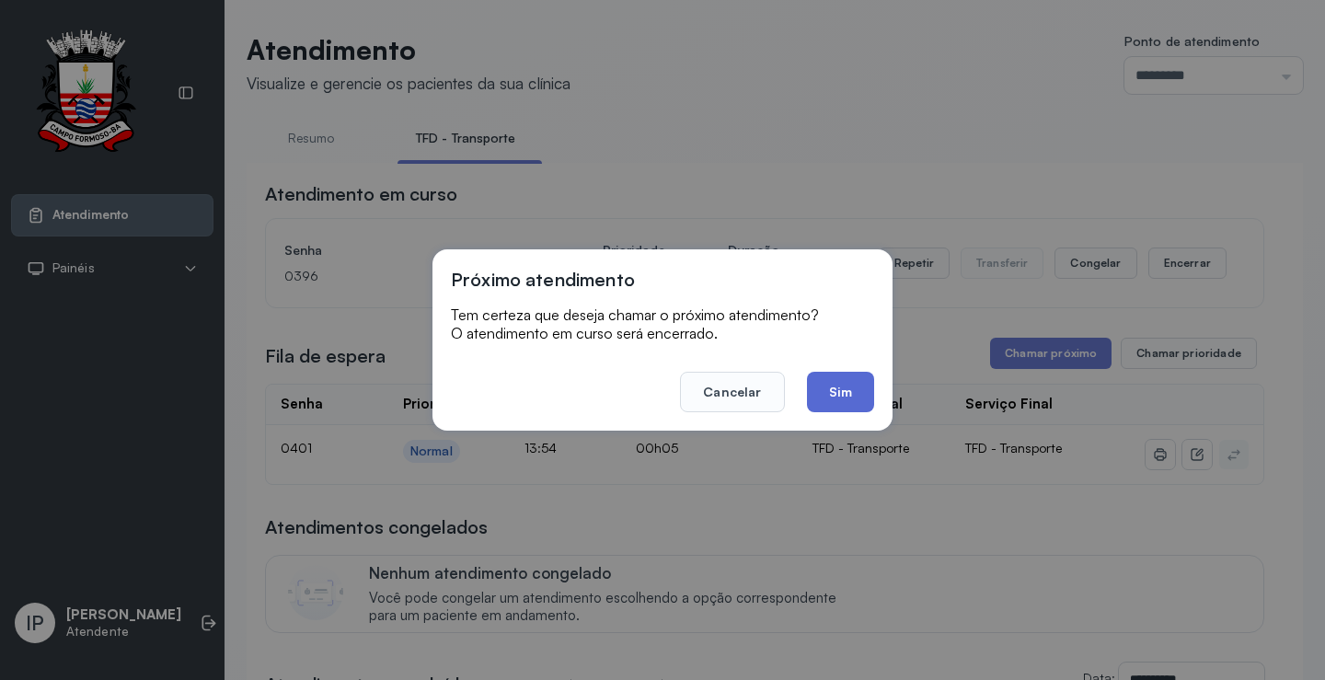
click at [845, 392] on button "Sim" at bounding box center [840, 392] width 67 height 40
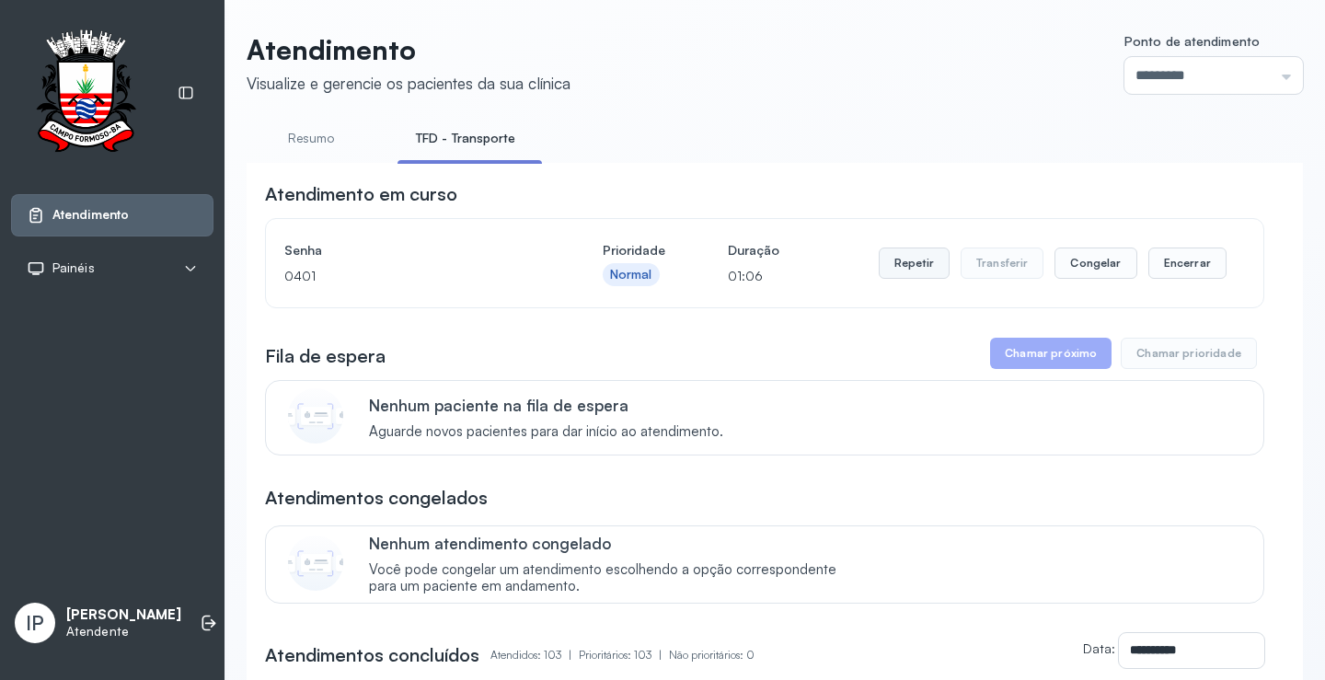
drag, startPoint x: 865, startPoint y: 254, endPoint x: 878, endPoint y: 258, distance: 13.4
click at [871, 255] on div "Senha [SECURITY_DATA] Prioridade Normal Duração 01:06 Repetir Transferir Congel…" at bounding box center [764, 263] width 961 height 52
click at [886, 260] on button "Repetir" at bounding box center [914, 263] width 71 height 31
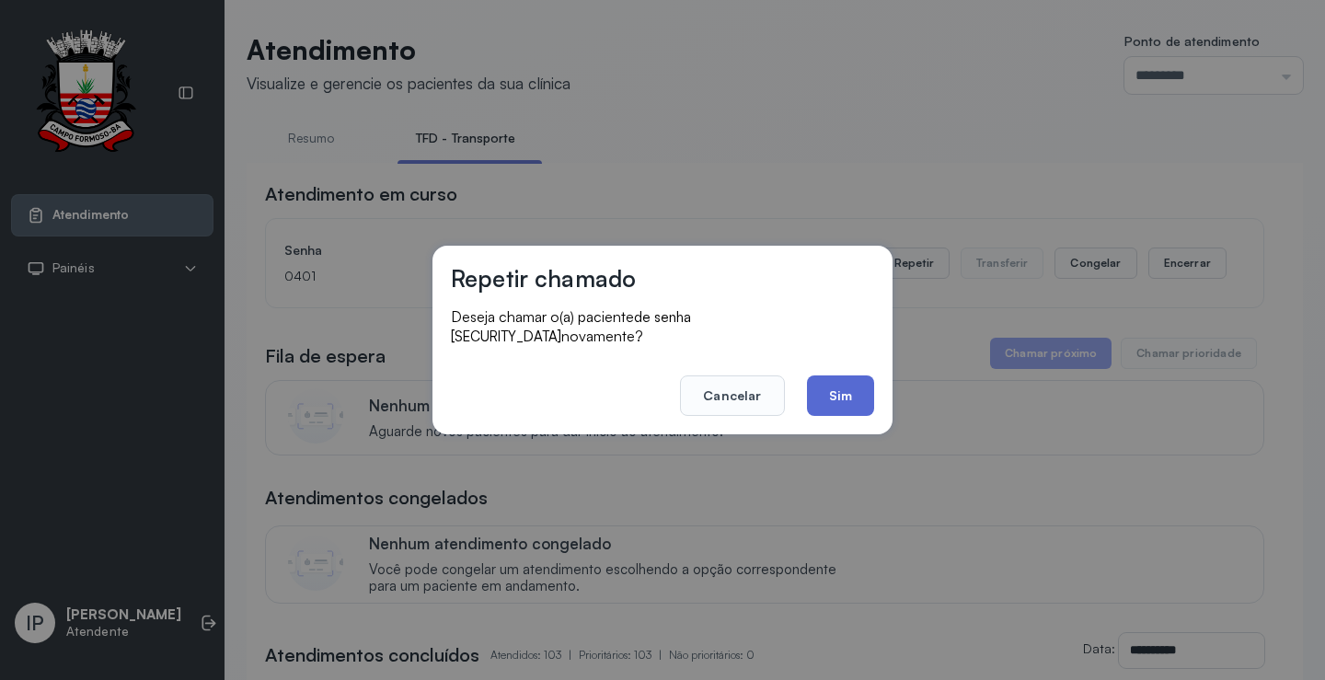
click at [846, 383] on button "Sim" at bounding box center [840, 395] width 67 height 40
